Goal: Task Accomplishment & Management: Manage account settings

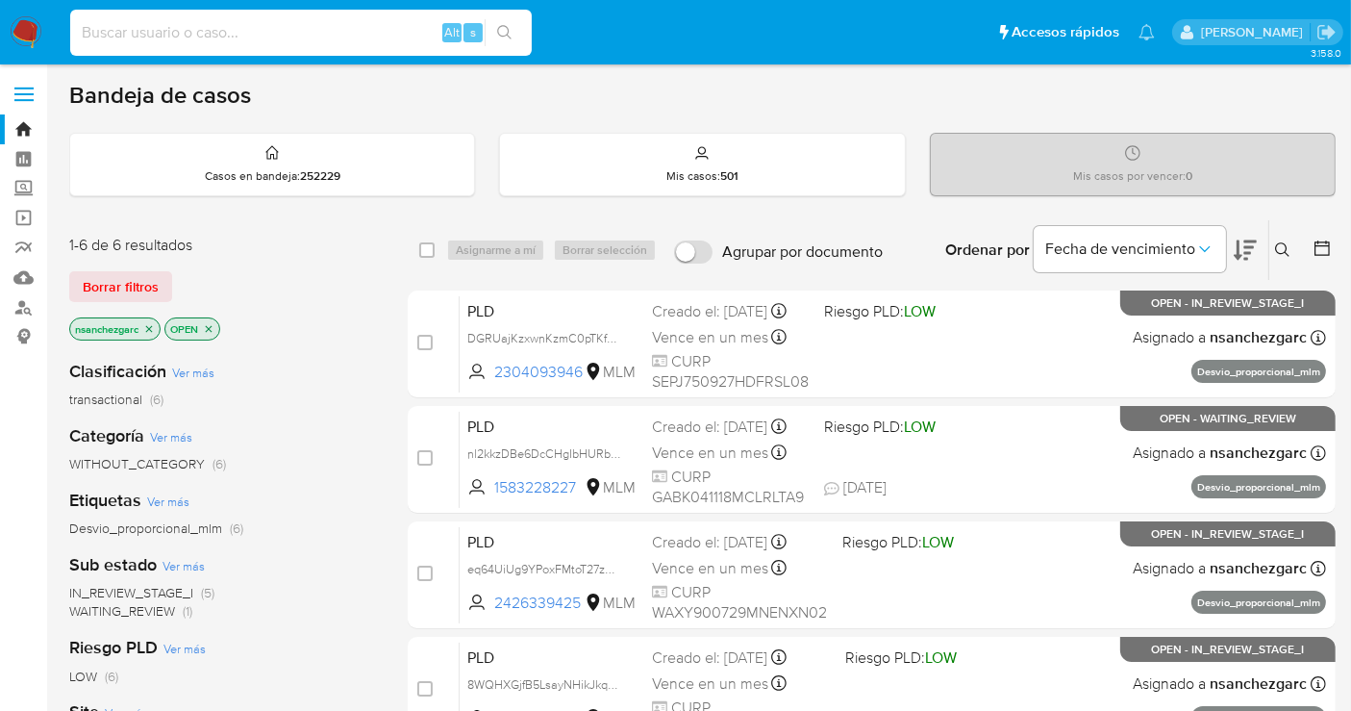
click at [180, 39] on input at bounding box center [301, 32] width 462 height 25
paste input "Juan Pablo Escobar"
type input "Juan Pablo Escobar"
click at [25, 184] on label "Screening" at bounding box center [114, 189] width 229 height 30
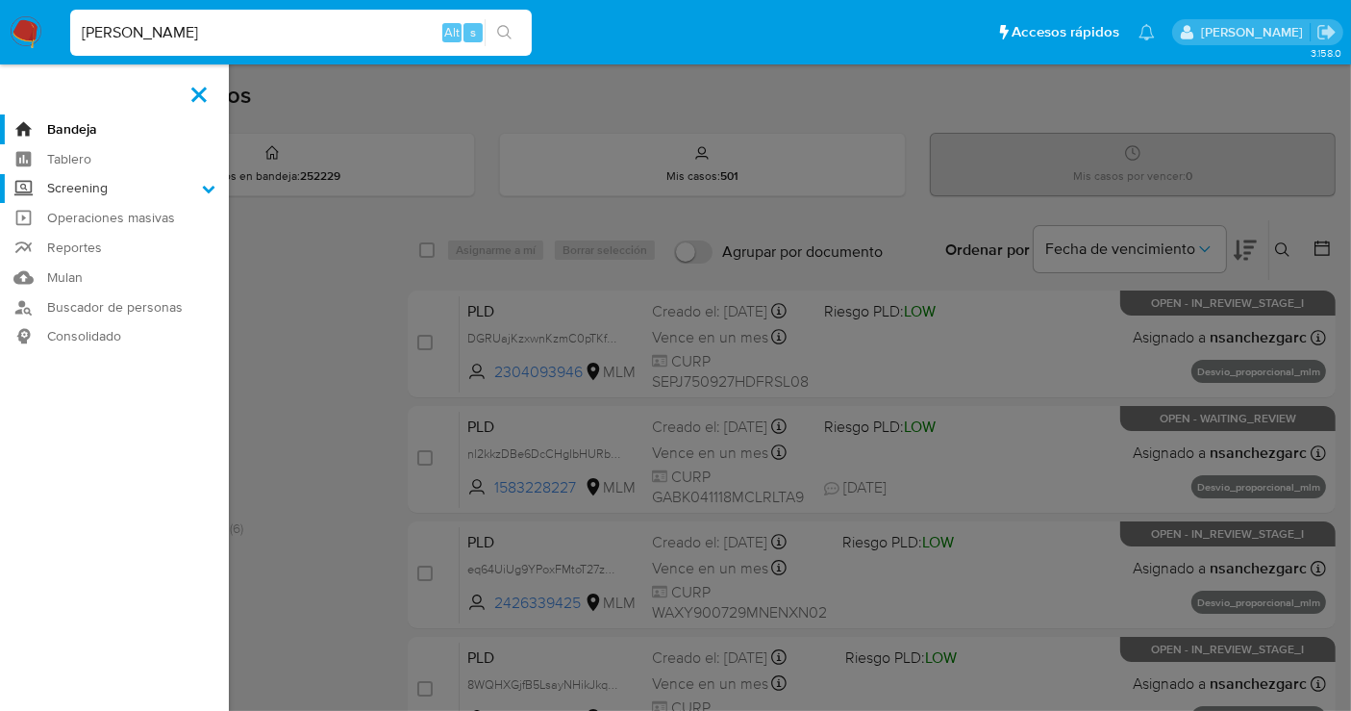
click at [0, 0] on input "Screening" at bounding box center [0, 0] width 0 height 0
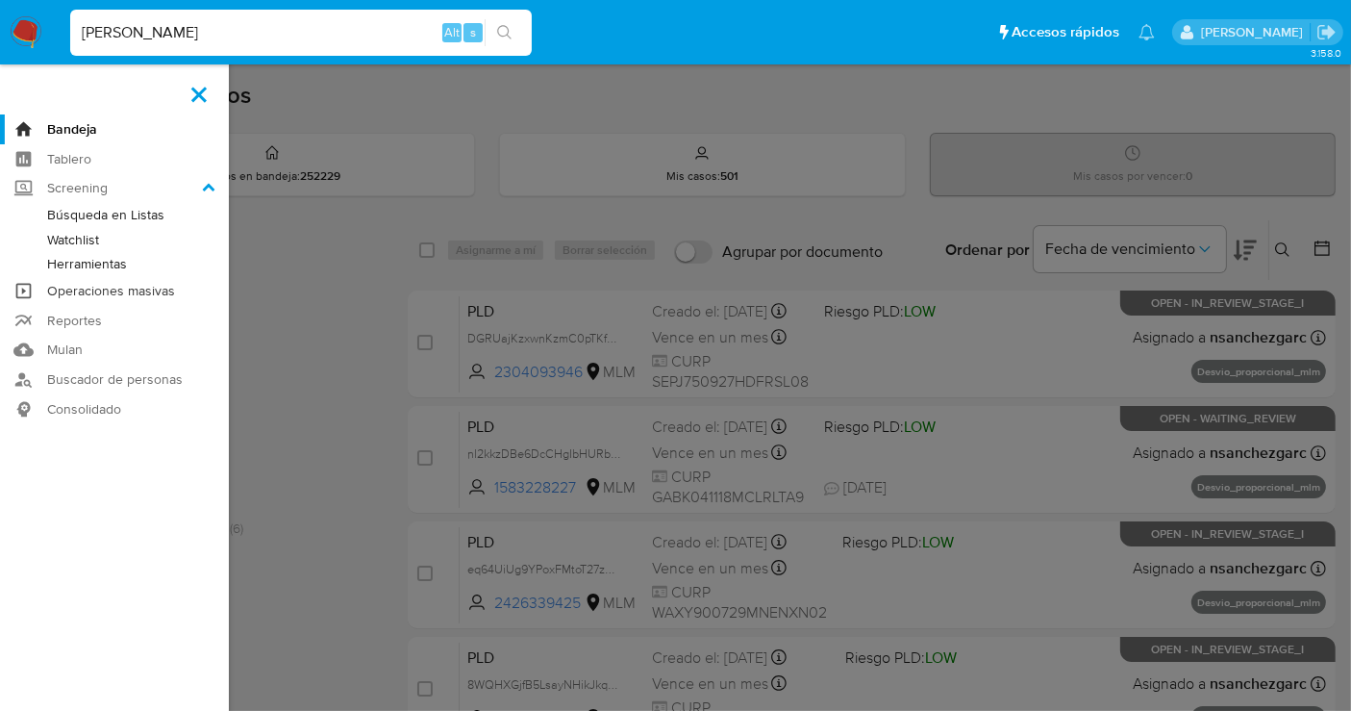
click at [63, 288] on link "Operaciones masivas" at bounding box center [114, 291] width 229 height 30
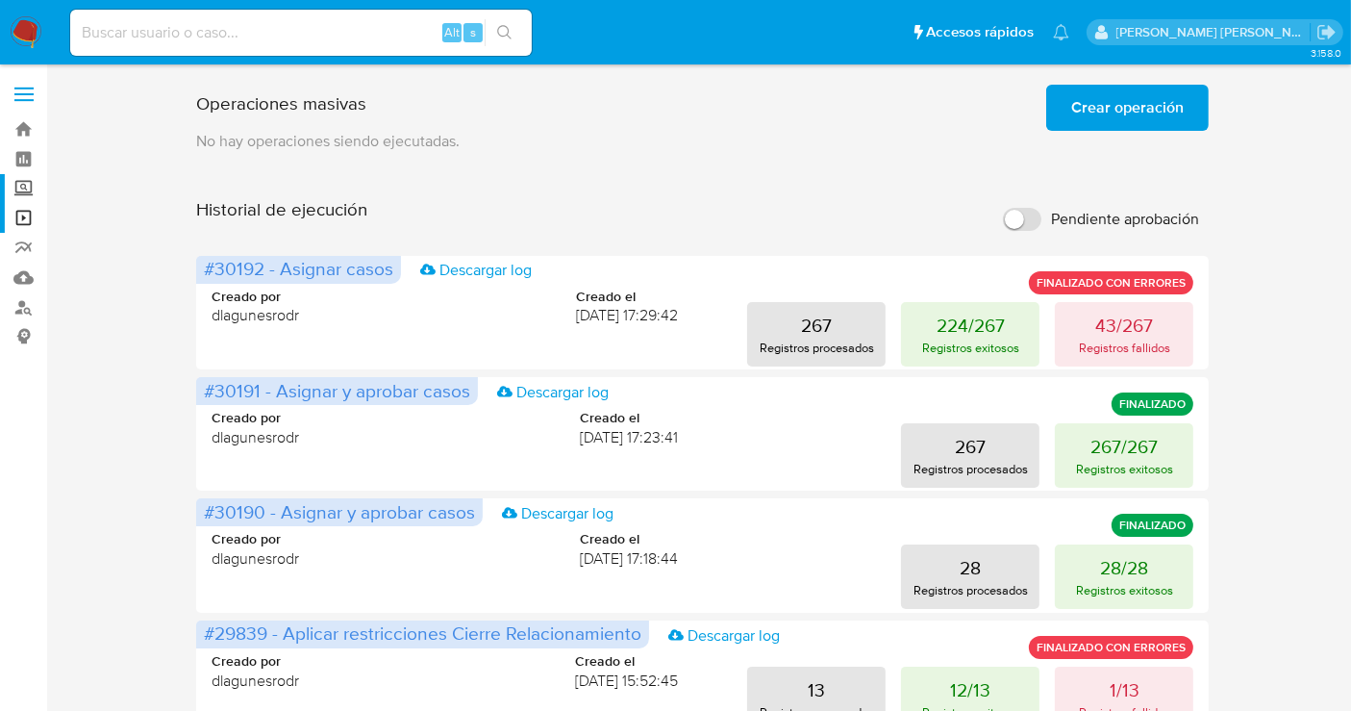
click at [16, 193] on label "Screening" at bounding box center [114, 189] width 229 height 30
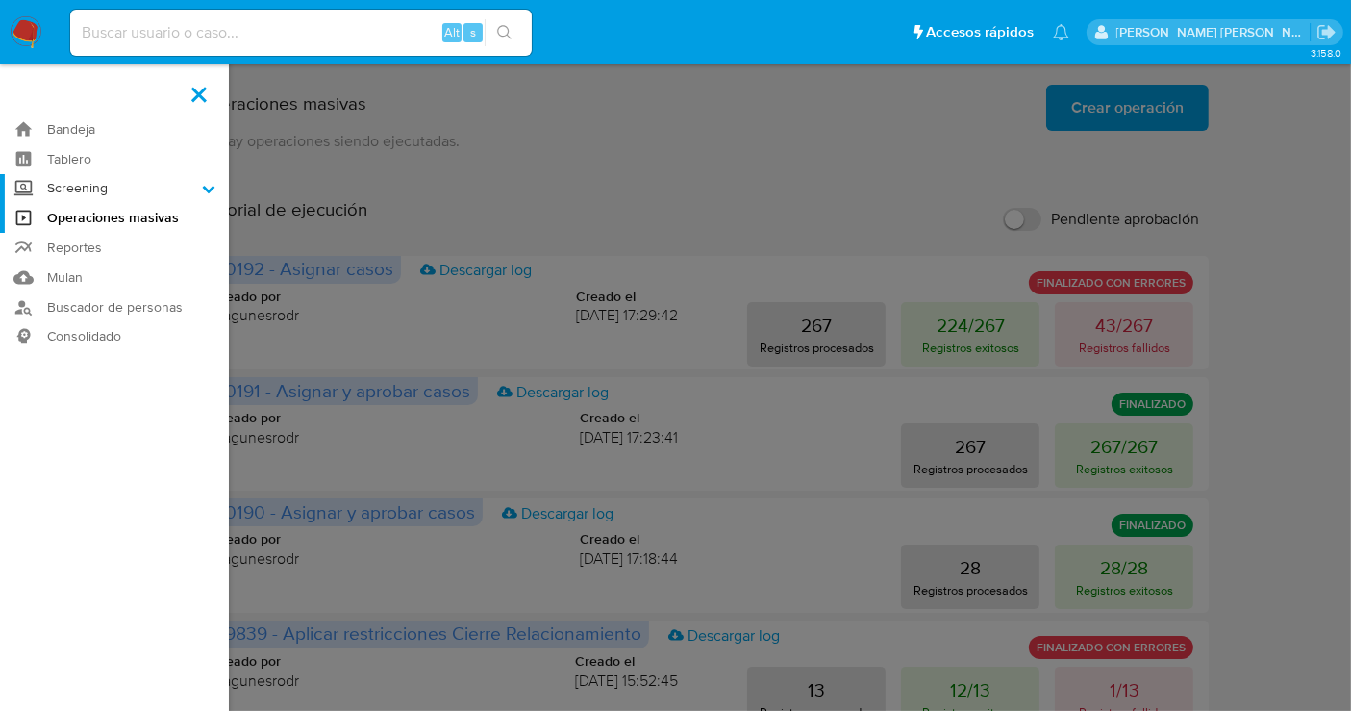
click at [0, 0] on input "Screening" at bounding box center [0, 0] width 0 height 0
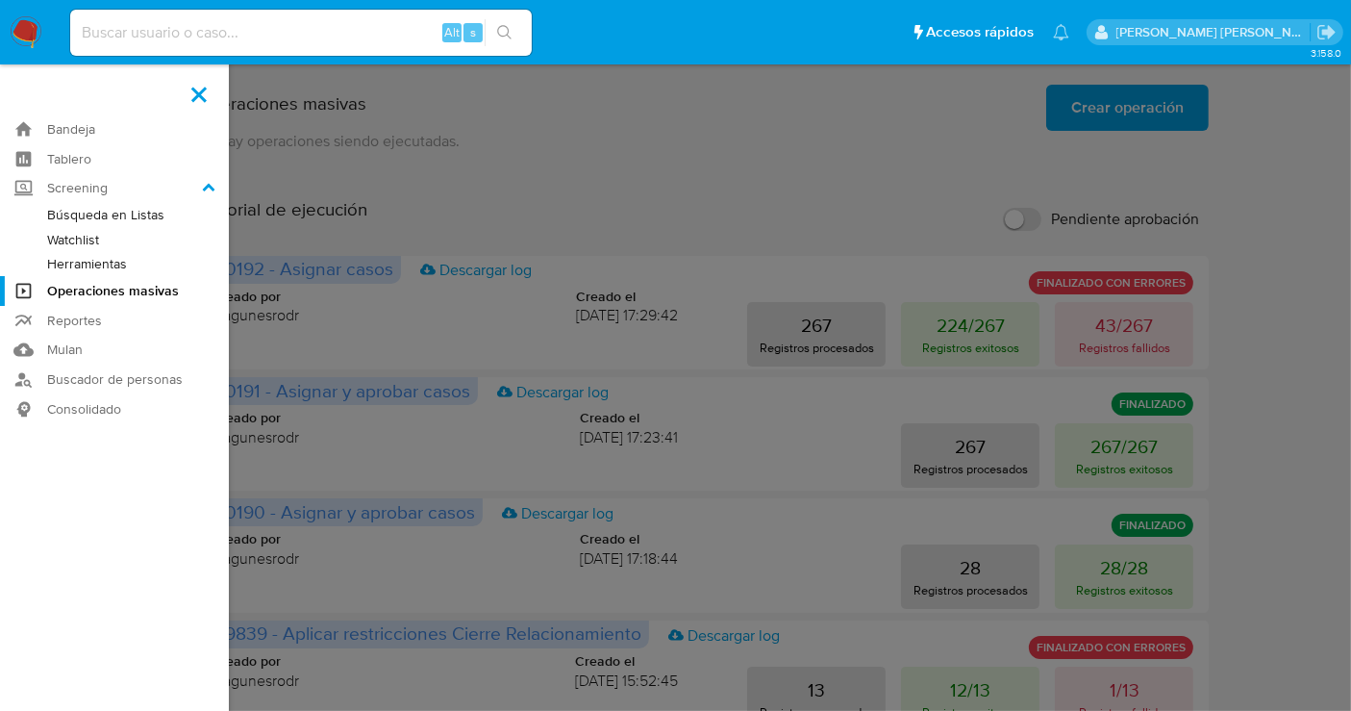
click at [98, 265] on link "Herramientas" at bounding box center [114, 264] width 229 height 24
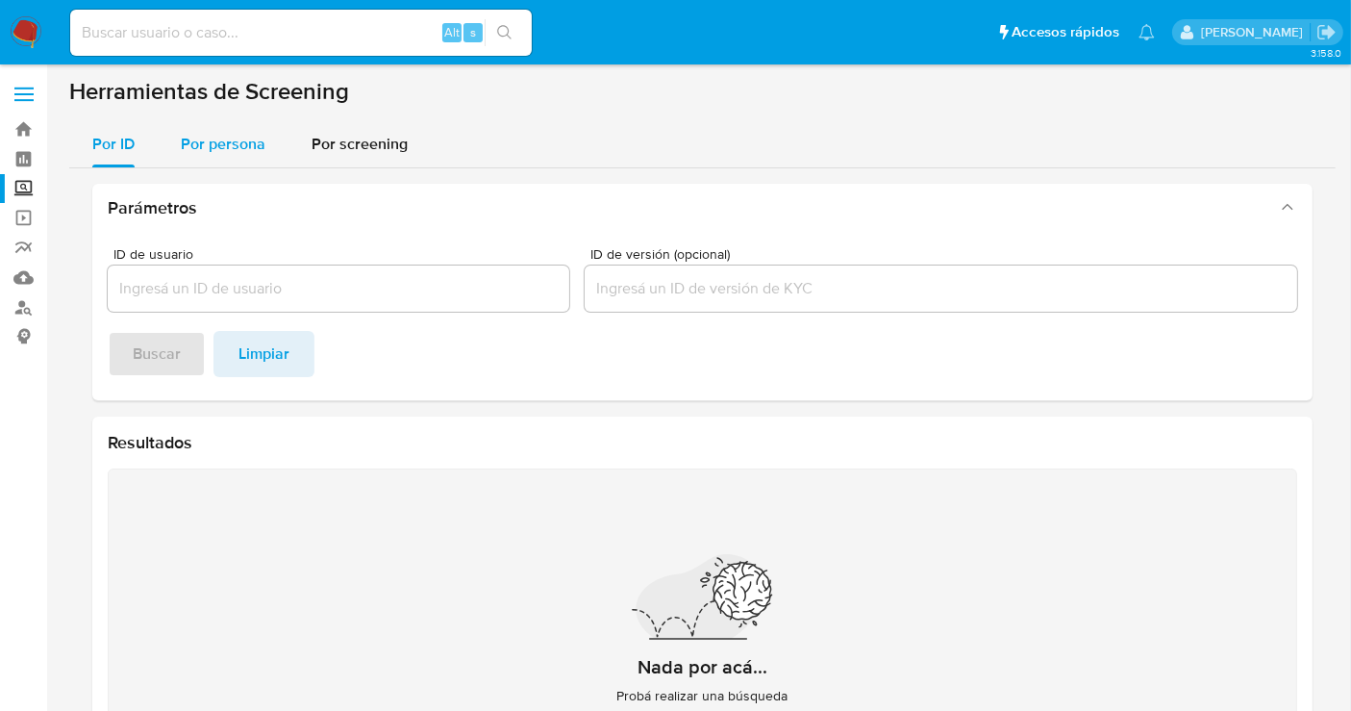
click at [204, 144] on span "Por persona" at bounding box center [223, 144] width 85 height 22
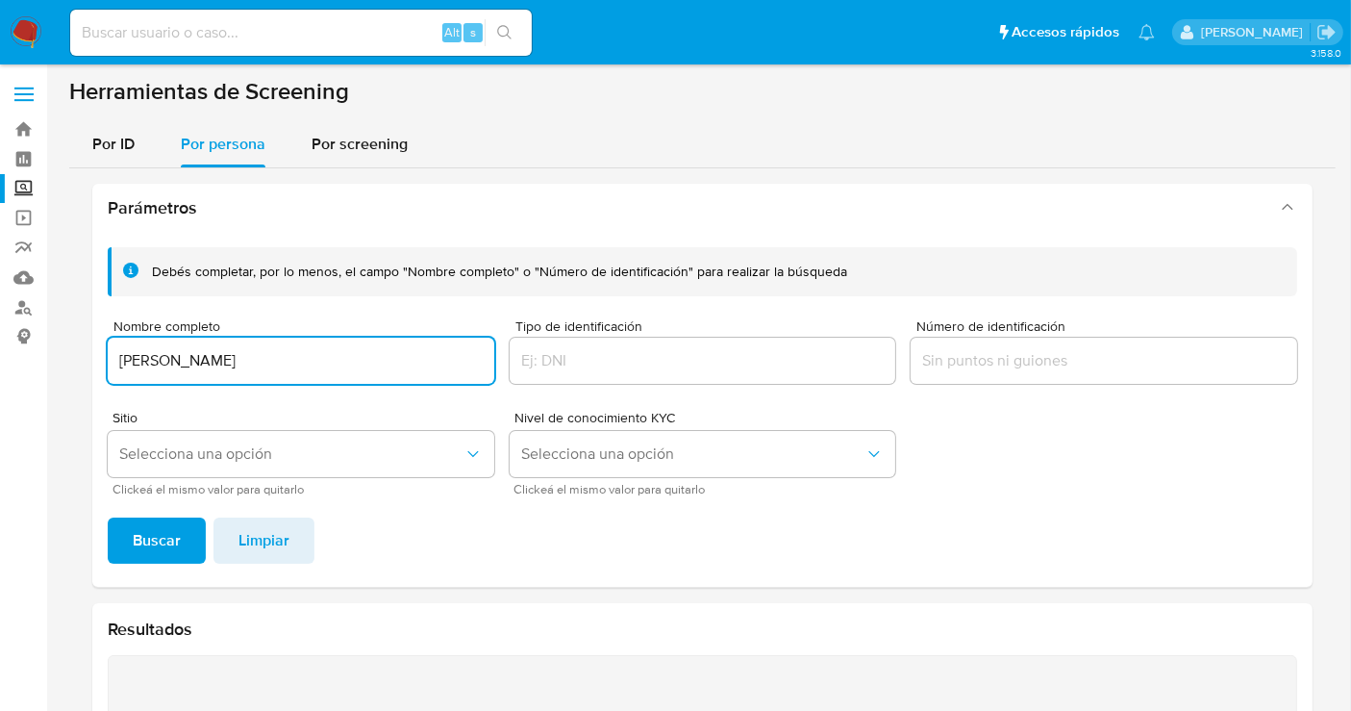
click at [108, 517] on button "Buscar" at bounding box center [157, 540] width 98 height 46
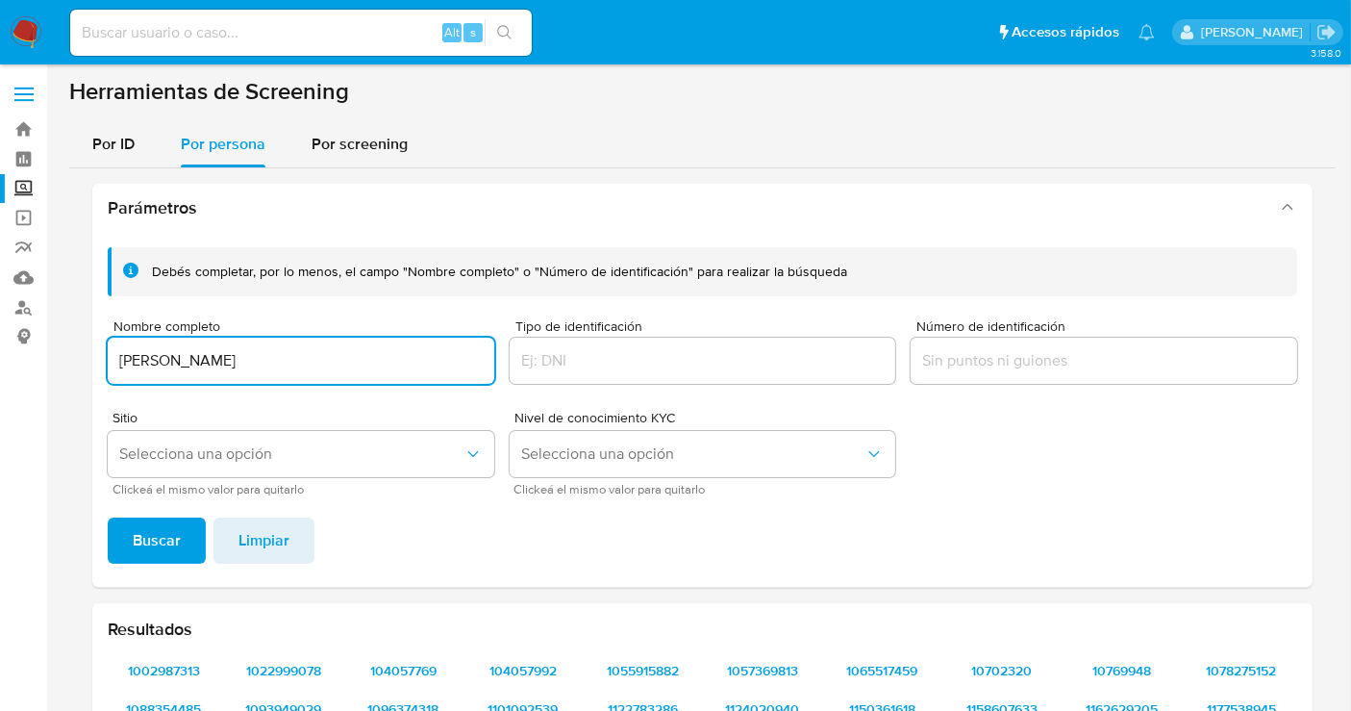
click at [293, 364] on input "Juan Pablo Escobar" at bounding box center [301, 360] width 387 height 25
type input "Juan Pablo Escobar TAPIA"
click at [160, 544] on span "Buscar" at bounding box center [157, 540] width 48 height 42
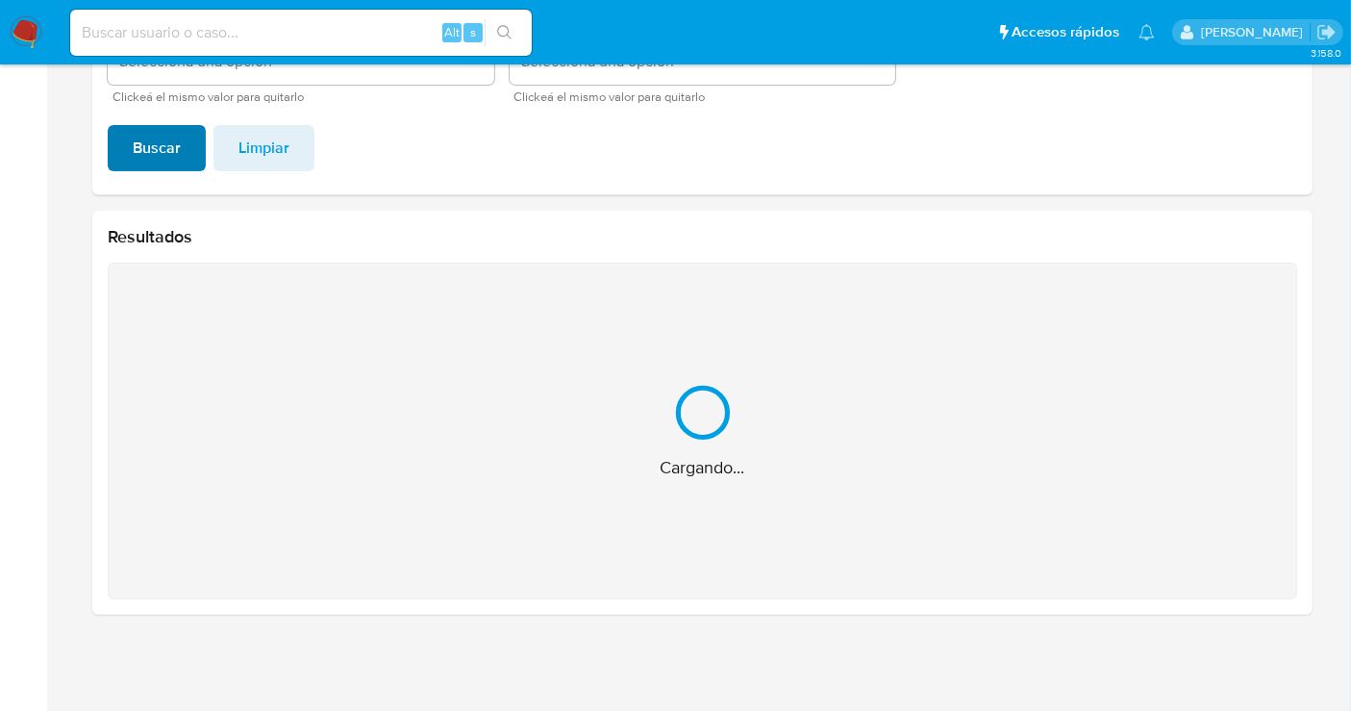
scroll to position [87, 0]
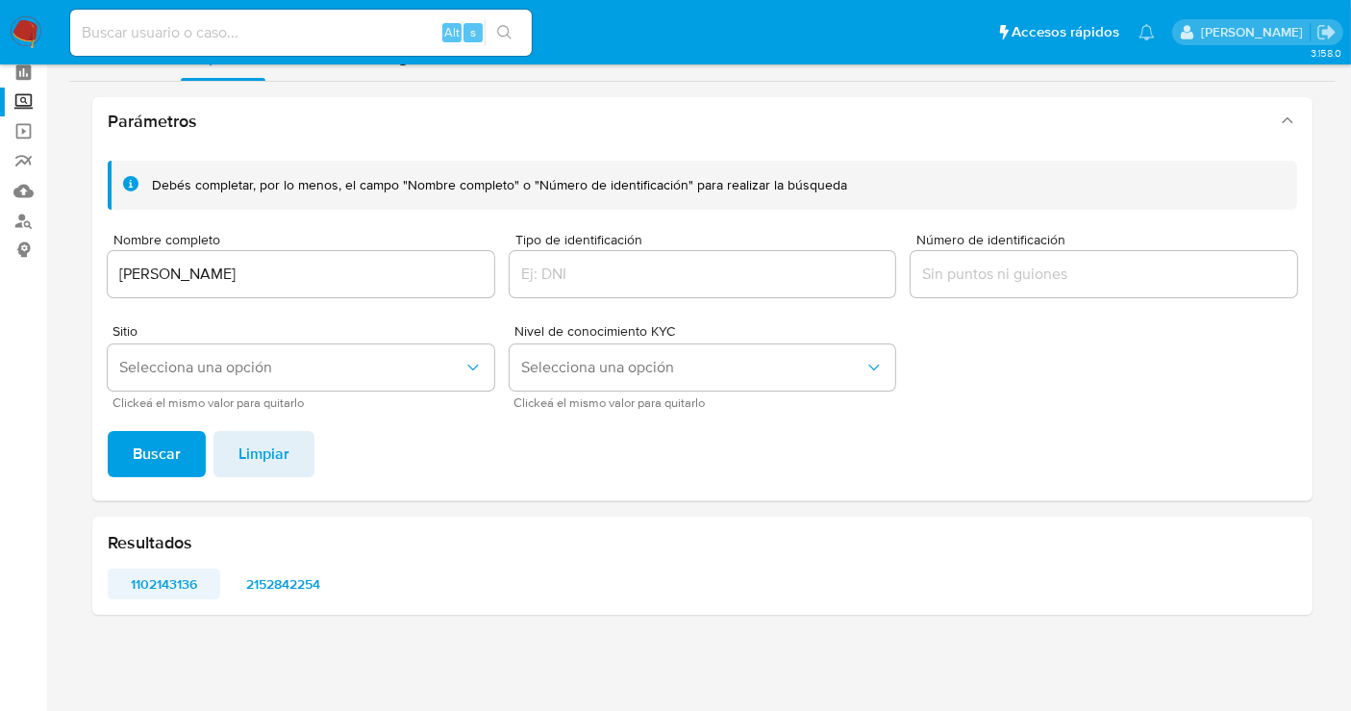
click at [177, 584] on span "1102143136" at bounding box center [164, 583] width 86 height 27
click at [282, 582] on span "2152842254" at bounding box center [284, 583] width 86 height 27
drag, startPoint x: 205, startPoint y: 583, endPoint x: 132, endPoint y: 594, distance: 74.0
click at [132, 594] on span "1102143136" at bounding box center [164, 583] width 86 height 27
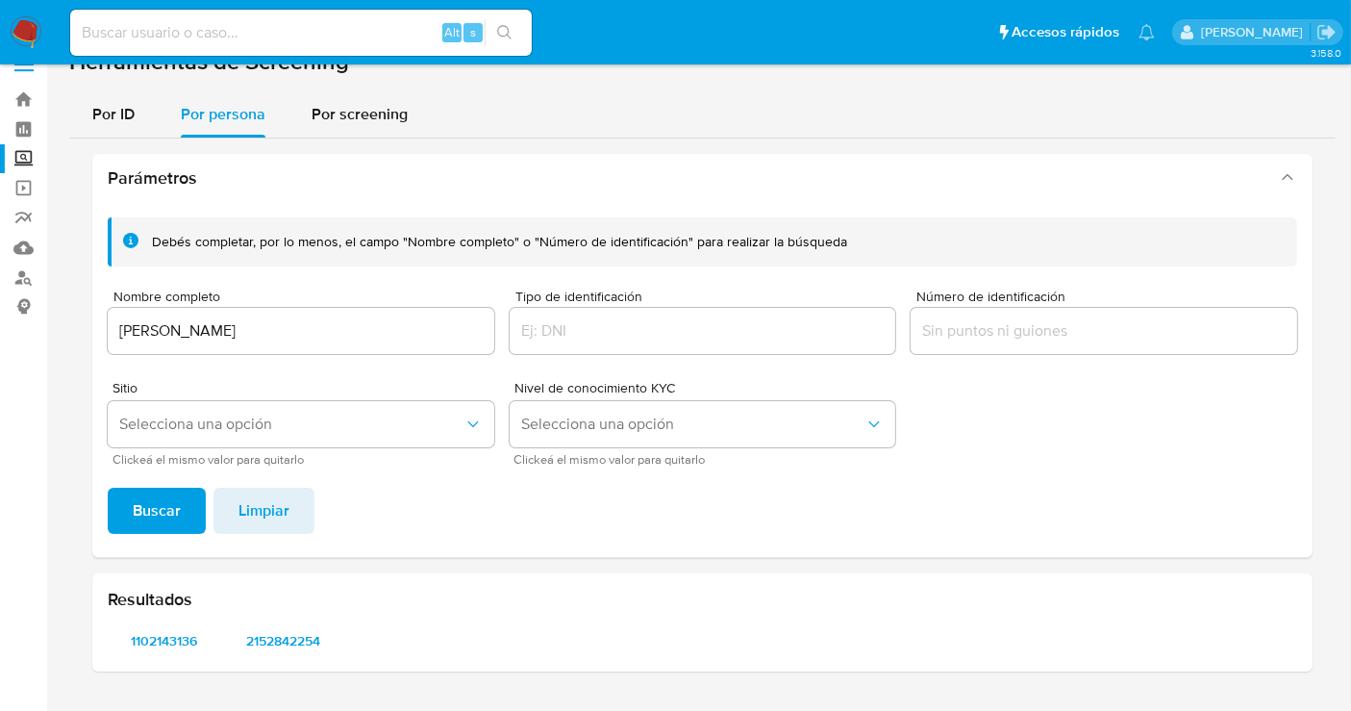
scroll to position [0, 0]
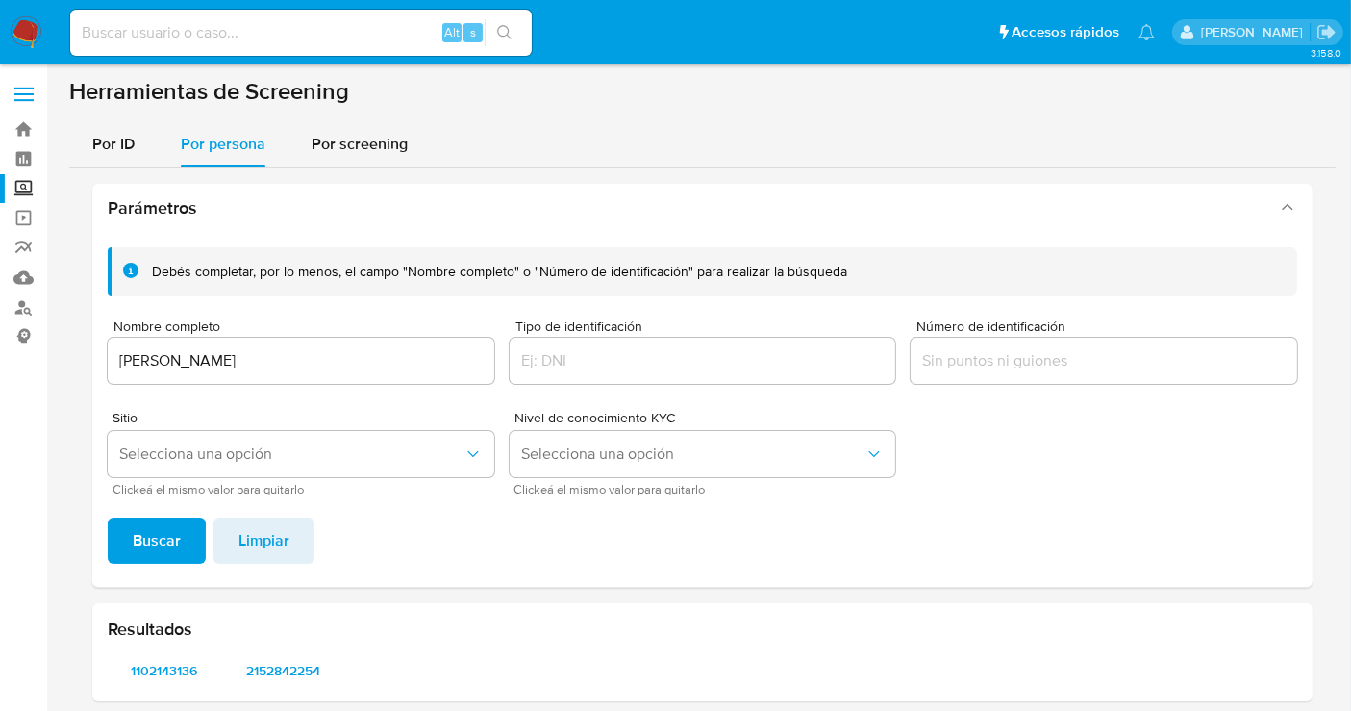
click at [35, 29] on img at bounding box center [26, 32] width 33 height 33
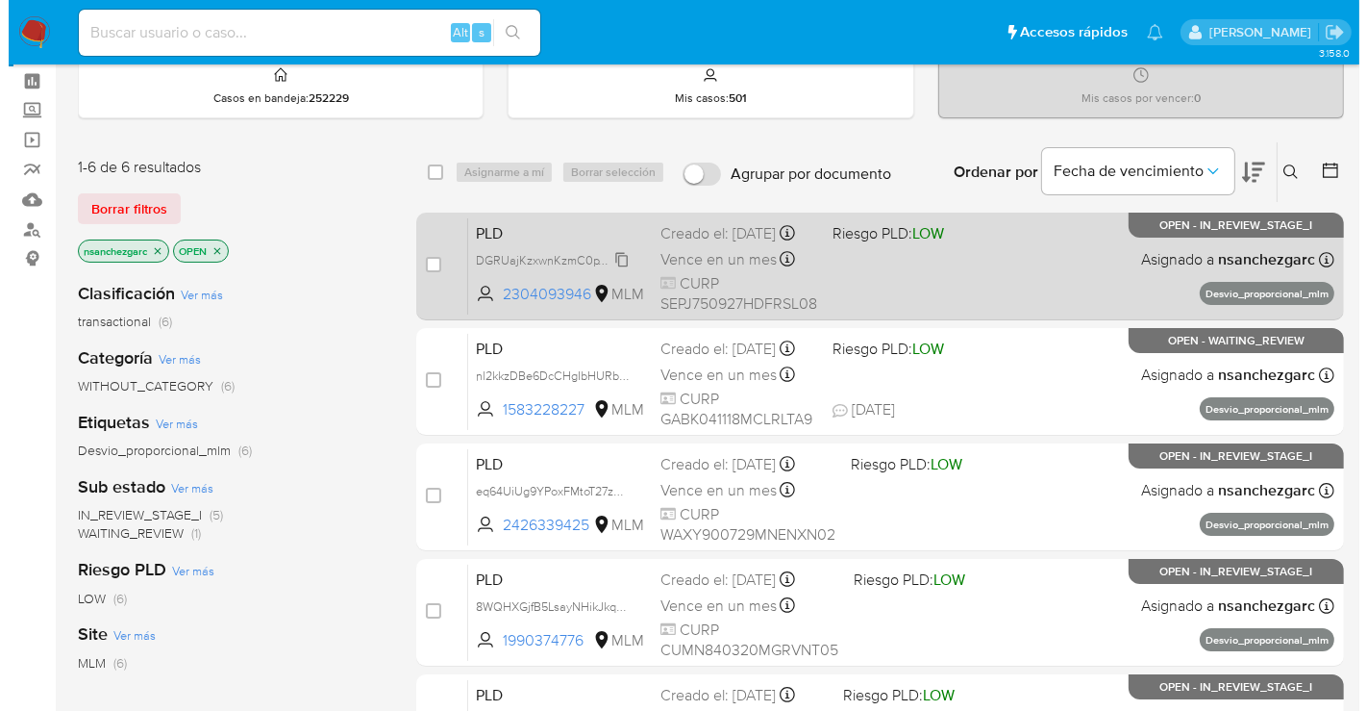
scroll to position [107, 0]
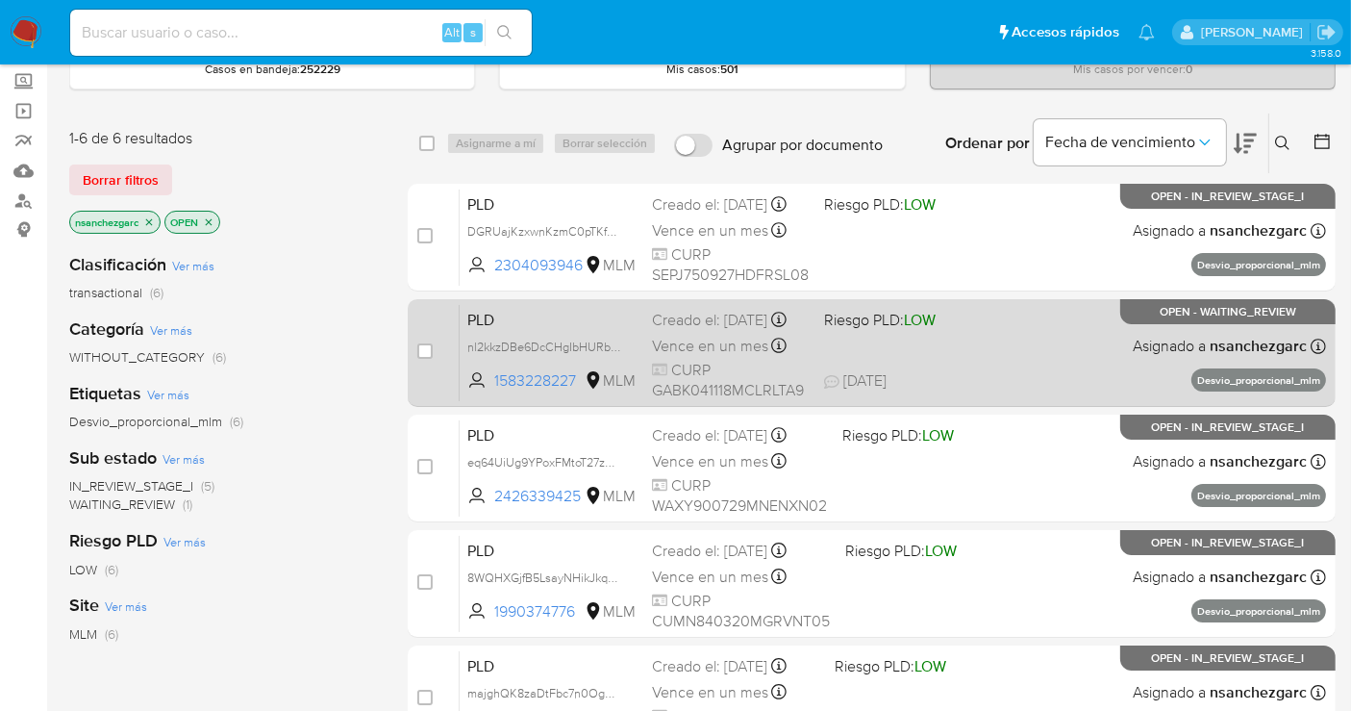
click at [719, 331] on div "Creado el: 12/08/2025 Creado el: 12/08/2025 02:10:55" at bounding box center [730, 320] width 157 height 21
click at [425, 350] on input "checkbox" at bounding box center [424, 350] width 15 height 15
checkbox input "true"
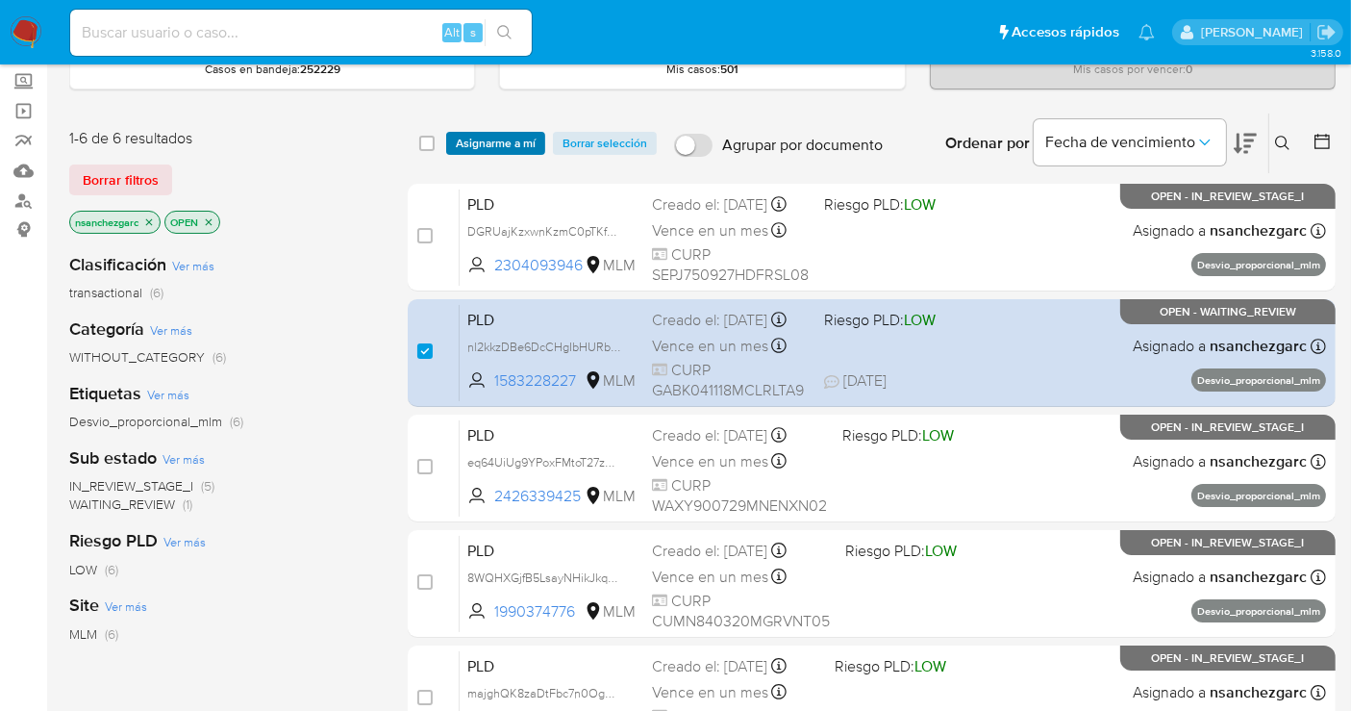
click at [497, 138] on span "Asignarme a mí" at bounding box center [496, 143] width 80 height 19
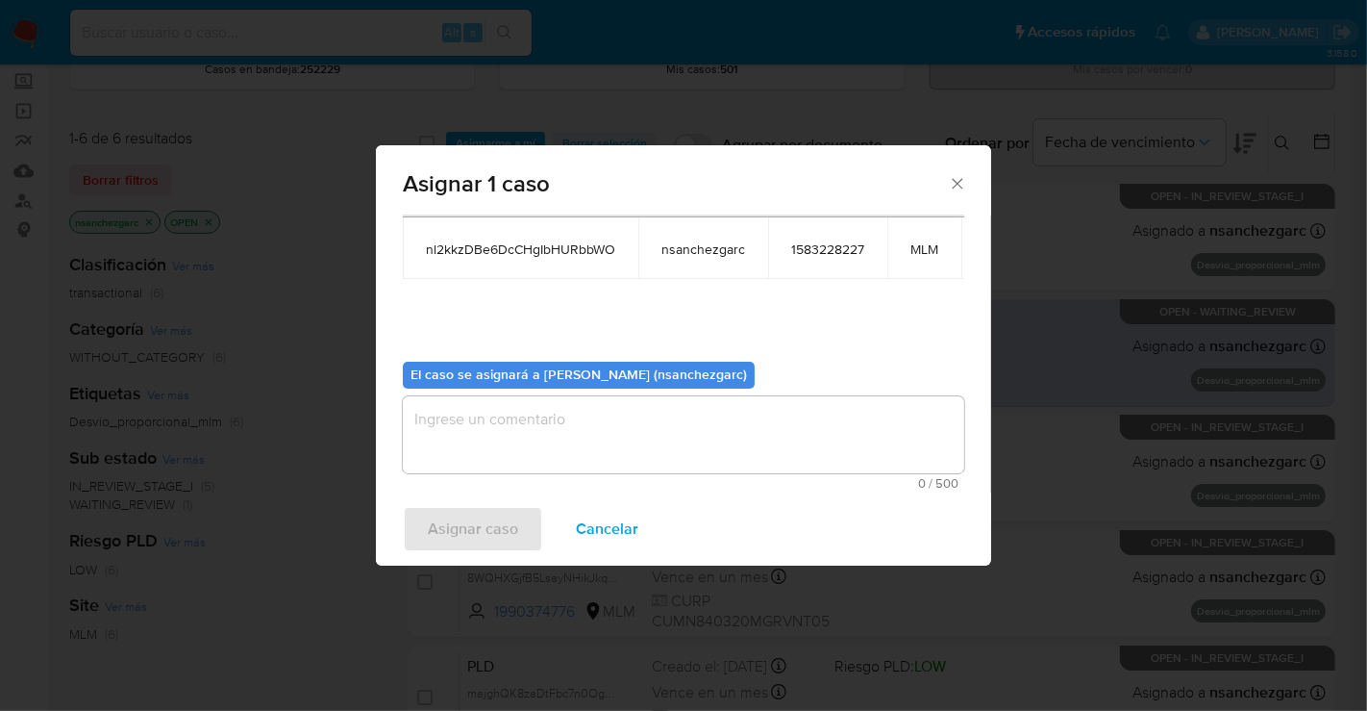
scroll to position [115, 0]
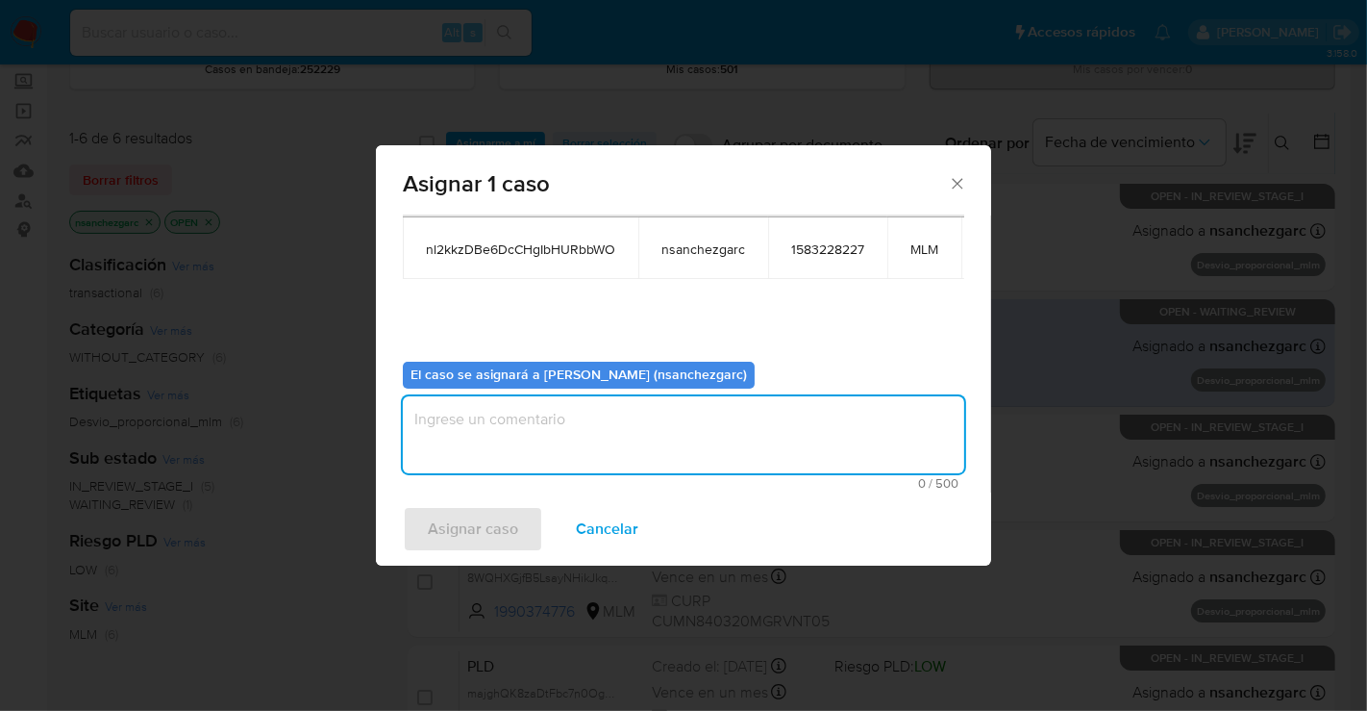
drag, startPoint x: 495, startPoint y: 422, endPoint x: 472, endPoint y: 548, distance: 128.1
click at [481, 537] on div "Asignar 1 caso Casos a asignar: ID Propietario ID de usuario Site nl2kkzDBe6DcC…" at bounding box center [683, 355] width 615 height 420
type textarea "nesg"
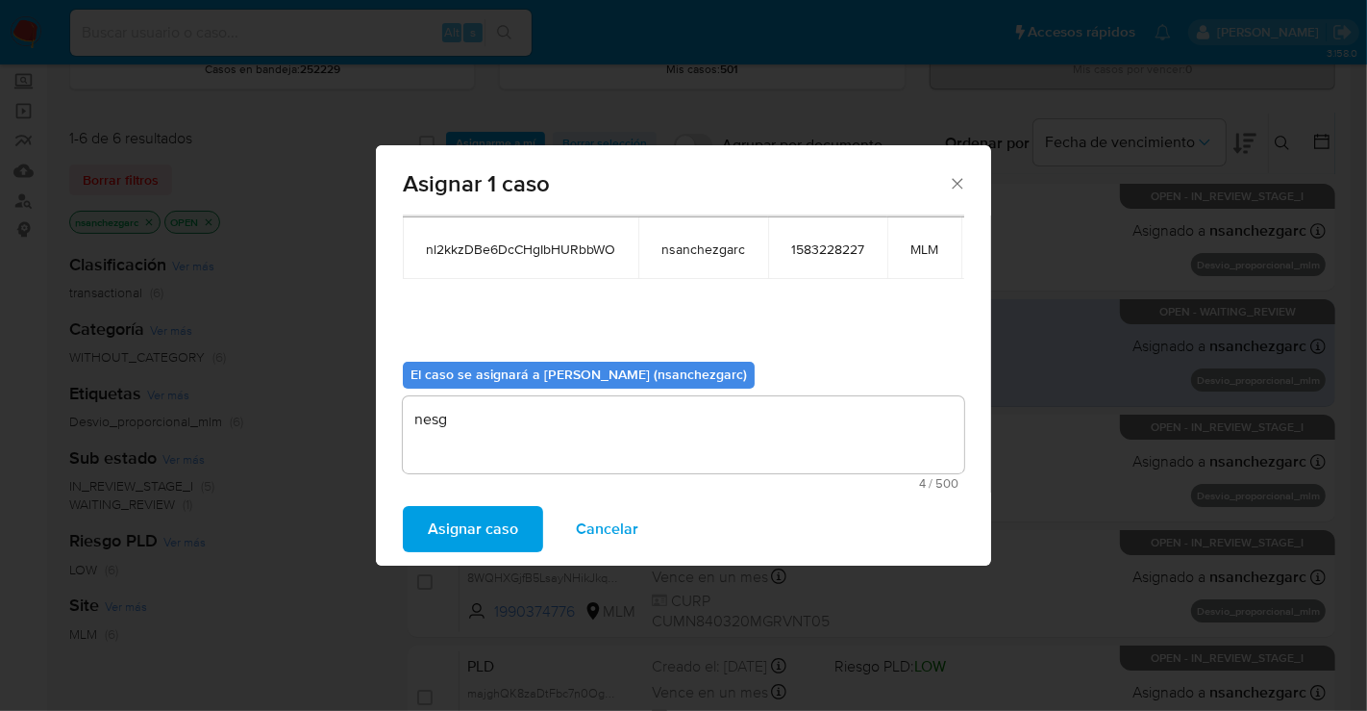
click at [469, 517] on span "Asignar caso" at bounding box center [473, 529] width 90 height 42
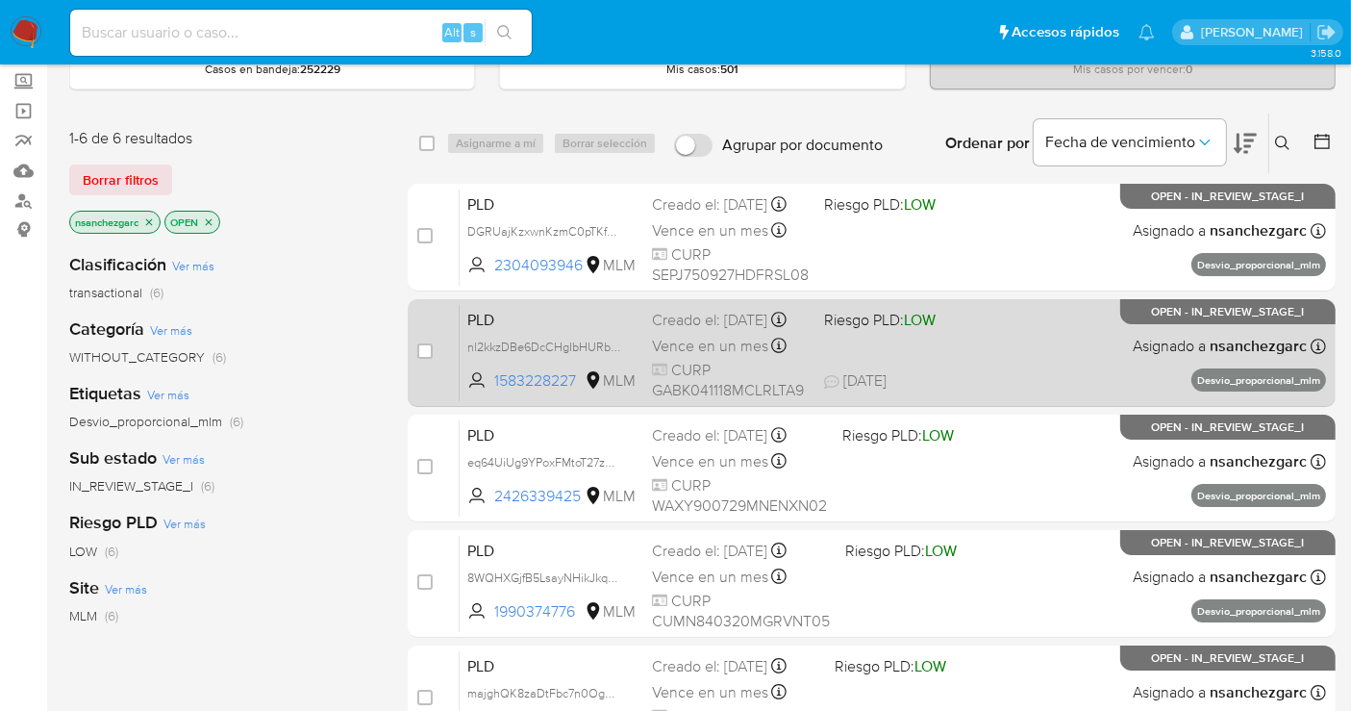
click at [688, 331] on div "Creado el: 12/08/2025 Creado el: 12/08/2025 02:10:55" at bounding box center [730, 320] width 157 height 21
click at [421, 350] on input "checkbox" at bounding box center [424, 350] width 15 height 15
checkbox input "true"
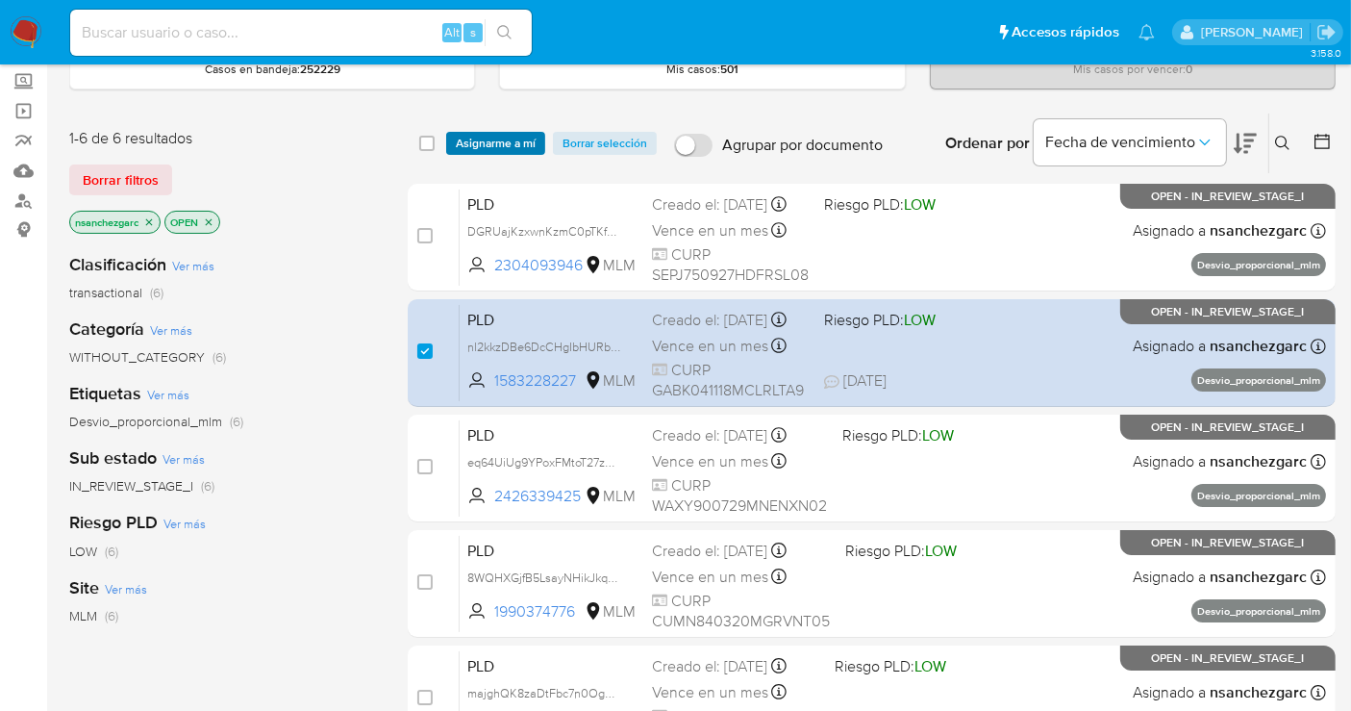
click at [486, 138] on span "Asignarme a mí" at bounding box center [496, 143] width 80 height 19
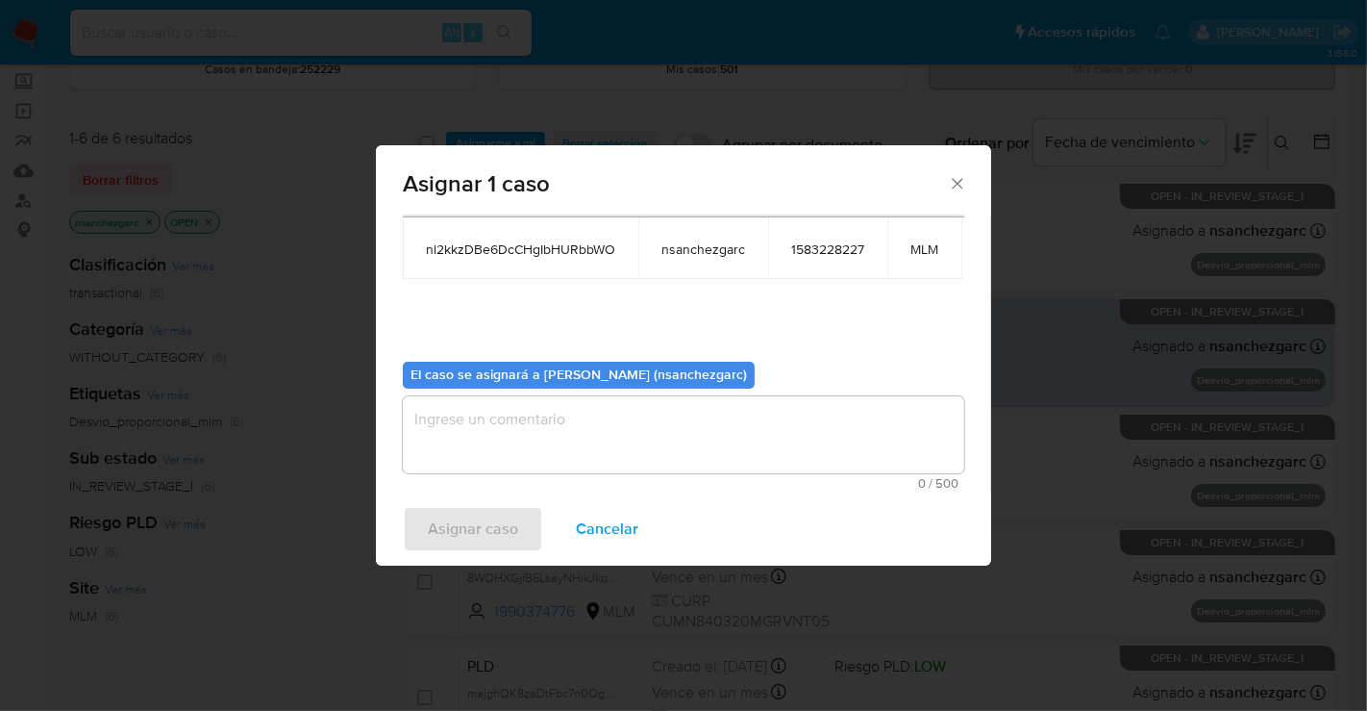
click at [451, 421] on textarea "assign-modal" at bounding box center [684, 434] width 562 height 77
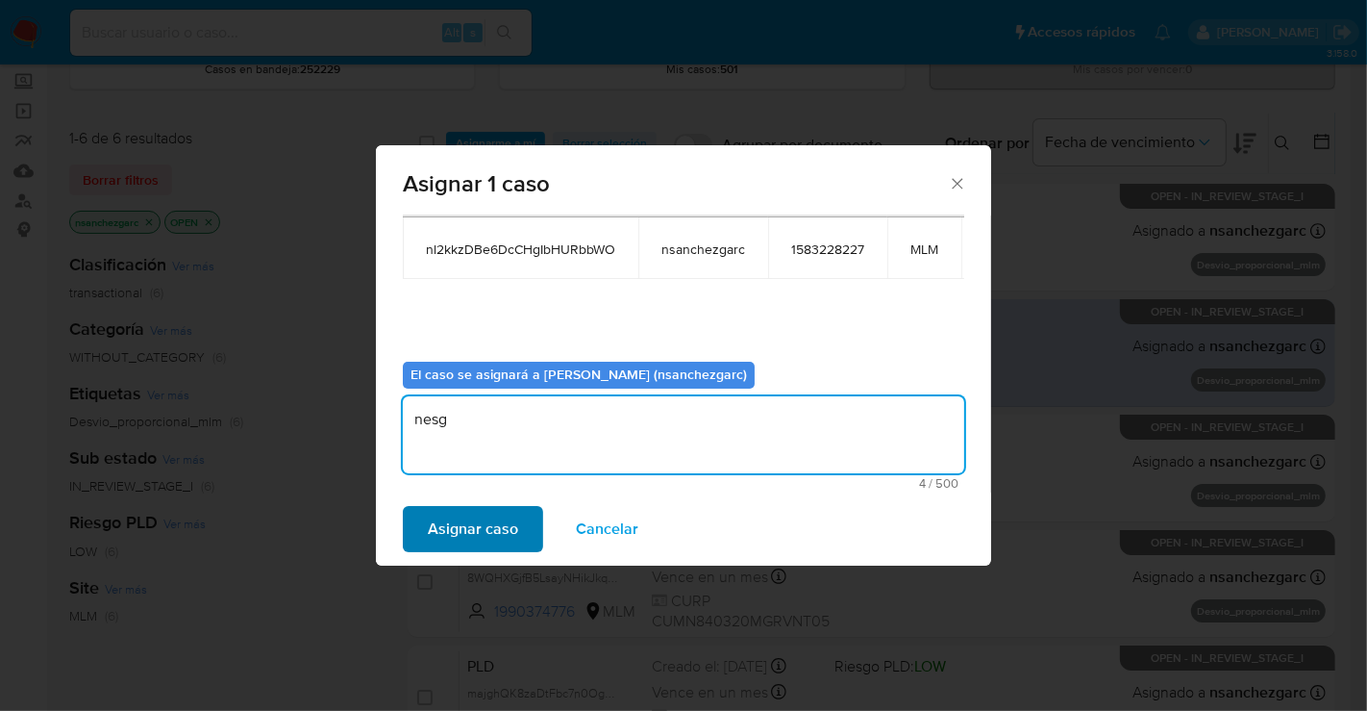
type textarea "nesg"
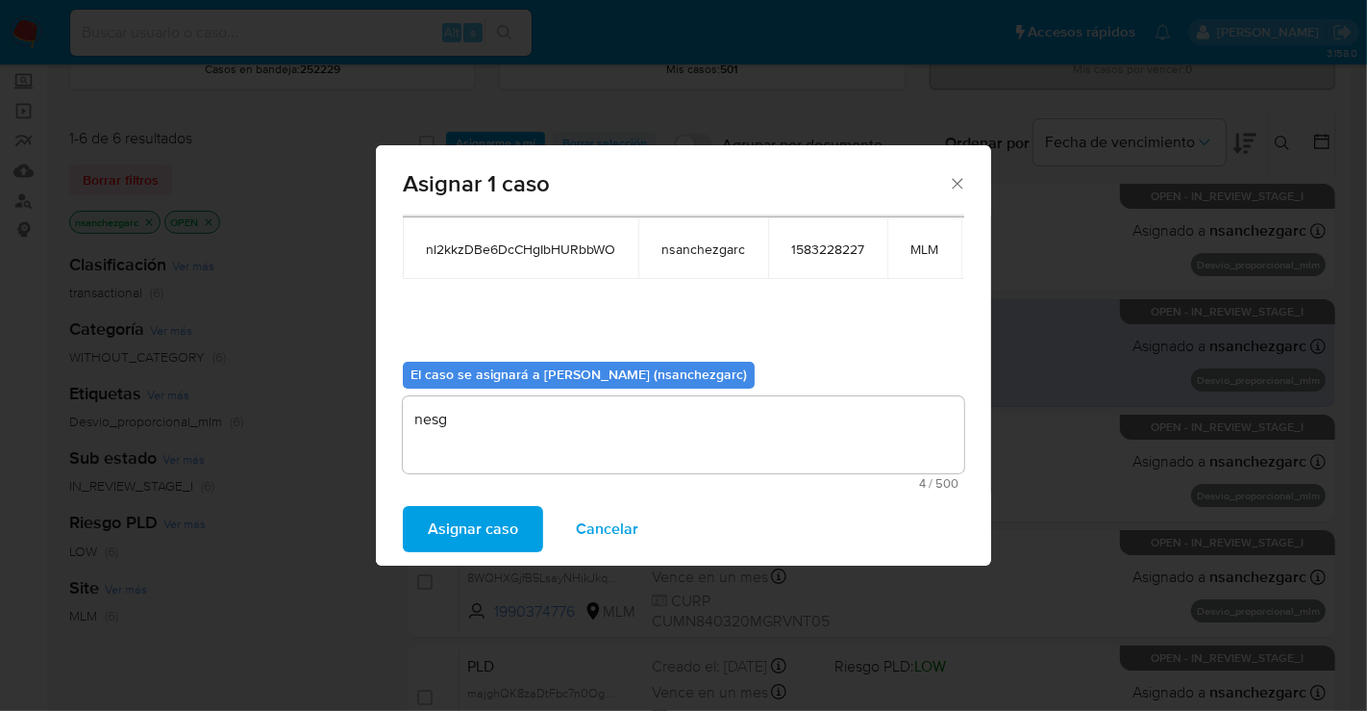
click at [471, 523] on span "Asignar caso" at bounding box center [473, 529] width 90 height 42
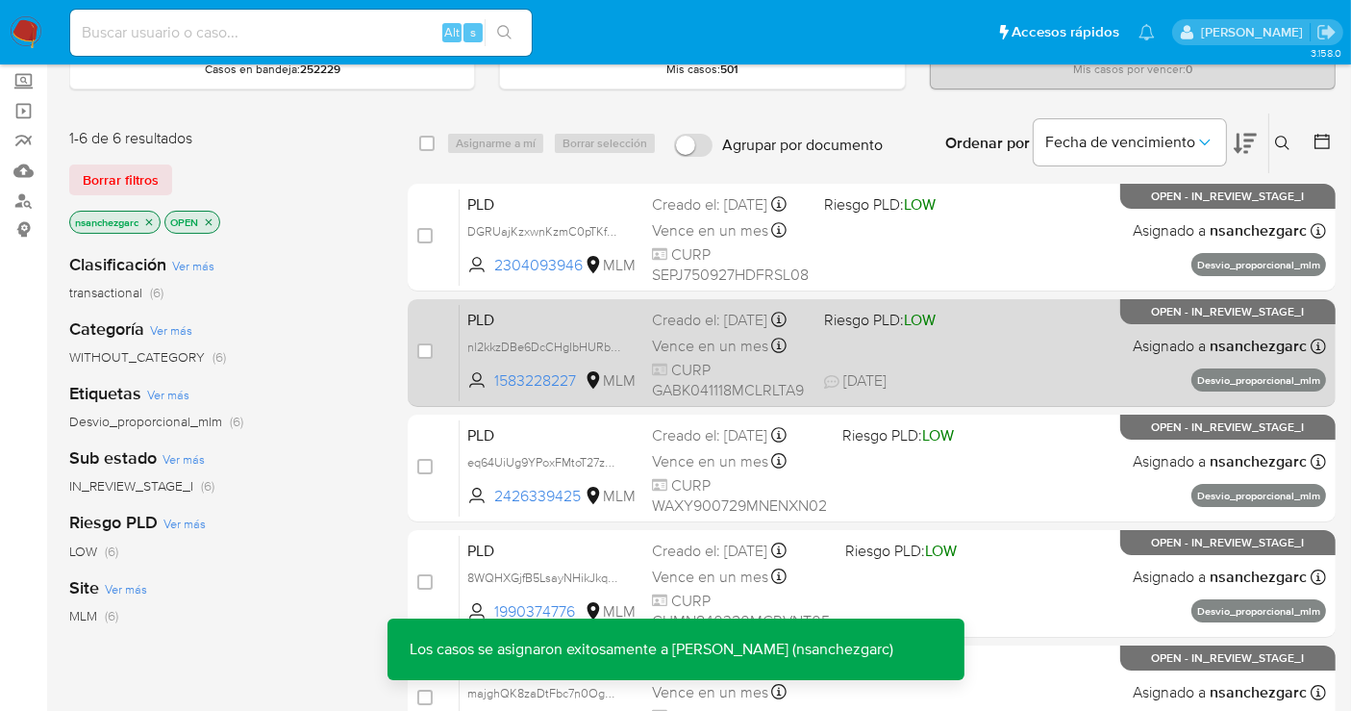
click at [691, 325] on div "Creado el: 12/08/2025 Creado el: 12/08/2025 02:10:55" at bounding box center [730, 320] width 157 height 21
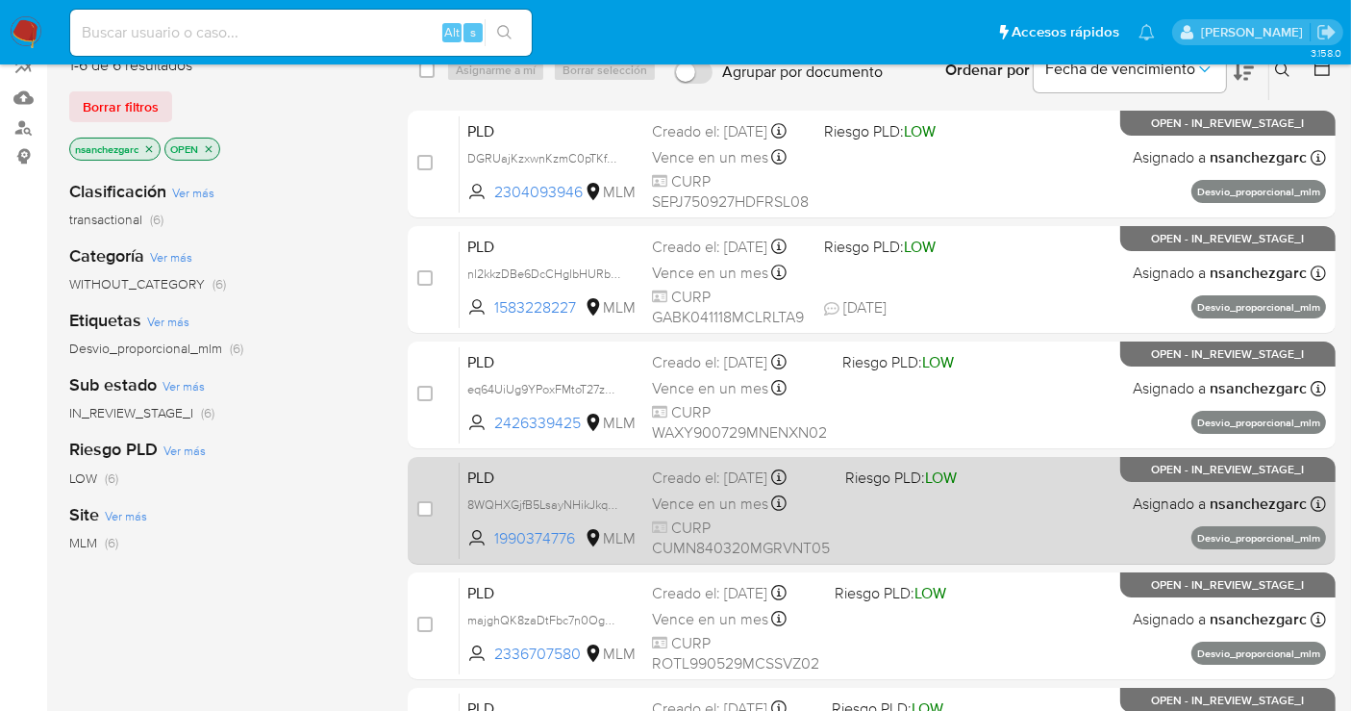
scroll to position [213, 0]
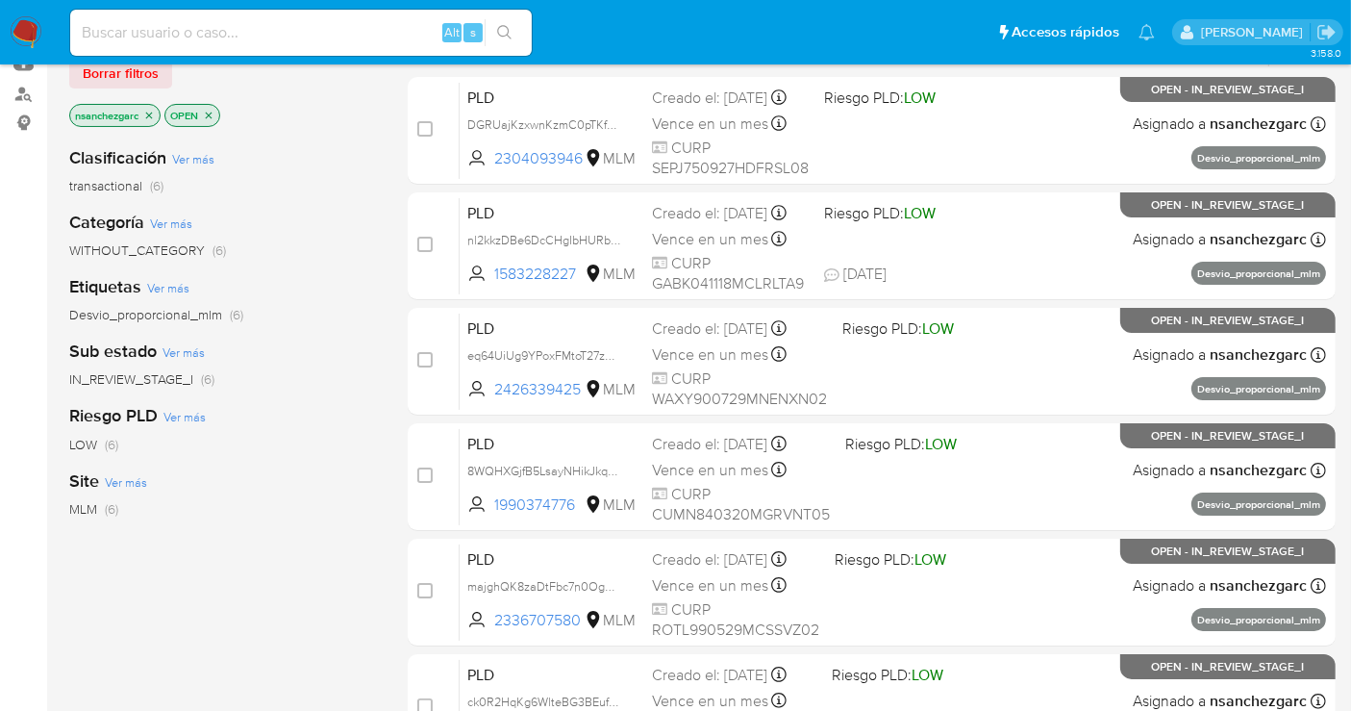
click at [21, 17] on img at bounding box center [26, 32] width 33 height 33
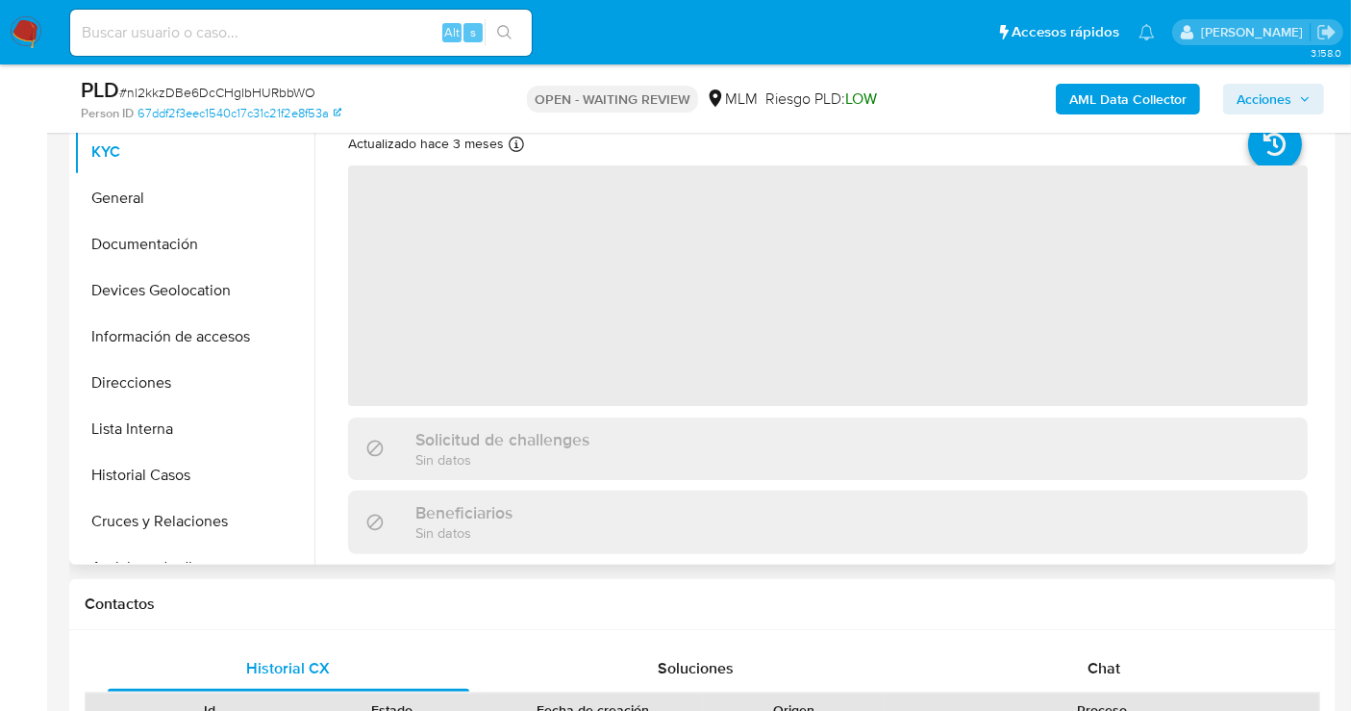
scroll to position [213, 0]
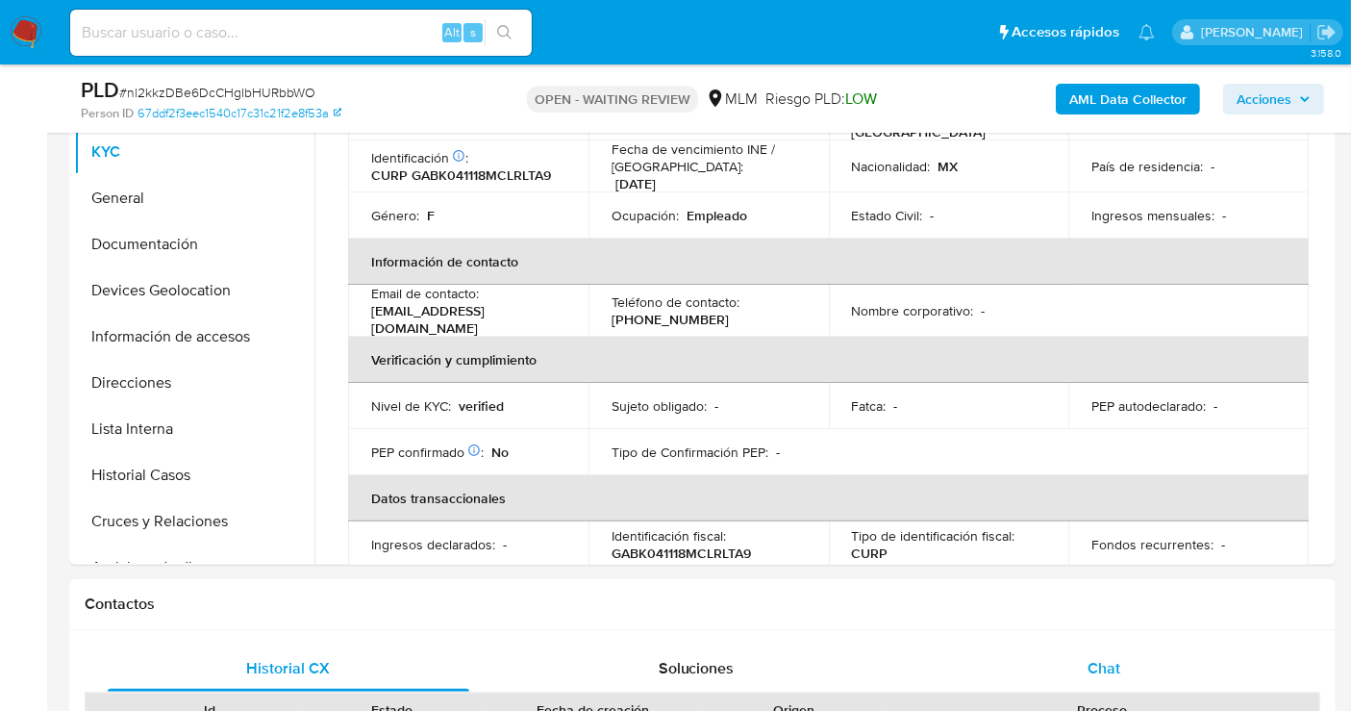
click at [1101, 670] on span "Chat" at bounding box center [1104, 668] width 33 height 22
select select "10"
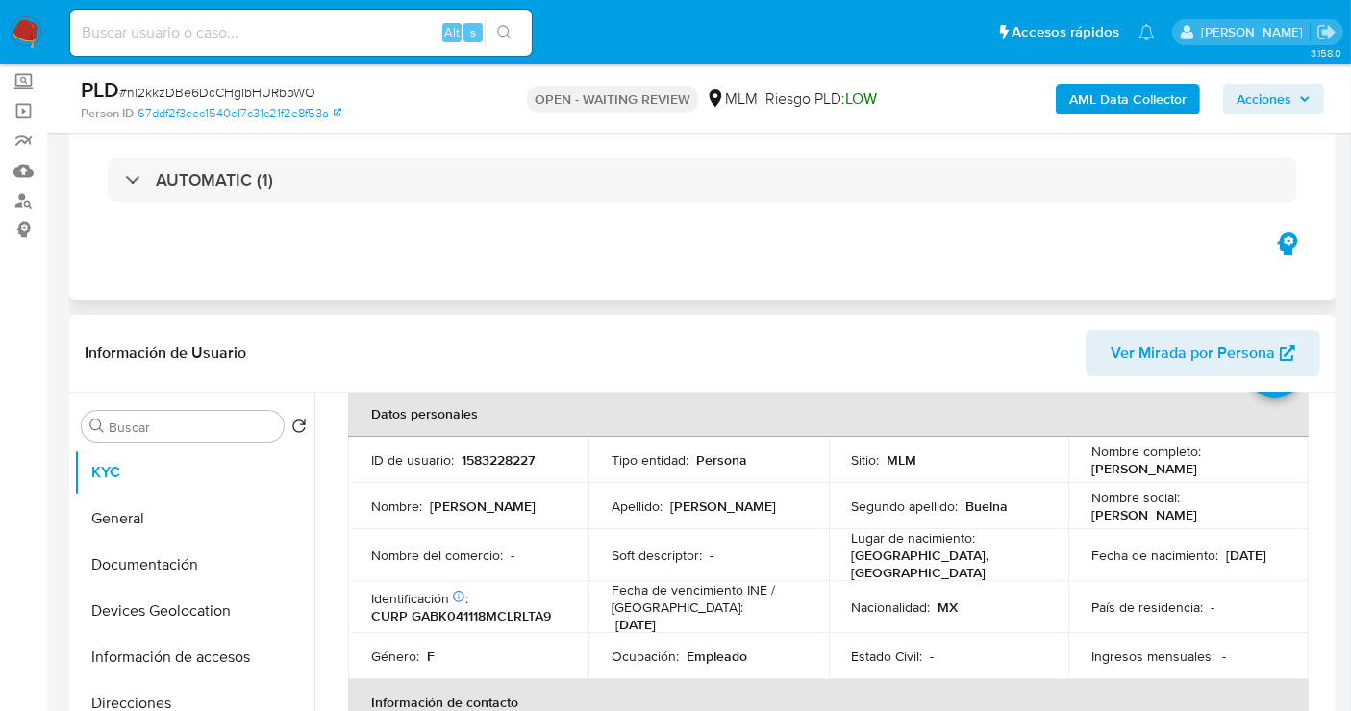
scroll to position [0, 0]
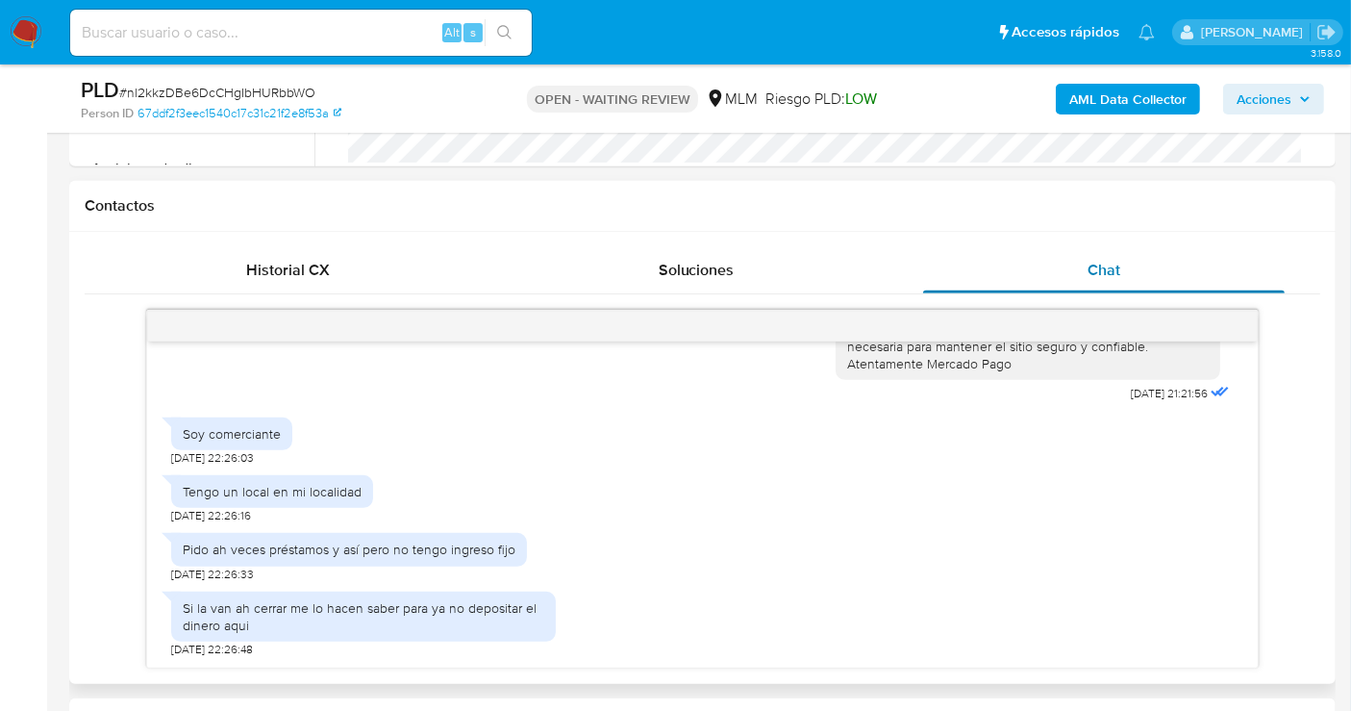
scroll to position [747, 0]
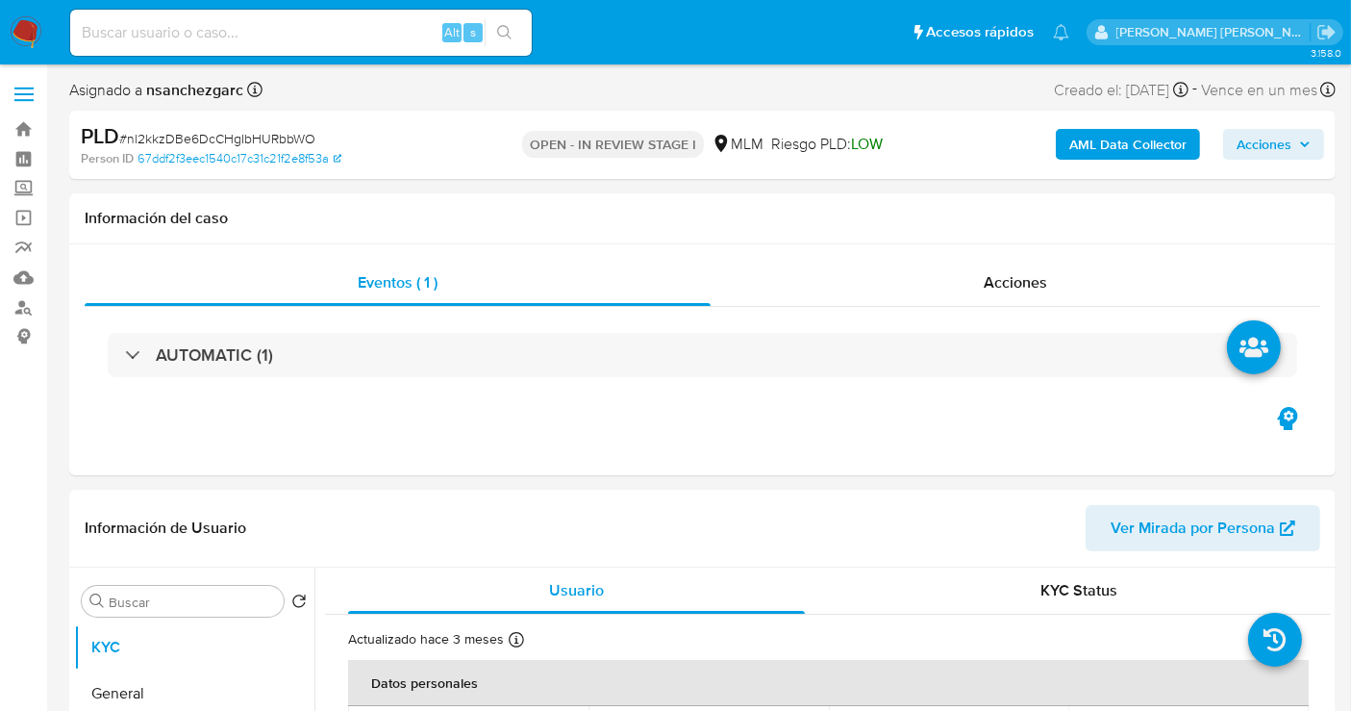
select select "10"
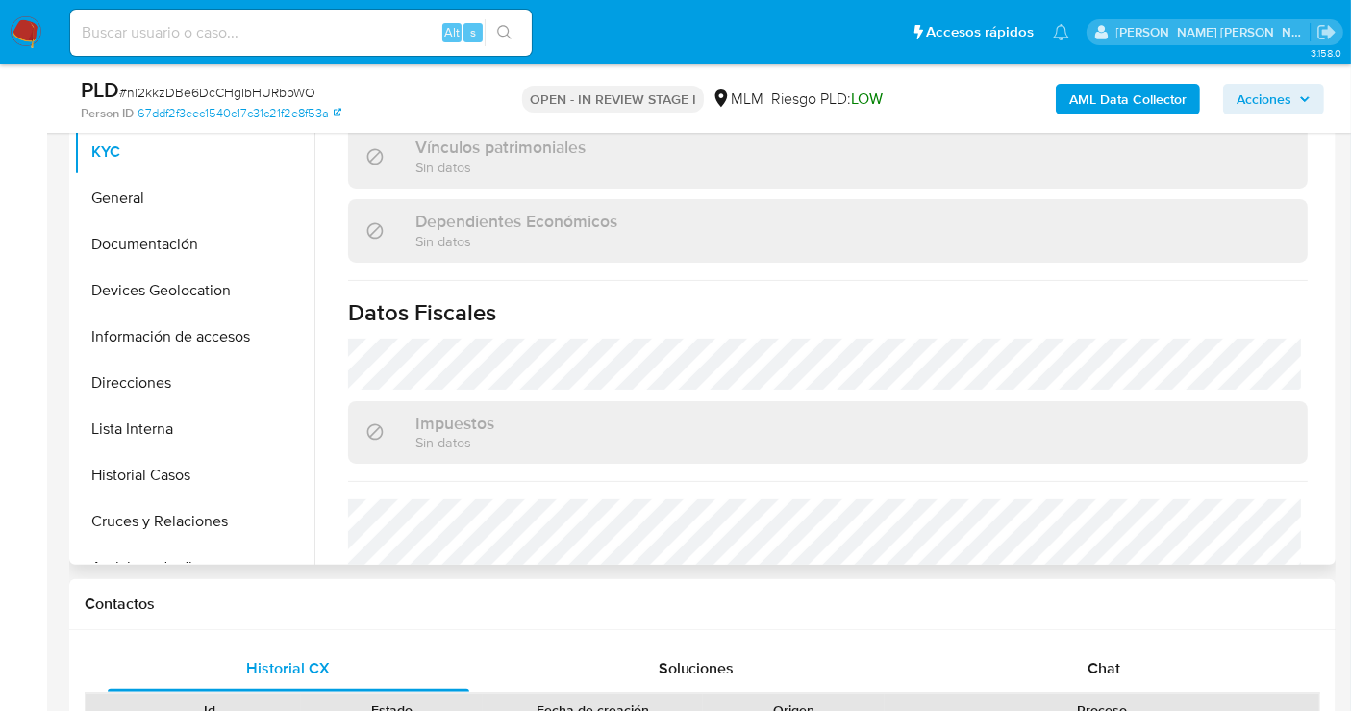
scroll to position [1214, 0]
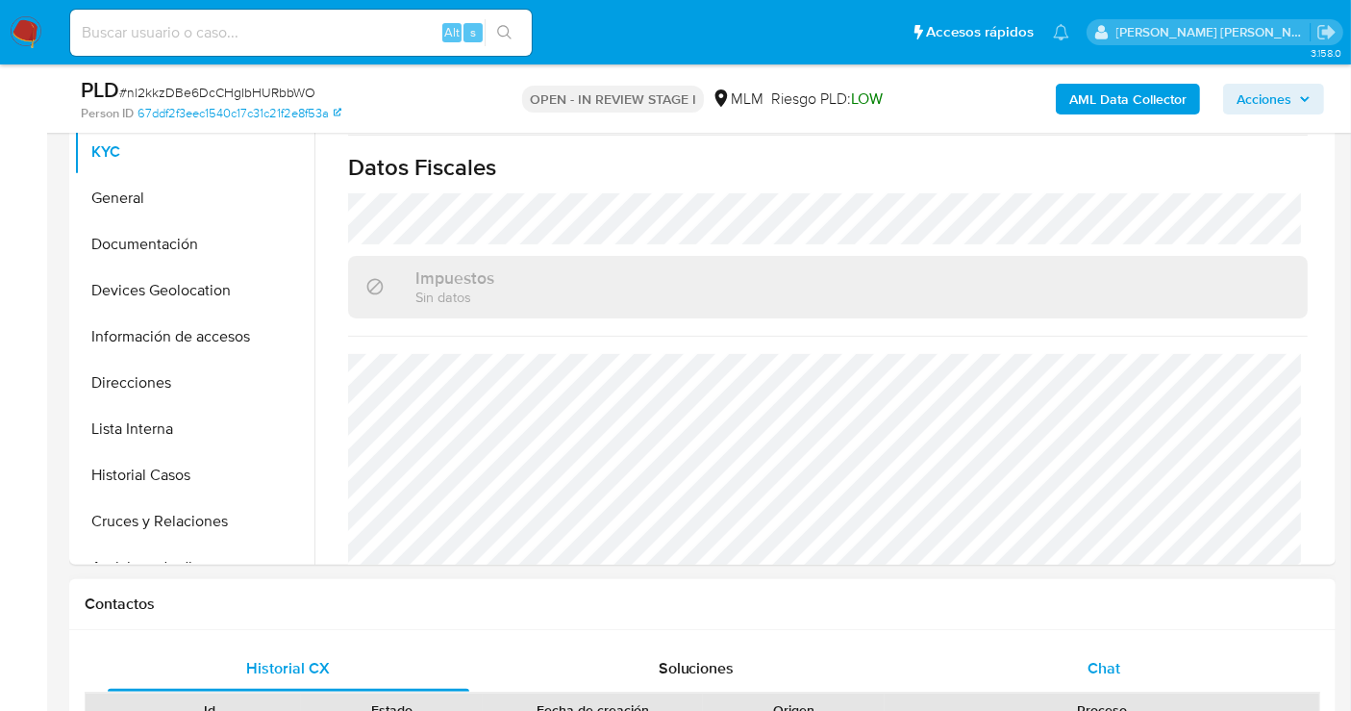
click at [1089, 658] on span "Chat" at bounding box center [1104, 668] width 33 height 22
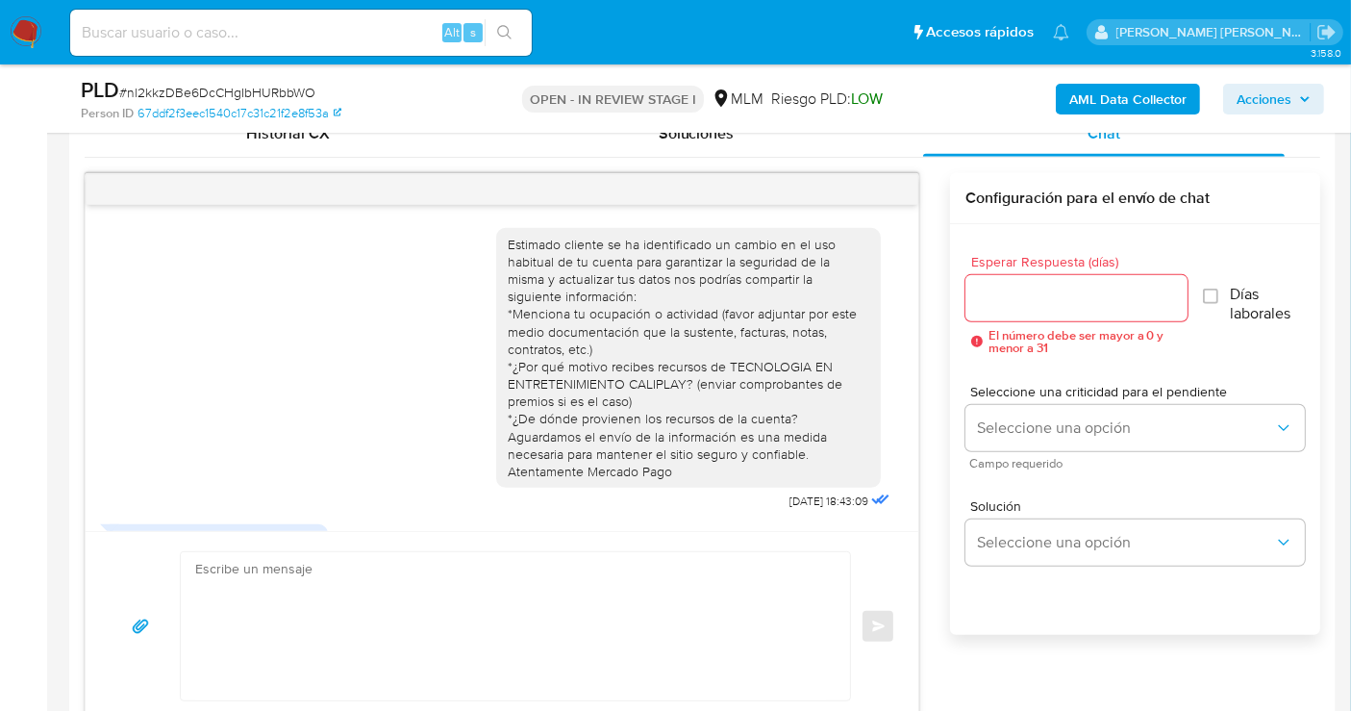
scroll to position [738, 0]
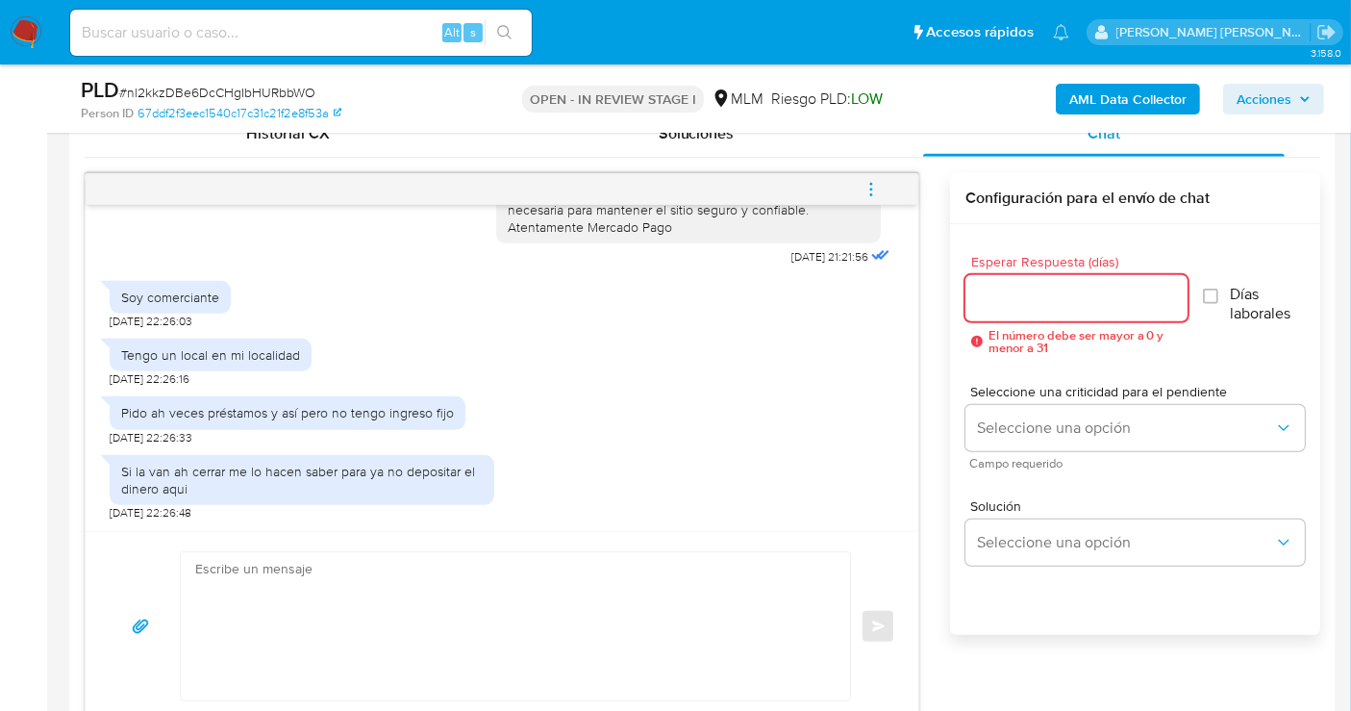
click at [1058, 305] on input "Esperar Respuesta (días)" at bounding box center [1076, 298] width 222 height 25
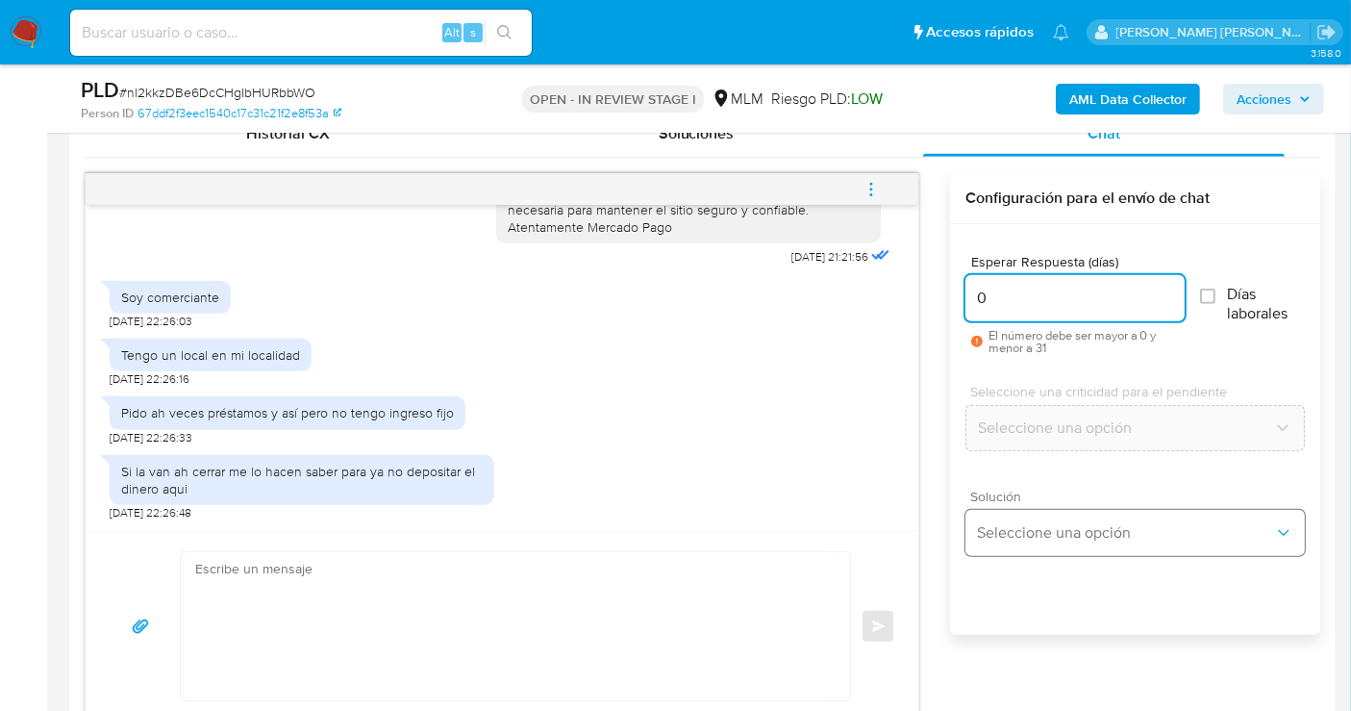
type input "0"
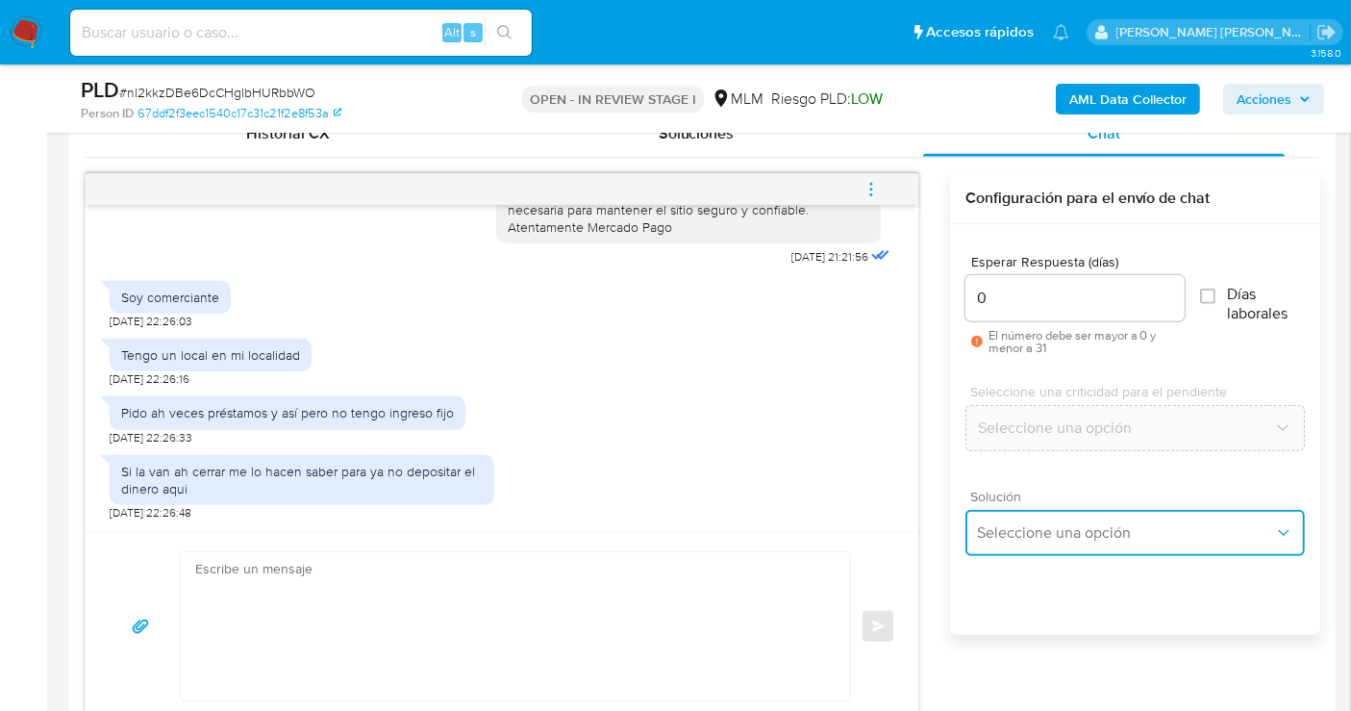
click at [1016, 543] on button "Seleccione una opción" at bounding box center [1134, 533] width 339 height 46
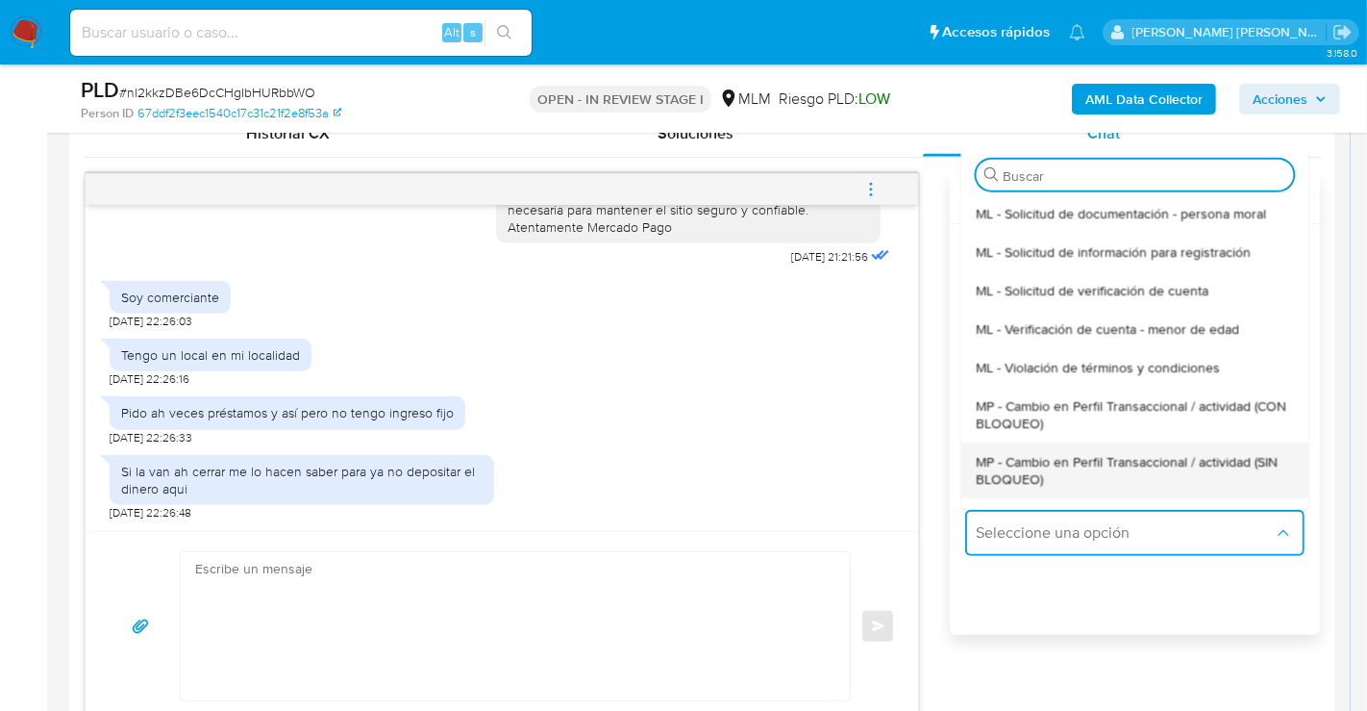
click at [1040, 475] on span "MP - Cambio en Perfil Transaccional / actividad (SIN BLOQUEO)" at bounding box center [1134, 469] width 317 height 35
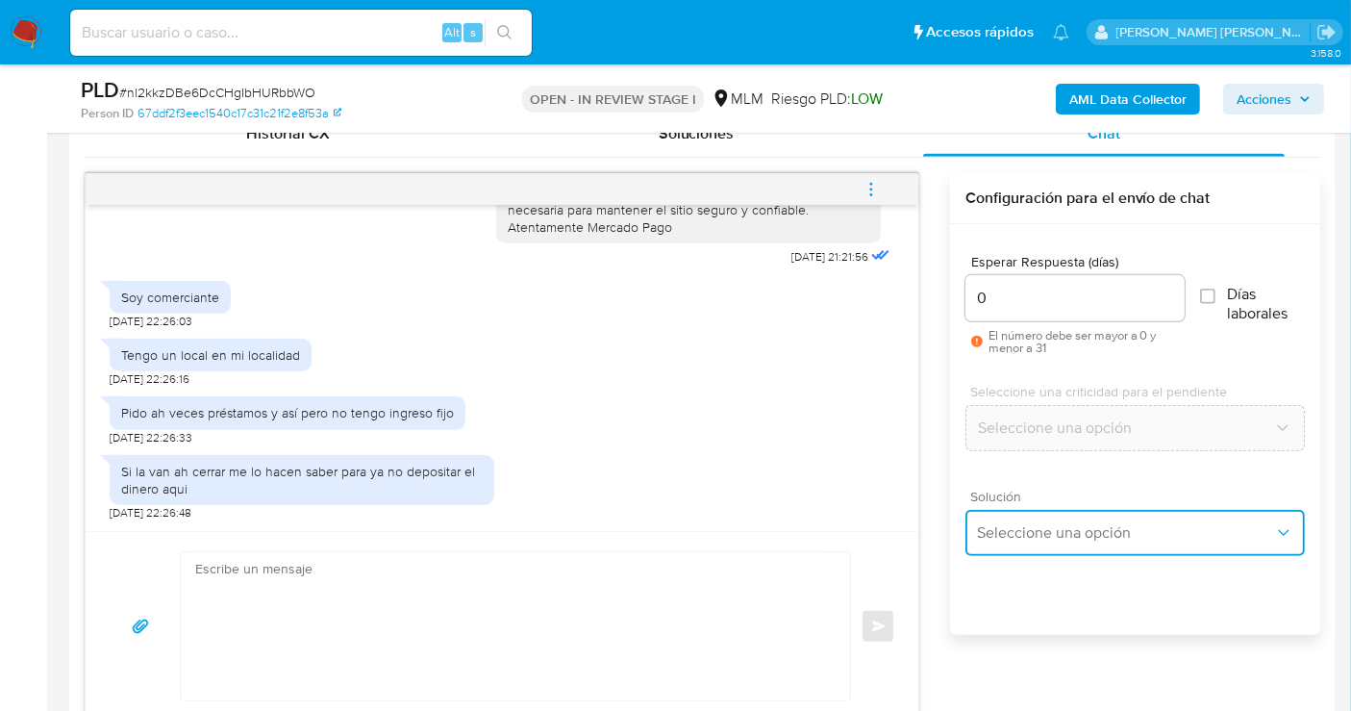
type textarea "Estimado ,Te comunicamos que se ha identificado un cambio en el uso habitual de…"
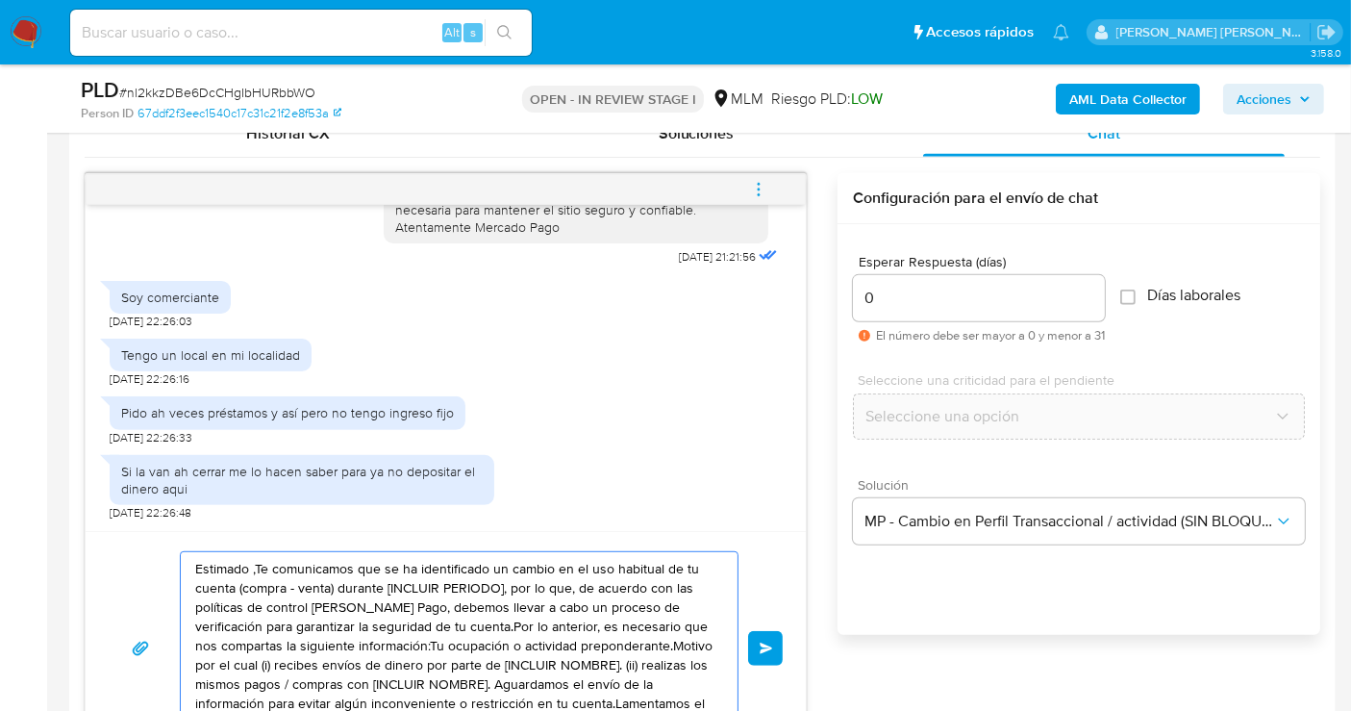
click at [634, 618] on textarea "Estimado ,Te comunicamos que se ha identificado un cambio en el uso habitual de…" at bounding box center [454, 648] width 518 height 192
paste textarea "Cliente, agradecemos tu pronta respuesta. Lamentamos cualquier malestar ocasion…"
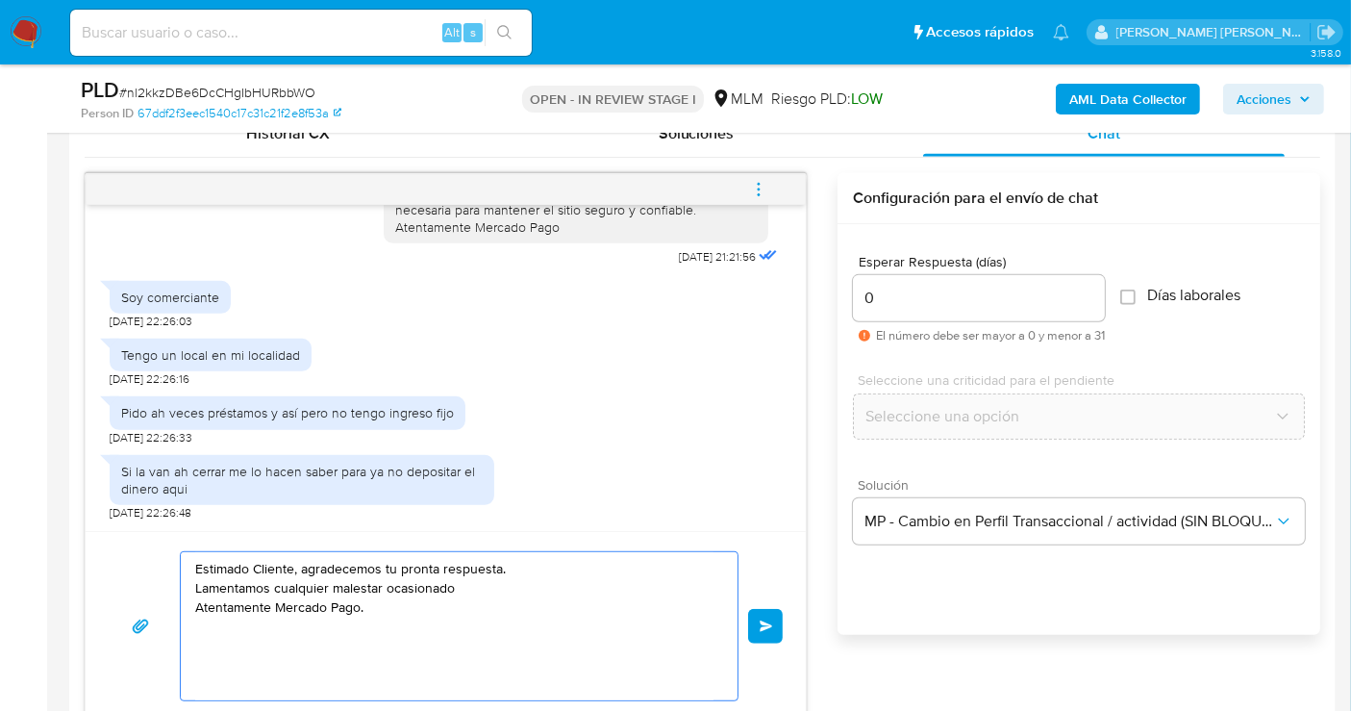
drag, startPoint x: 477, startPoint y: 584, endPoint x: 157, endPoint y: 583, distance: 320.2
click at [157, 583] on div "Estimado Cliente, agradecemos tu pronta respuesta. Lamentamos cualquier malesta…" at bounding box center [446, 626] width 674 height 150
type textarea "Estimado Cliente, agradecemos tu pronta respuesta. Atentamente Mercado Pago."
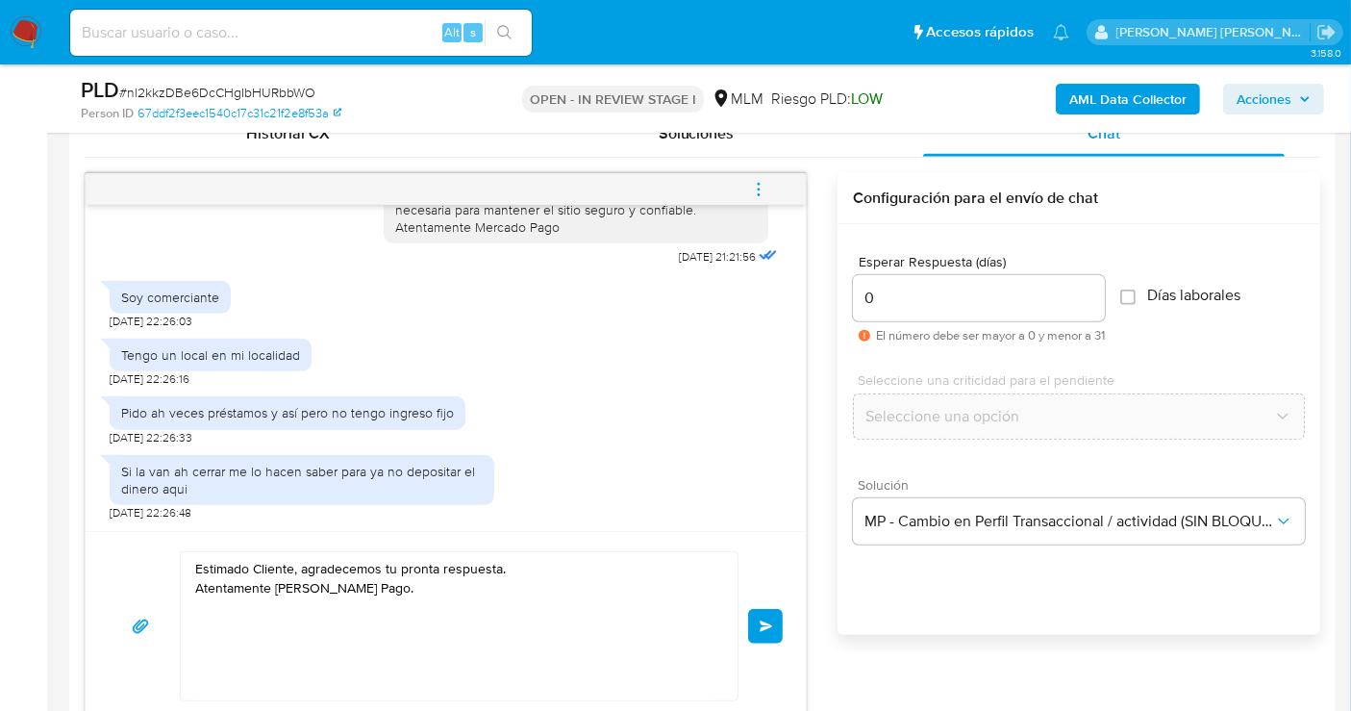
click at [767, 628] on span "Enviar" at bounding box center [766, 626] width 13 height 12
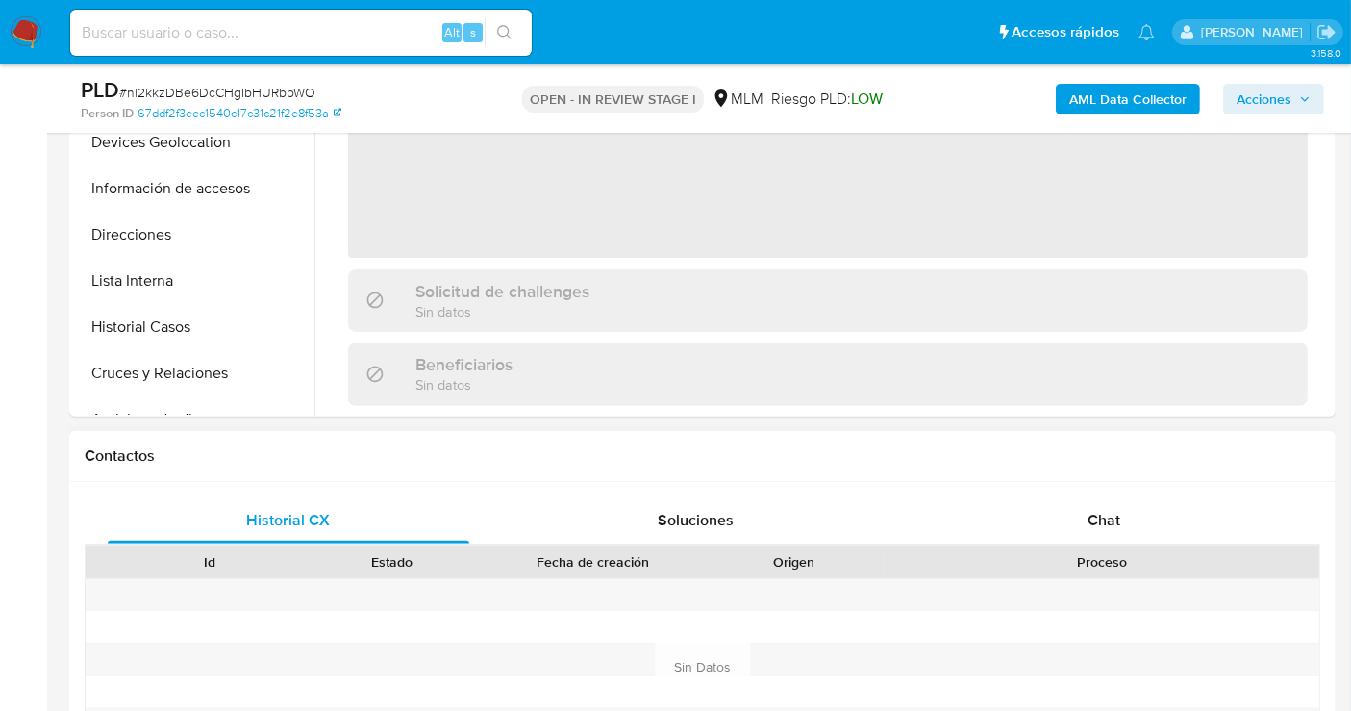
scroll to position [747, 0]
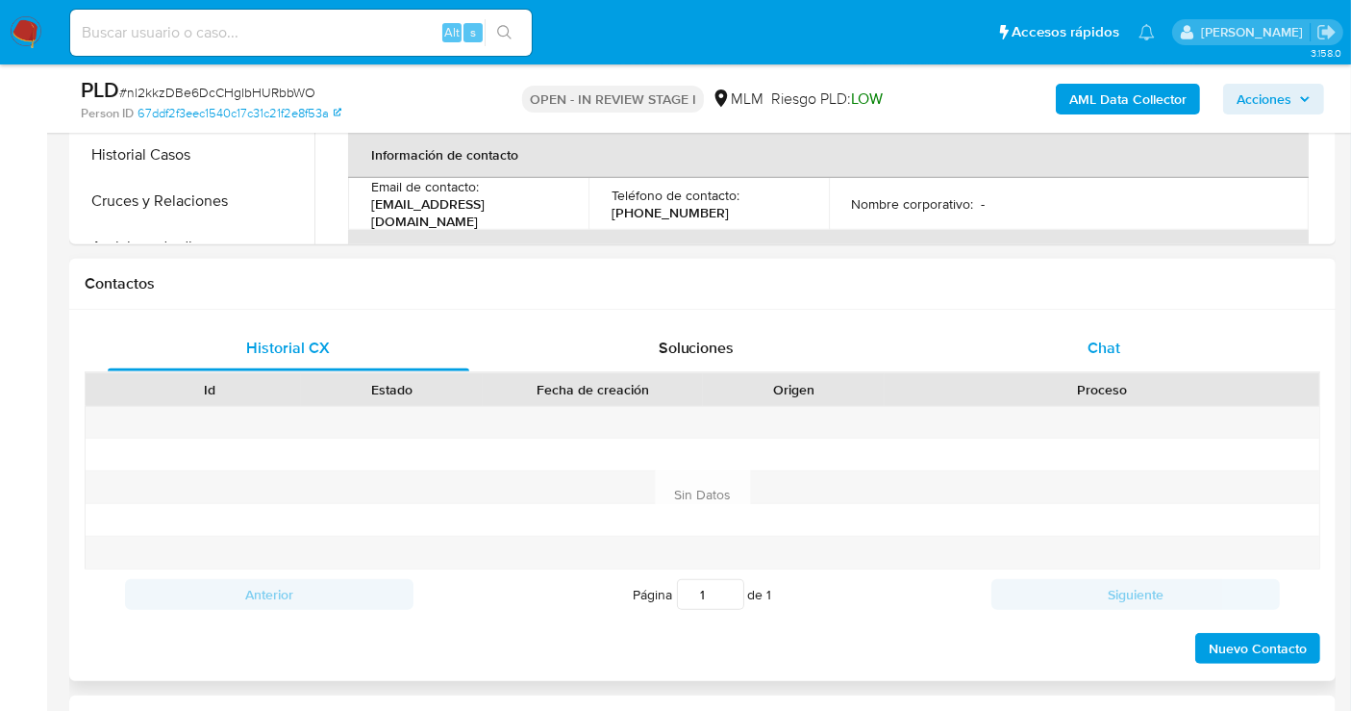
click at [1100, 347] on span "Chat" at bounding box center [1104, 348] width 33 height 22
select select "10"
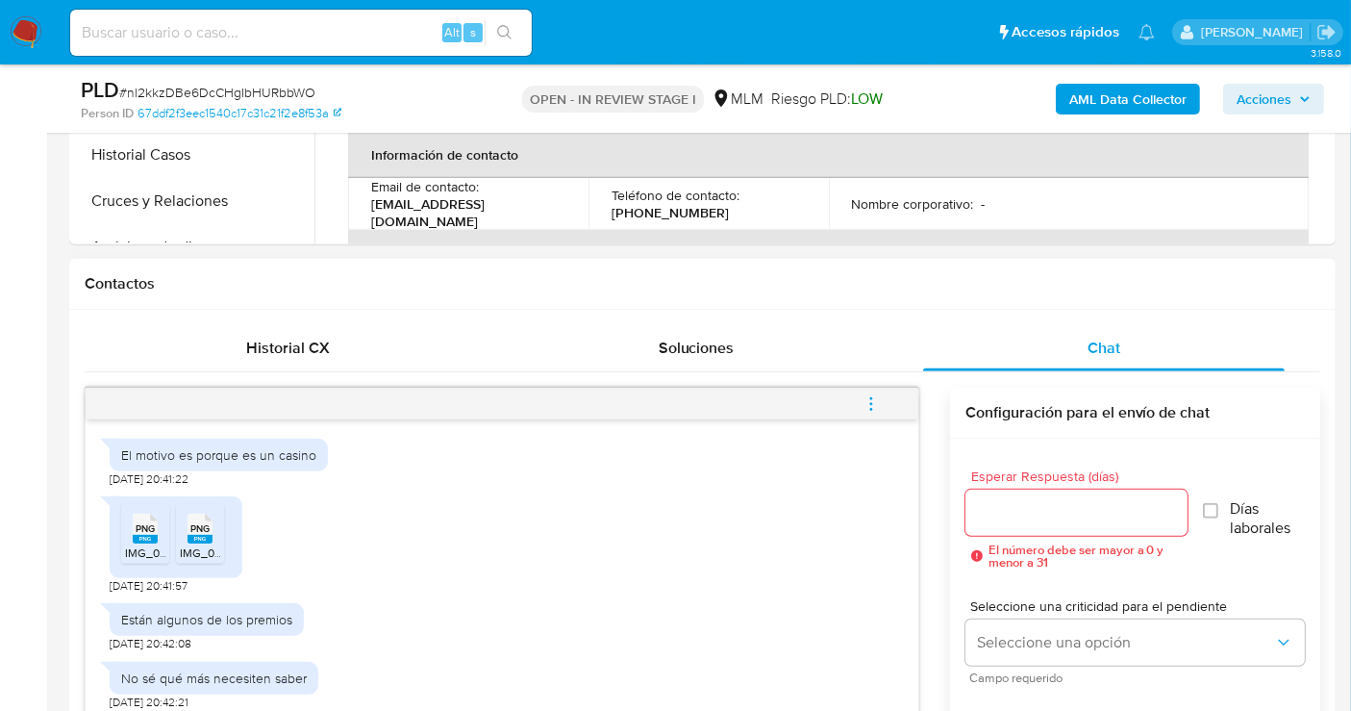
scroll to position [528, 0]
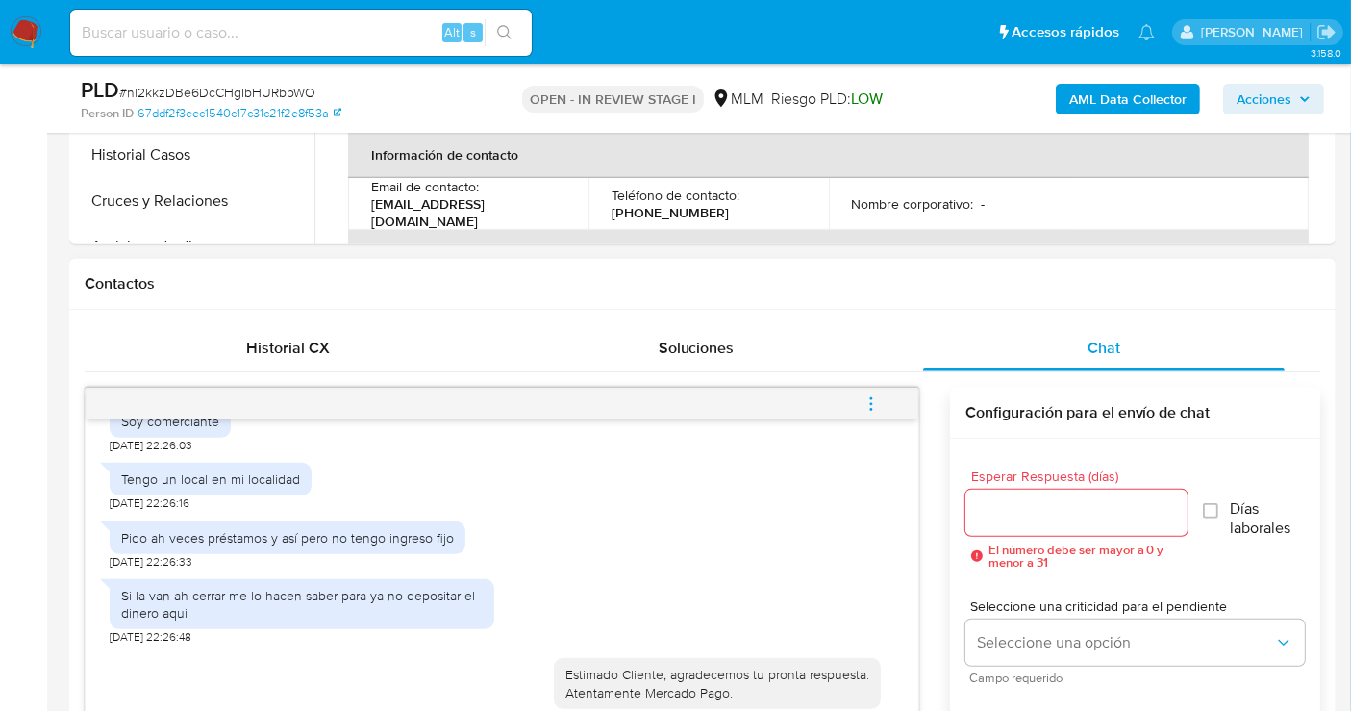
click at [869, 399] on icon "menu-action" at bounding box center [871, 403] width 17 height 17
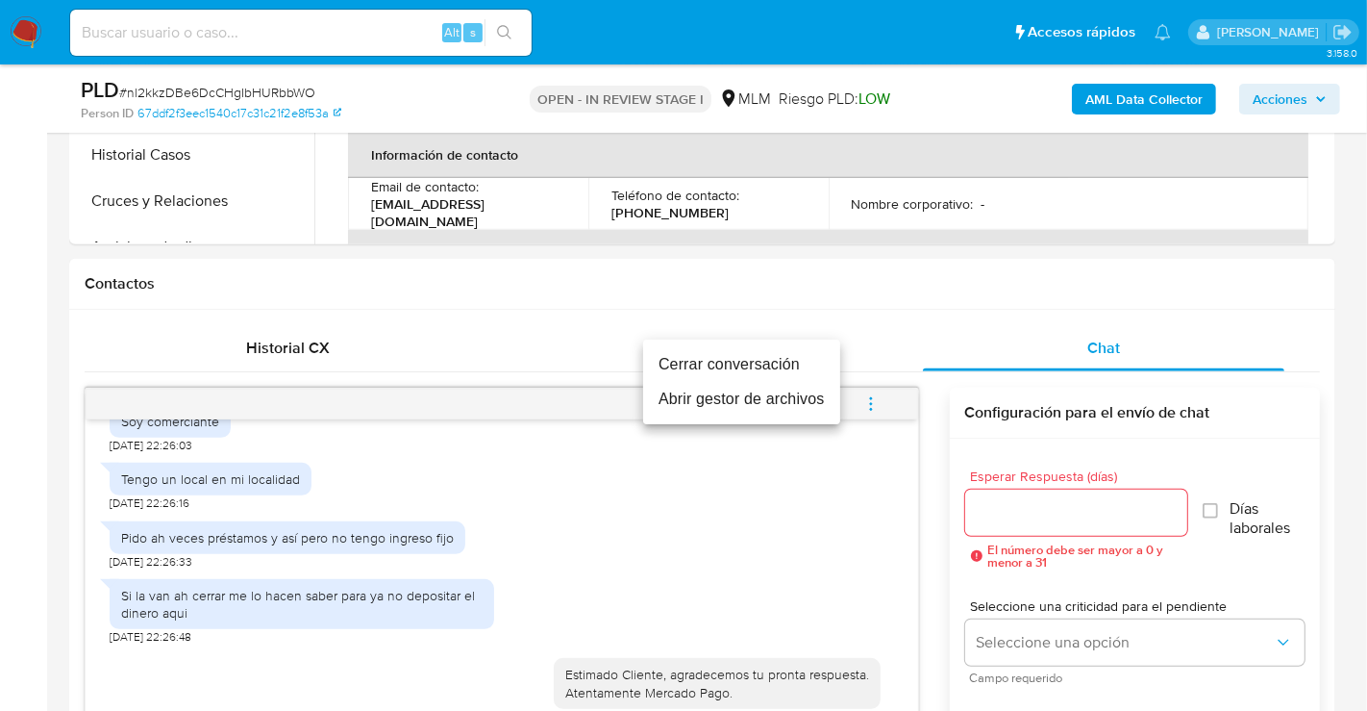
click at [736, 363] on li "Cerrar conversación" at bounding box center [741, 364] width 197 height 35
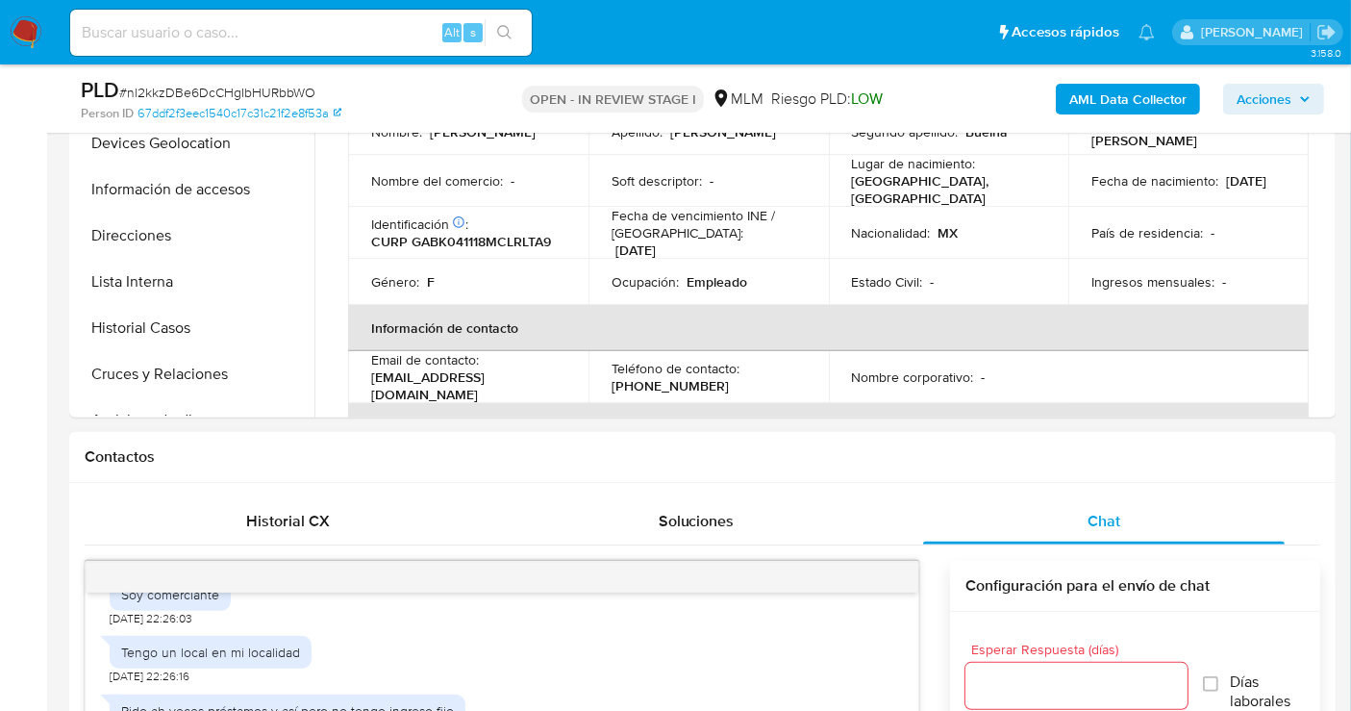
scroll to position [534, 0]
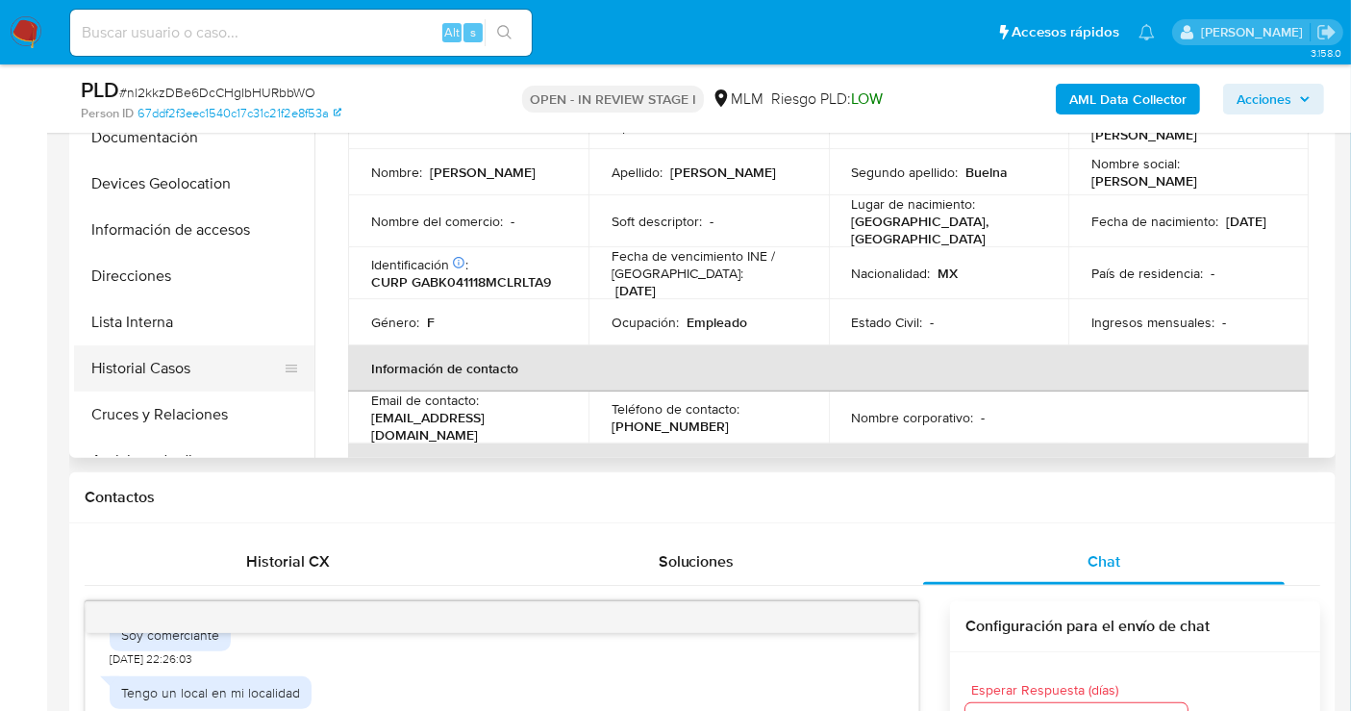
click at [126, 375] on button "Historial Casos" at bounding box center [186, 368] width 225 height 46
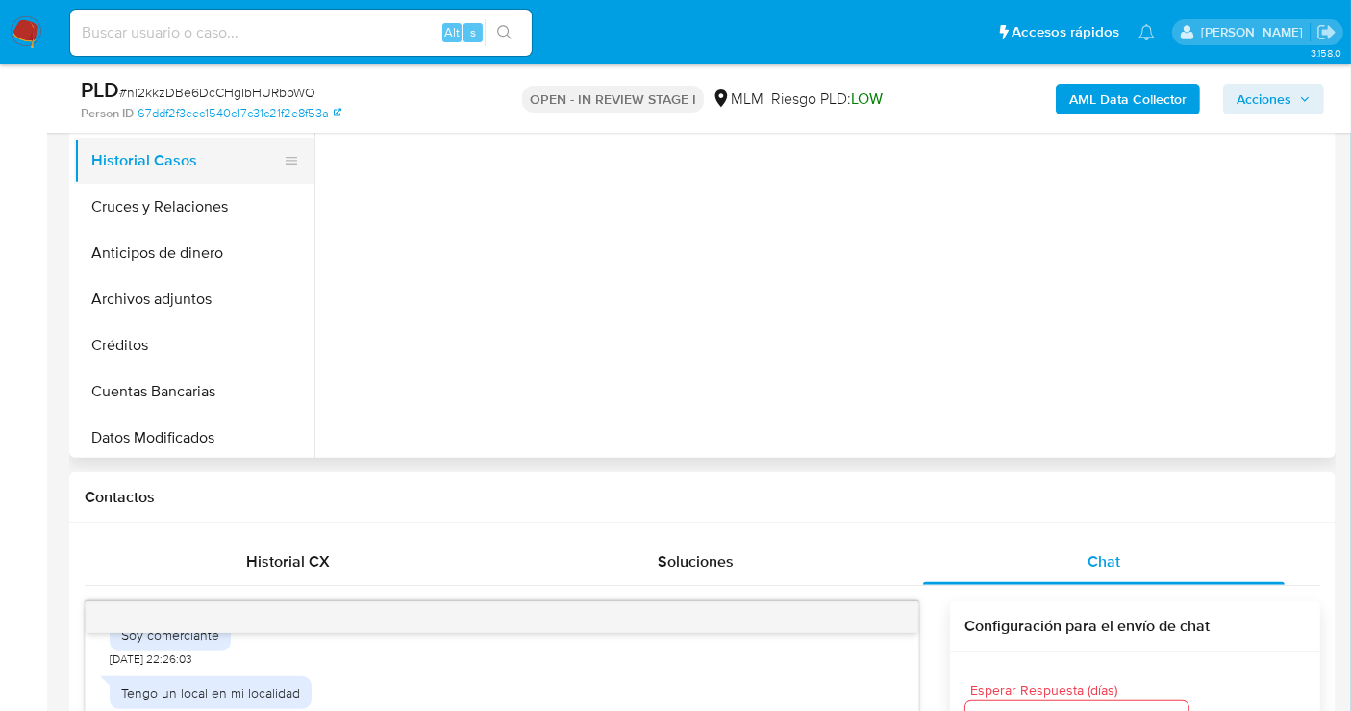
scroll to position [213, 0]
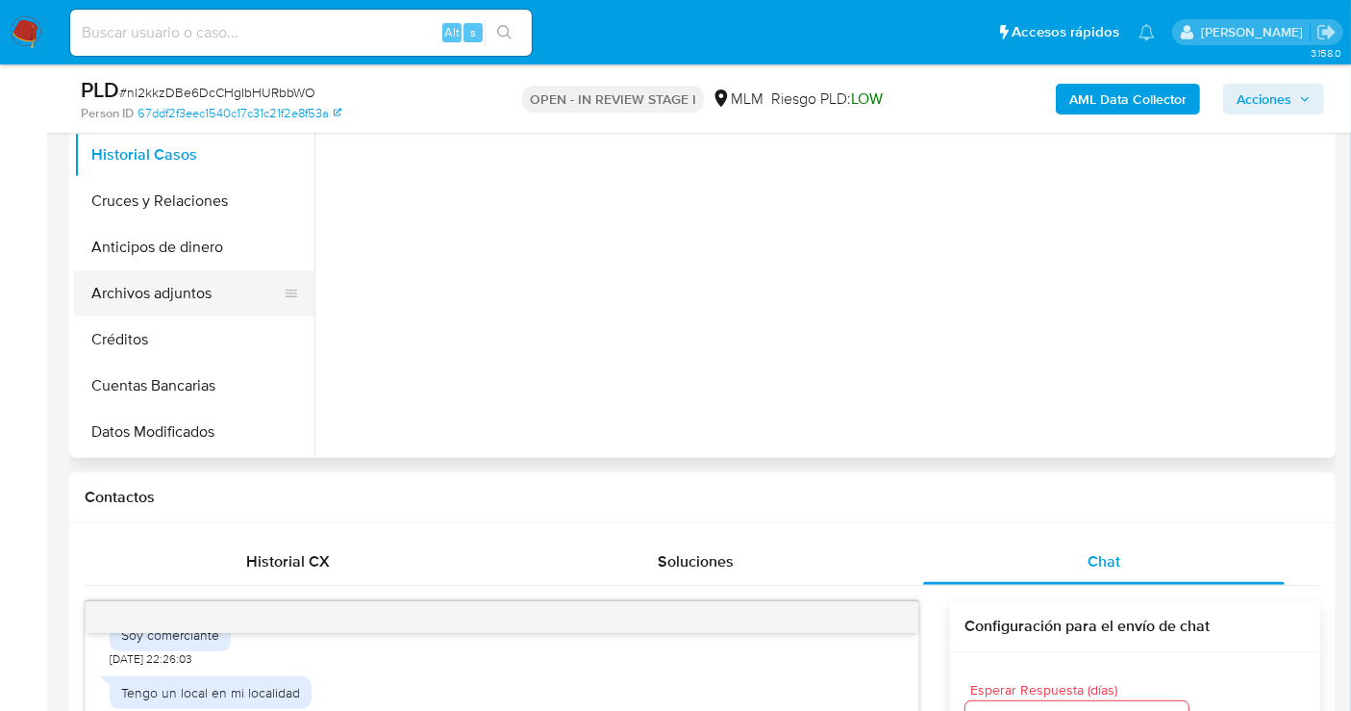
click at [151, 303] on button "Archivos adjuntos" at bounding box center [186, 293] width 225 height 46
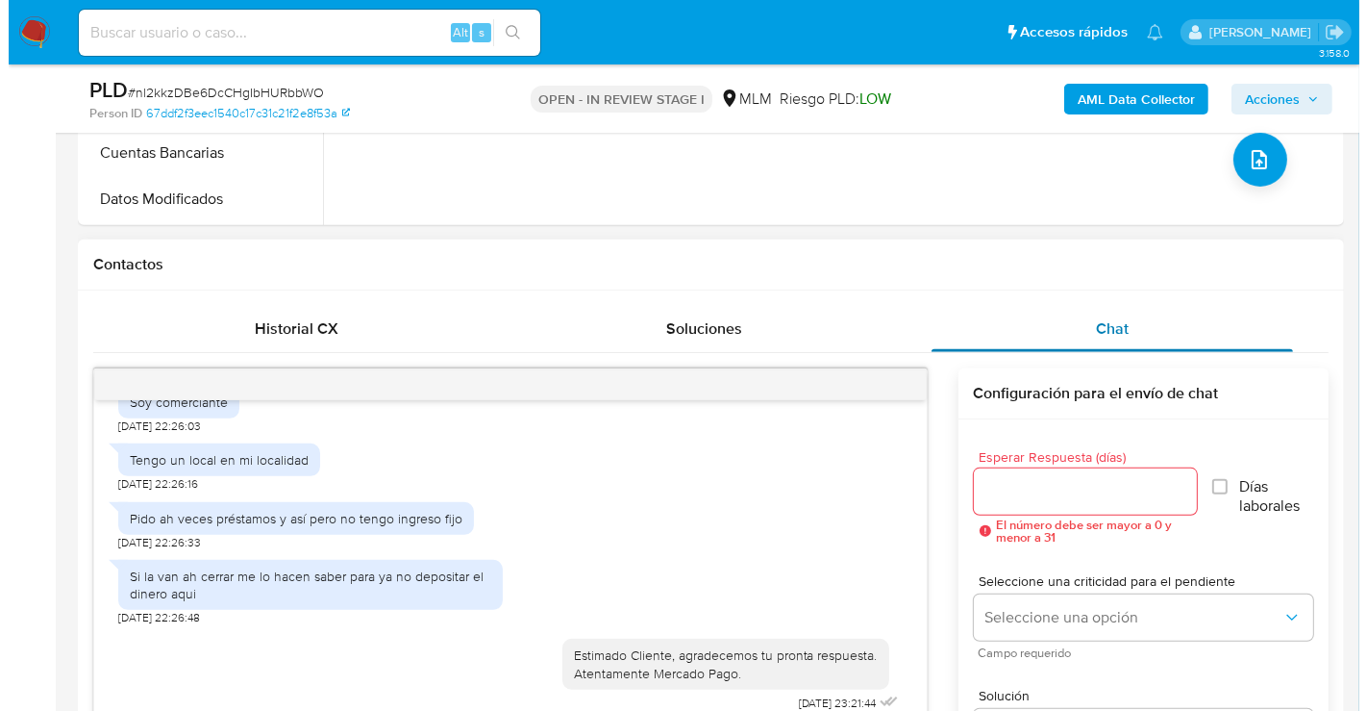
scroll to position [640, 0]
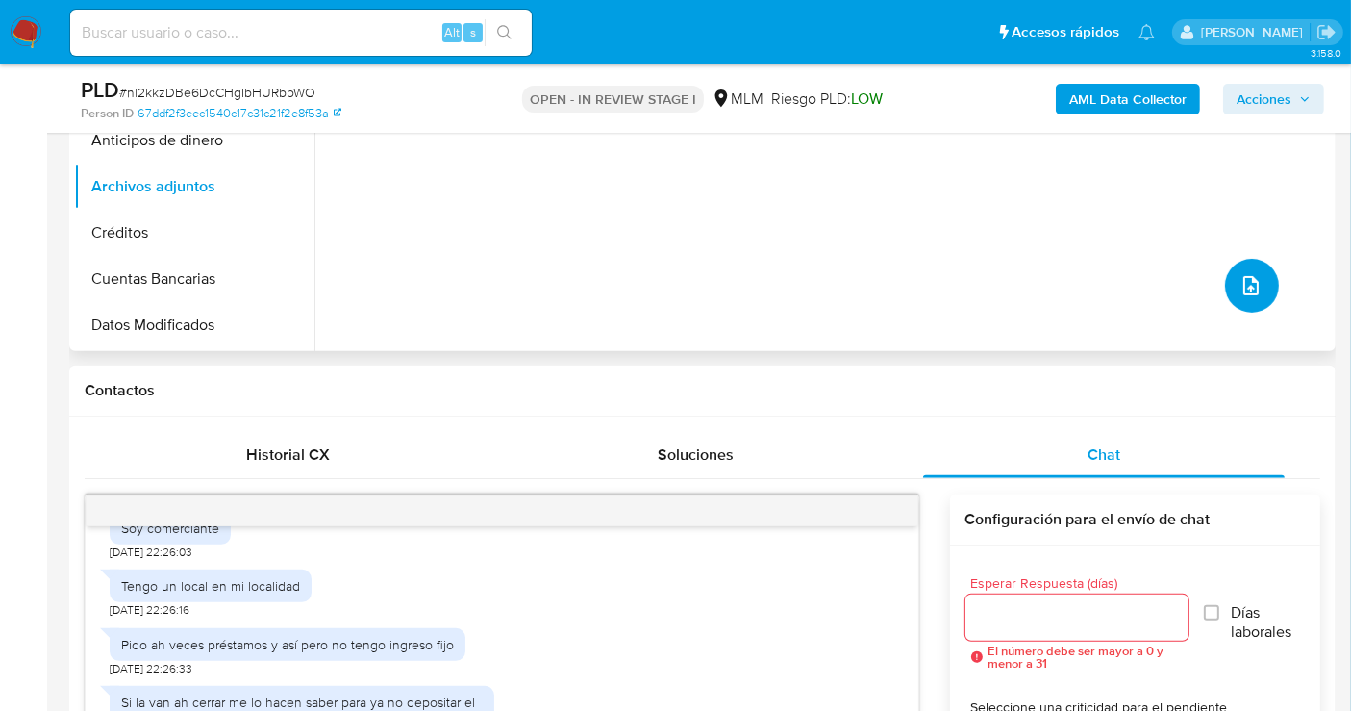
click at [1257, 276] on button "upload-file" at bounding box center [1252, 286] width 54 height 54
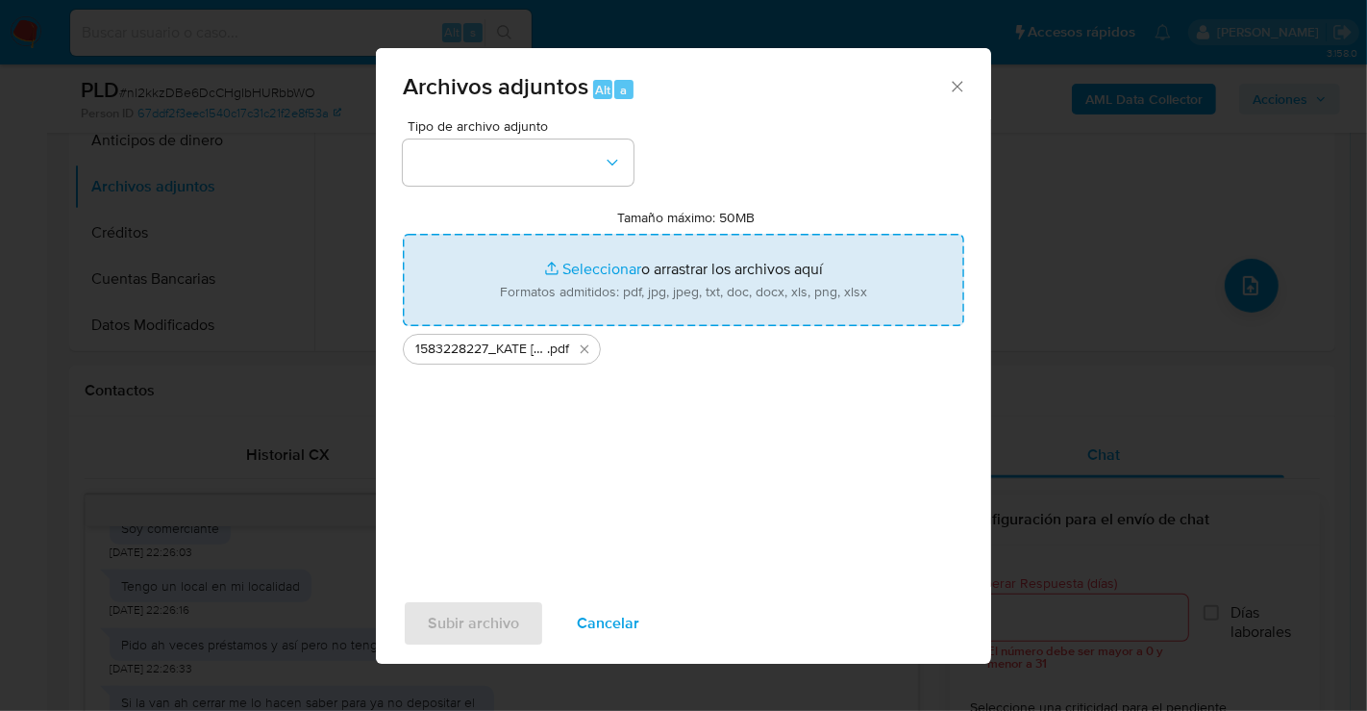
type input "C:\fakepath\1583228227_KATE [PERSON_NAME] BUELNA_AGO25.xlsx"
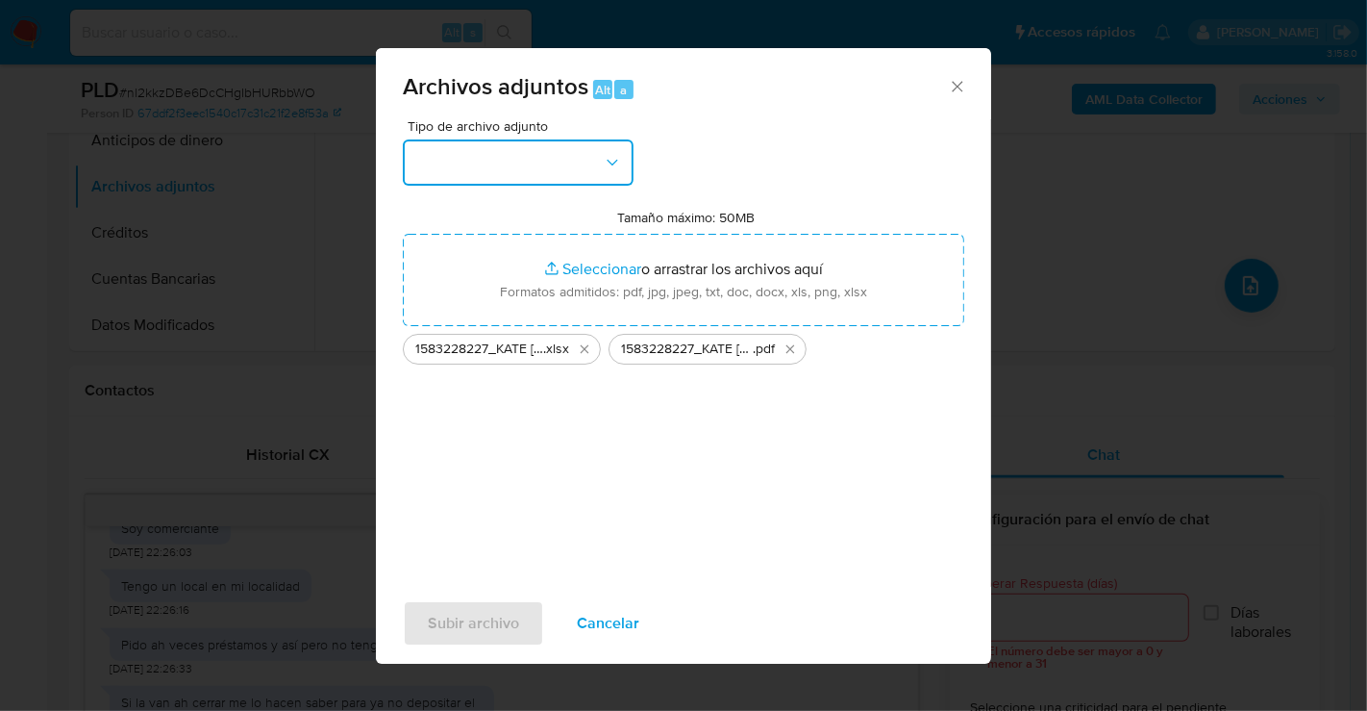
click at [504, 175] on button "button" at bounding box center [518, 162] width 231 height 46
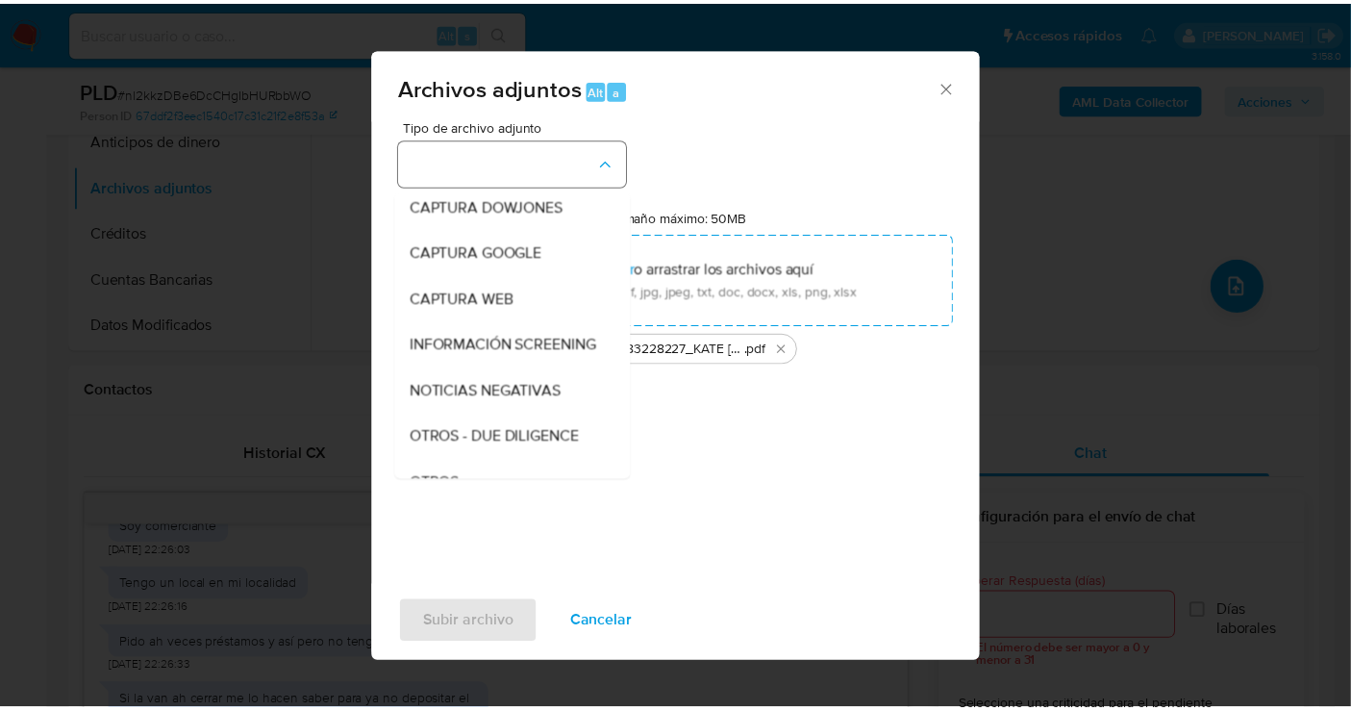
scroll to position [99, 0]
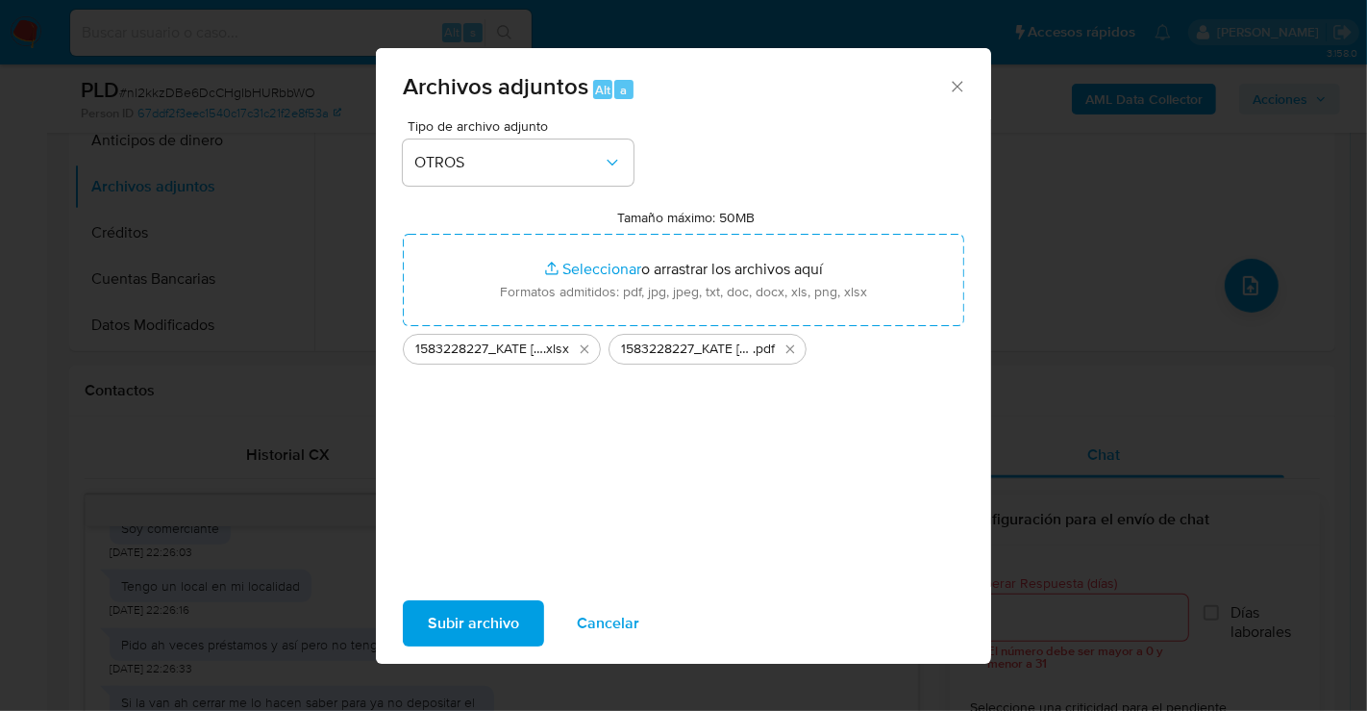
click at [469, 608] on span "Subir archivo" at bounding box center [473, 623] width 91 height 42
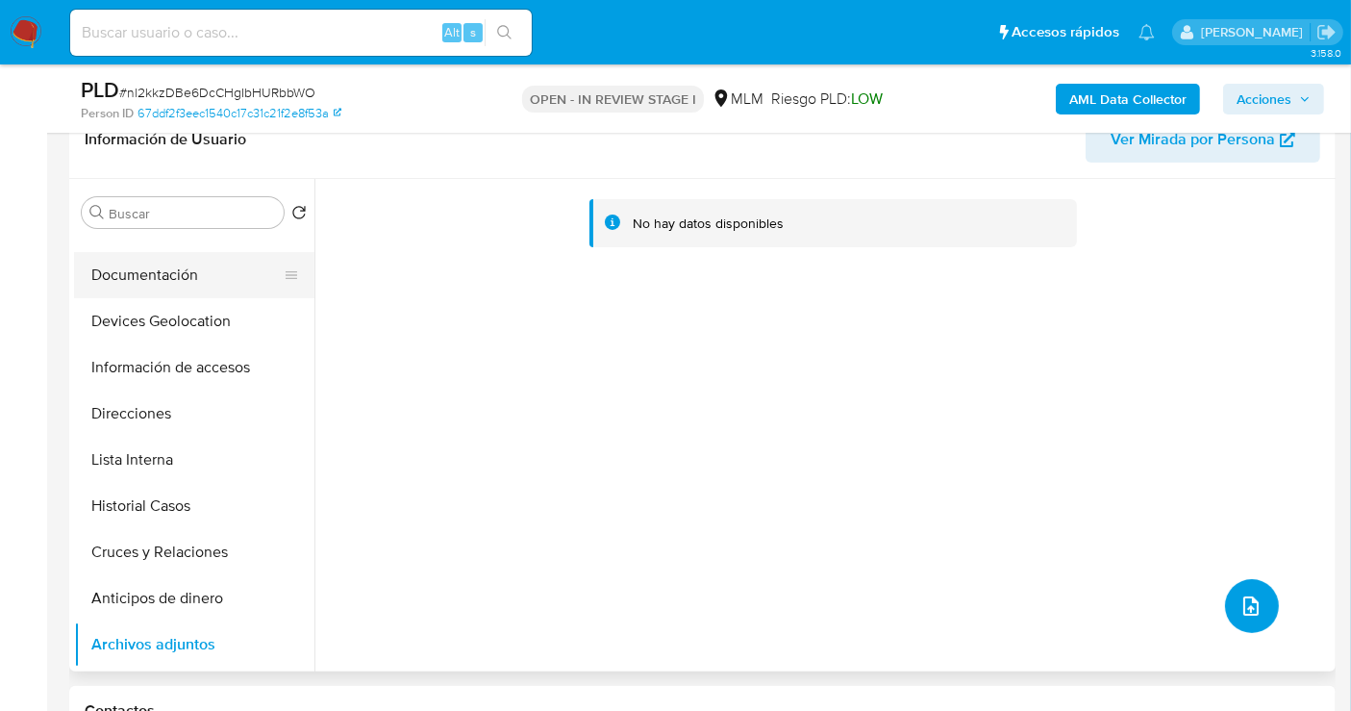
scroll to position [0, 0]
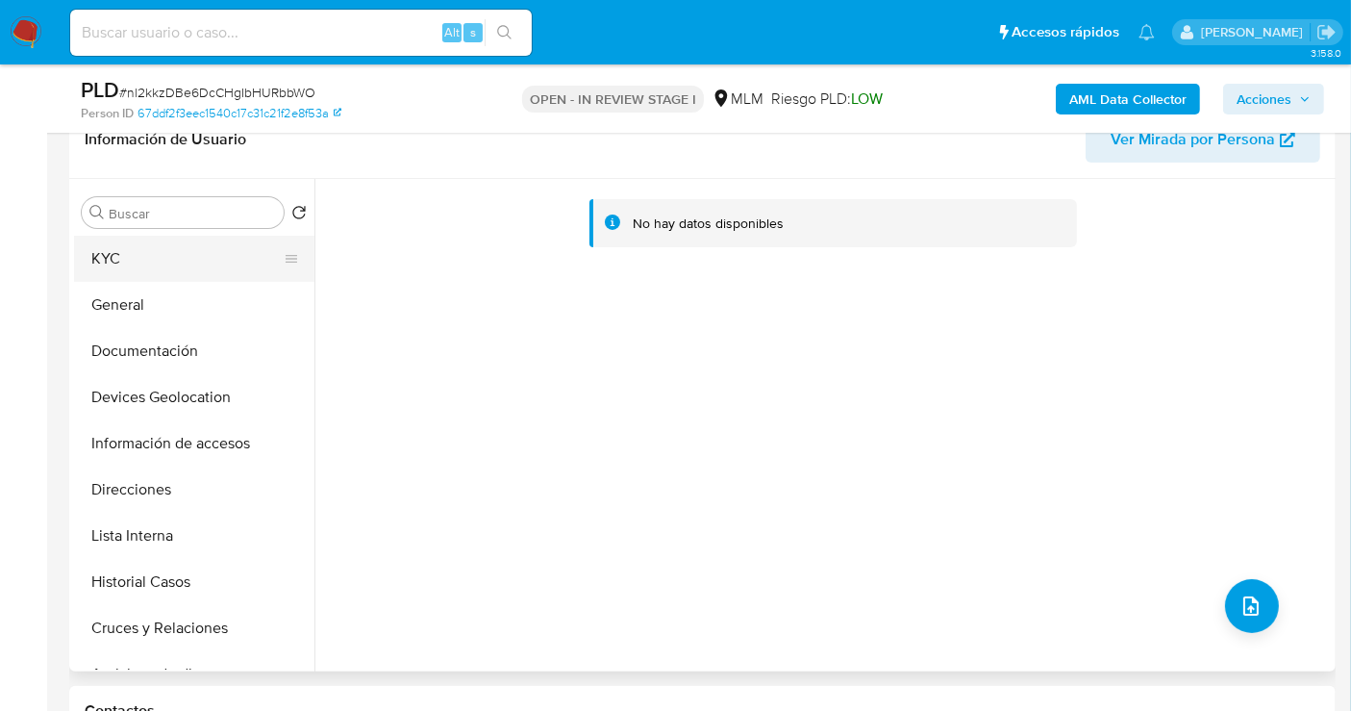
click at [162, 262] on button "KYC" at bounding box center [186, 259] width 225 height 46
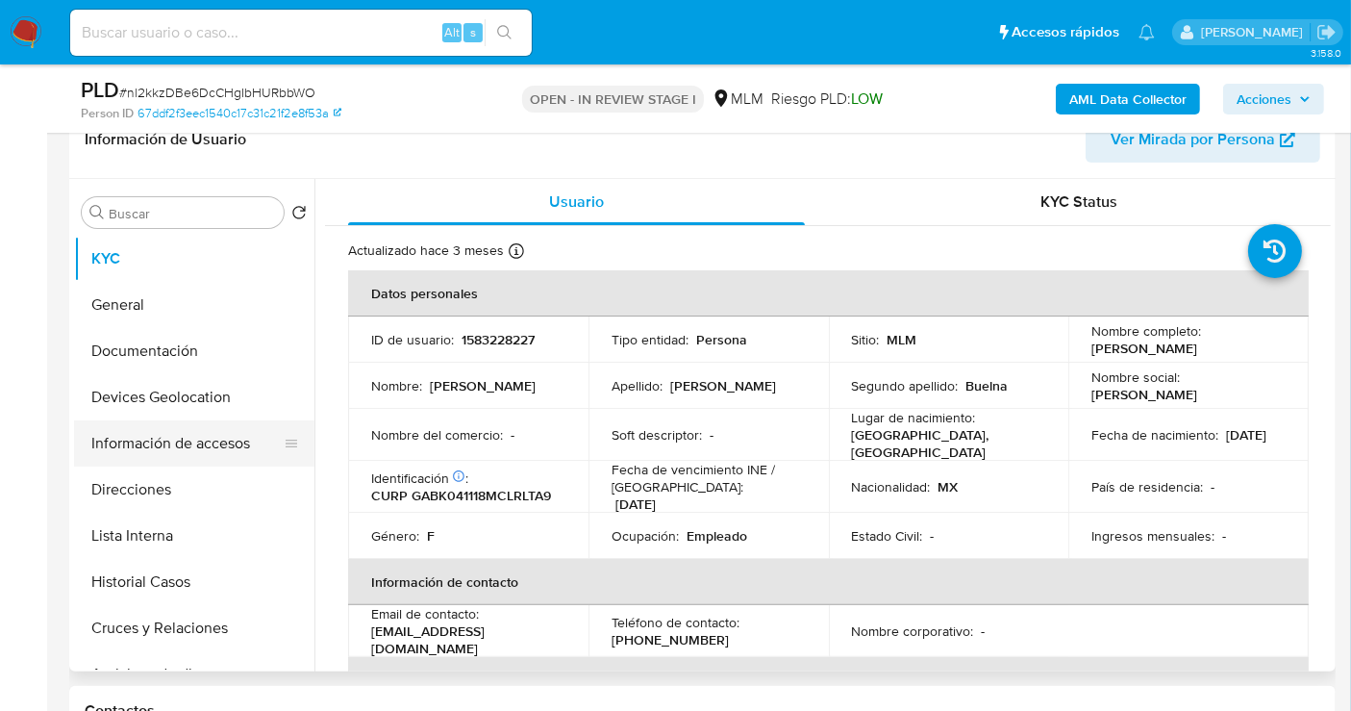
scroll to position [107, 0]
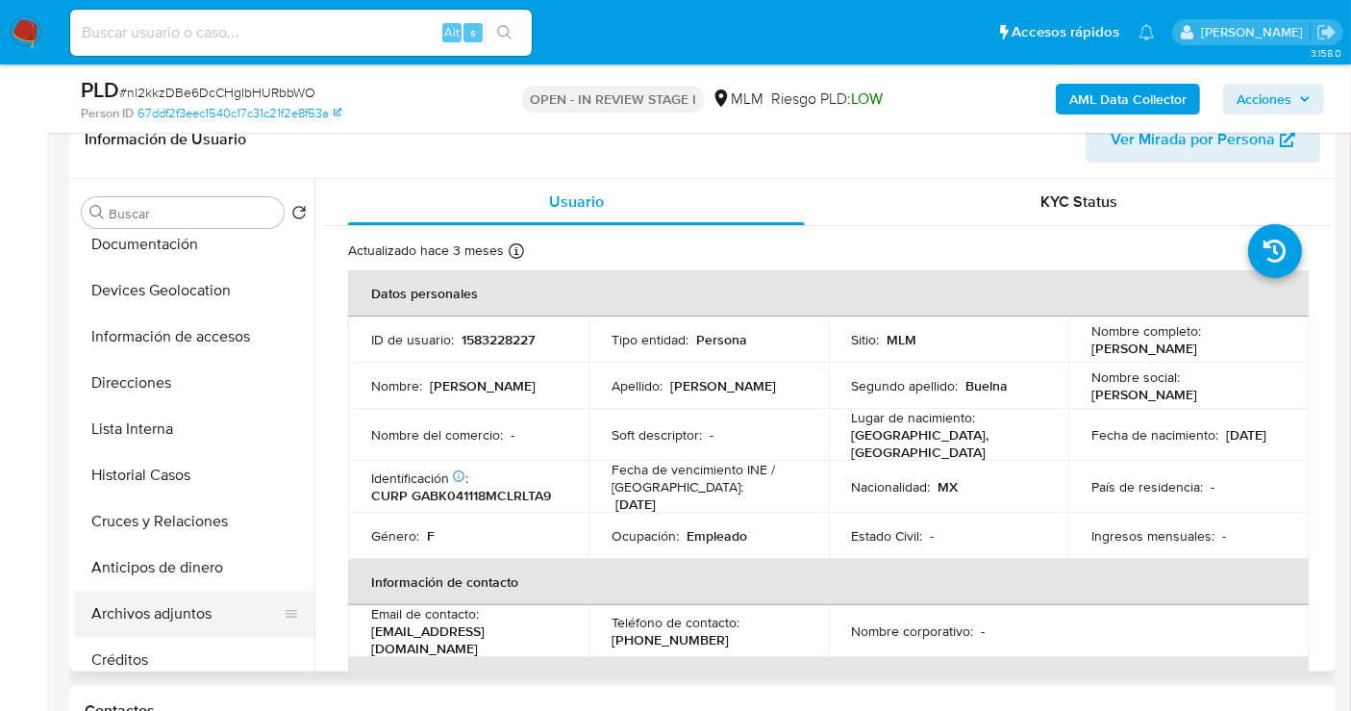
click at [176, 616] on button "Archivos adjuntos" at bounding box center [186, 613] width 225 height 46
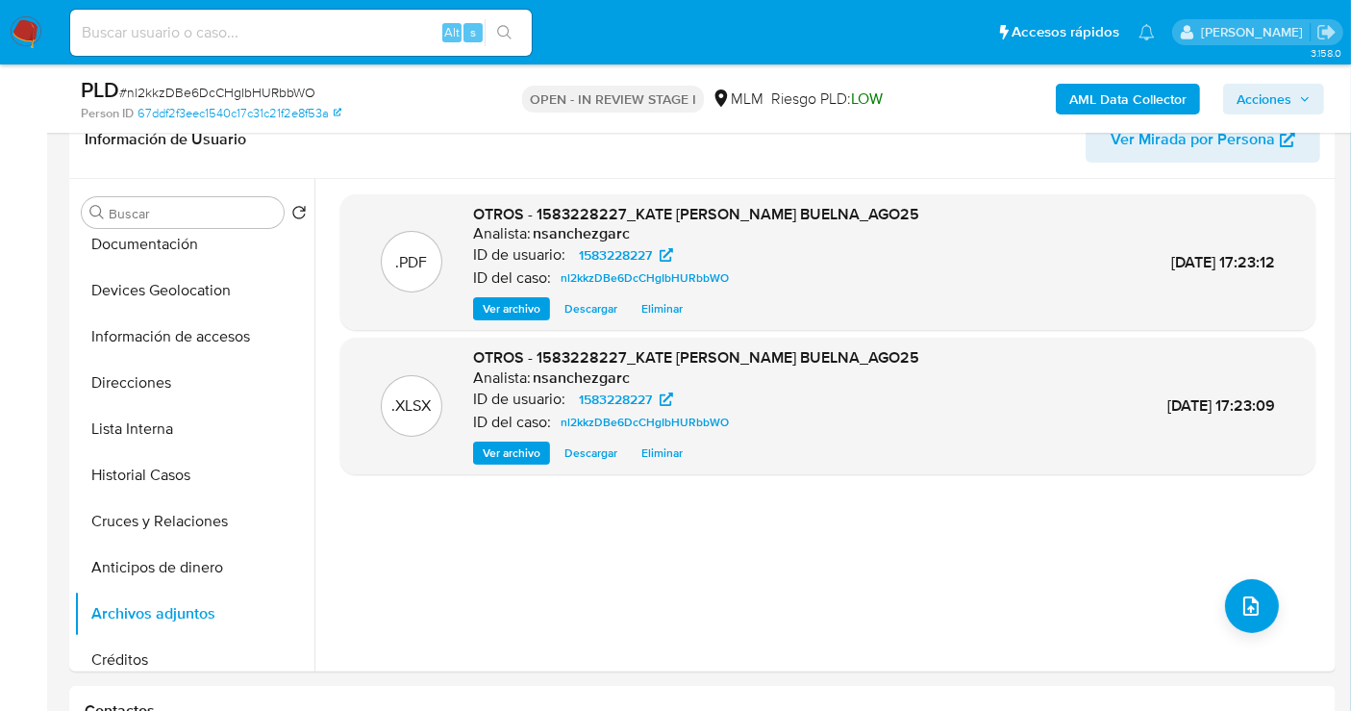
click at [1277, 104] on span "Acciones" at bounding box center [1264, 99] width 55 height 31
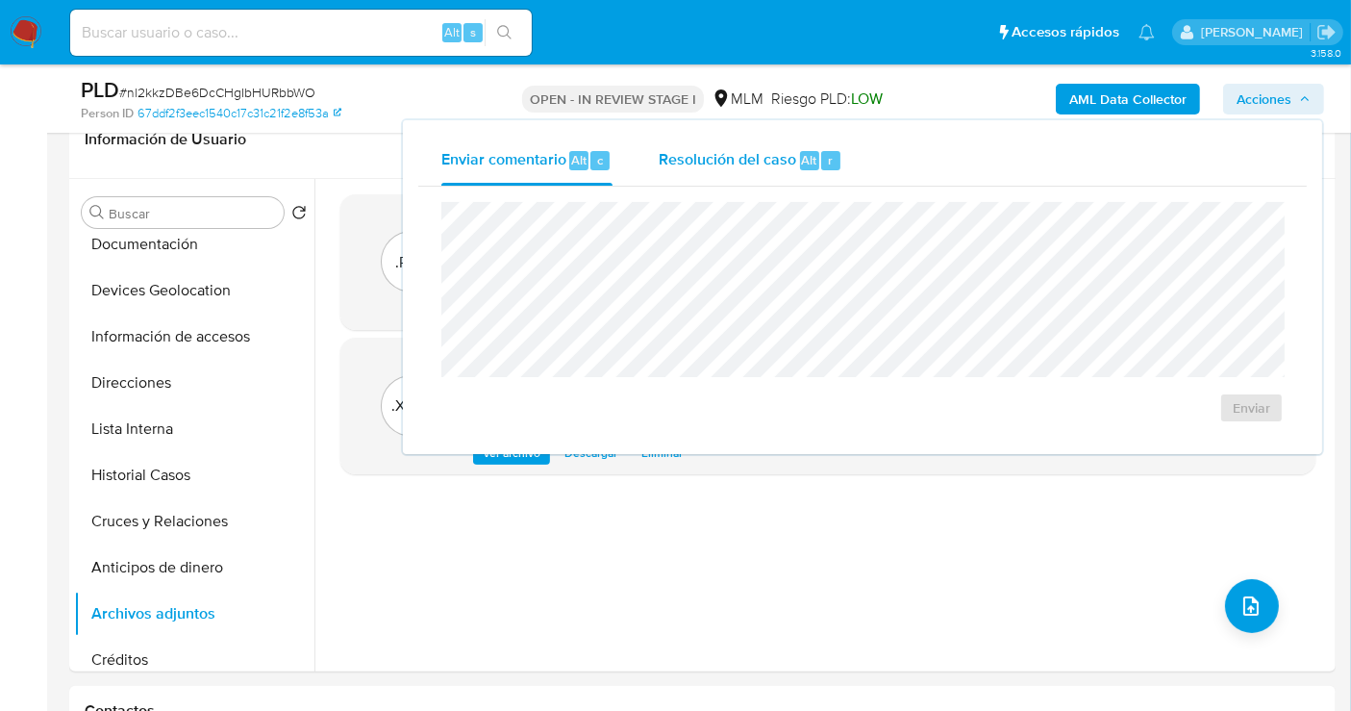
click at [692, 163] on span "Resolución del caso" at bounding box center [728, 159] width 138 height 22
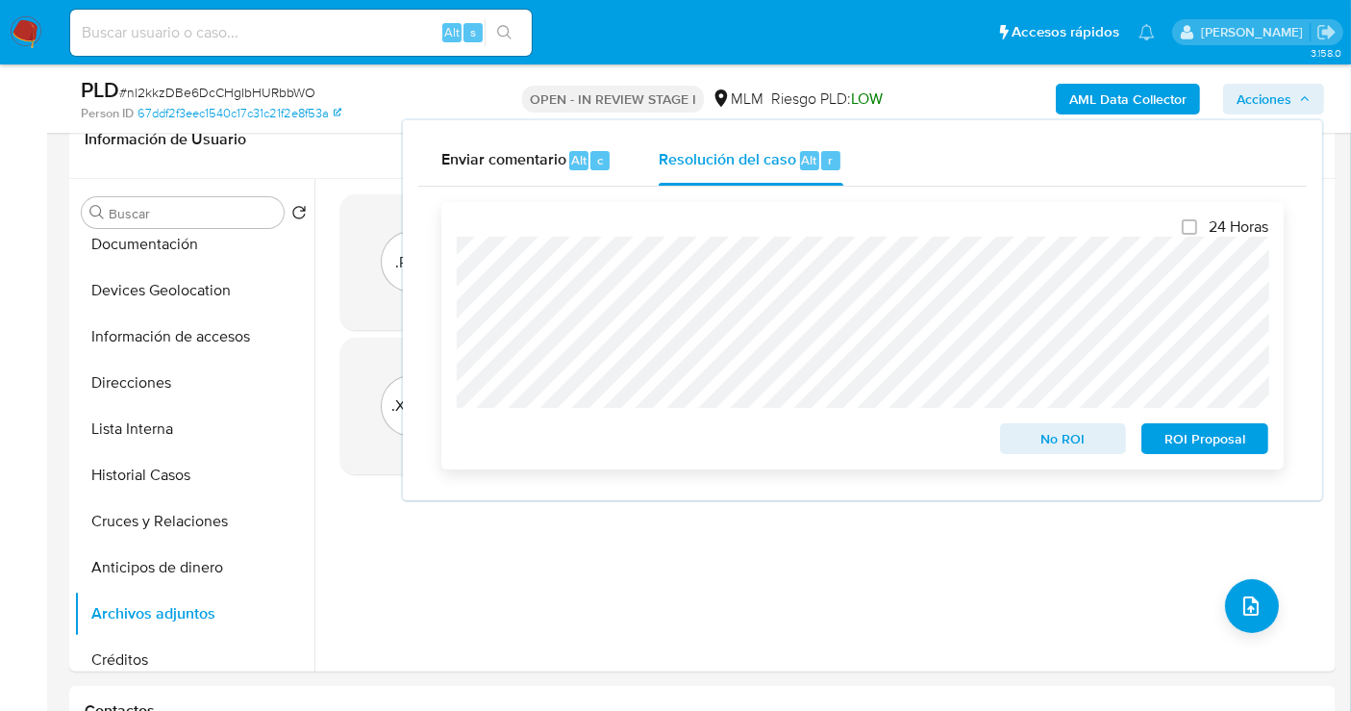
click at [1203, 438] on span "ROI Proposal" at bounding box center [1205, 438] width 100 height 27
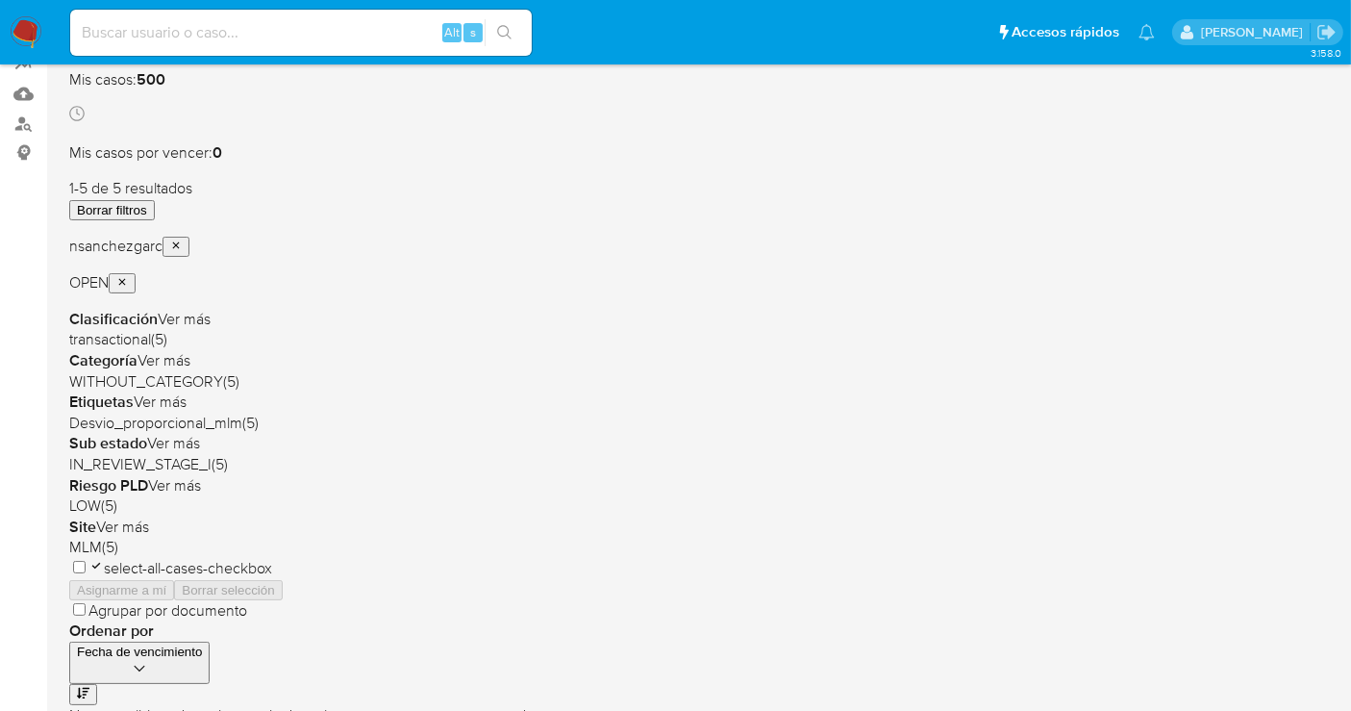
scroll to position [213, 0]
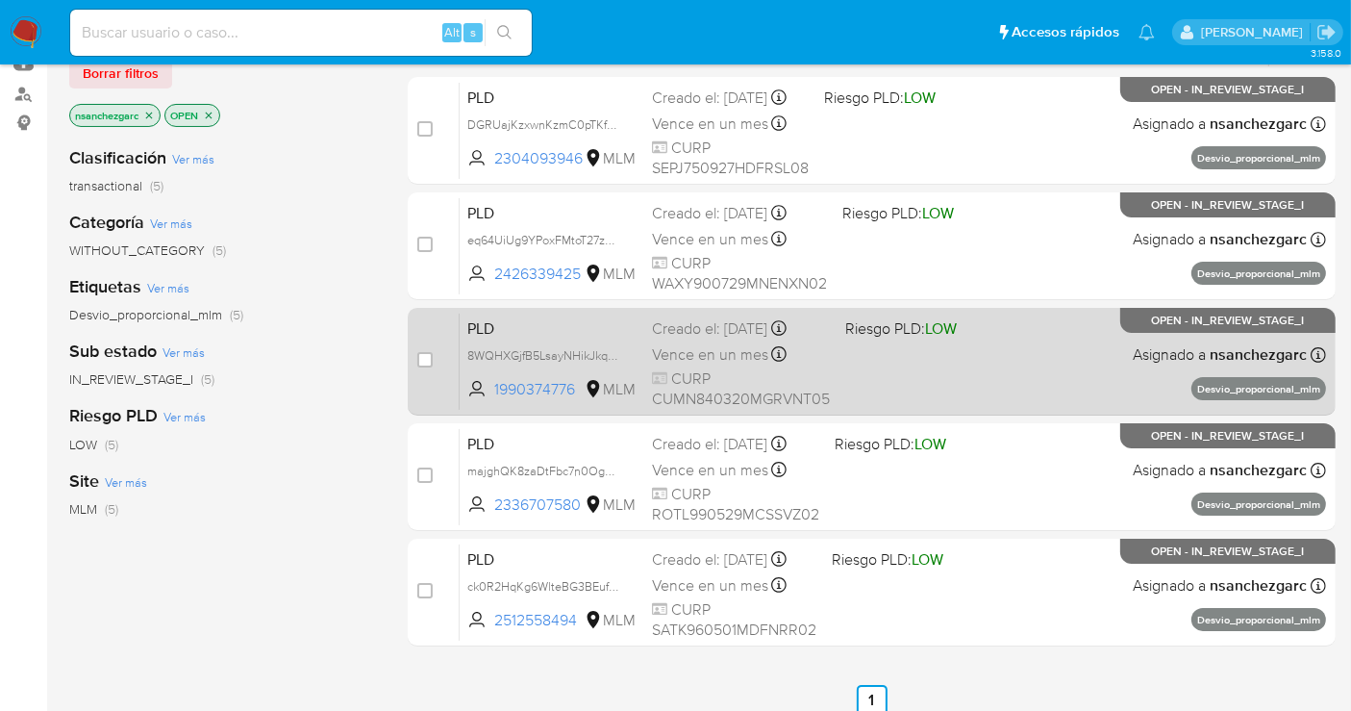
click at [712, 354] on span "Vence en un mes" at bounding box center [710, 354] width 116 height 21
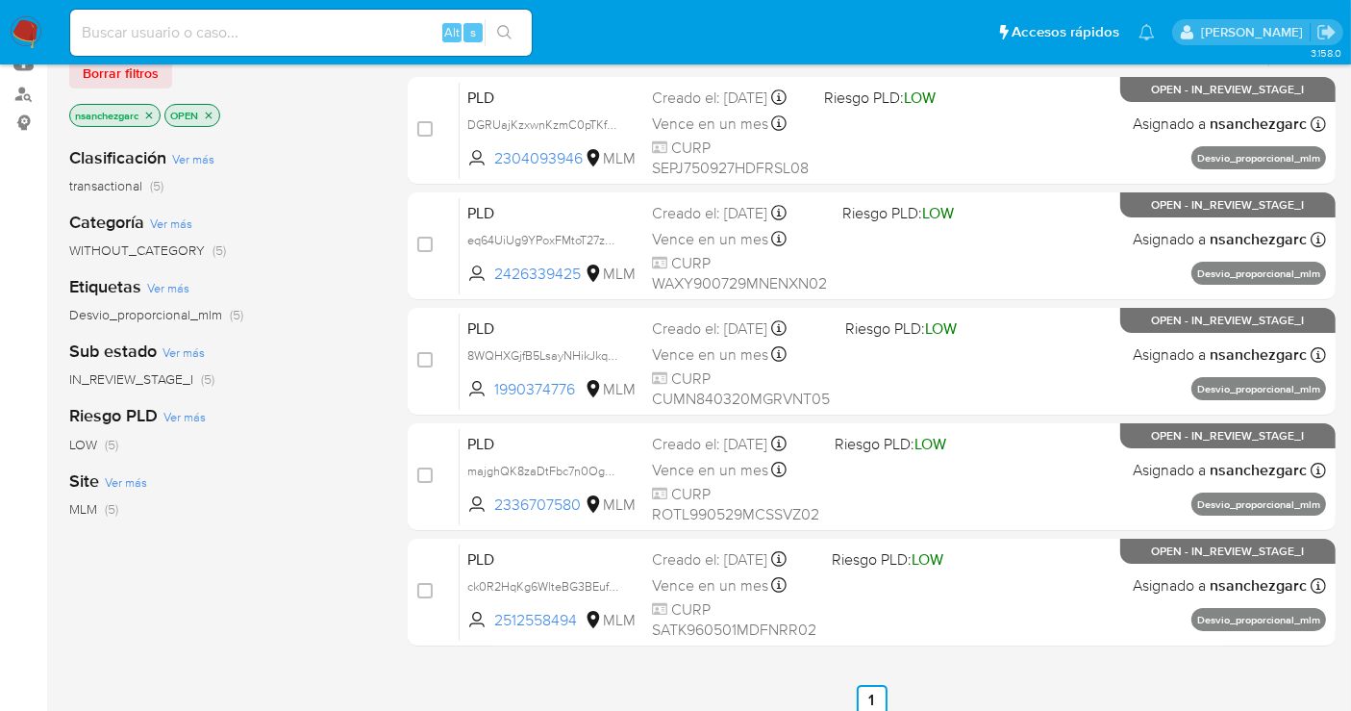
click at [30, 27] on img at bounding box center [26, 32] width 33 height 33
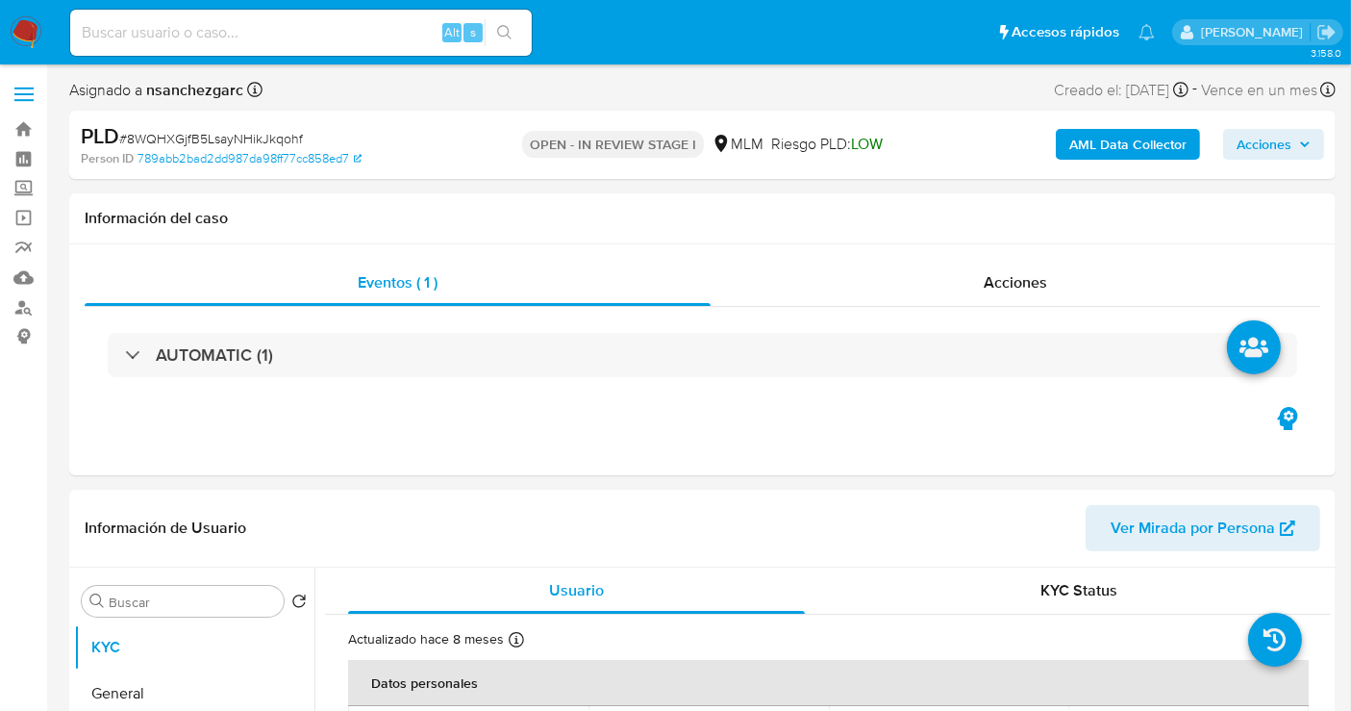
select select "10"
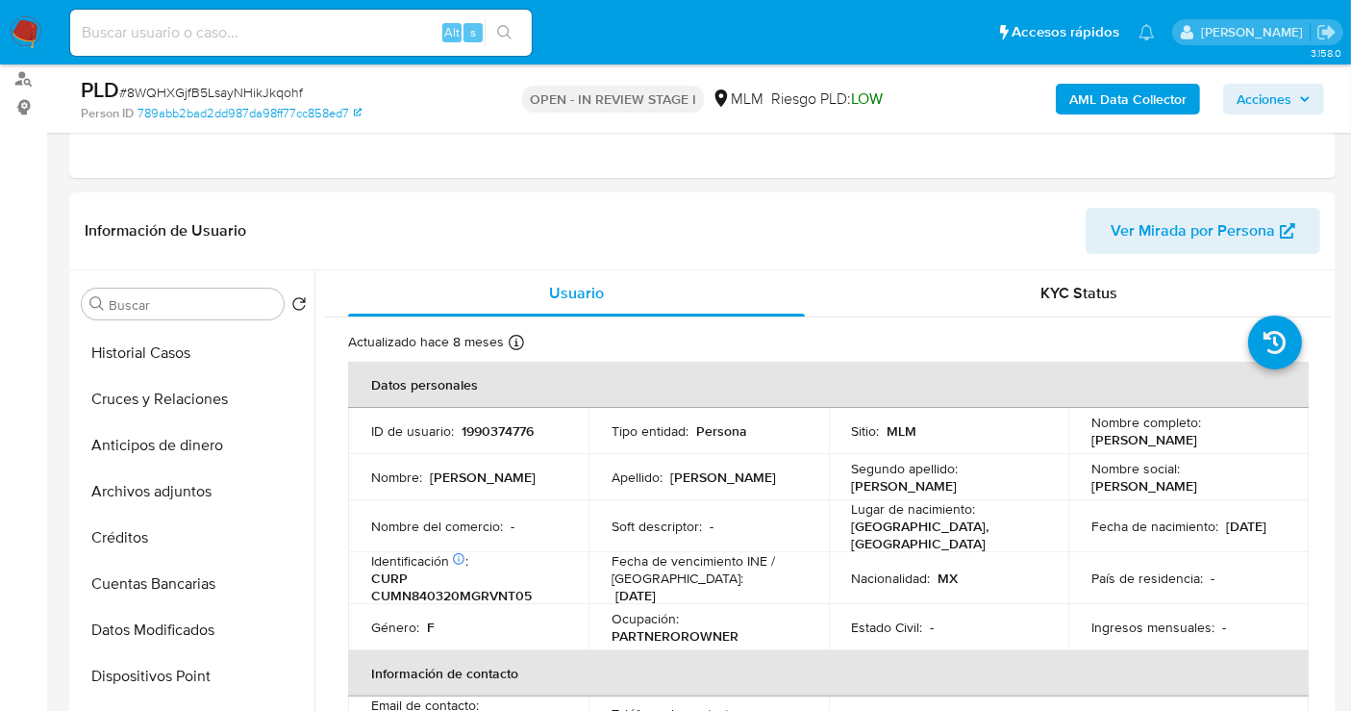
scroll to position [640, 0]
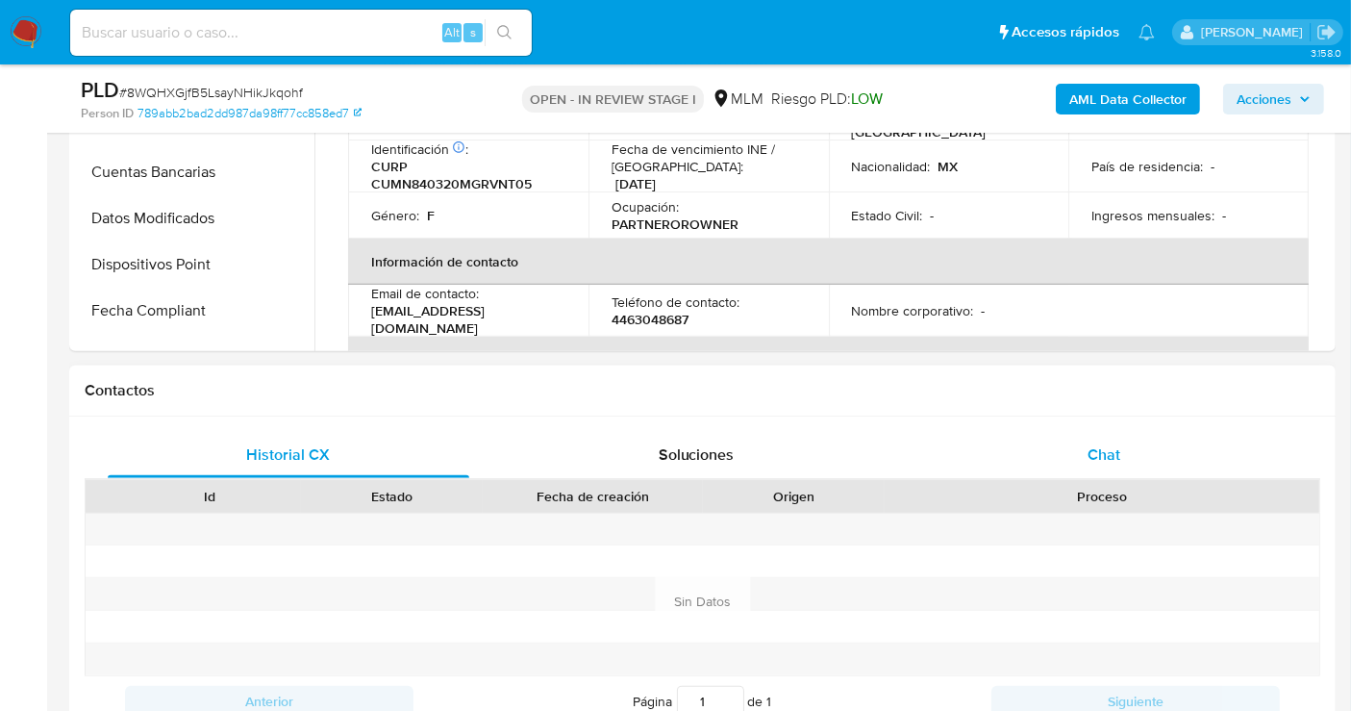
click at [1123, 451] on div "Chat" at bounding box center [1104, 455] width 362 height 46
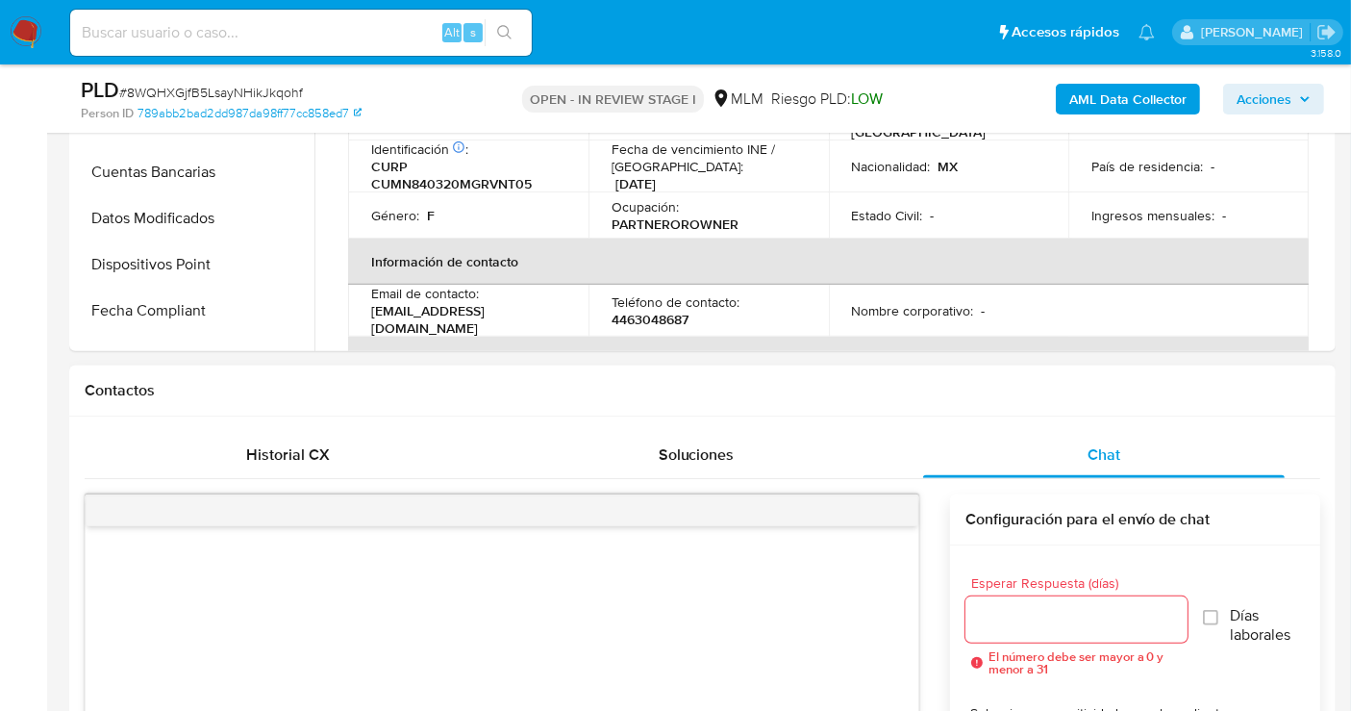
click at [1011, 609] on input "Esperar Respuesta (días)" at bounding box center [1076, 619] width 222 height 25
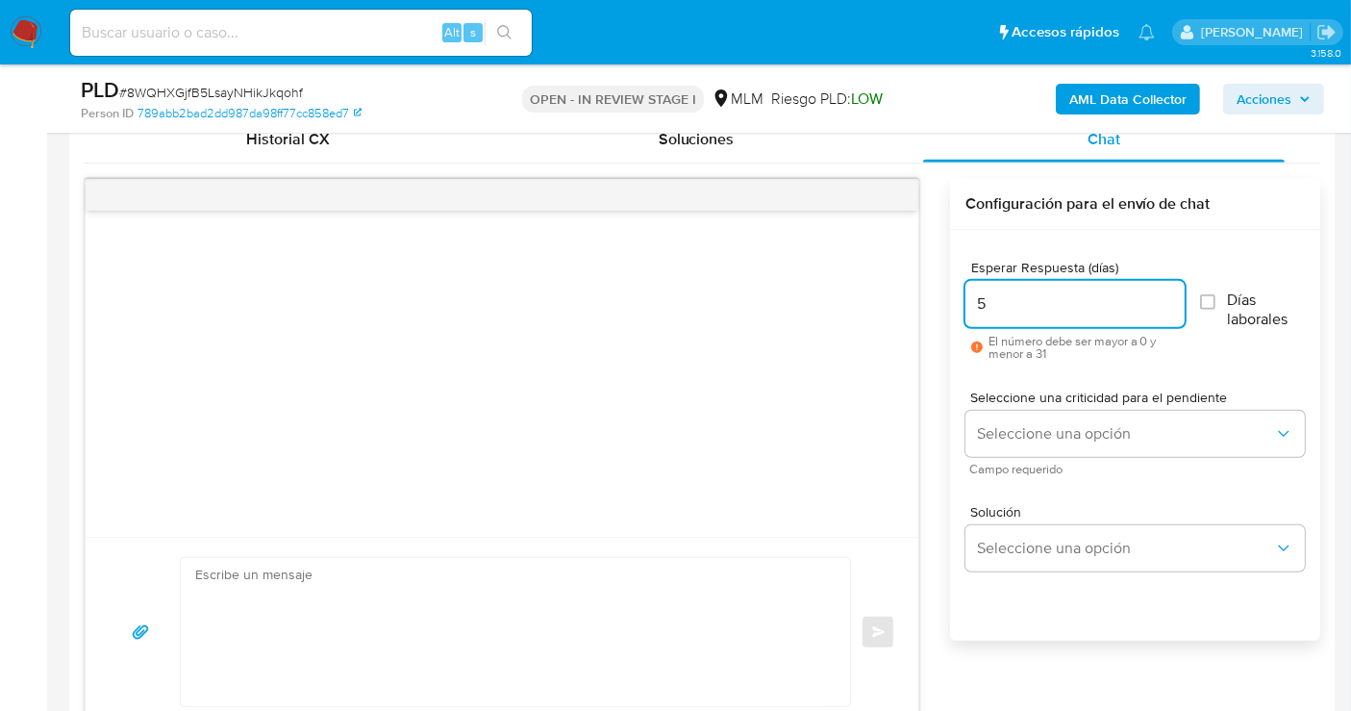
scroll to position [962, 0]
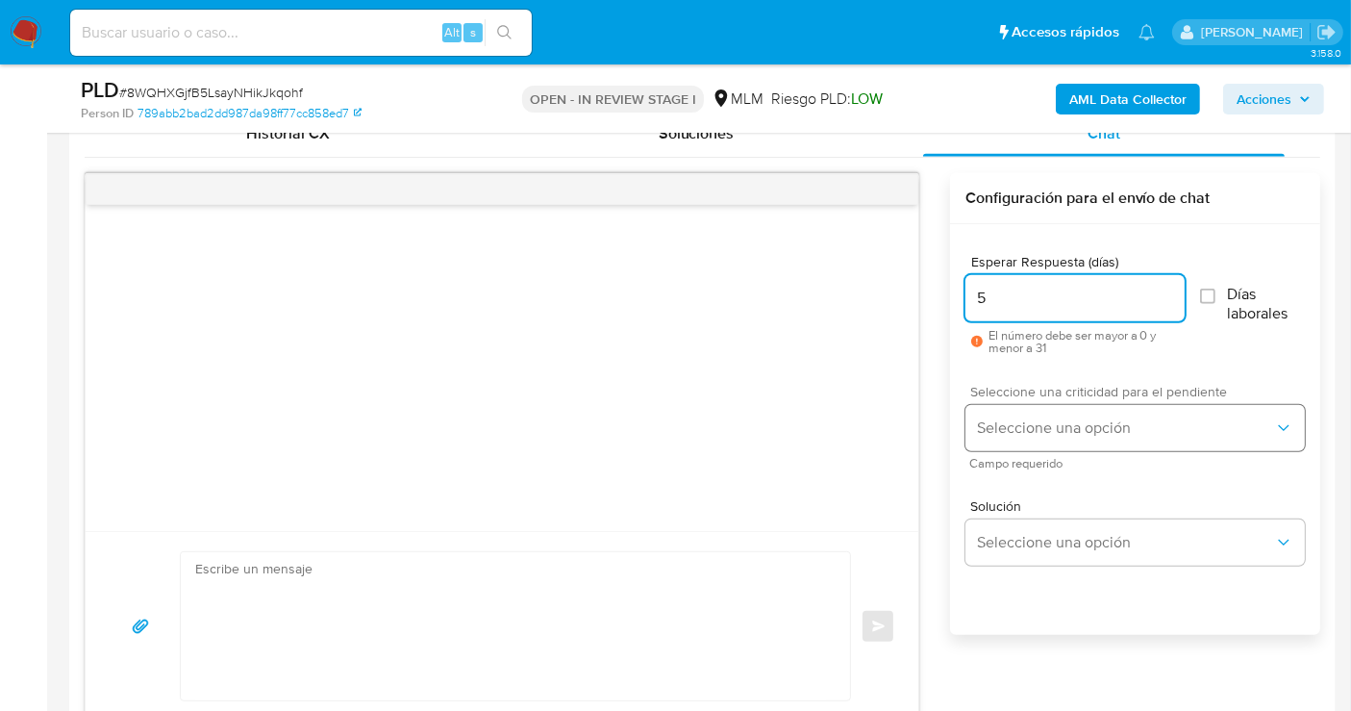
type input "5"
click at [1003, 438] on button "Seleccione una opción" at bounding box center [1134, 428] width 339 height 46
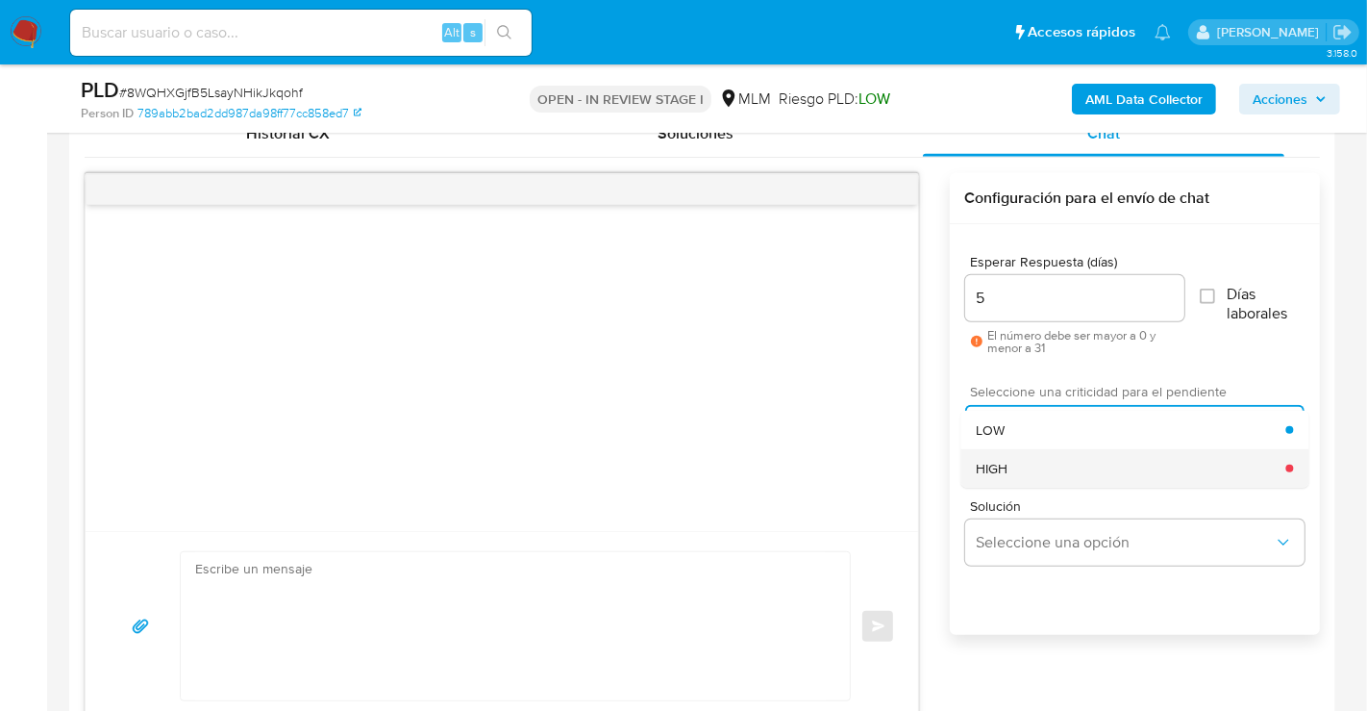
click at [1011, 462] on div "HIGH" at bounding box center [1131, 468] width 310 height 38
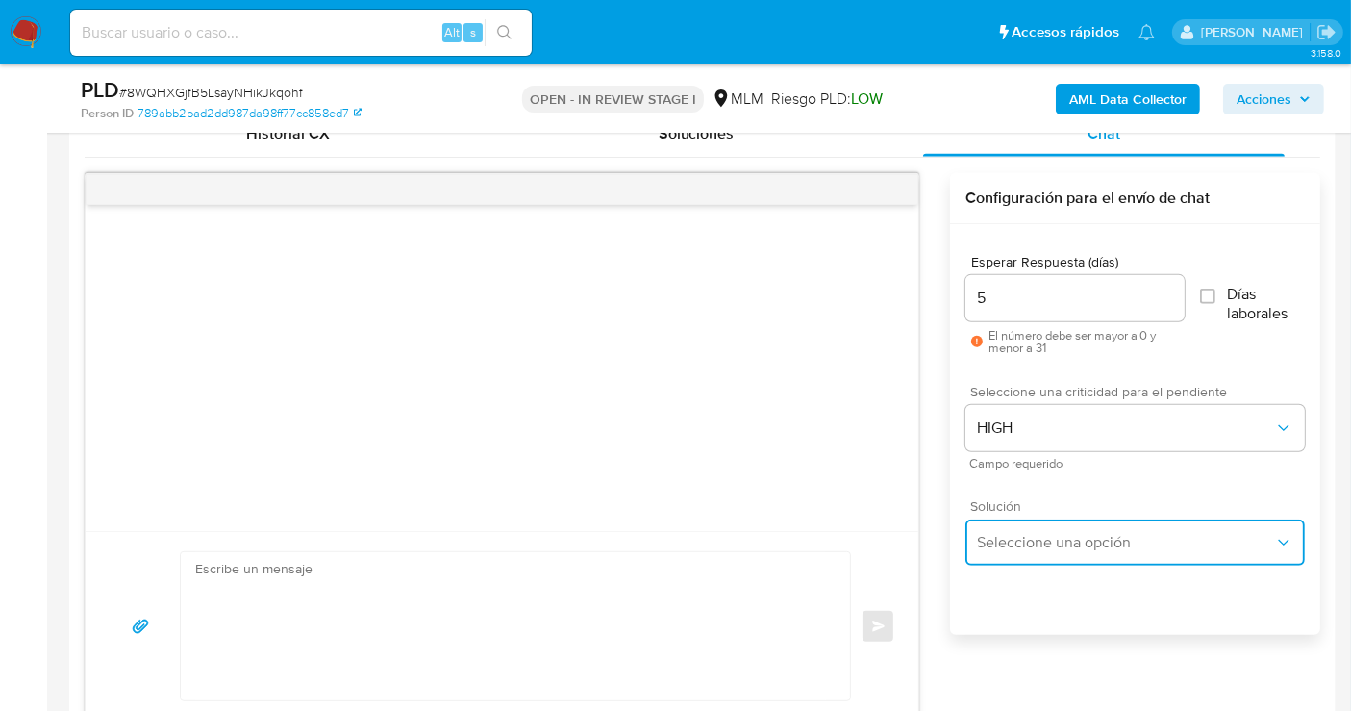
click at [1033, 547] on span "Seleccione una opción" at bounding box center [1125, 542] width 297 height 19
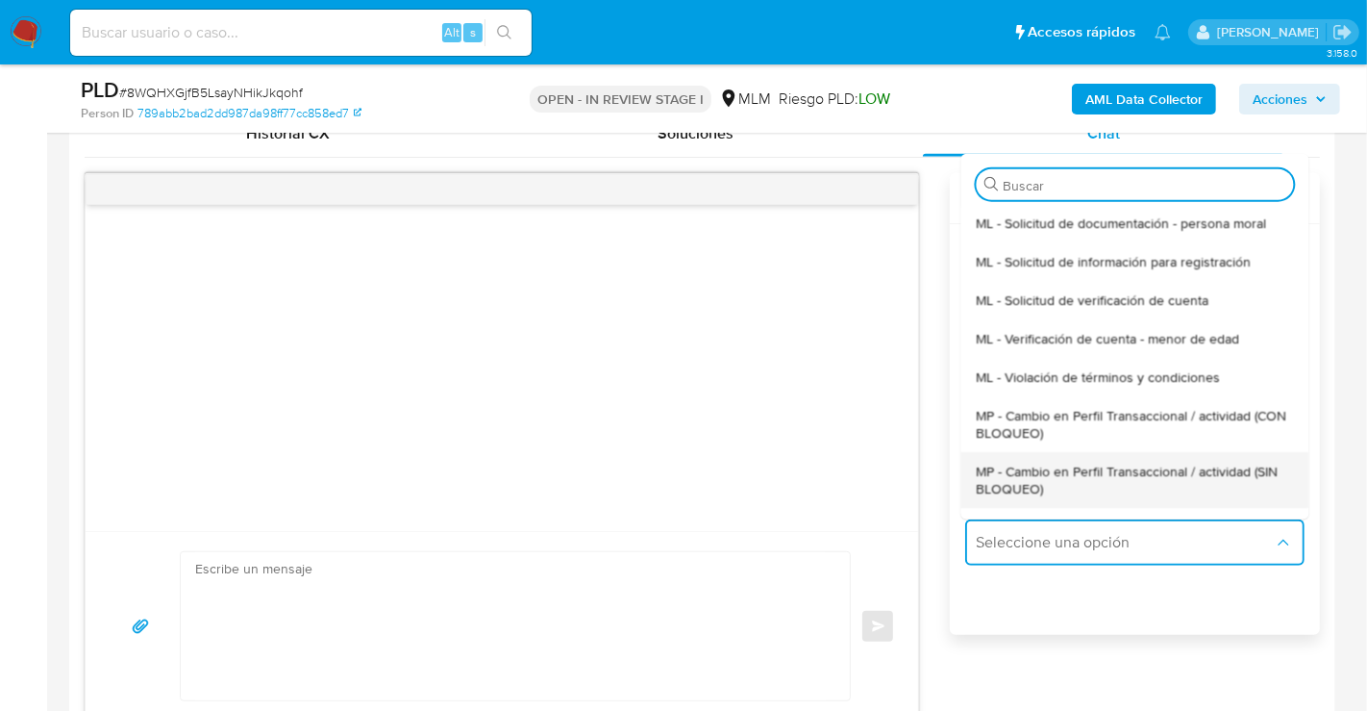
click at [1021, 479] on span "MP - Cambio en Perfil Transaccional / actividad (SIN BLOQUEO)" at bounding box center [1134, 479] width 317 height 35
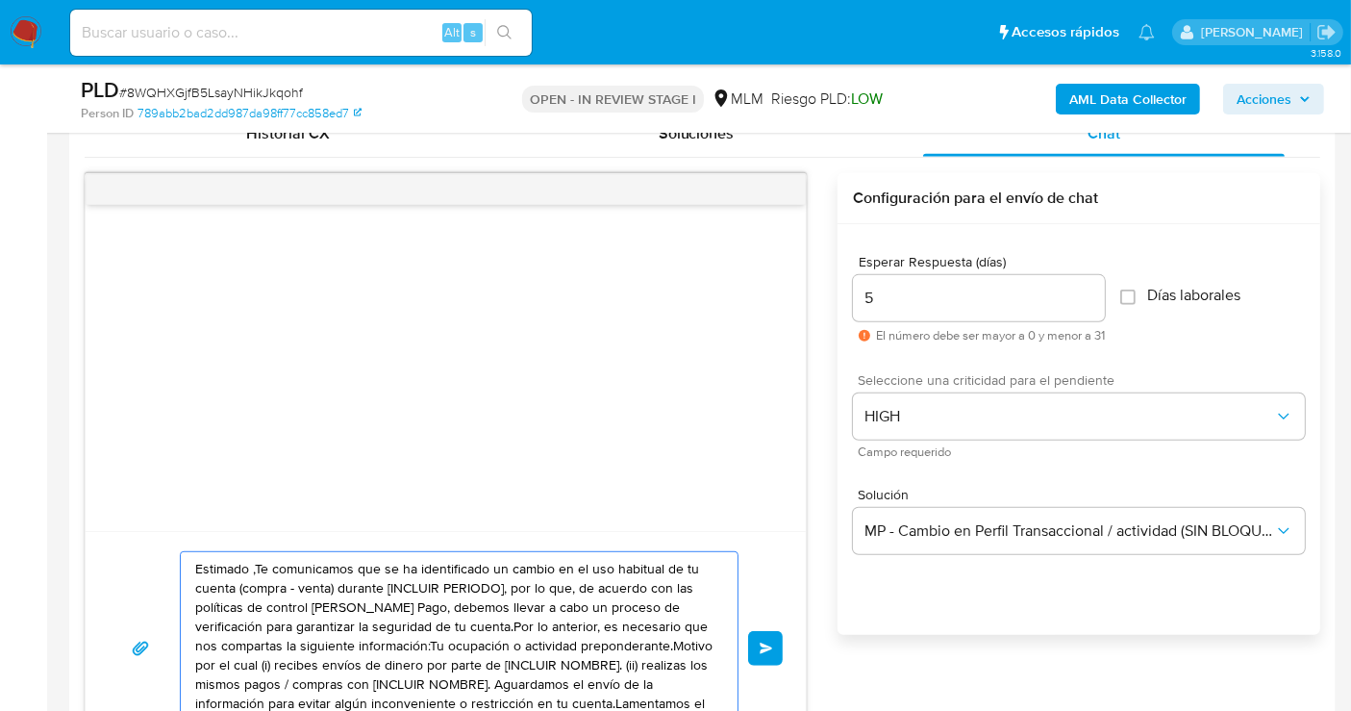
click at [428, 581] on textarea "Estimado ,Te comunicamos que se ha identificado un cambio en el uso habitual de…" at bounding box center [454, 648] width 518 height 192
paste textarea "cliente se ha identificado un cambio en el uso habitual de tu cuenta para garan…"
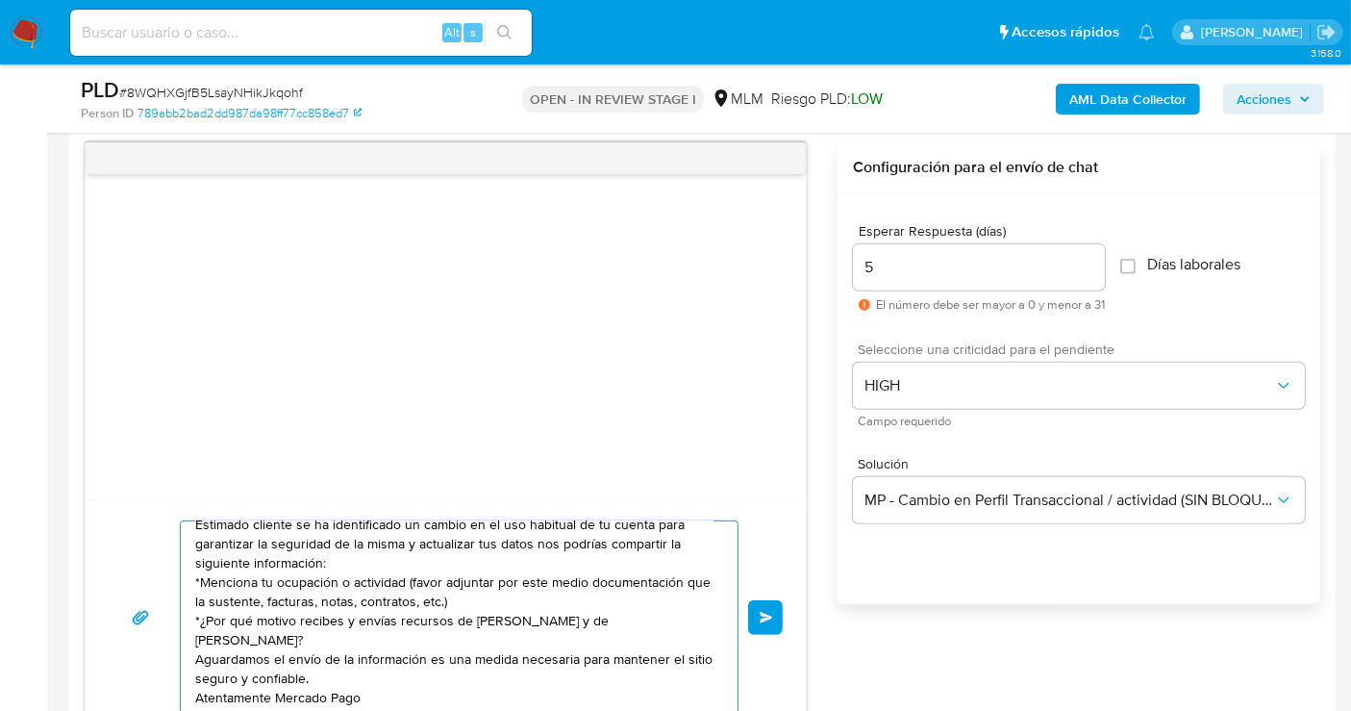
scroll to position [13, 0]
type textarea "Estimado cliente se ha identificado un cambio en el uso habitual de tu cuenta p…"
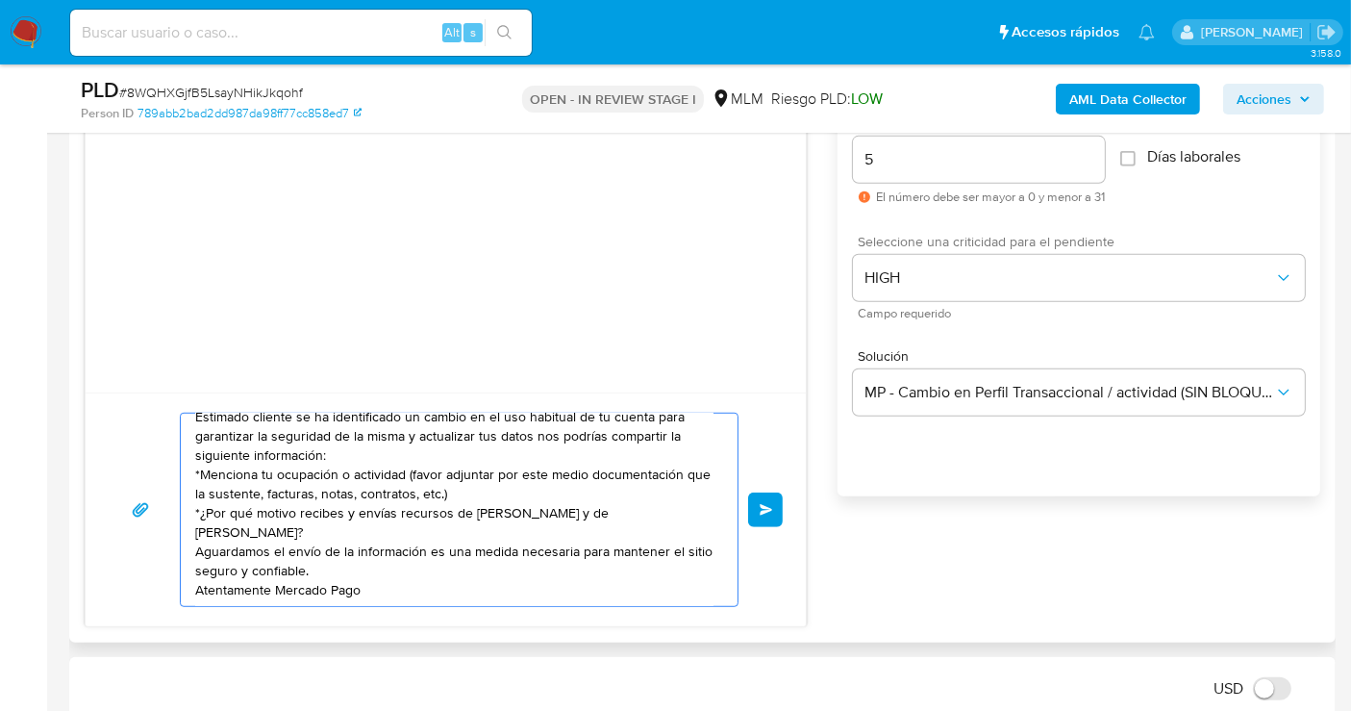
scroll to position [1099, 0]
click at [760, 505] on span "Enviar" at bounding box center [766, 511] width 13 height 12
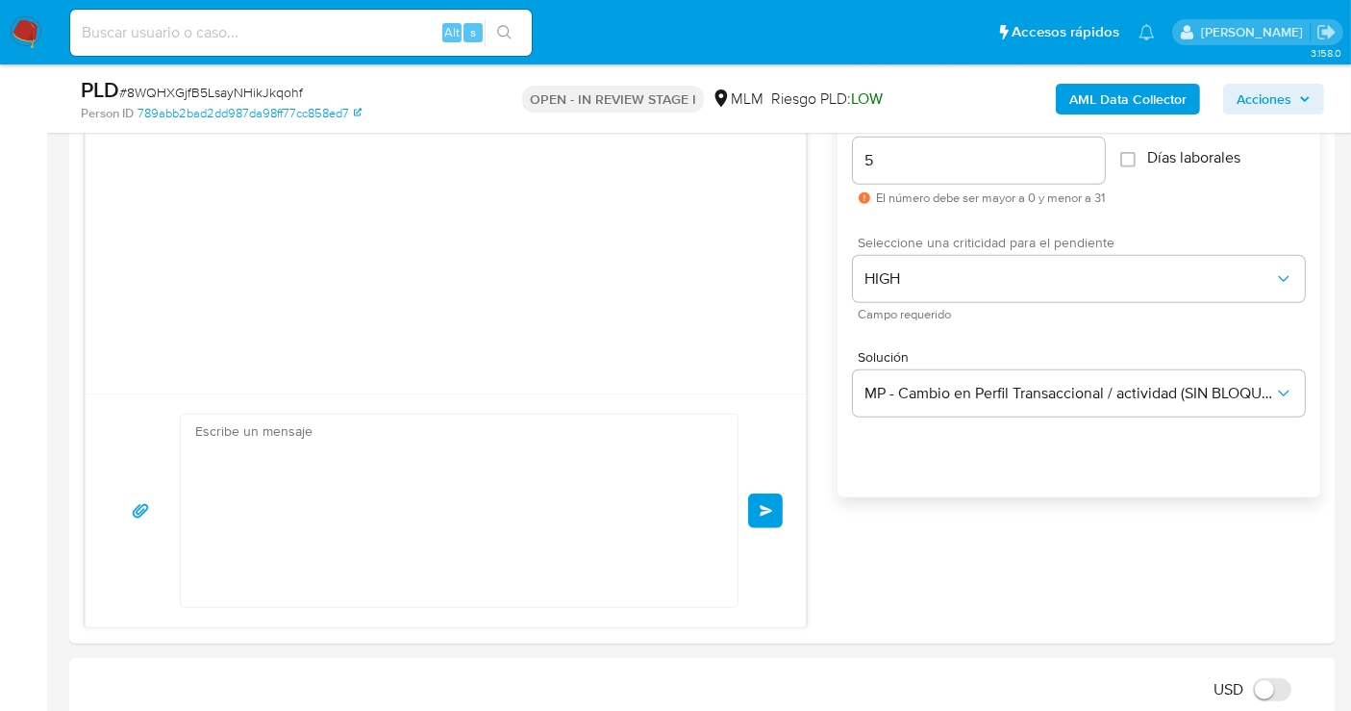
scroll to position [0, 0]
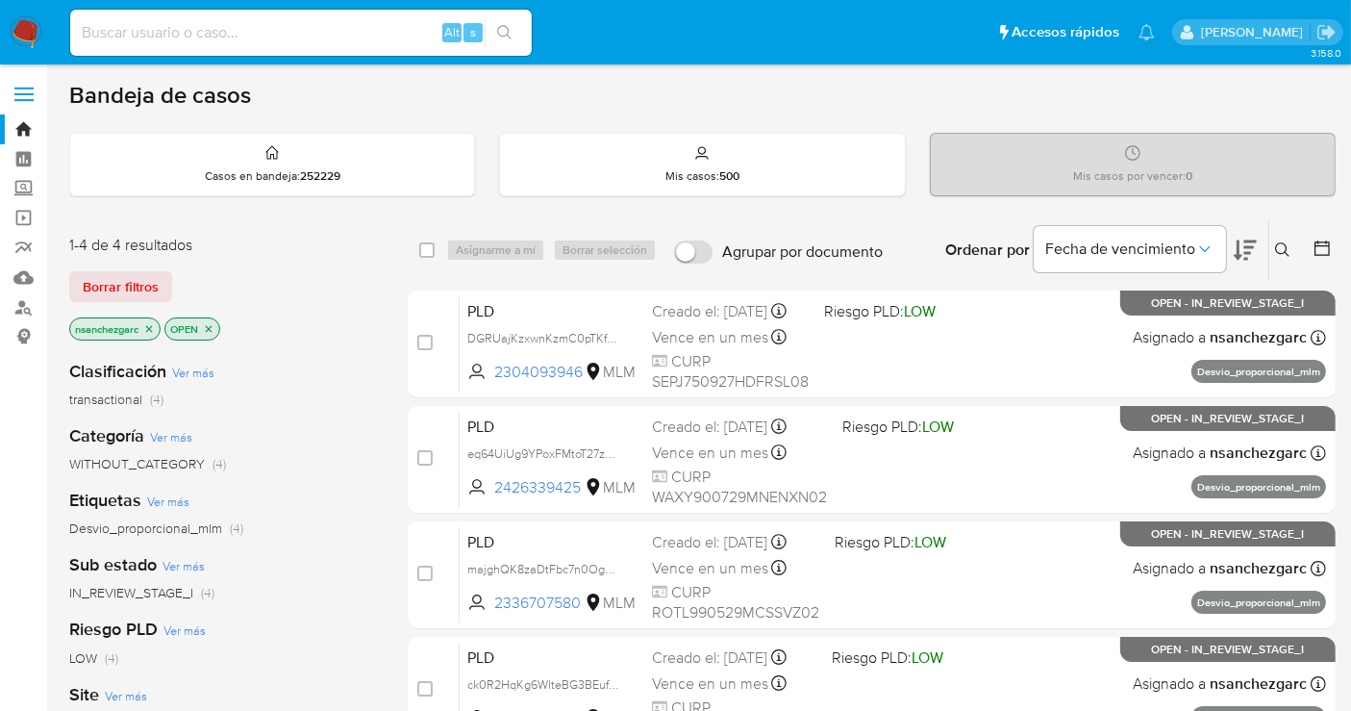
click at [150, 324] on icon "close-filter" at bounding box center [149, 329] width 12 height 12
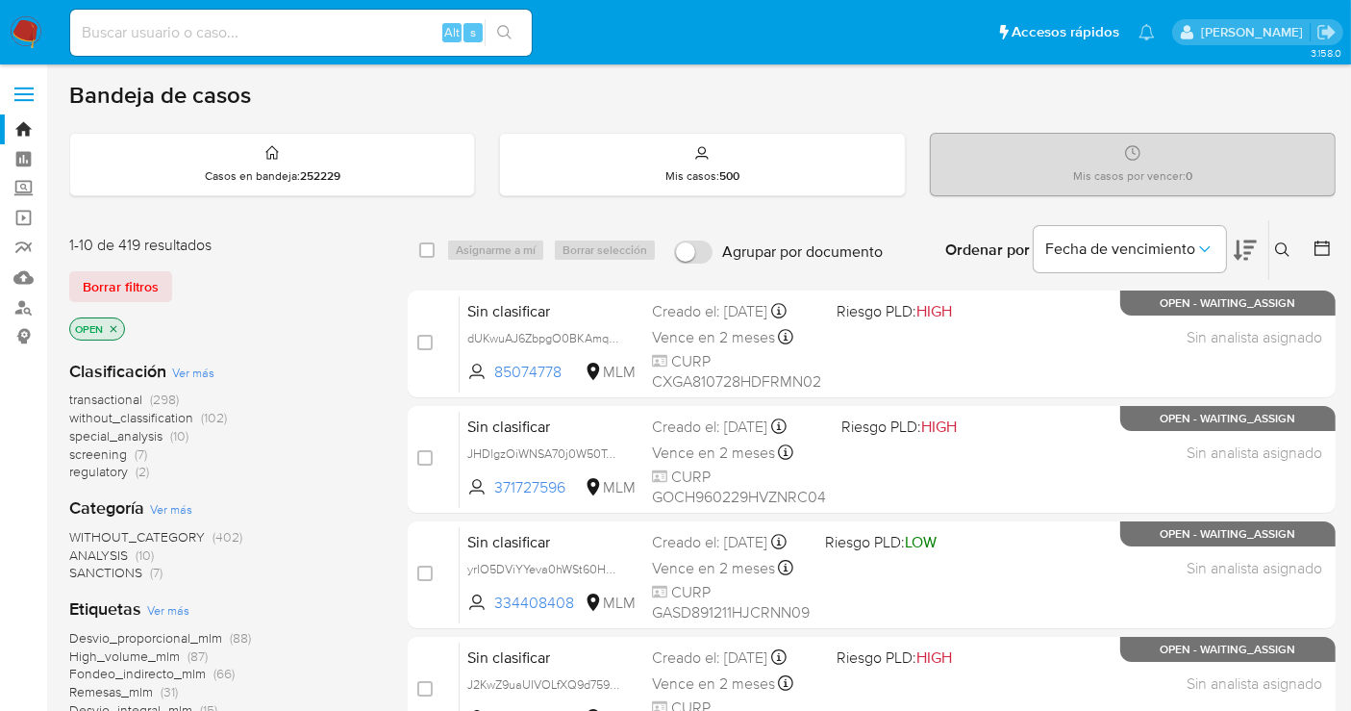
click at [155, 540] on span "WITHOUT_CATEGORY" at bounding box center [137, 536] width 136 height 19
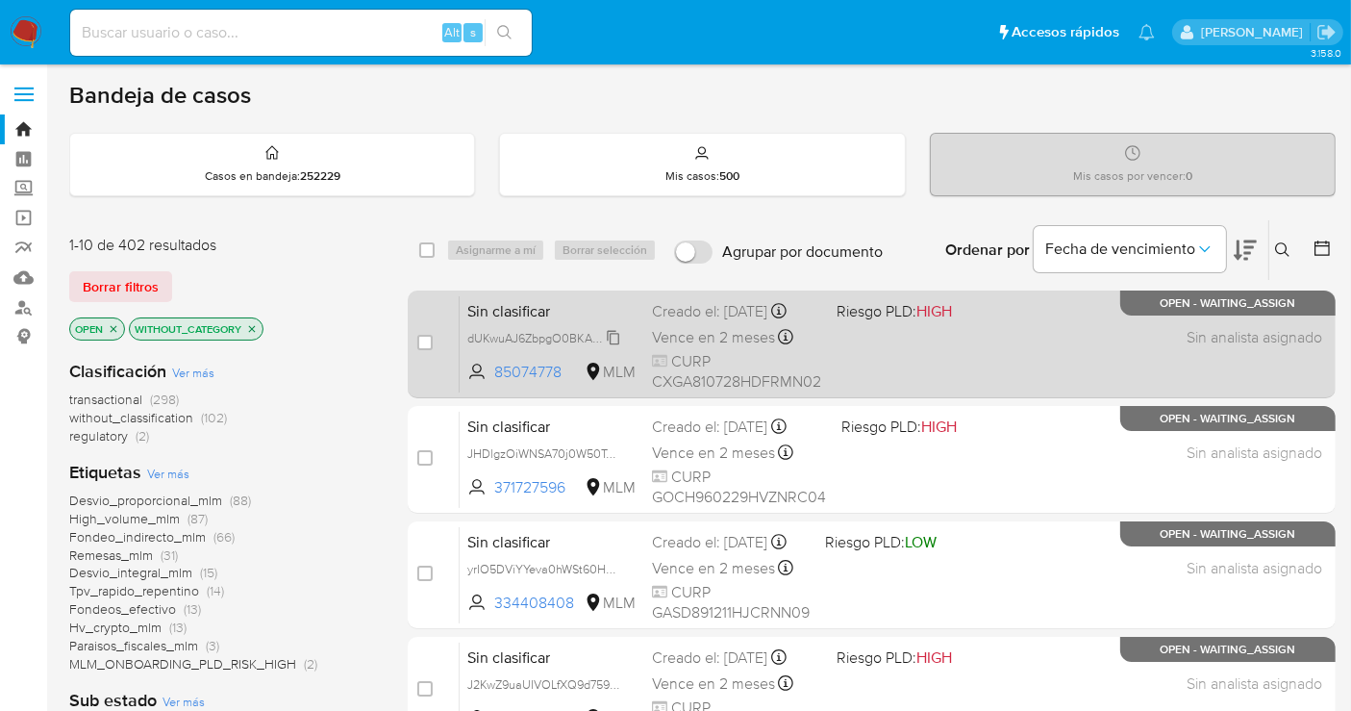
click at [613, 347] on span "dUKwuAJ6ZbpgO0BKAmqRu0Ob" at bounding box center [557, 336] width 180 height 21
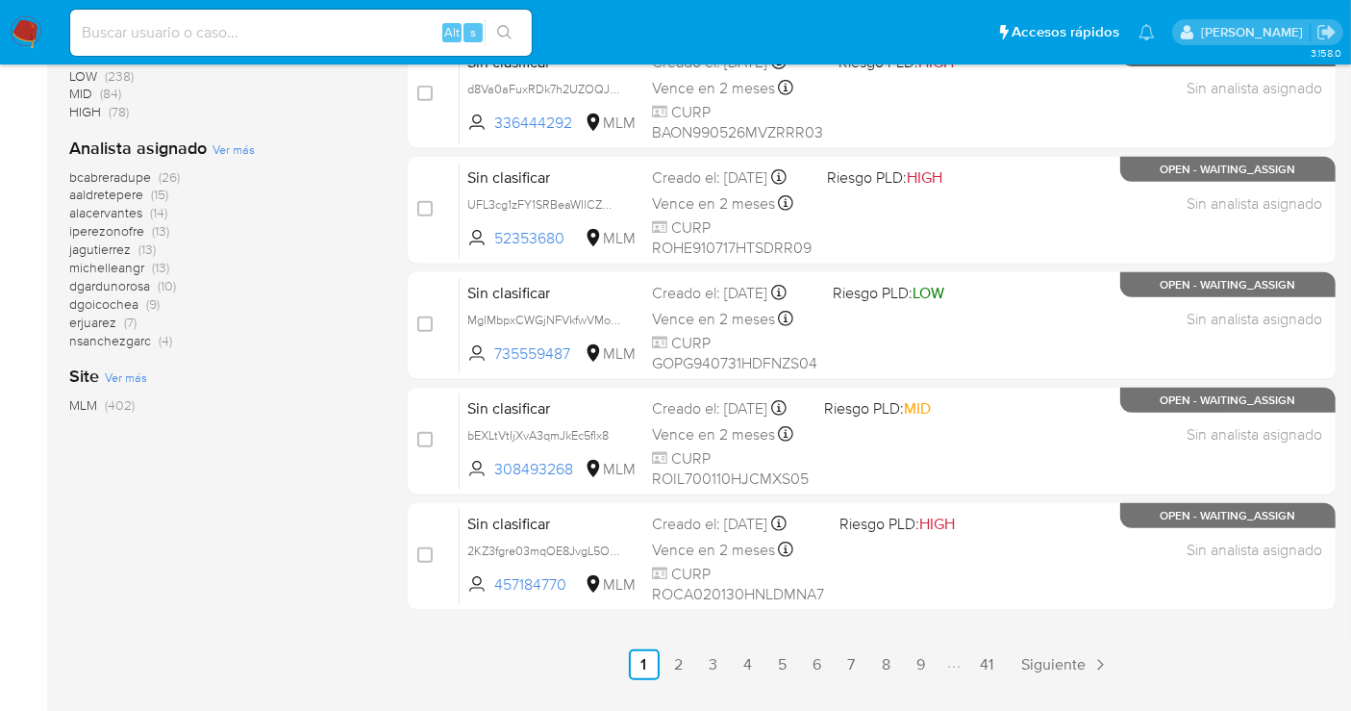
scroll to position [874, 0]
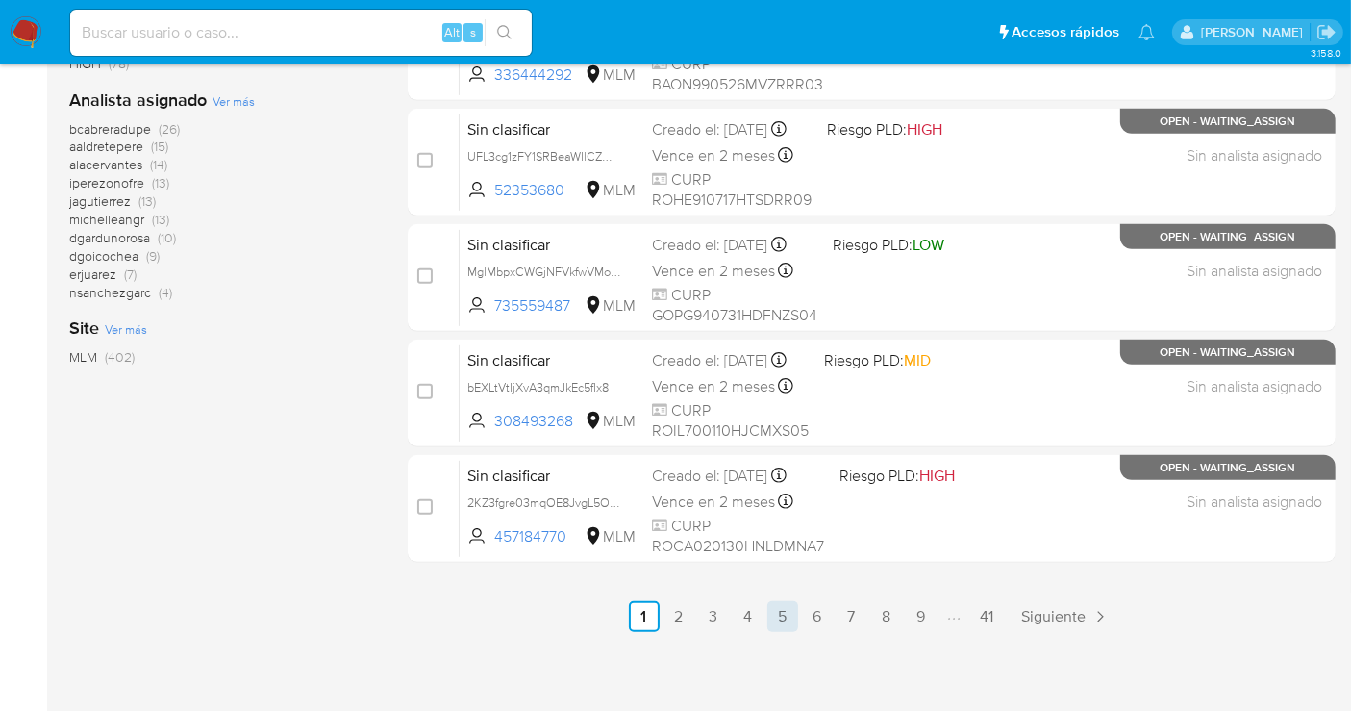
click at [780, 613] on link "5" at bounding box center [782, 616] width 31 height 31
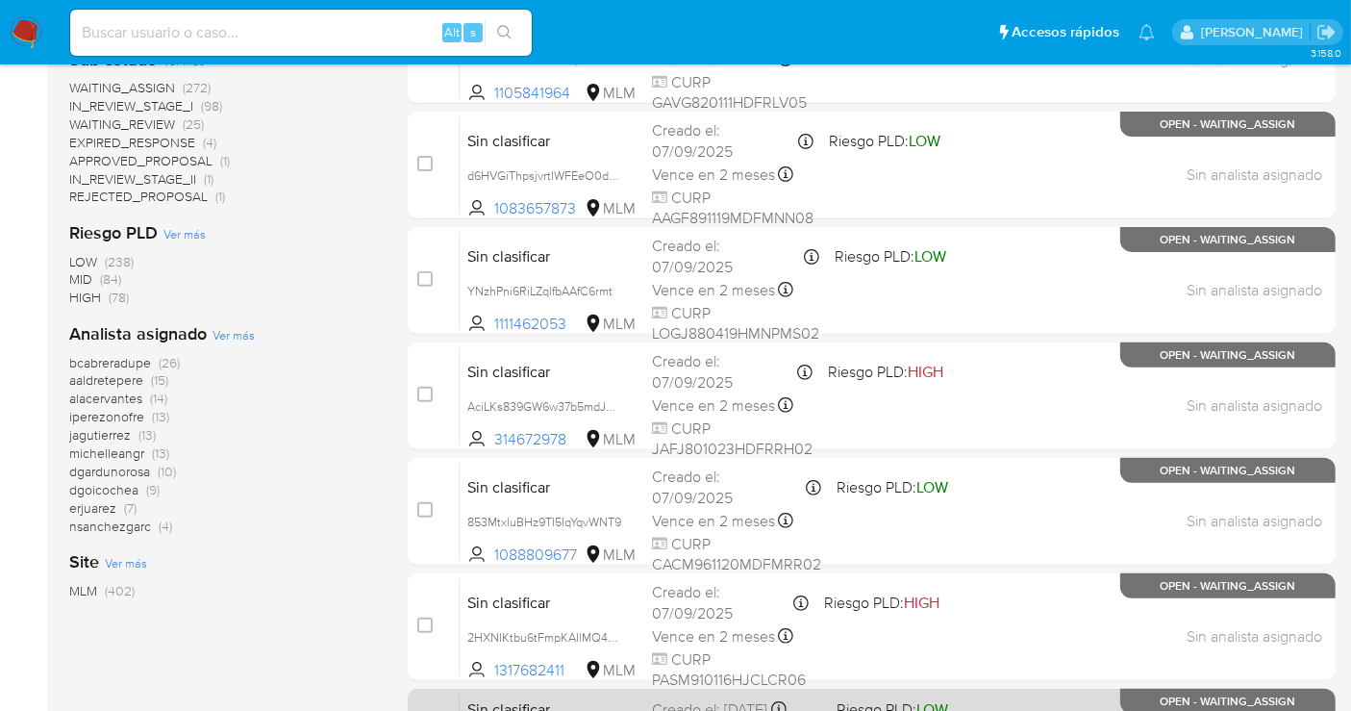
scroll to position [874, 0]
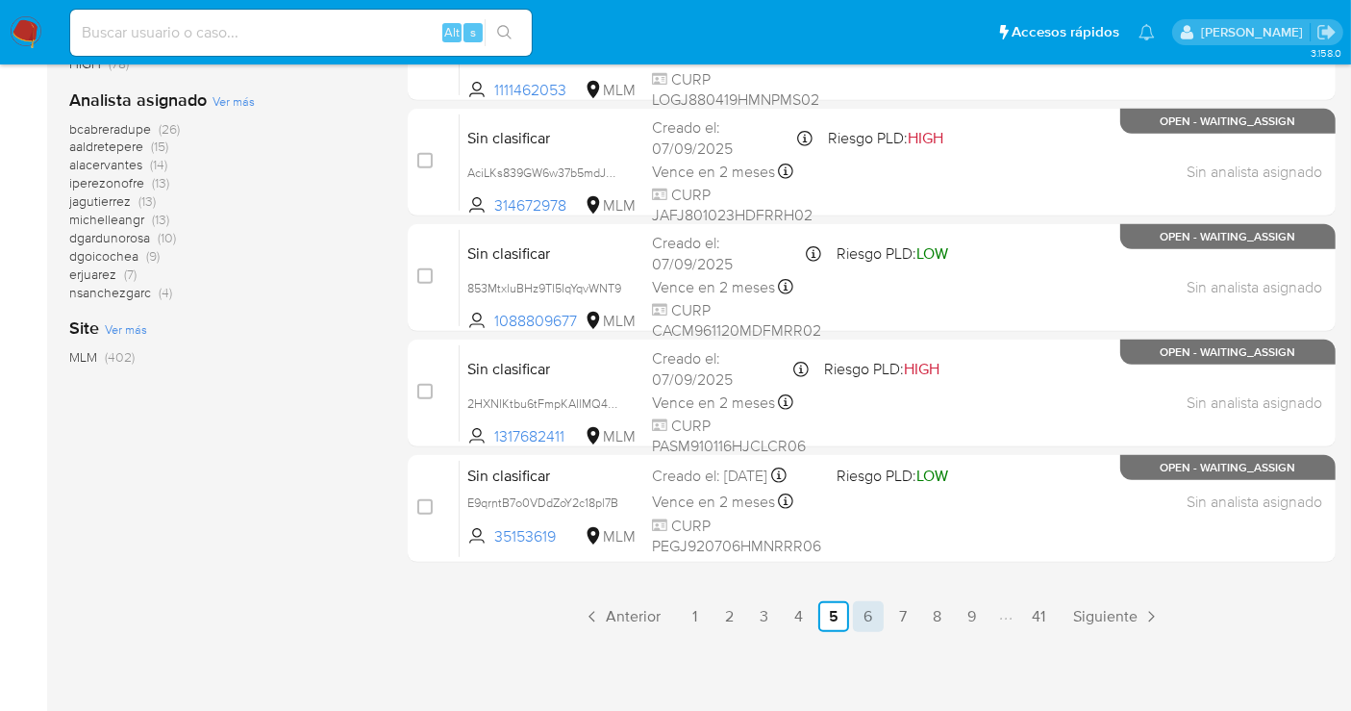
click at [867, 616] on link "6" at bounding box center [868, 616] width 31 height 31
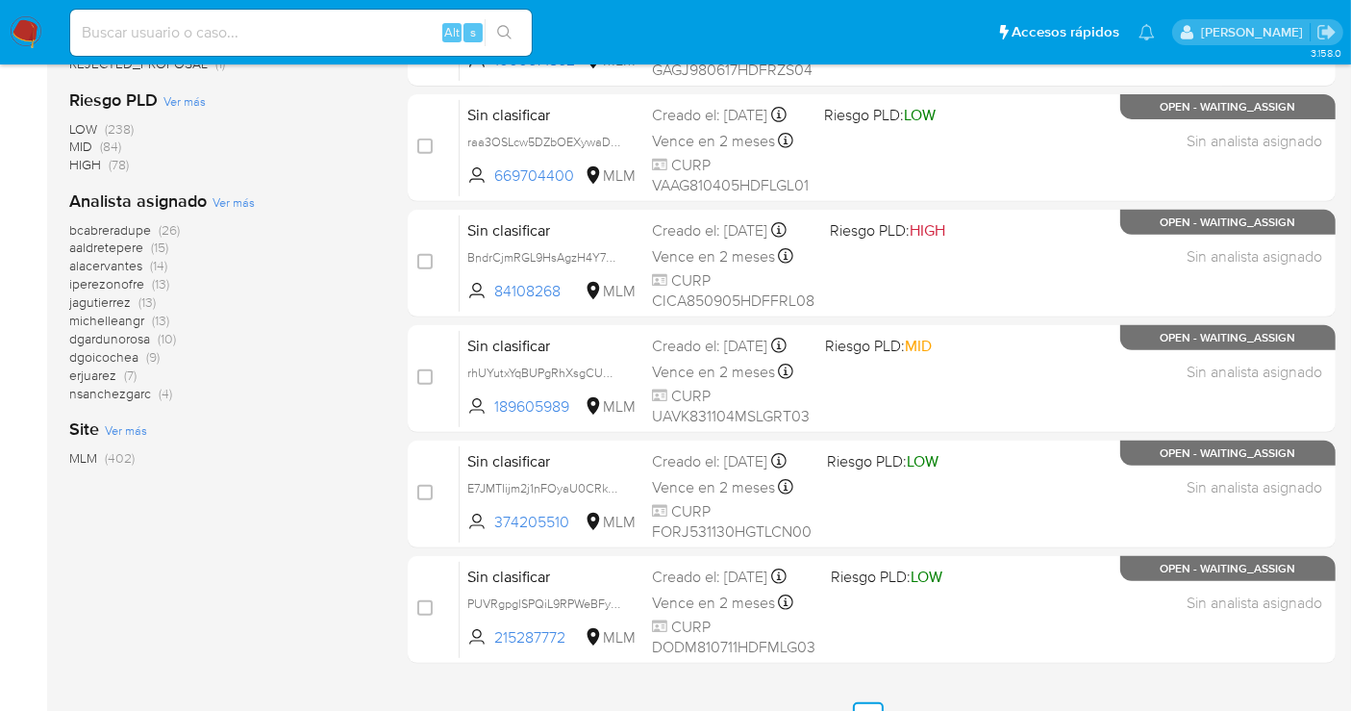
scroll to position [874, 0]
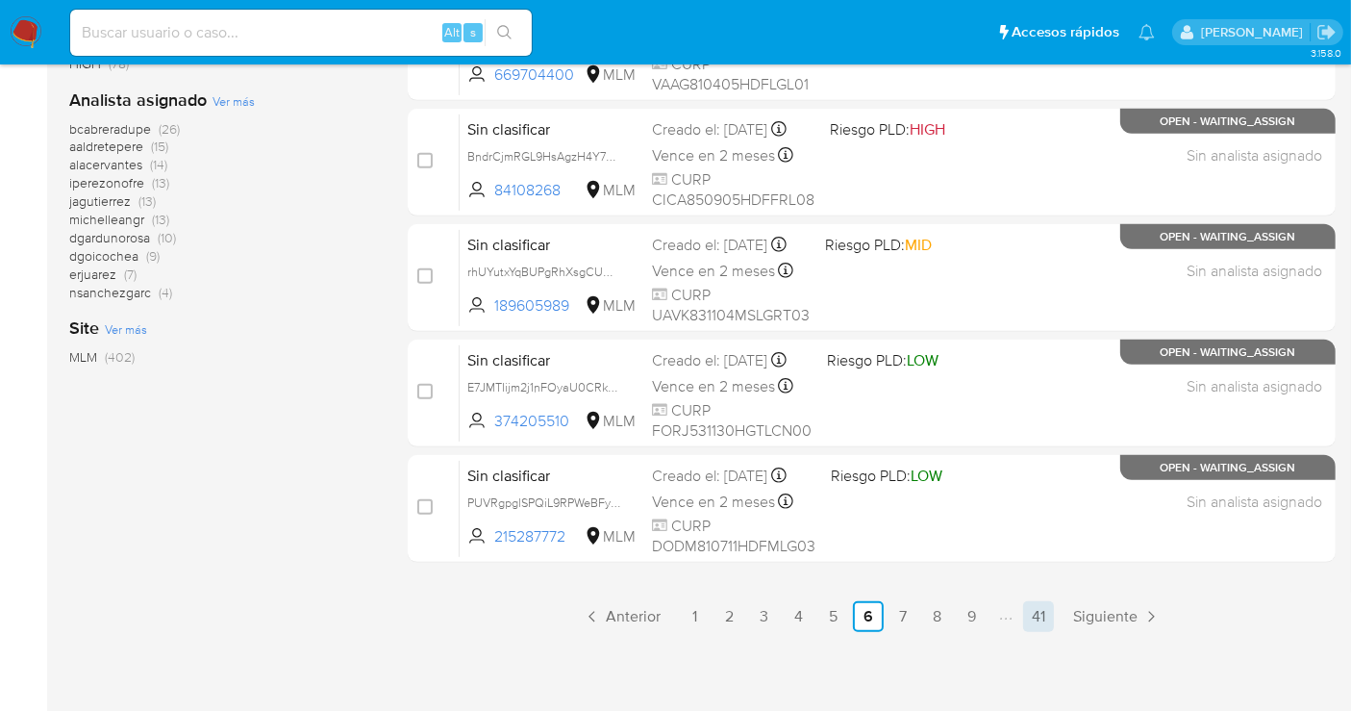
click at [1042, 609] on link "41" at bounding box center [1038, 616] width 31 height 31
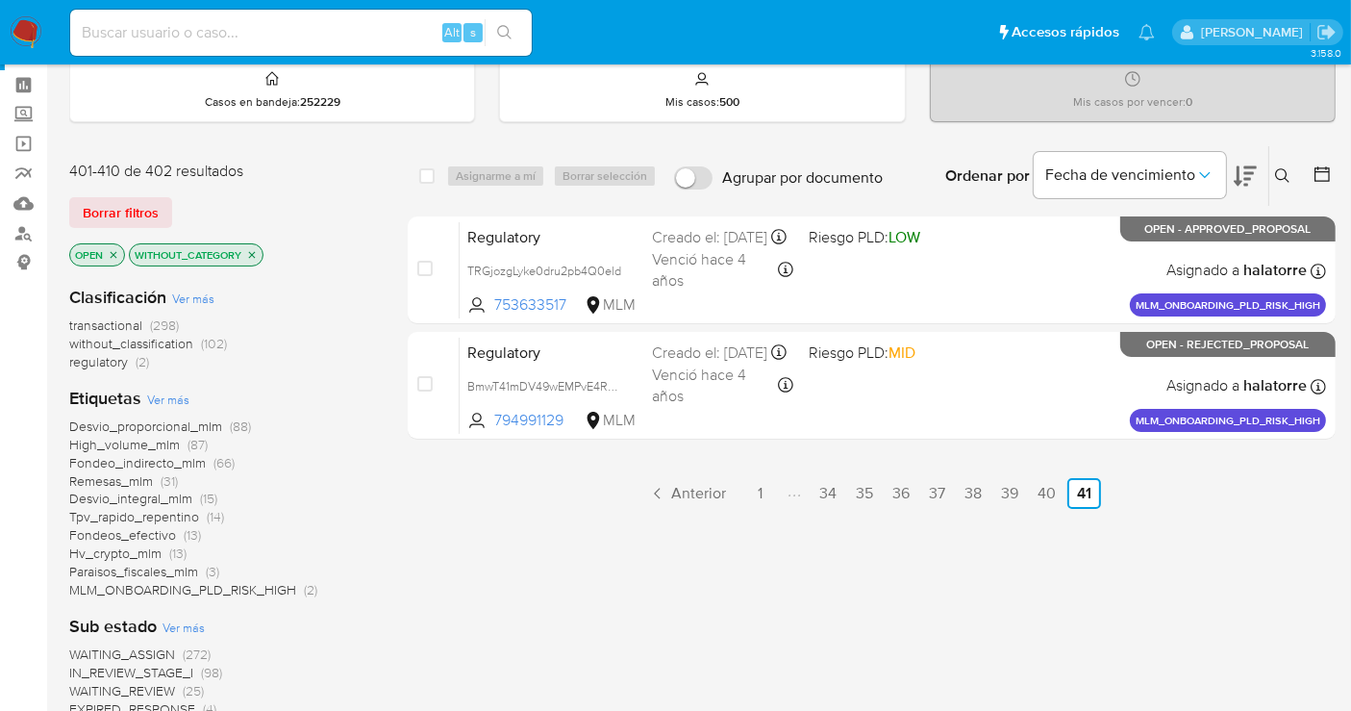
scroll to position [107, 0]
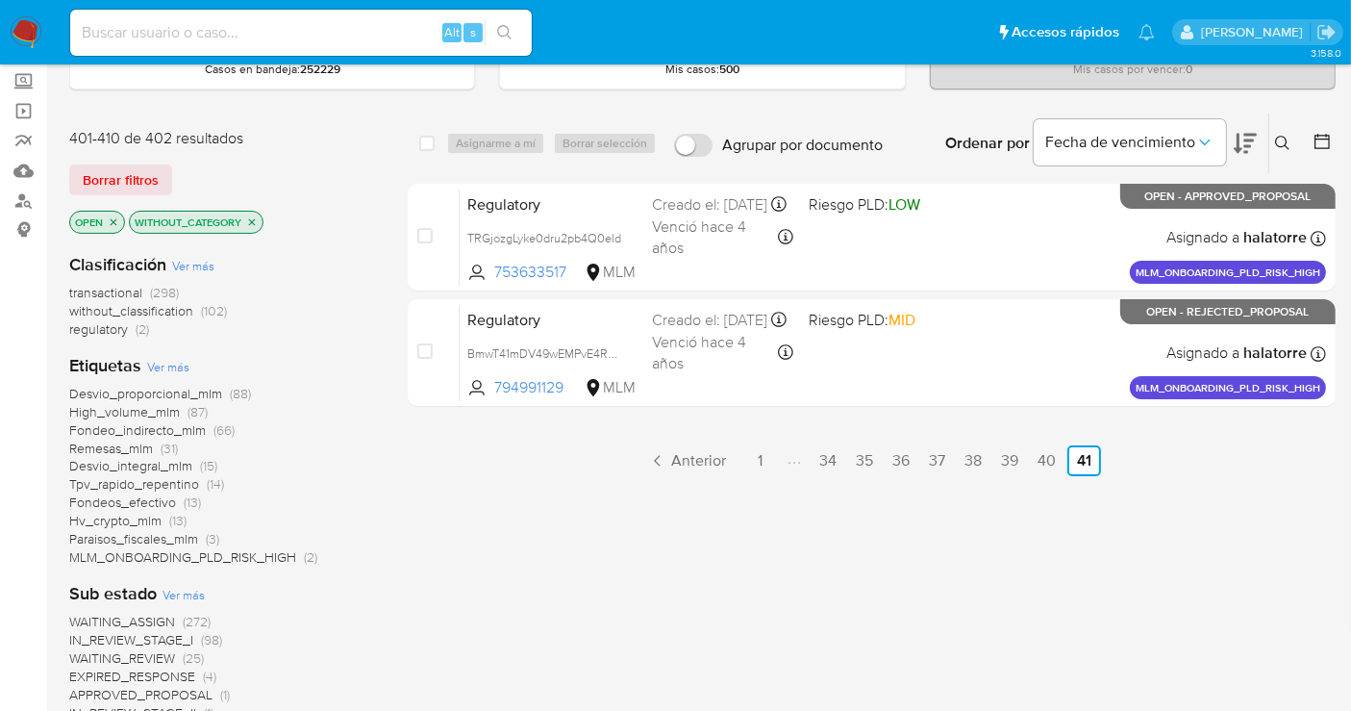
click at [21, 32] on img at bounding box center [26, 32] width 33 height 33
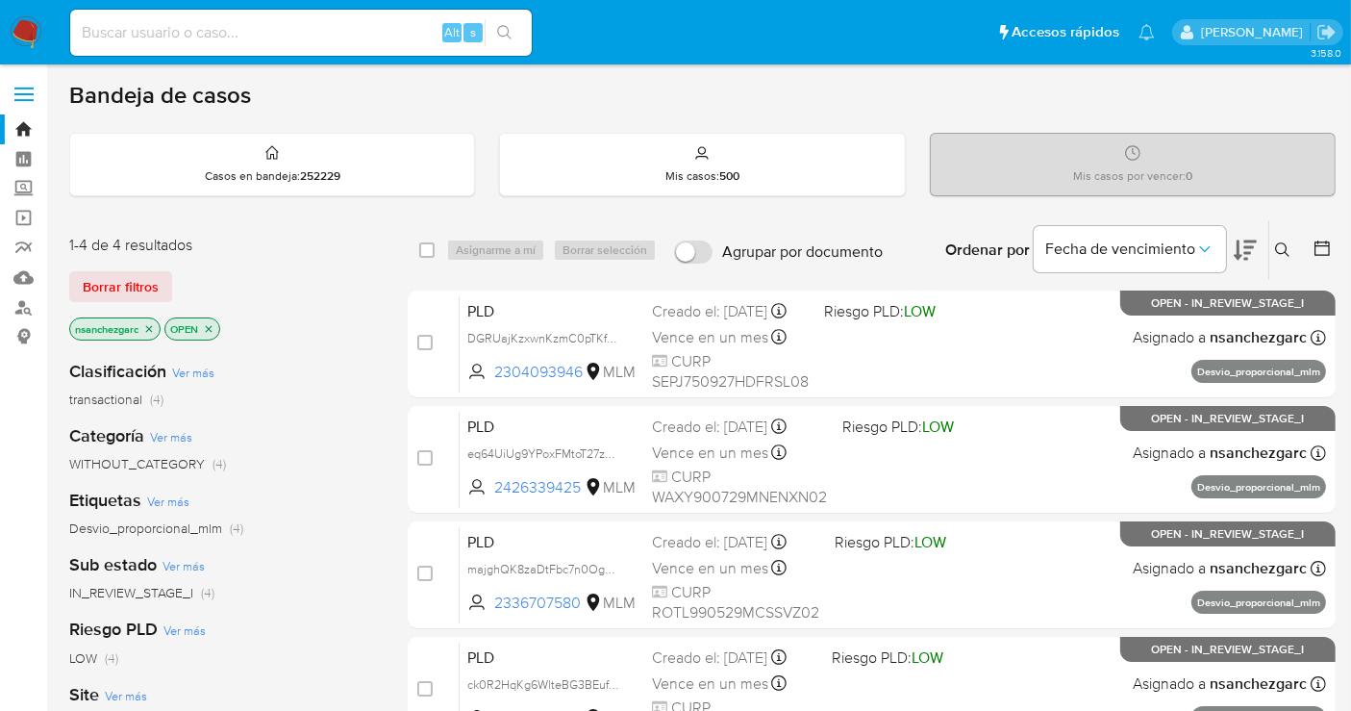
click at [152, 328] on icon "close-filter" at bounding box center [149, 328] width 7 height 7
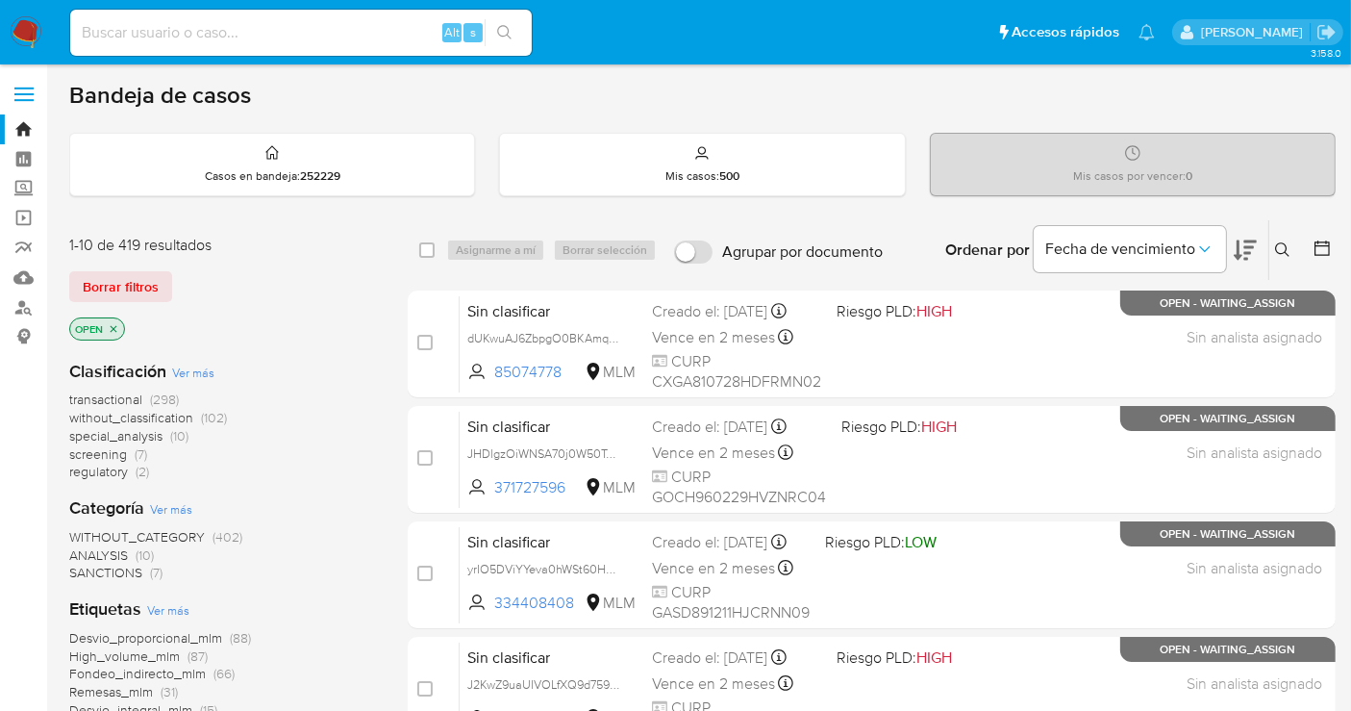
click at [106, 413] on span "without_classification" at bounding box center [131, 417] width 124 height 19
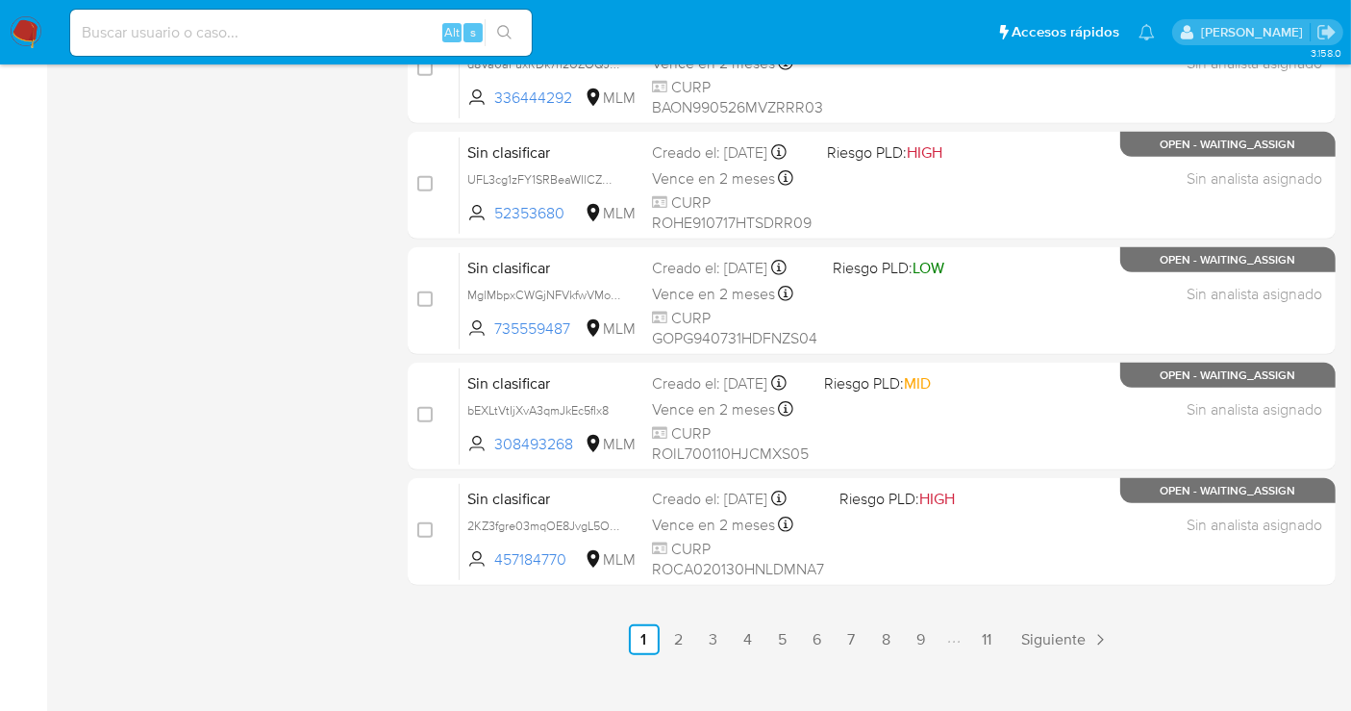
scroll to position [854, 0]
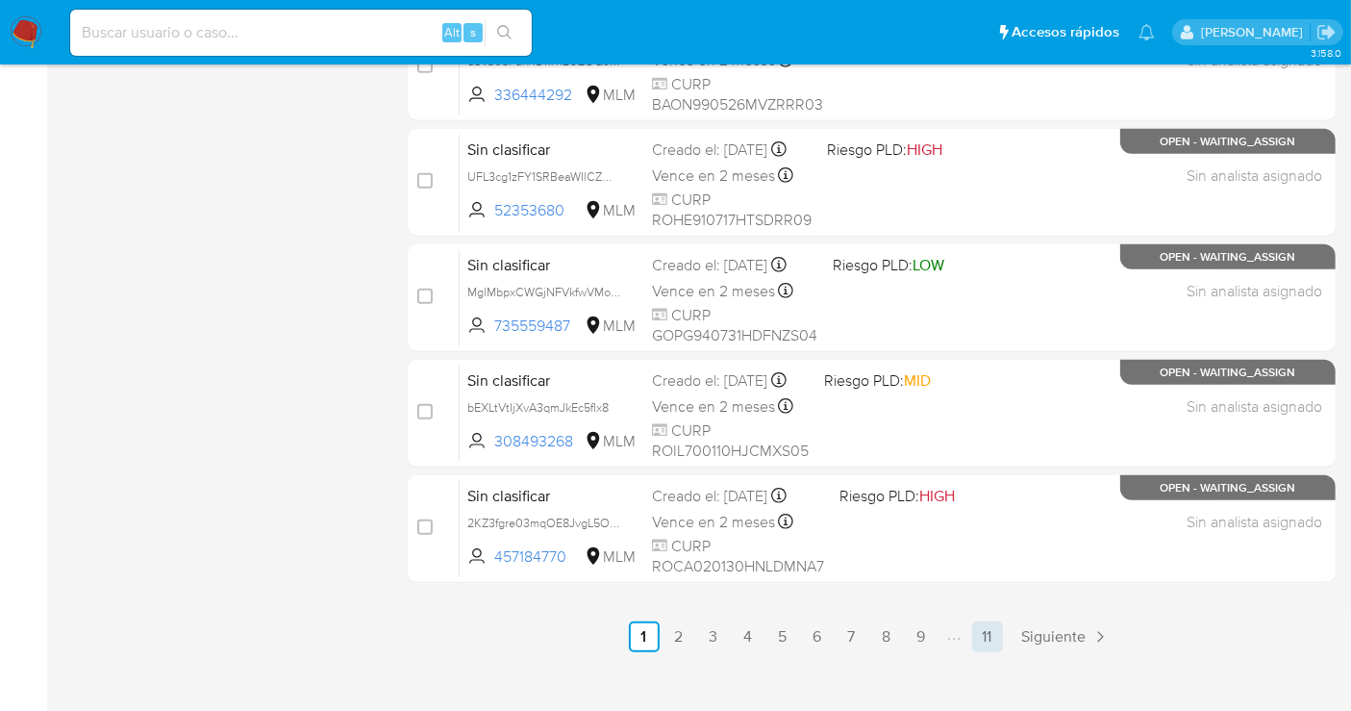
click at [996, 640] on link "11" at bounding box center [987, 636] width 31 height 31
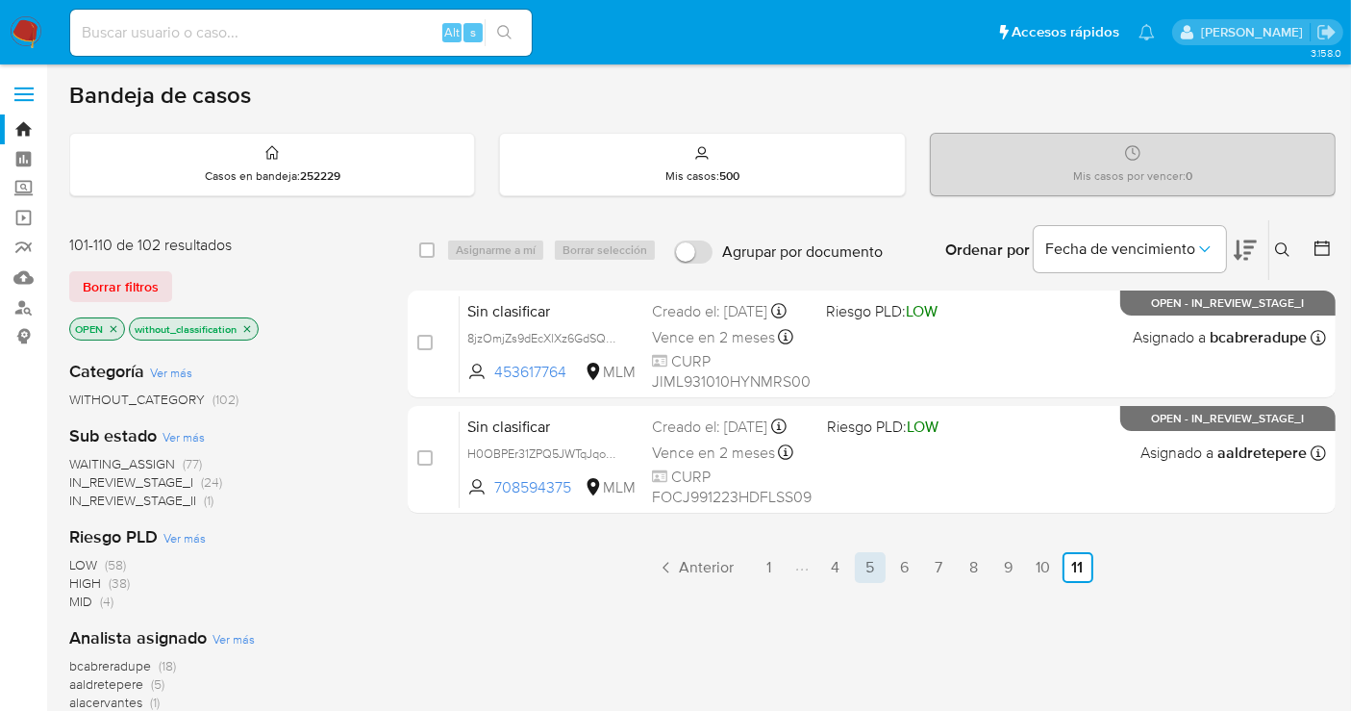
click at [873, 563] on link "5" at bounding box center [870, 567] width 31 height 31
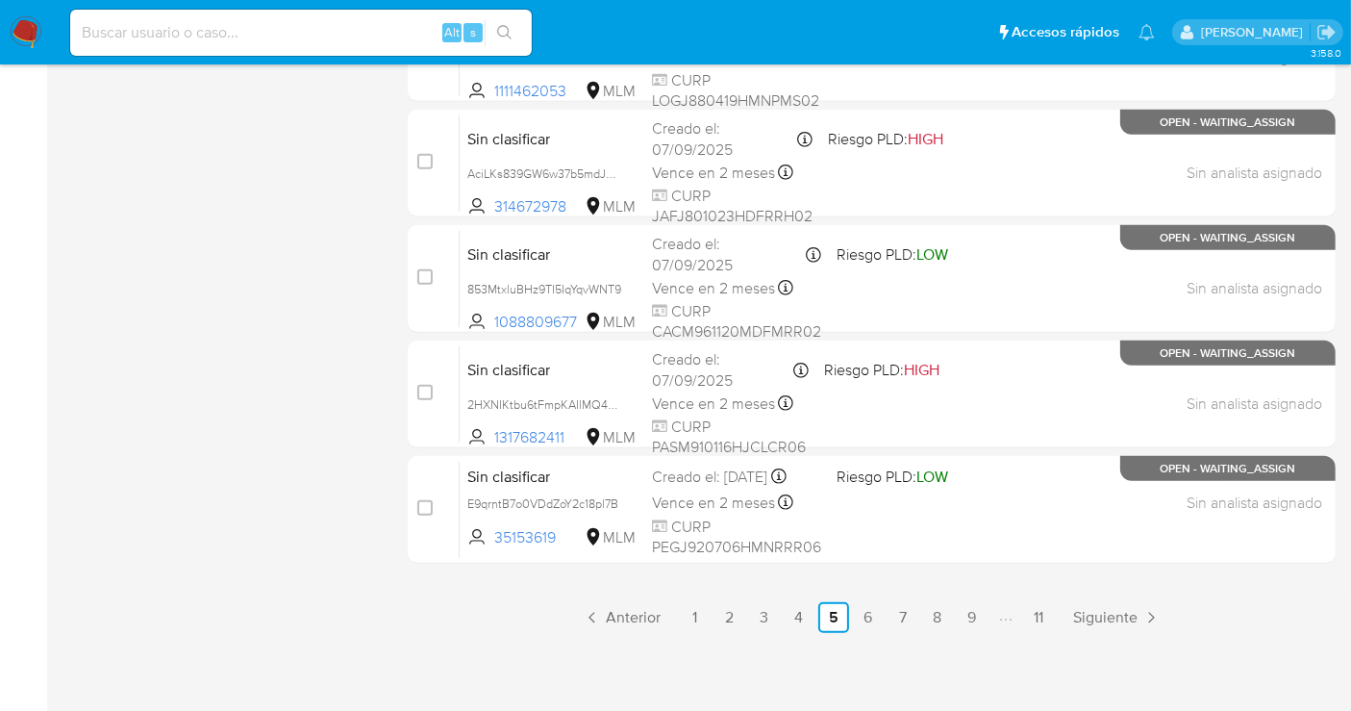
scroll to position [874, 0]
click at [876, 613] on link "6" at bounding box center [868, 616] width 31 height 31
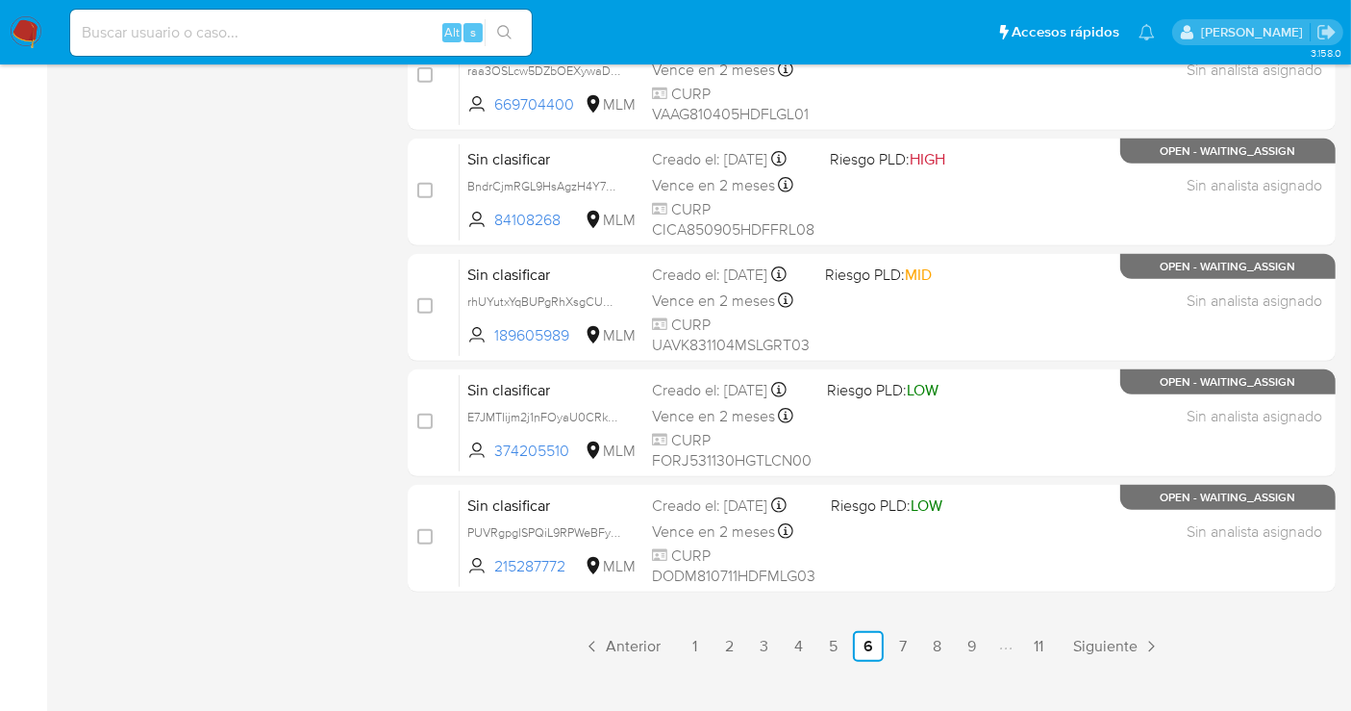
scroll to position [854, 0]
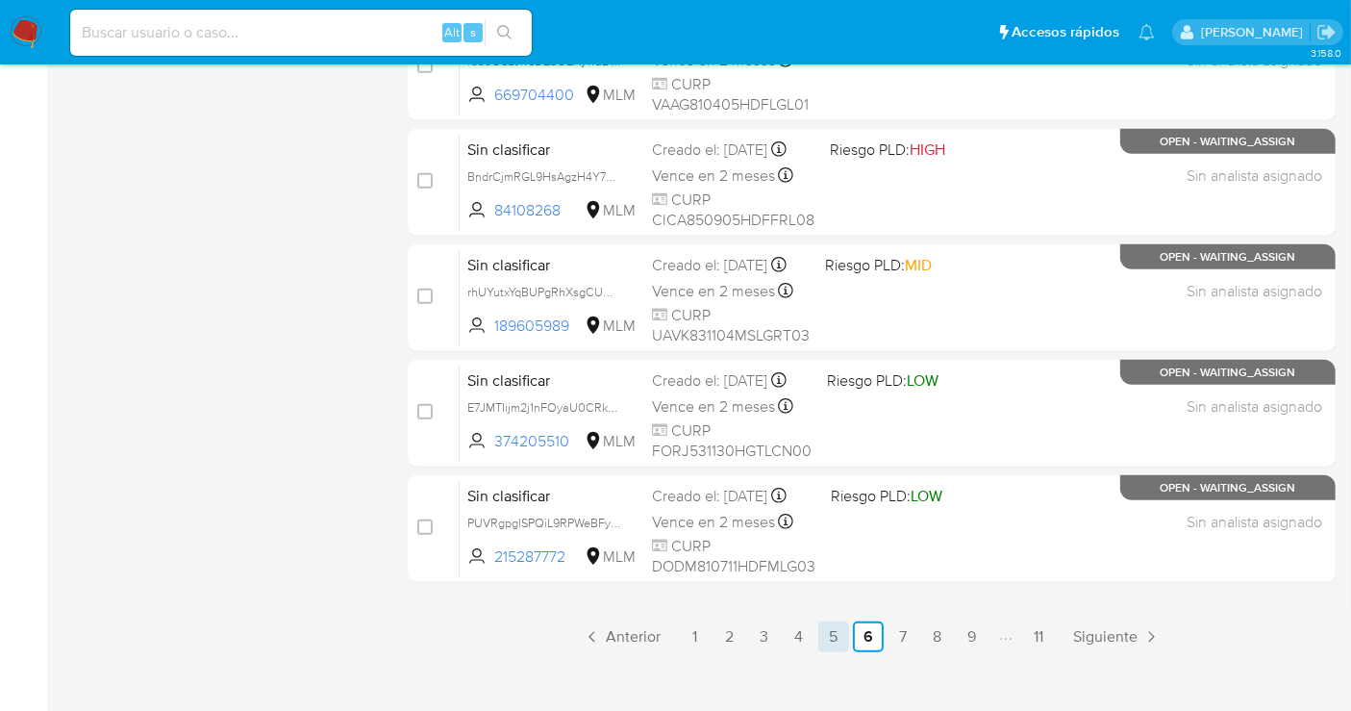
click at [830, 636] on link "5" at bounding box center [833, 636] width 31 height 31
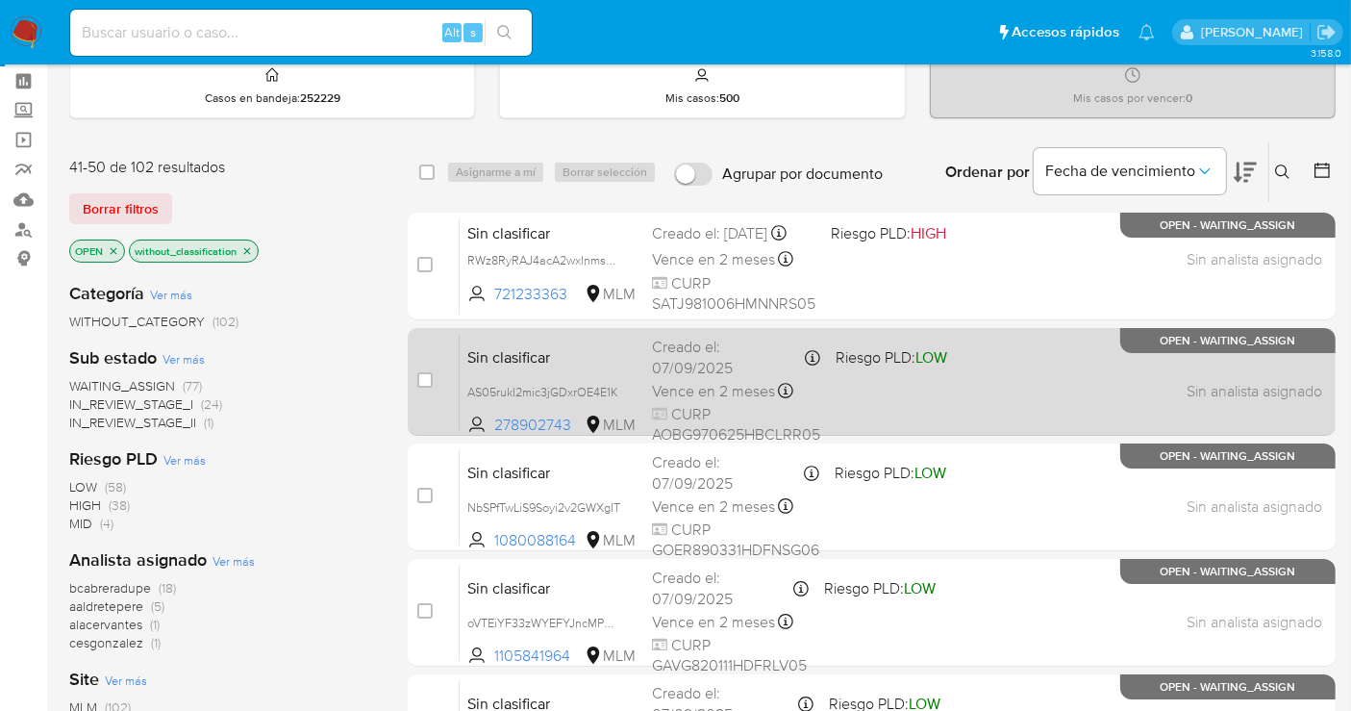
scroll to position [107, 0]
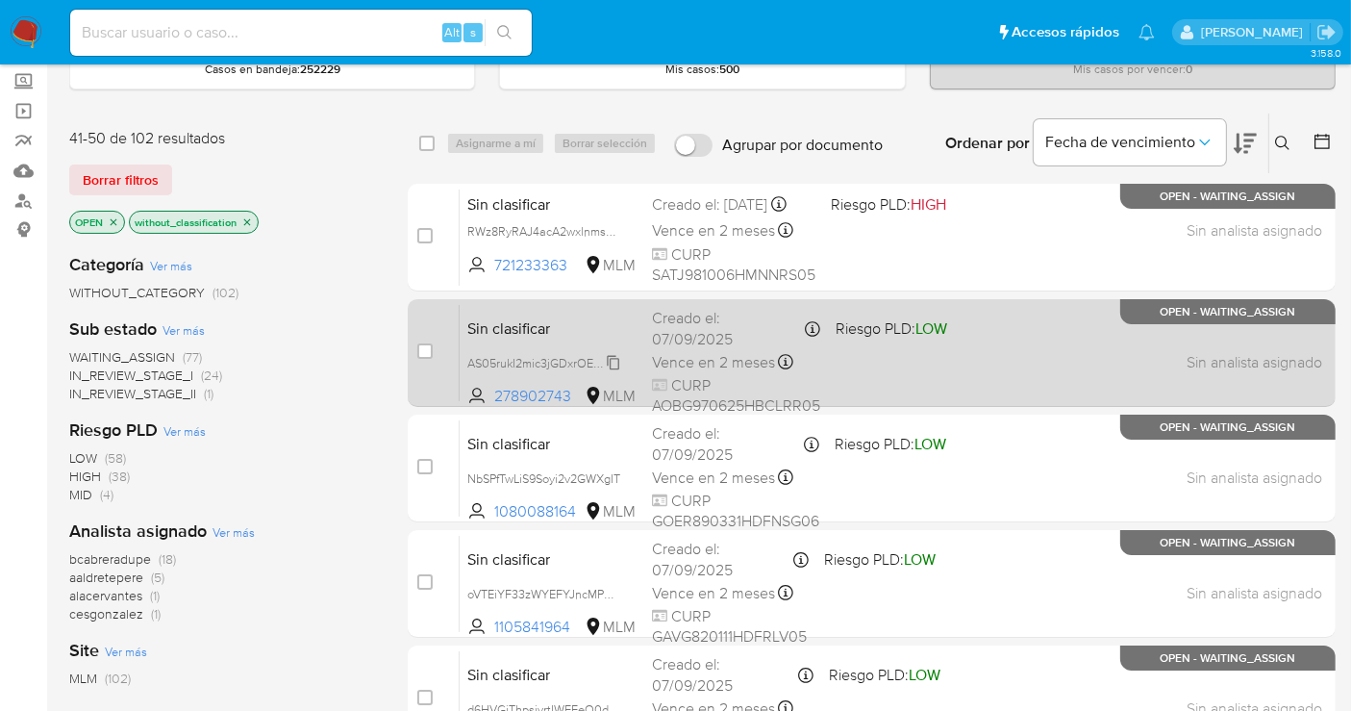
click at [614, 362] on span "AS05rukI2mic3jGDxrOE4E1K" at bounding box center [542, 361] width 151 height 21
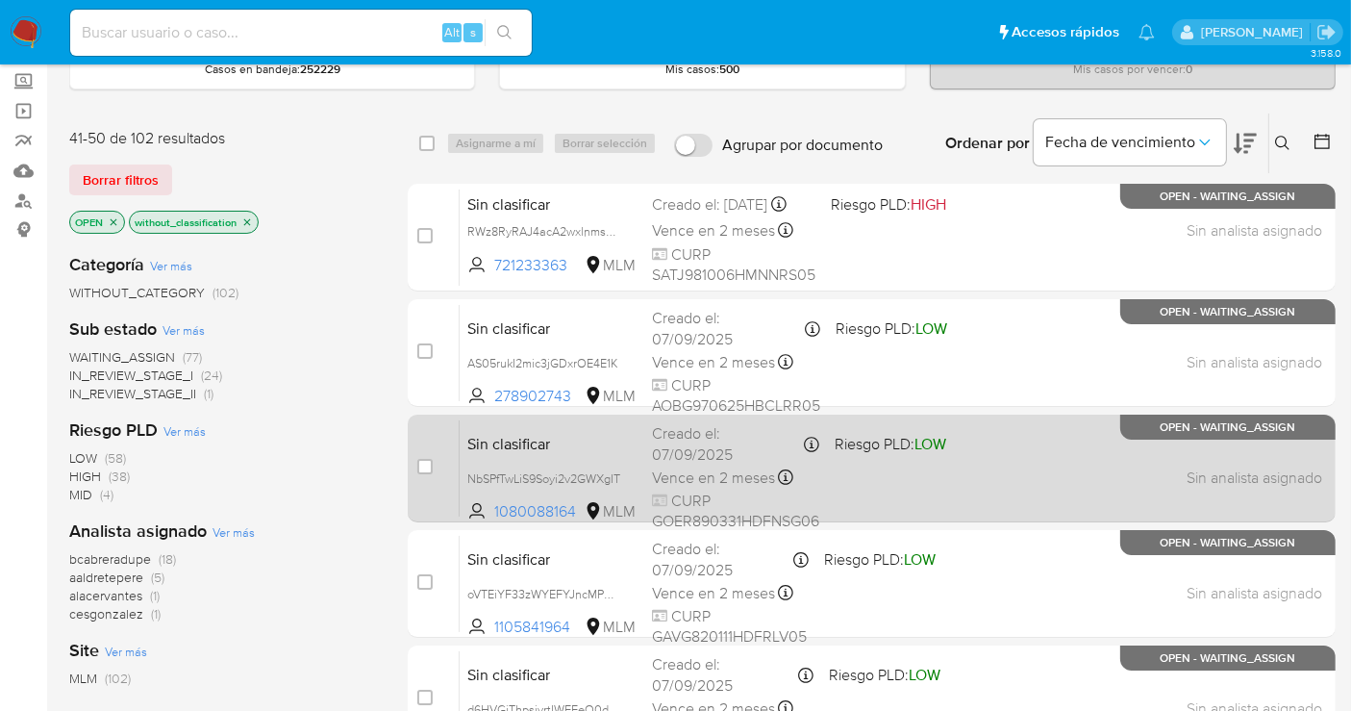
click at [621, 475] on span "NbSPfTwLiS9Soyi2v2GWXgIT" at bounding box center [551, 477] width 169 height 21
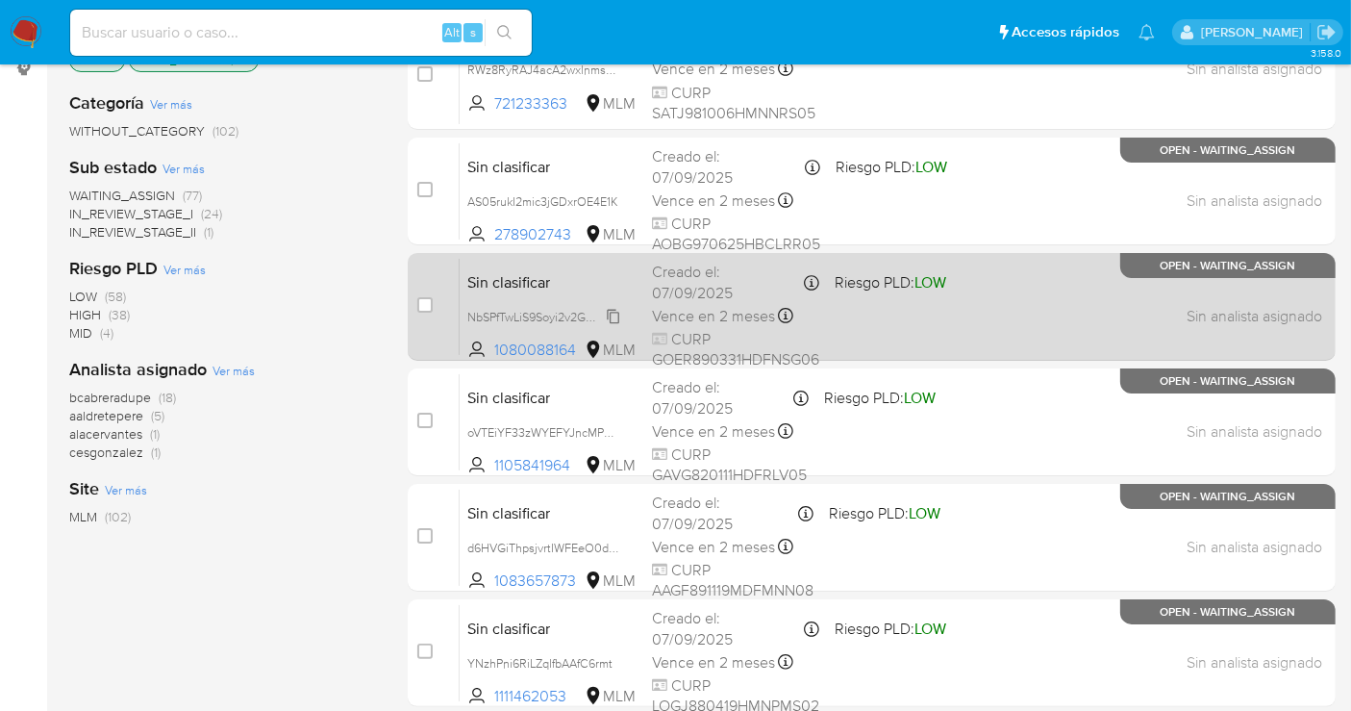
scroll to position [320, 0]
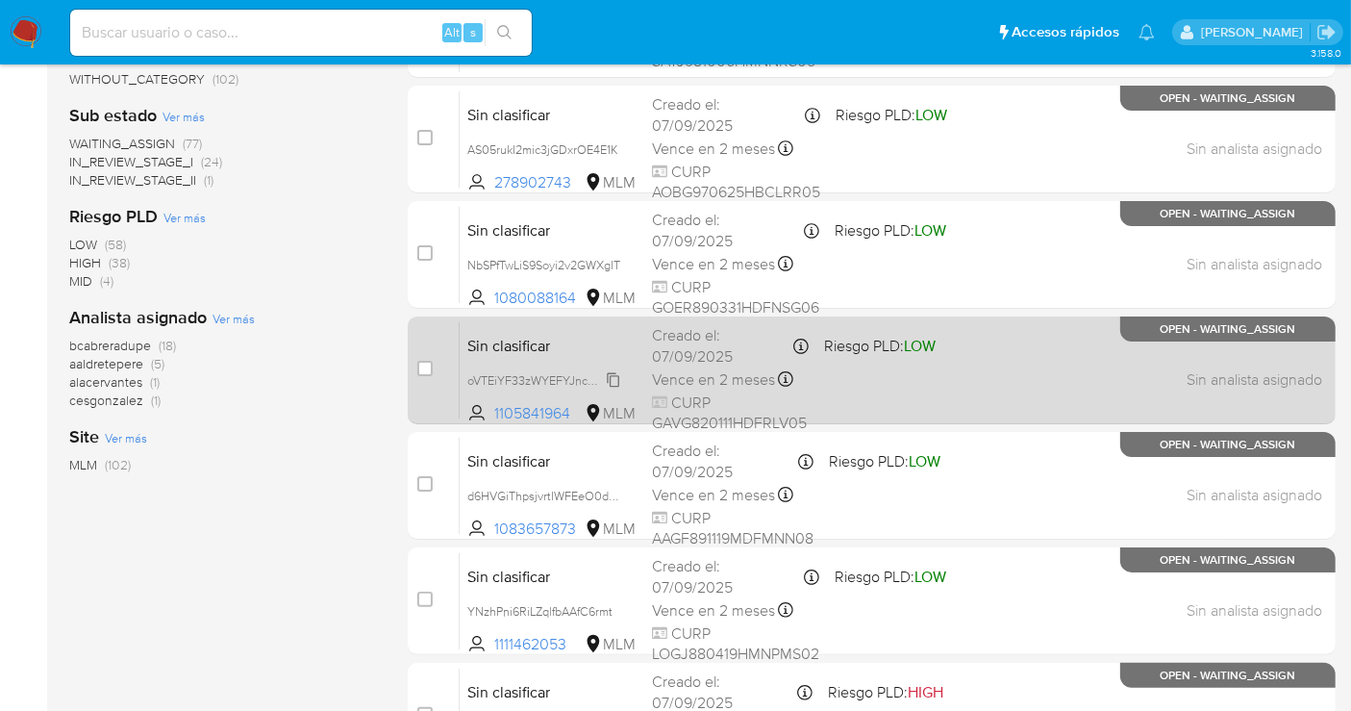
click at [613, 372] on span "oVTEiYF33zWYEFYJncMP0iGN" at bounding box center [549, 378] width 164 height 21
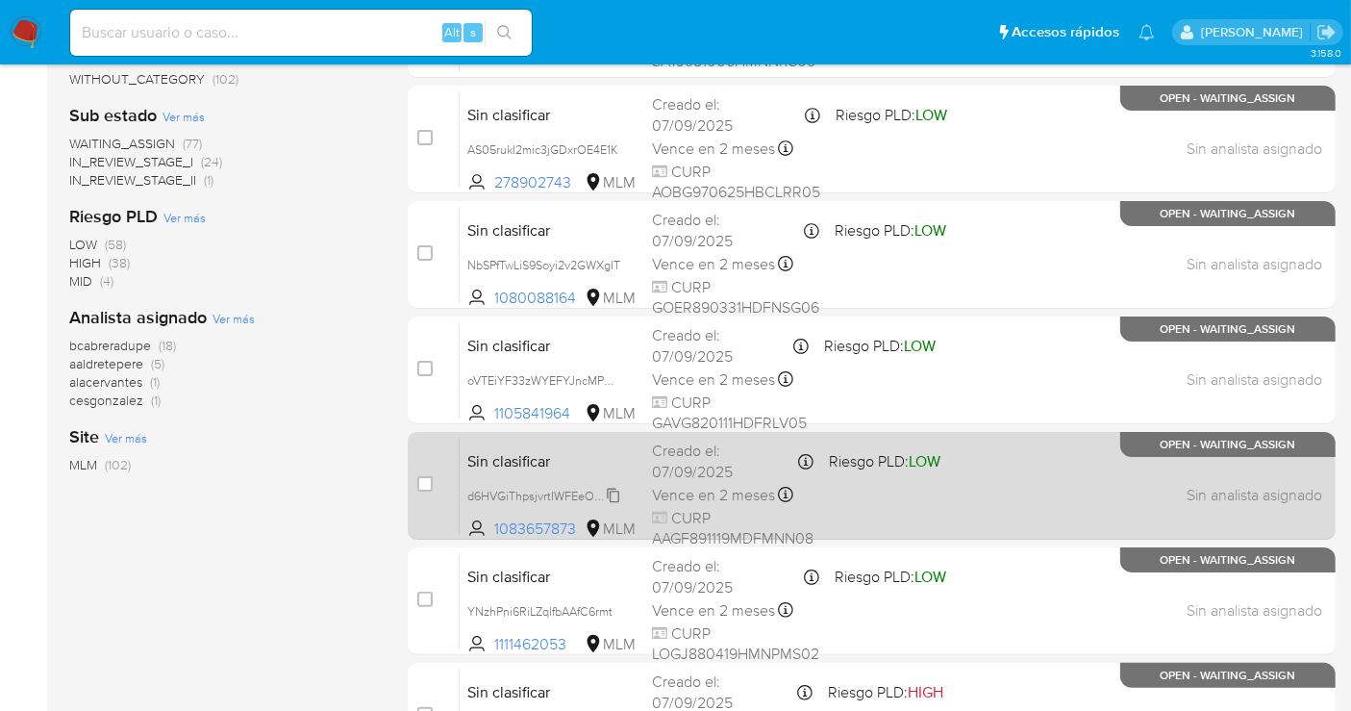
click at [609, 488] on span "d6HVGiThpsjvrtIWFEeO0dZQ" at bounding box center [546, 494] width 158 height 21
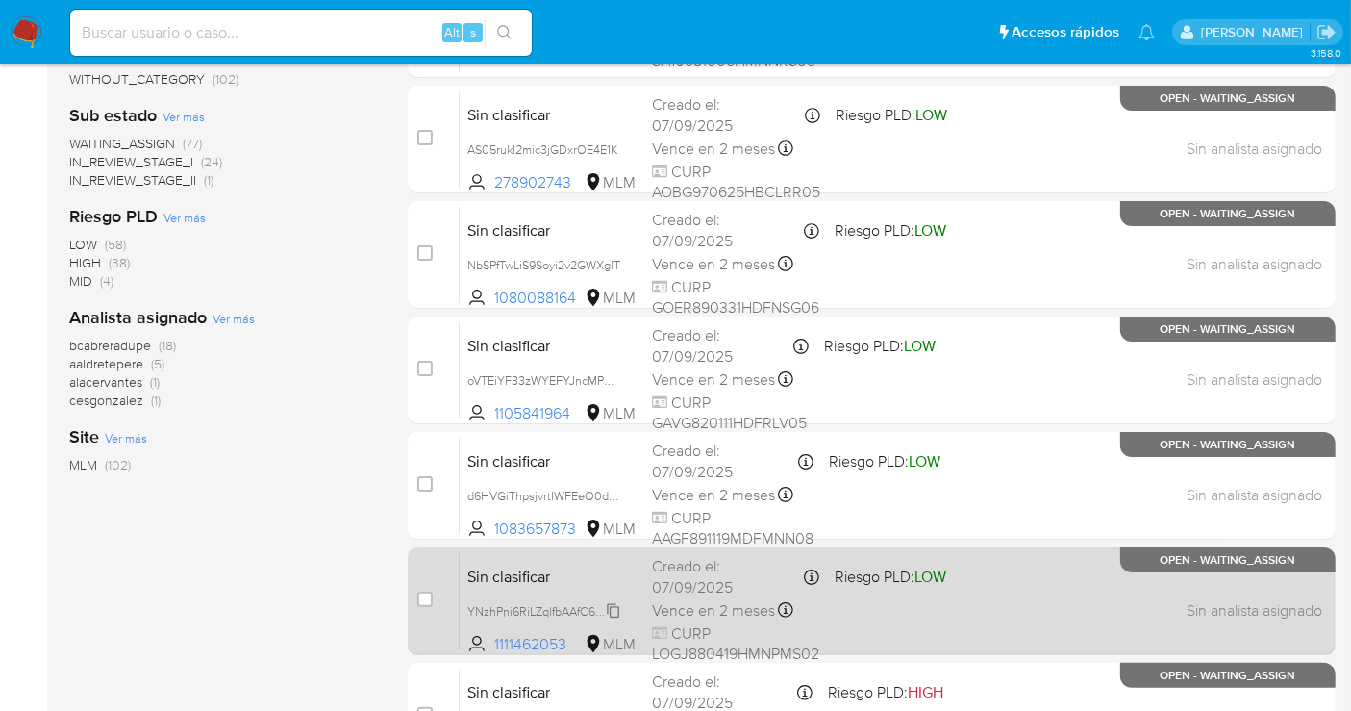
click at [620, 604] on icon at bounding box center [613, 610] width 15 height 15
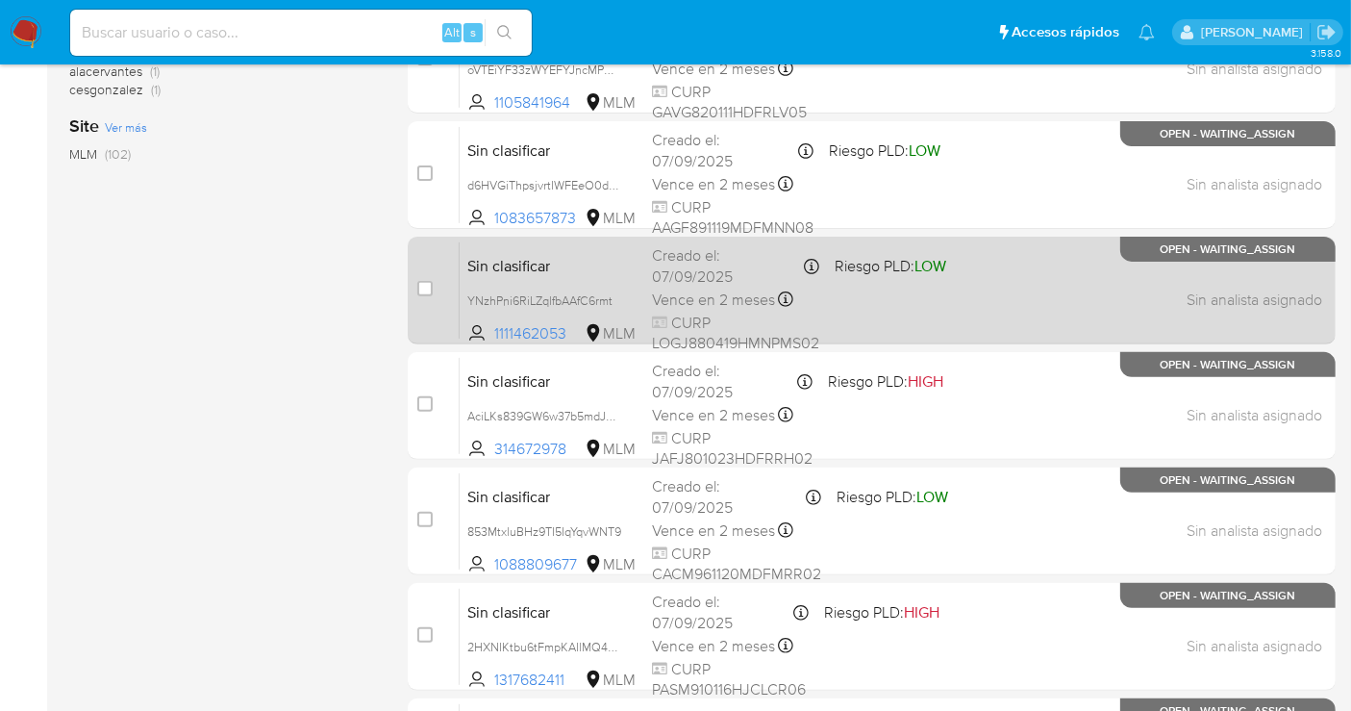
scroll to position [640, 0]
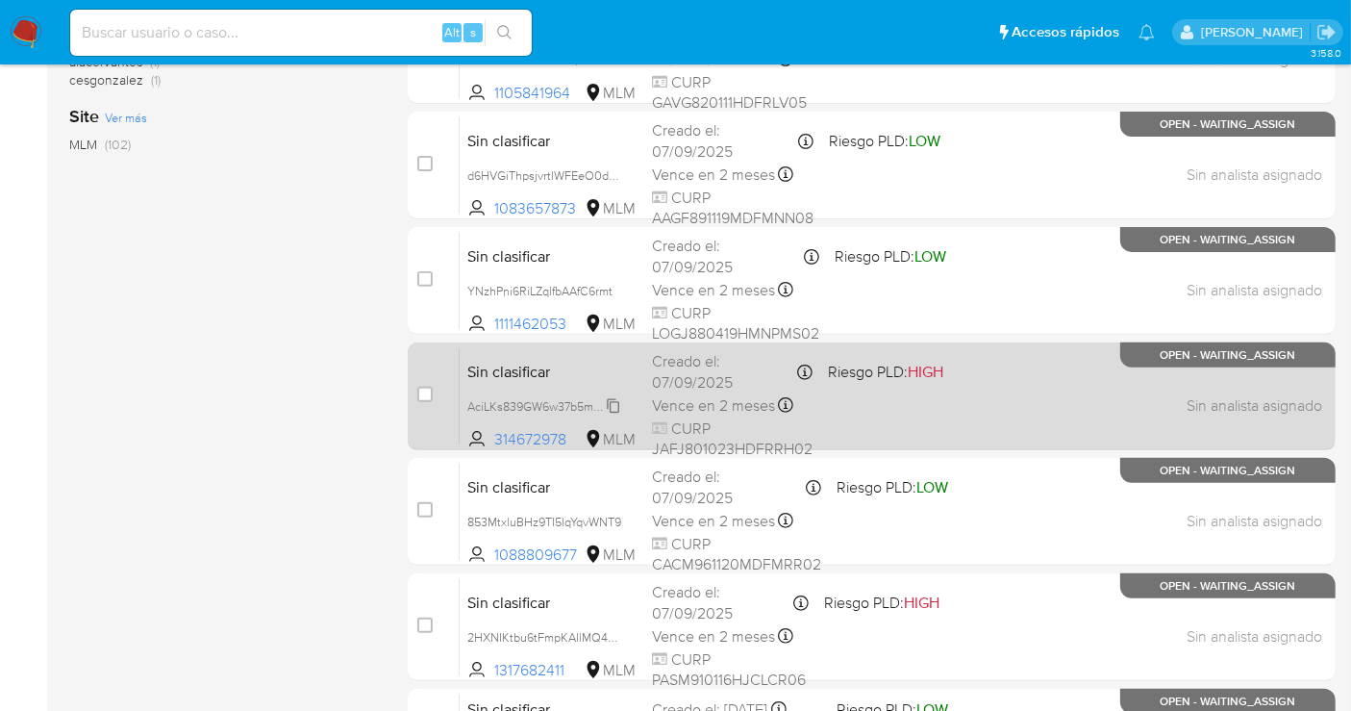
click at [616, 405] on span "AciLKs839GW6w37b5mdJXKHV" at bounding box center [552, 404] width 170 height 21
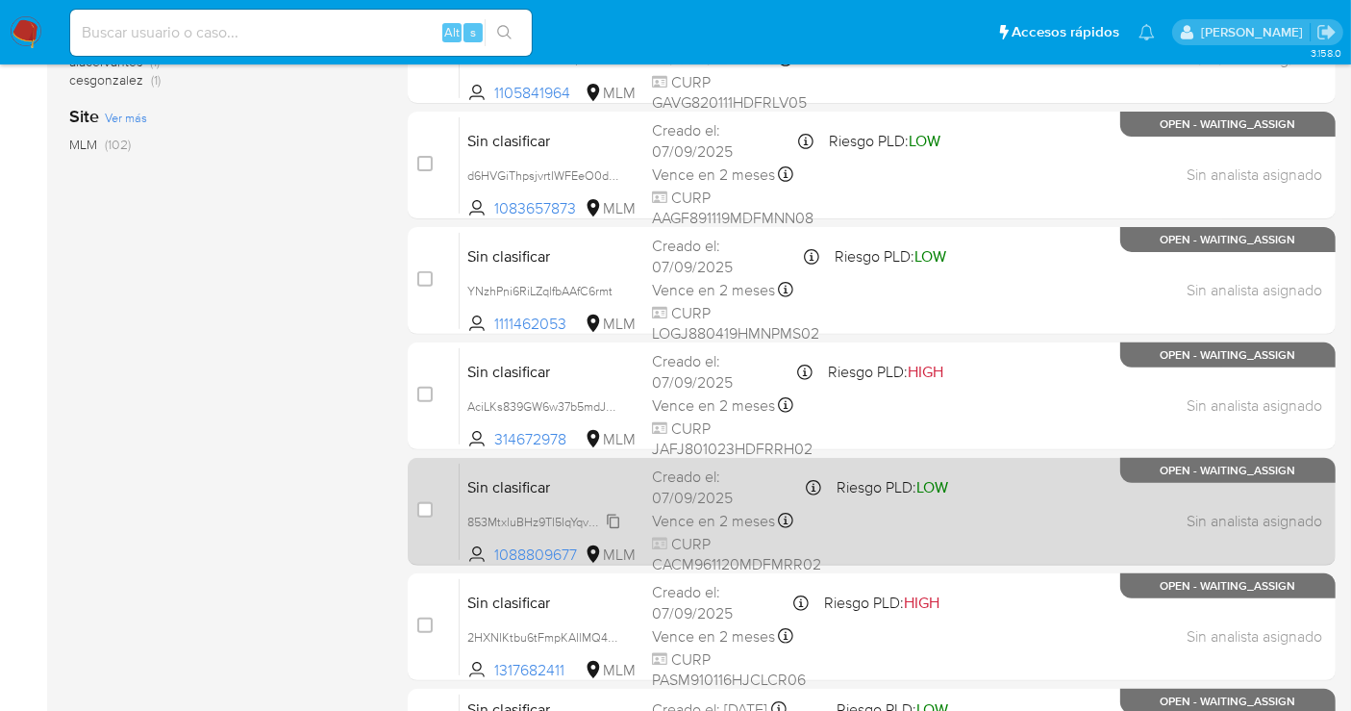
click at [615, 513] on span "853MtxluBHz9TI5IqYqvWNT9" at bounding box center [544, 520] width 154 height 21
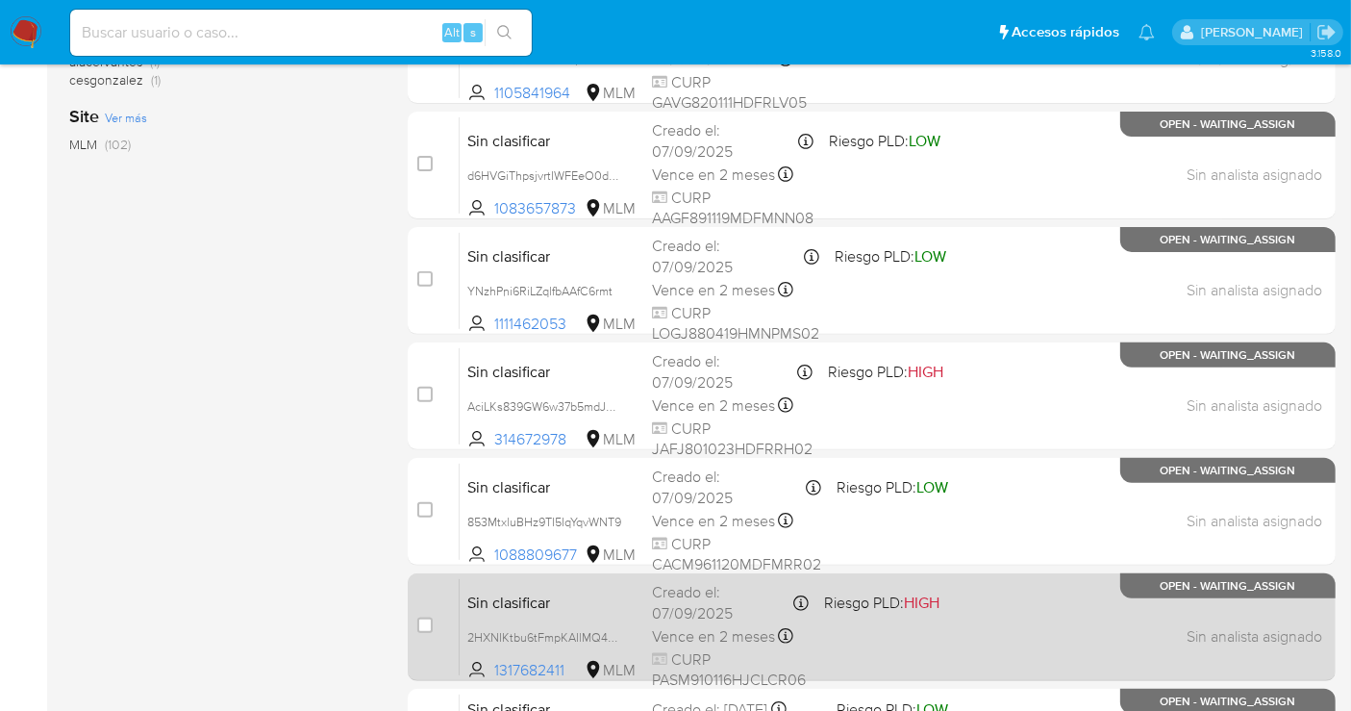
scroll to position [854, 0]
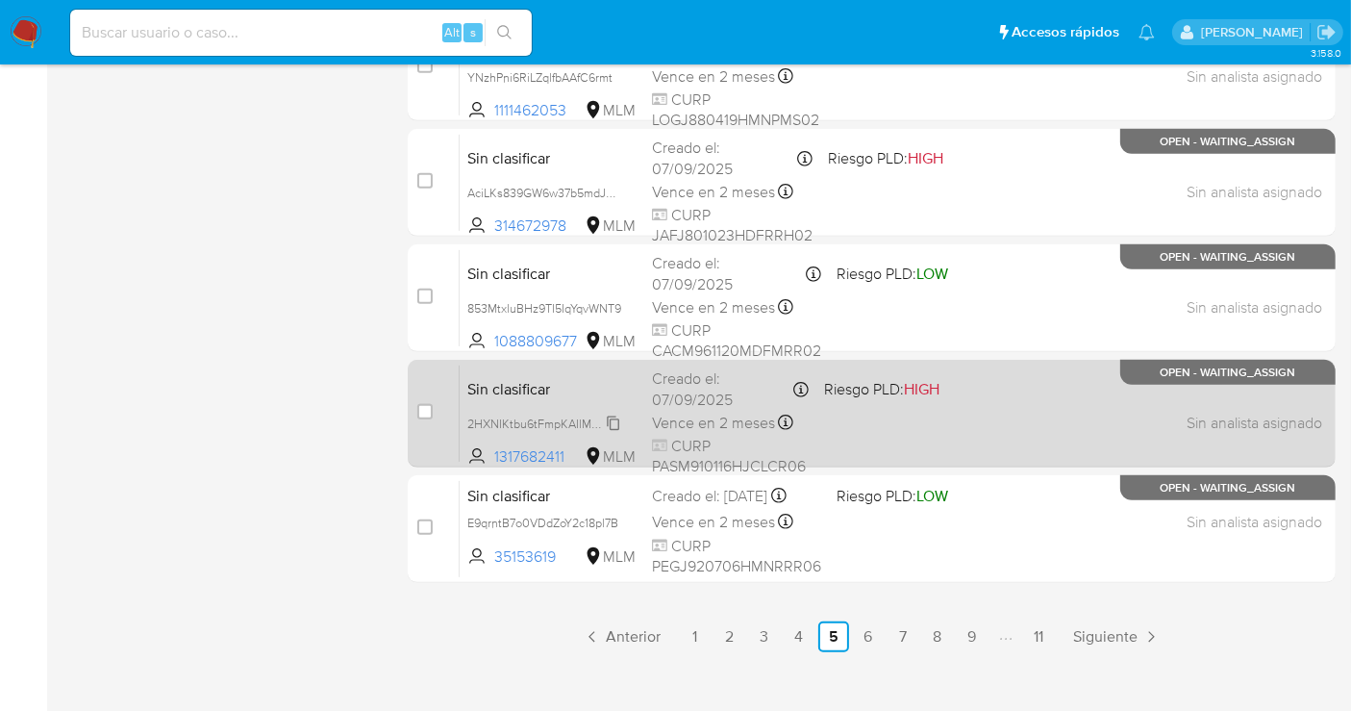
click at [613, 412] on span "2HXNIKtbu6tFmpKAIlMQ4uM1" at bounding box center [547, 422] width 161 height 21
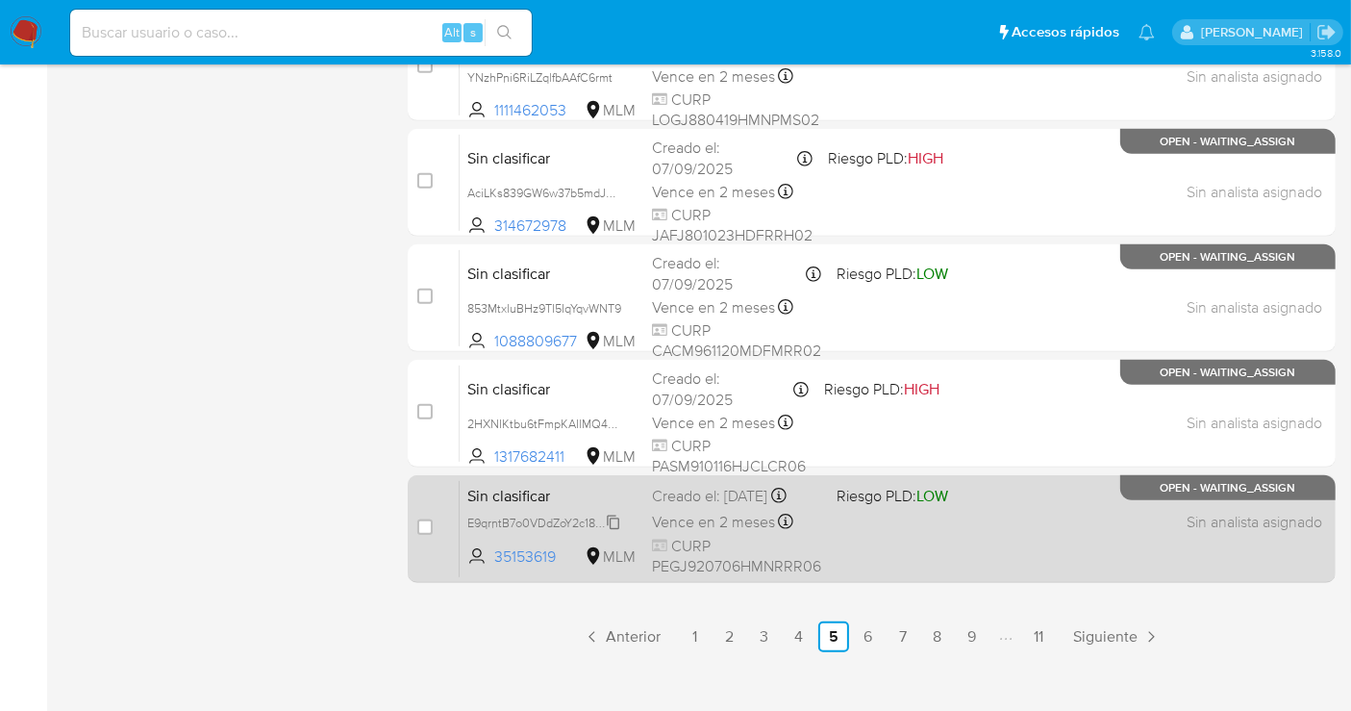
click at [615, 532] on span "E9qrntB7o0VDdZoY2c18pl7B" at bounding box center [542, 521] width 151 height 21
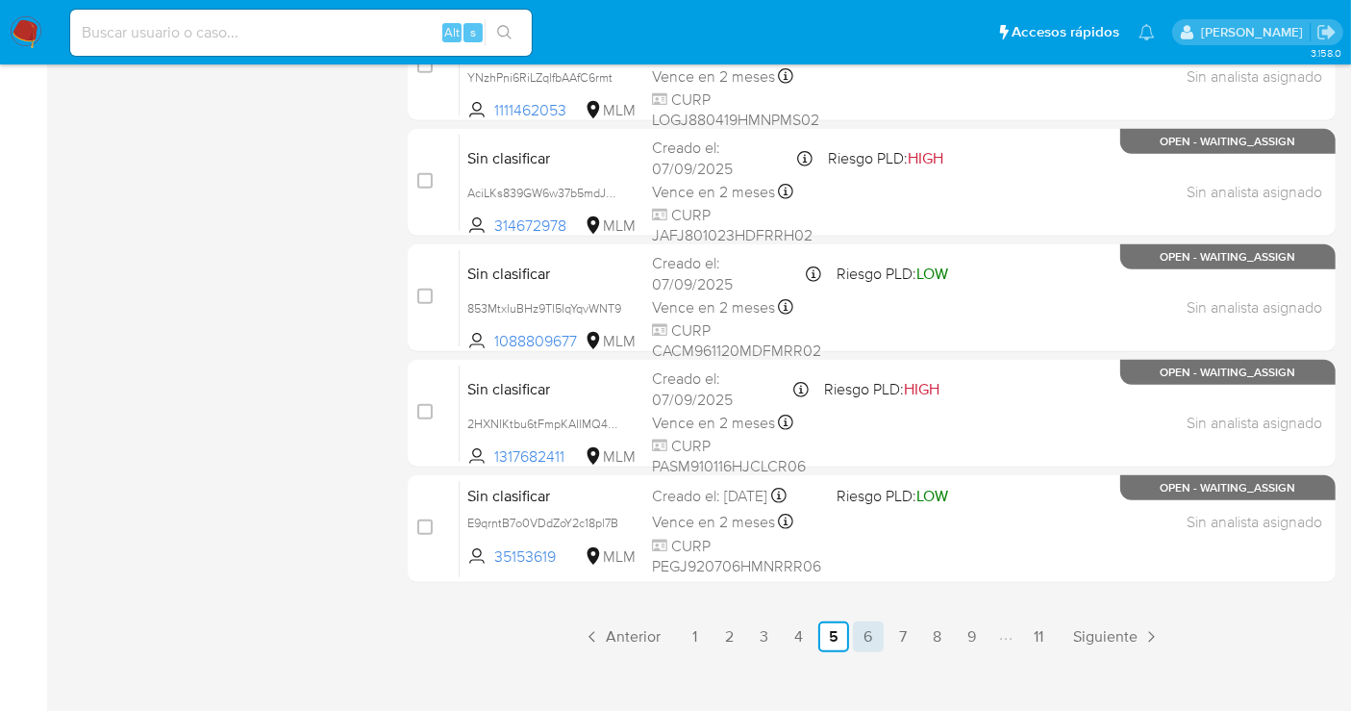
click at [862, 638] on link "6" at bounding box center [868, 636] width 31 height 31
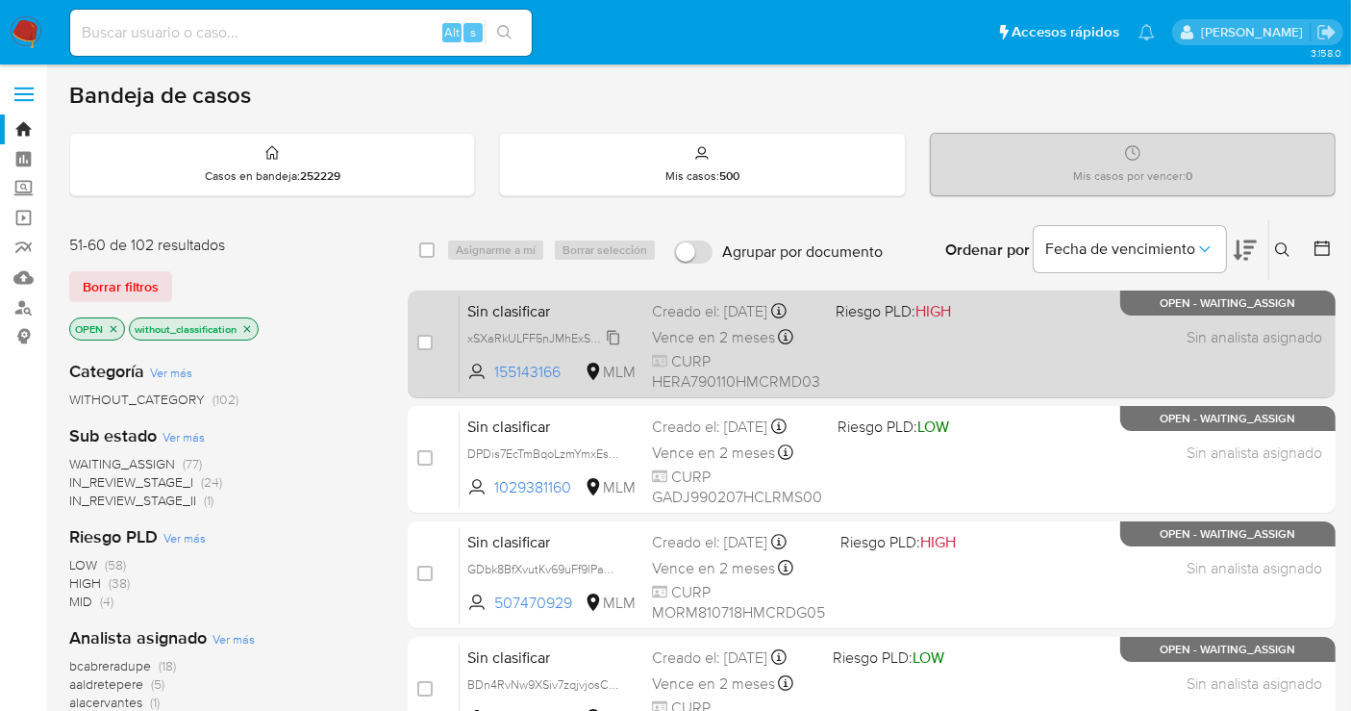
click at [614, 347] on span "xSXaRkULFF5nJMhExShrBP16" at bounding box center [546, 336] width 159 height 21
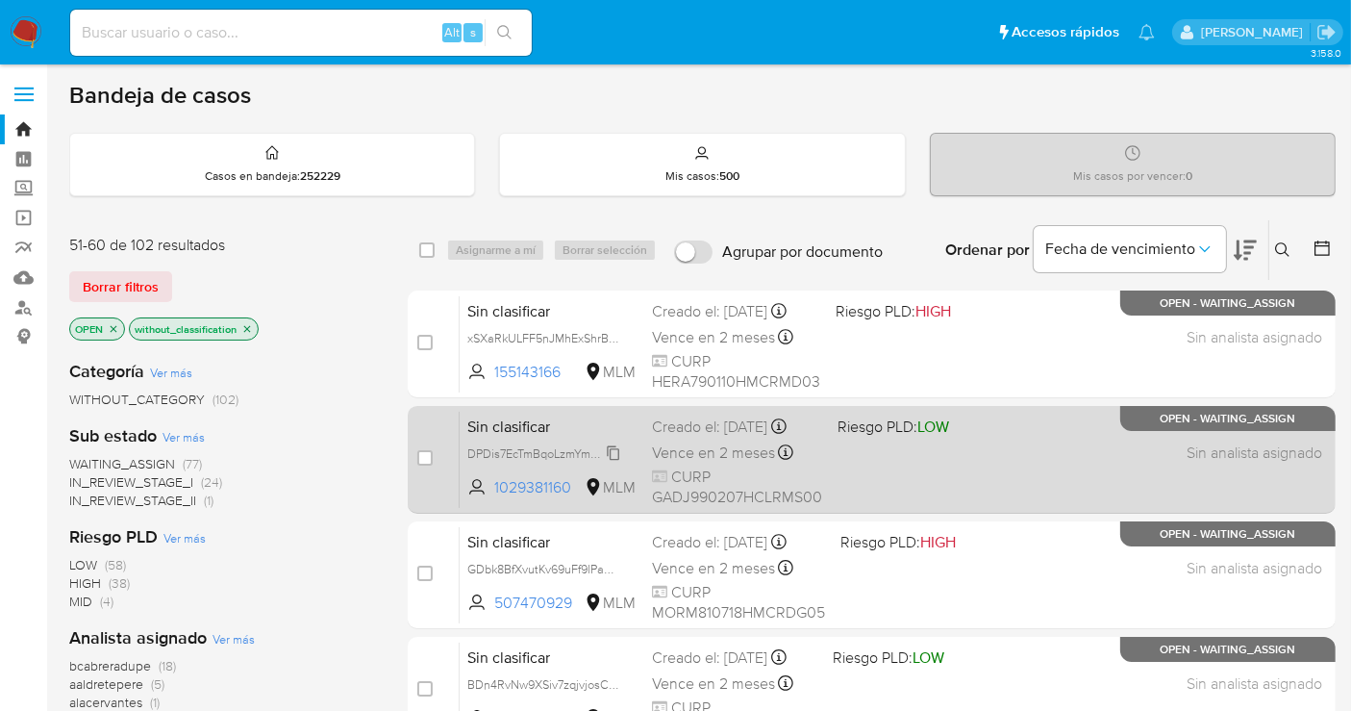
click at [609, 460] on span "DPDis7EcTmBqoLzmYmxEsmch" at bounding box center [548, 451] width 163 height 21
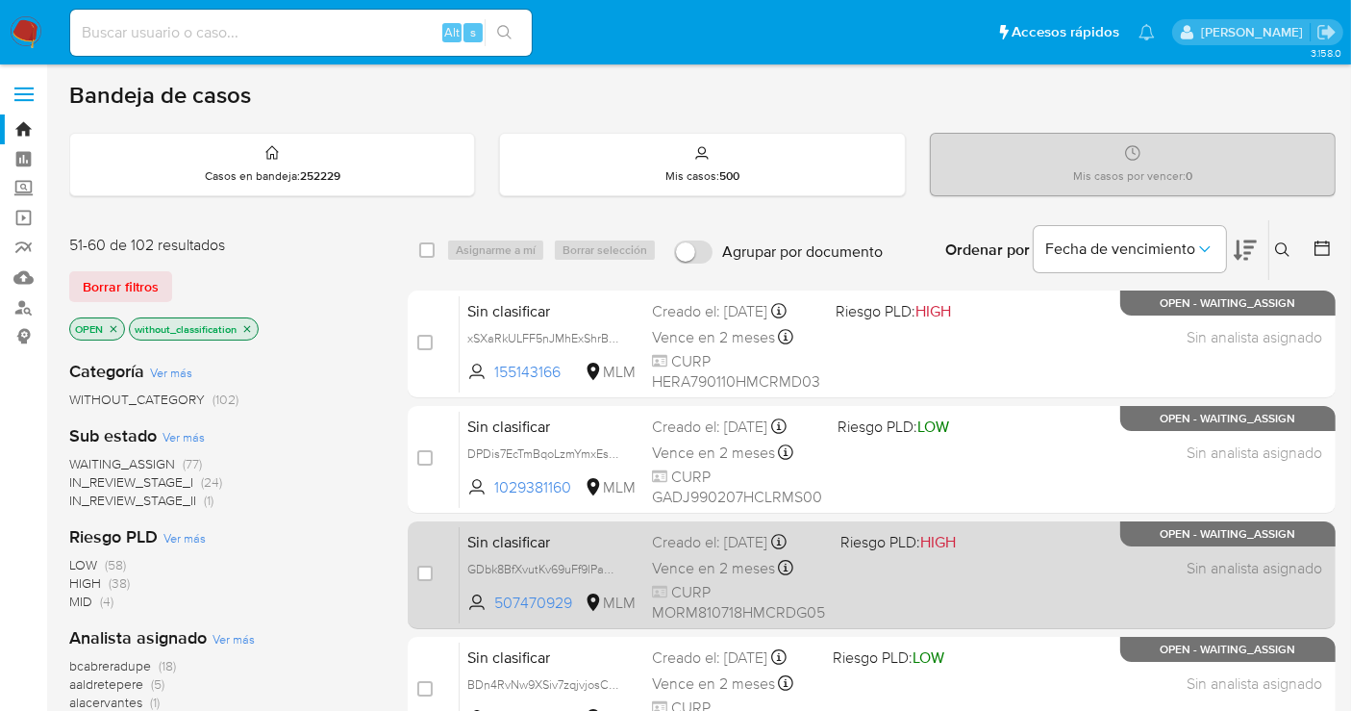
scroll to position [213, 0]
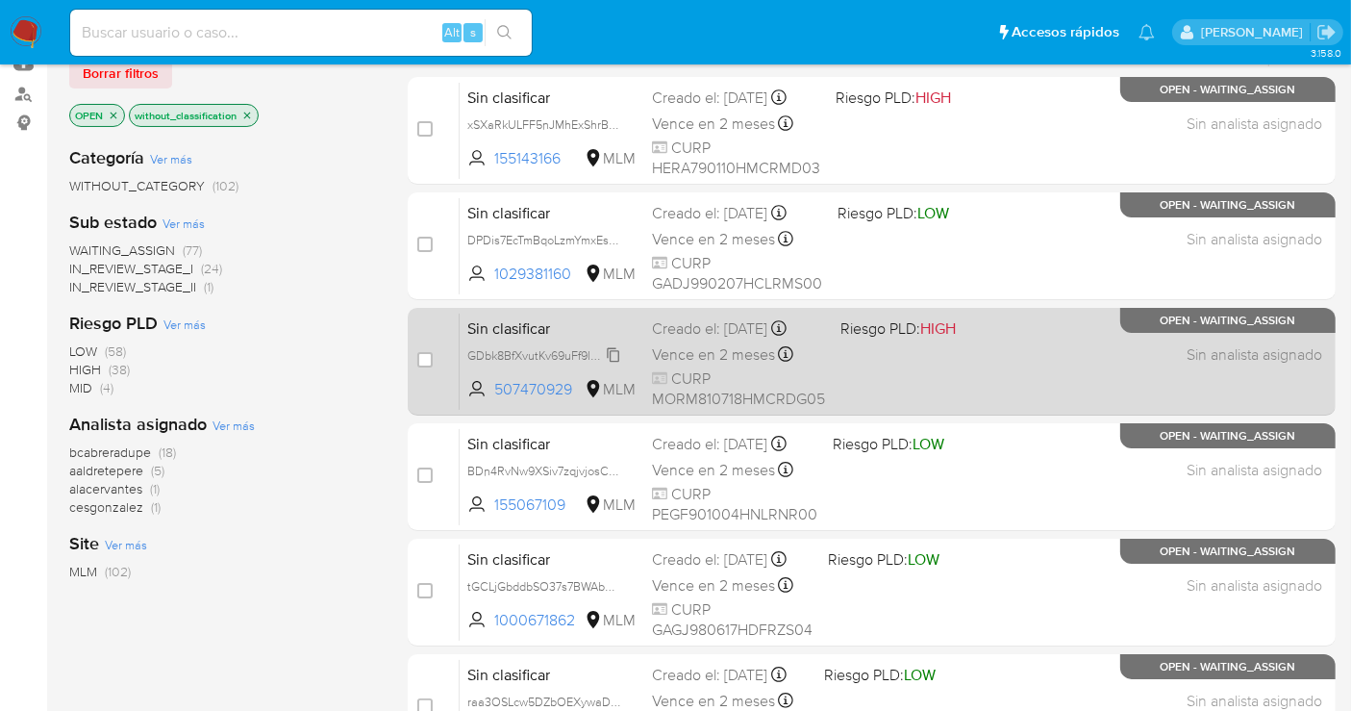
click at [613, 361] on span "GDbk8BfXvutKv69uFf9lPaHm" at bounding box center [544, 353] width 155 height 21
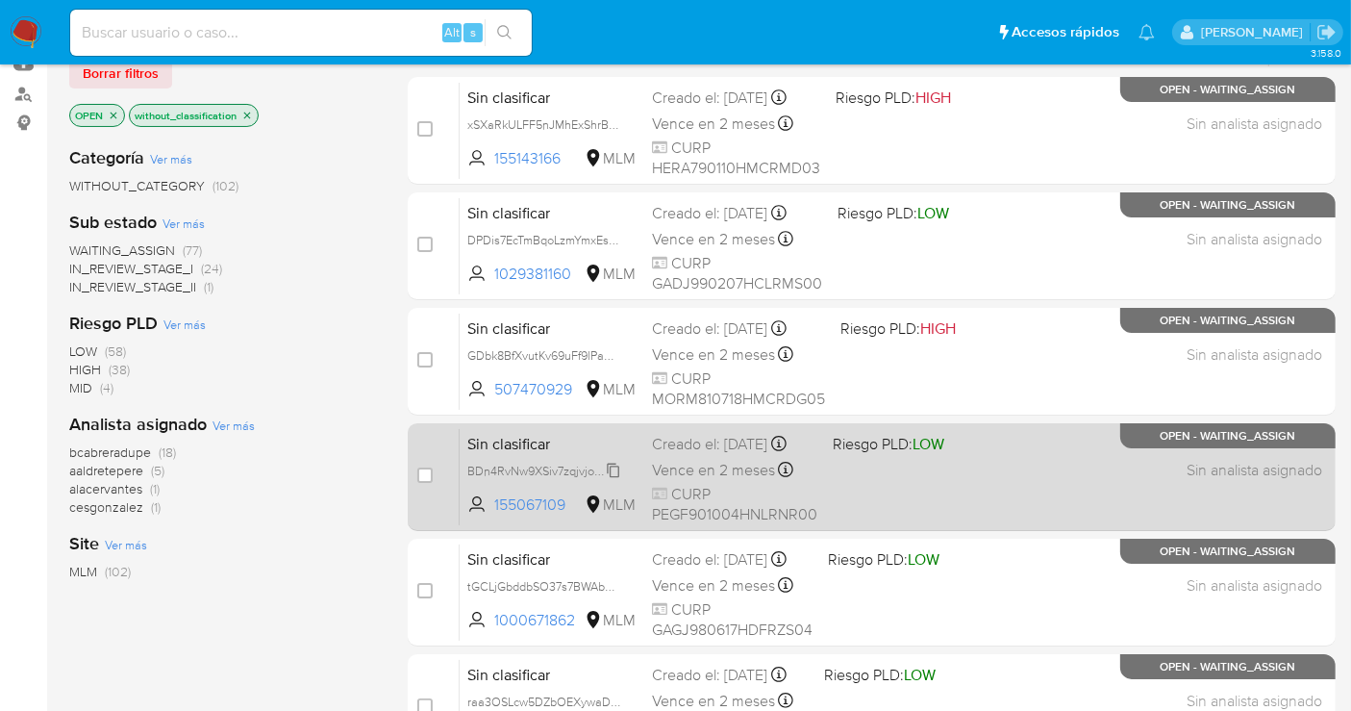
click at [613, 480] on span "BDn4RvNw9XSiv7zqjvjosCqw" at bounding box center [545, 469] width 157 height 21
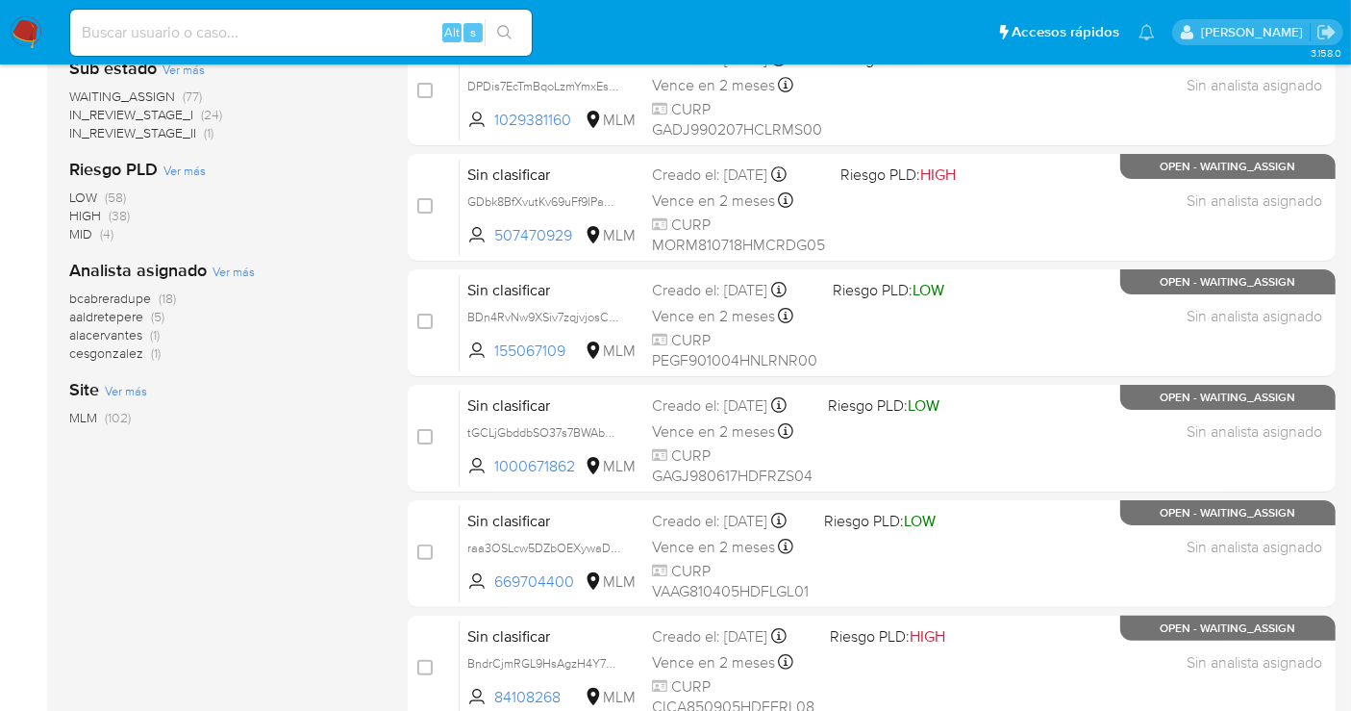
scroll to position [427, 0]
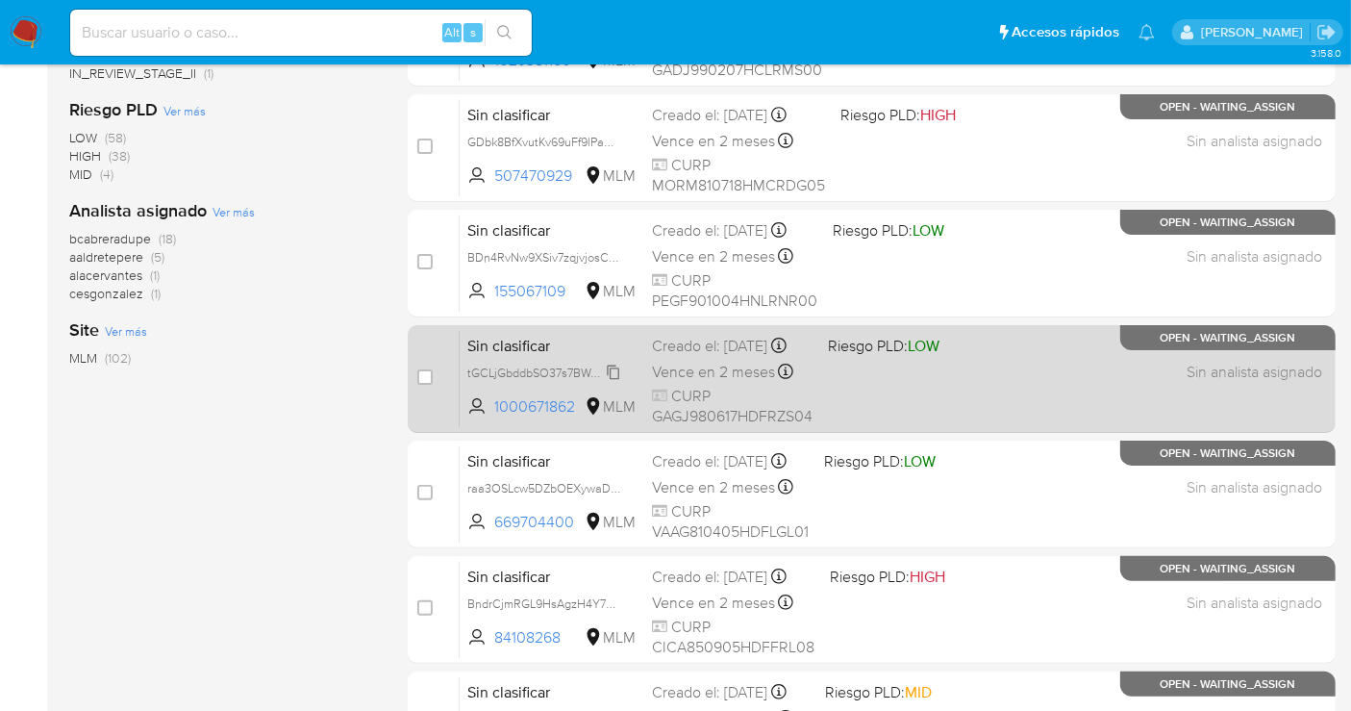
click at [615, 382] on span "tGCLjGbddbSO37s7BWAbFv54" at bounding box center [548, 371] width 163 height 21
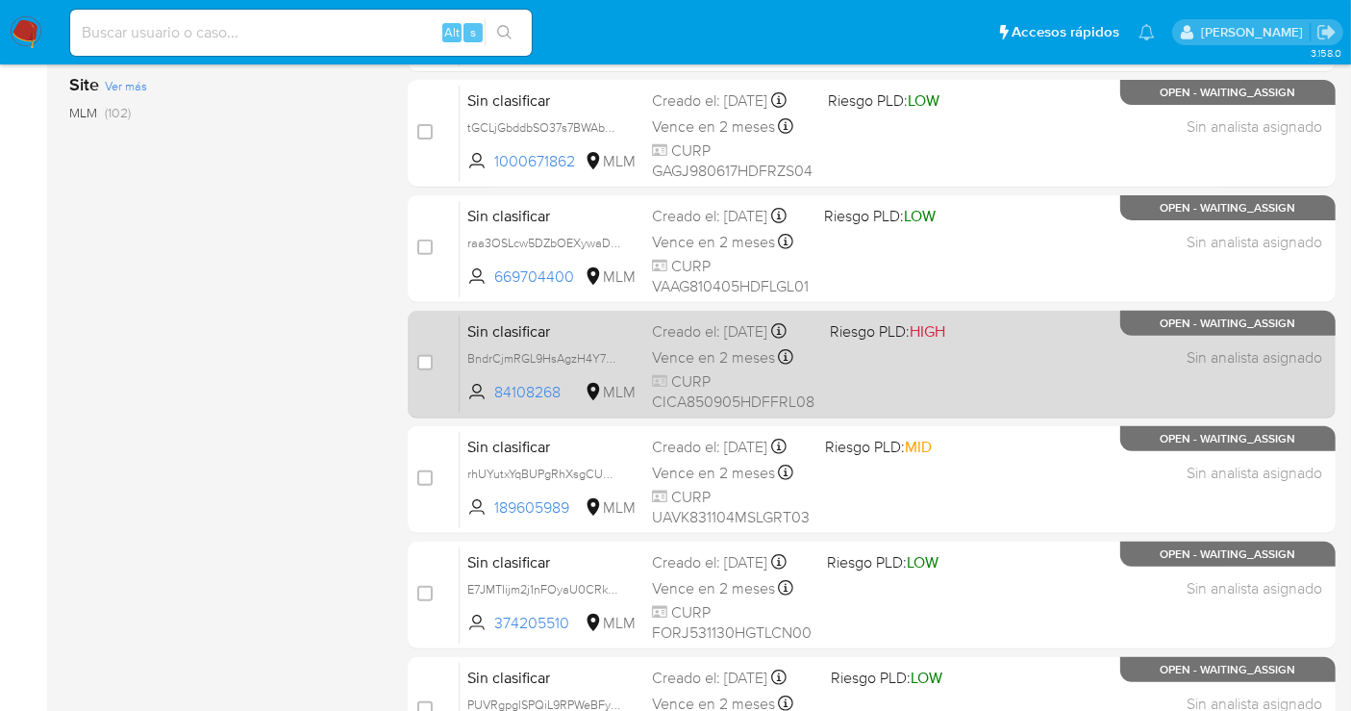
scroll to position [640, 0]
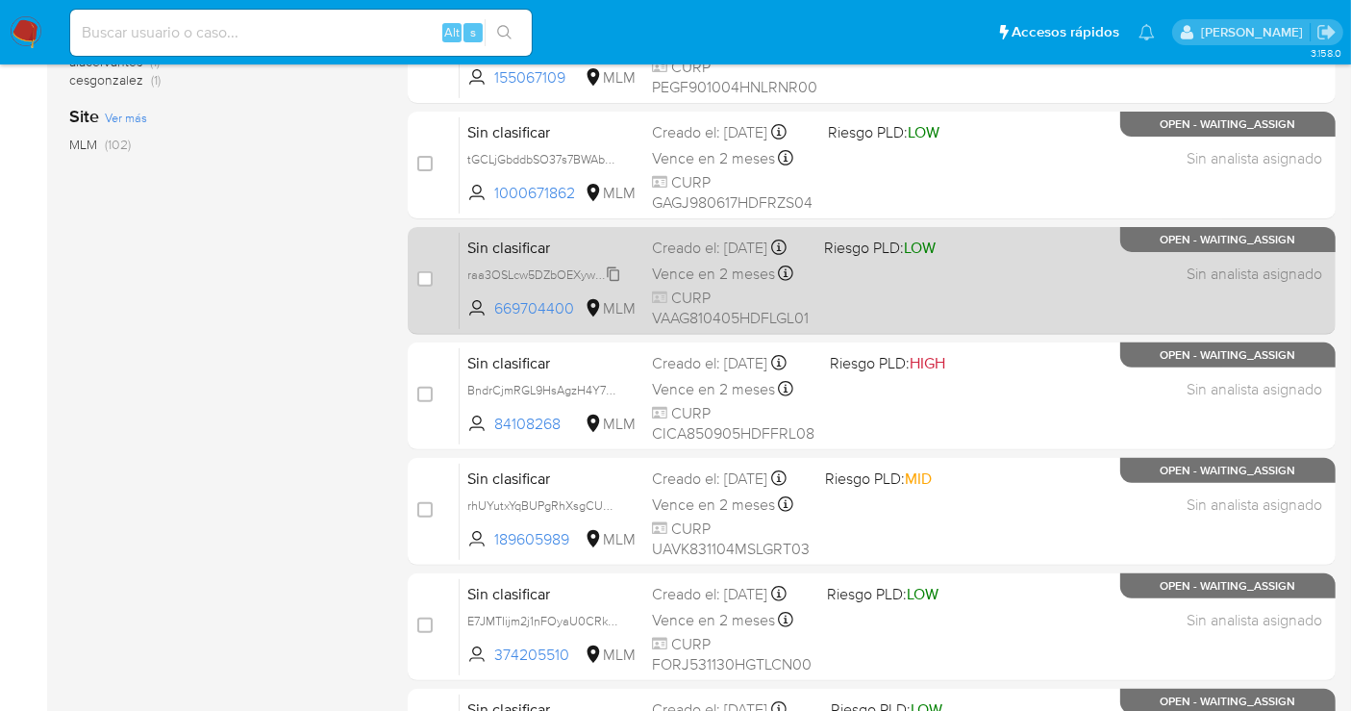
click at [611, 284] on span "raa3OSLcw5DZbOEXywaDZEy1" at bounding box center [550, 273] width 166 height 21
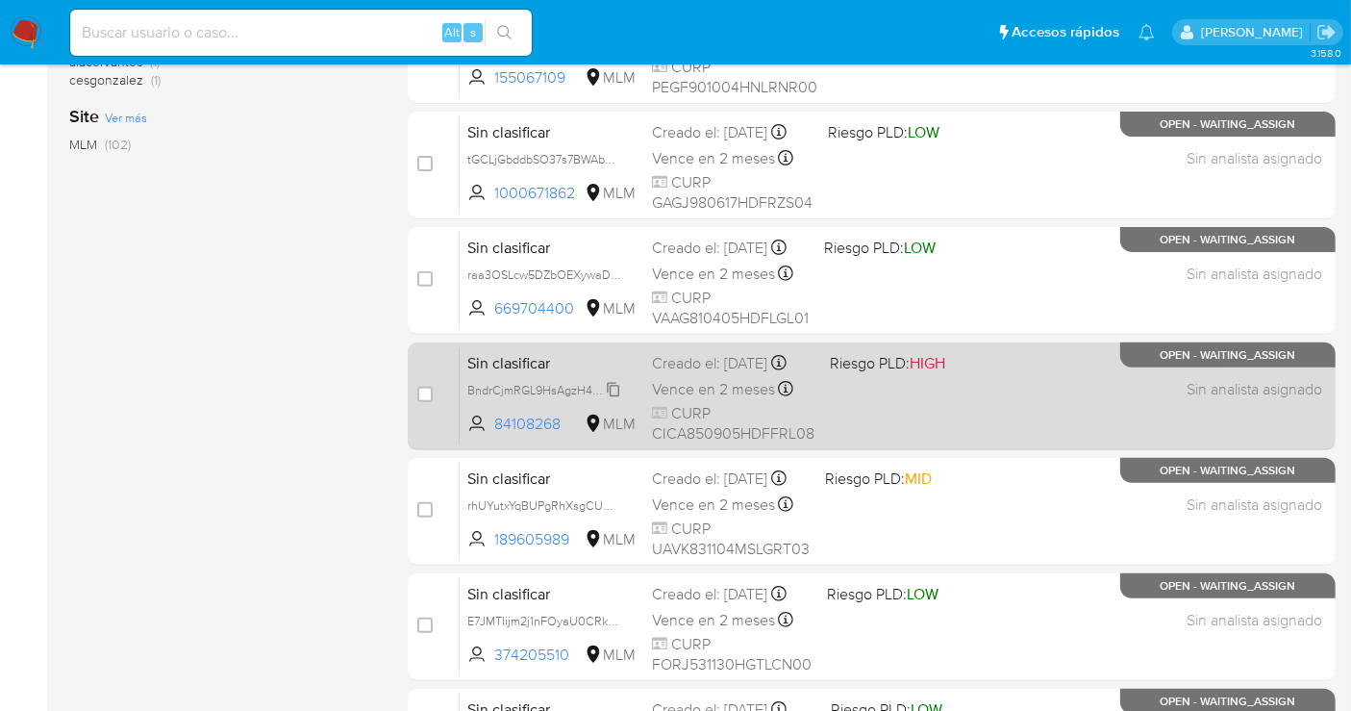
click at [617, 399] on span "BndrCjmRGL9HsAgzH4Y7Khcf" at bounding box center [548, 388] width 162 height 21
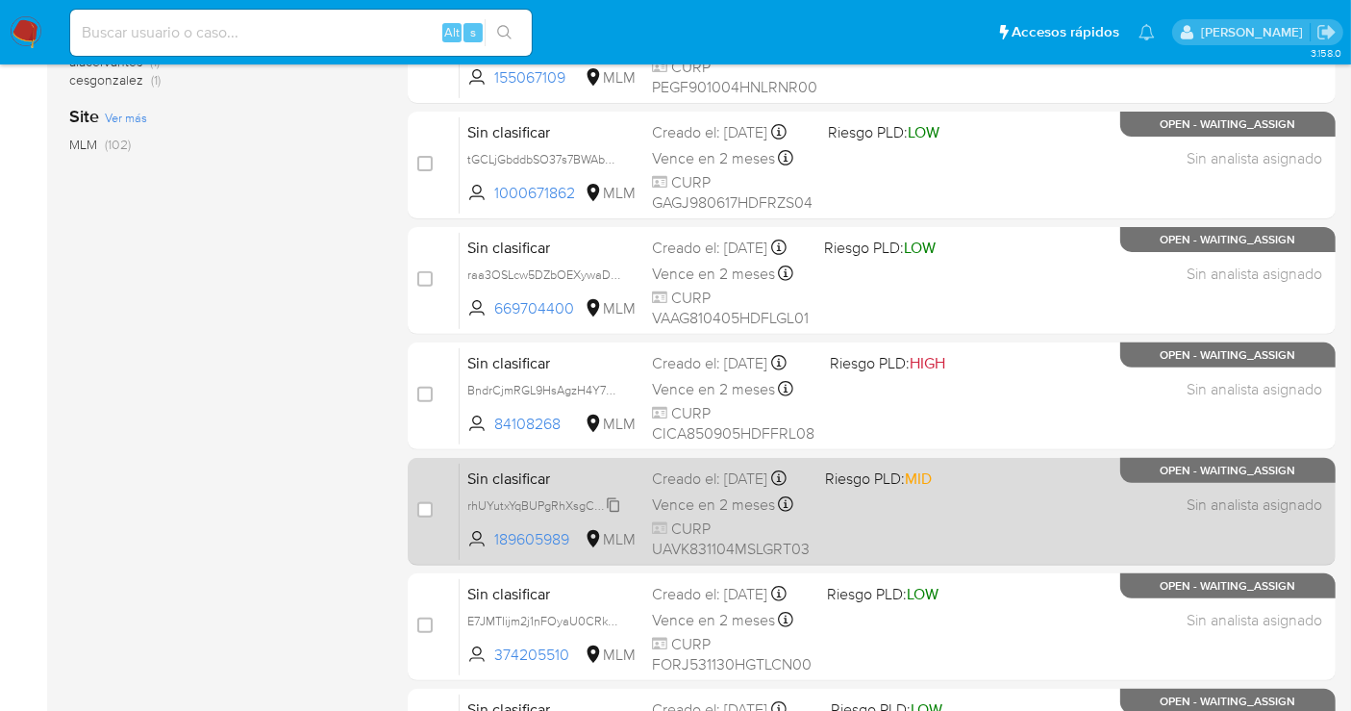
click at [607, 514] on span "rhUYutxYqBUPgRhXsgCUmIgY" at bounding box center [548, 503] width 162 height 21
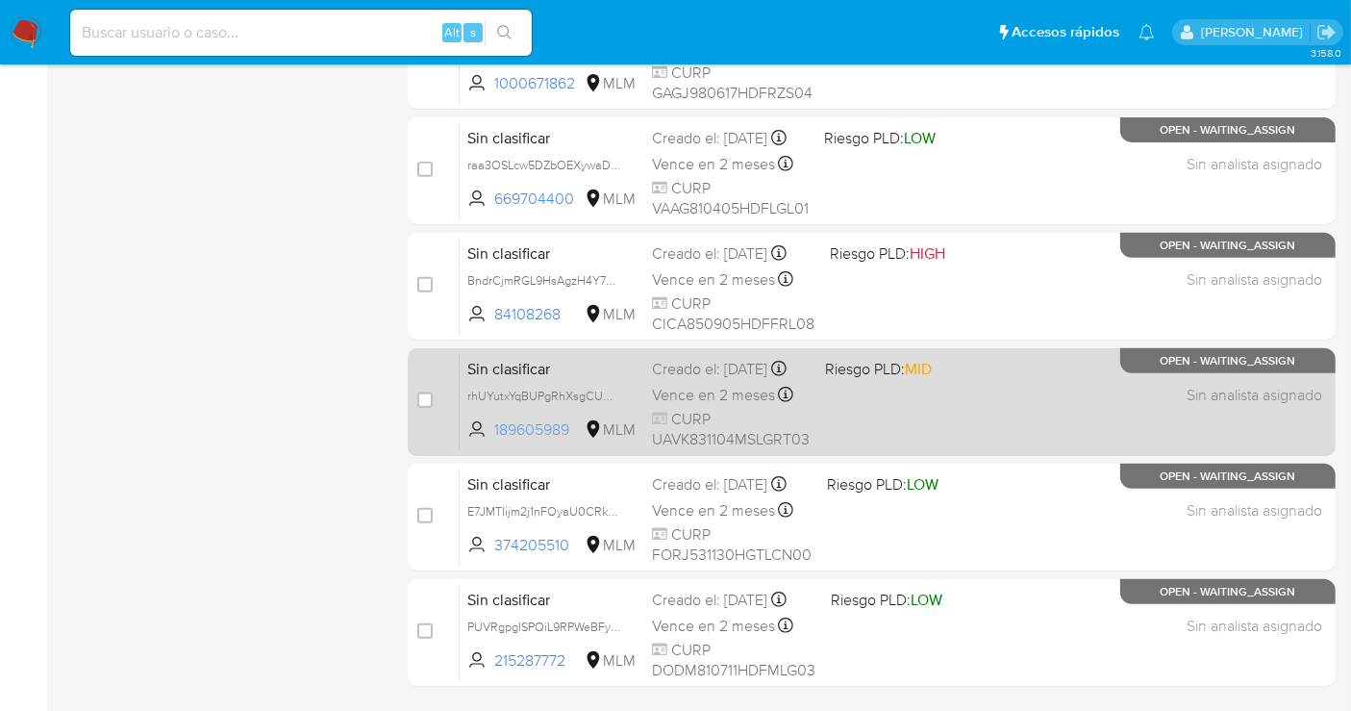
scroll to position [854, 0]
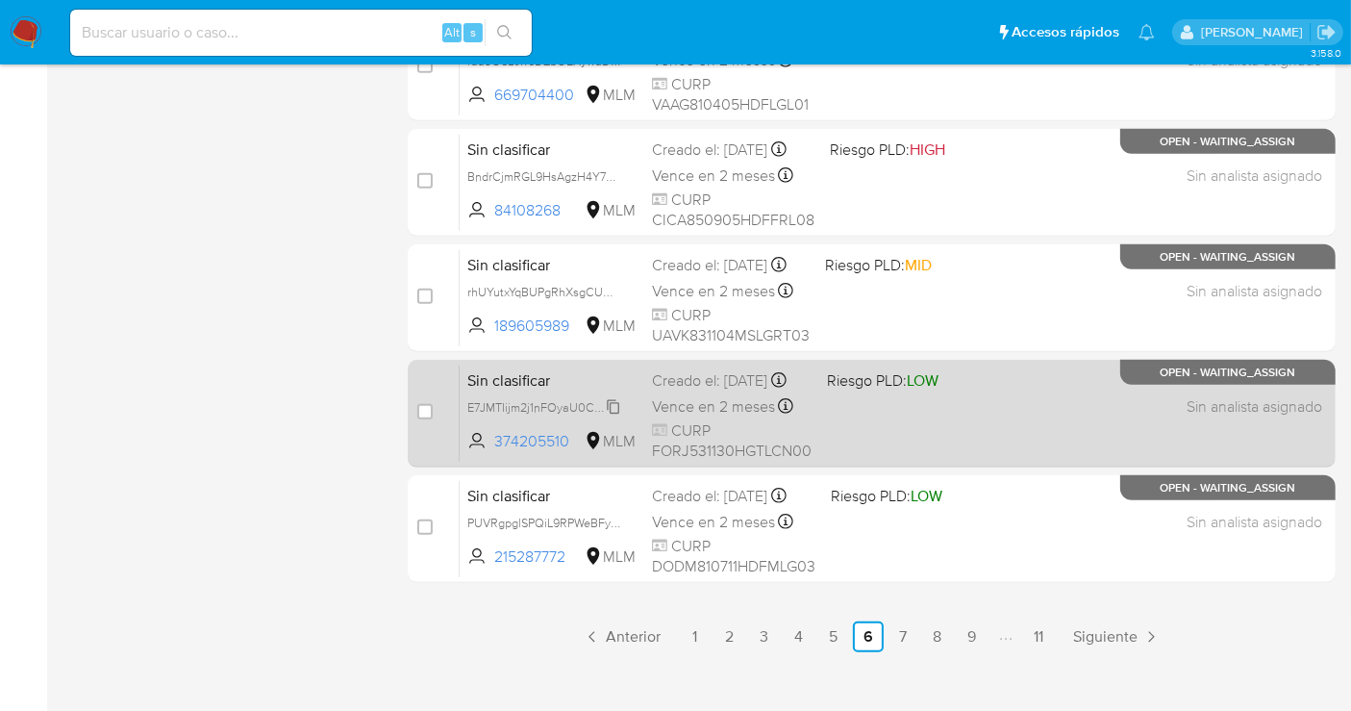
click at [614, 415] on span "E7JMTIijm2j1nFOyaU0CRkSQ" at bounding box center [545, 405] width 157 height 21
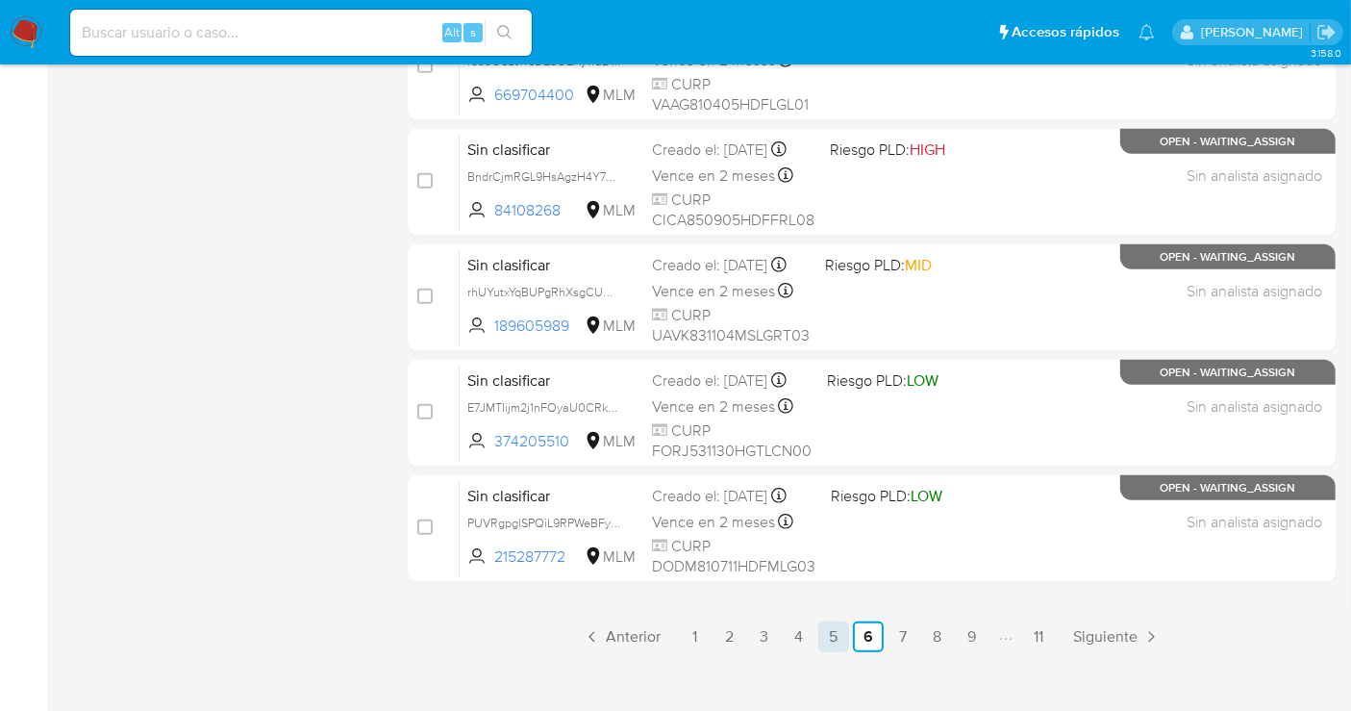
click at [835, 638] on link "5" at bounding box center [833, 636] width 31 height 31
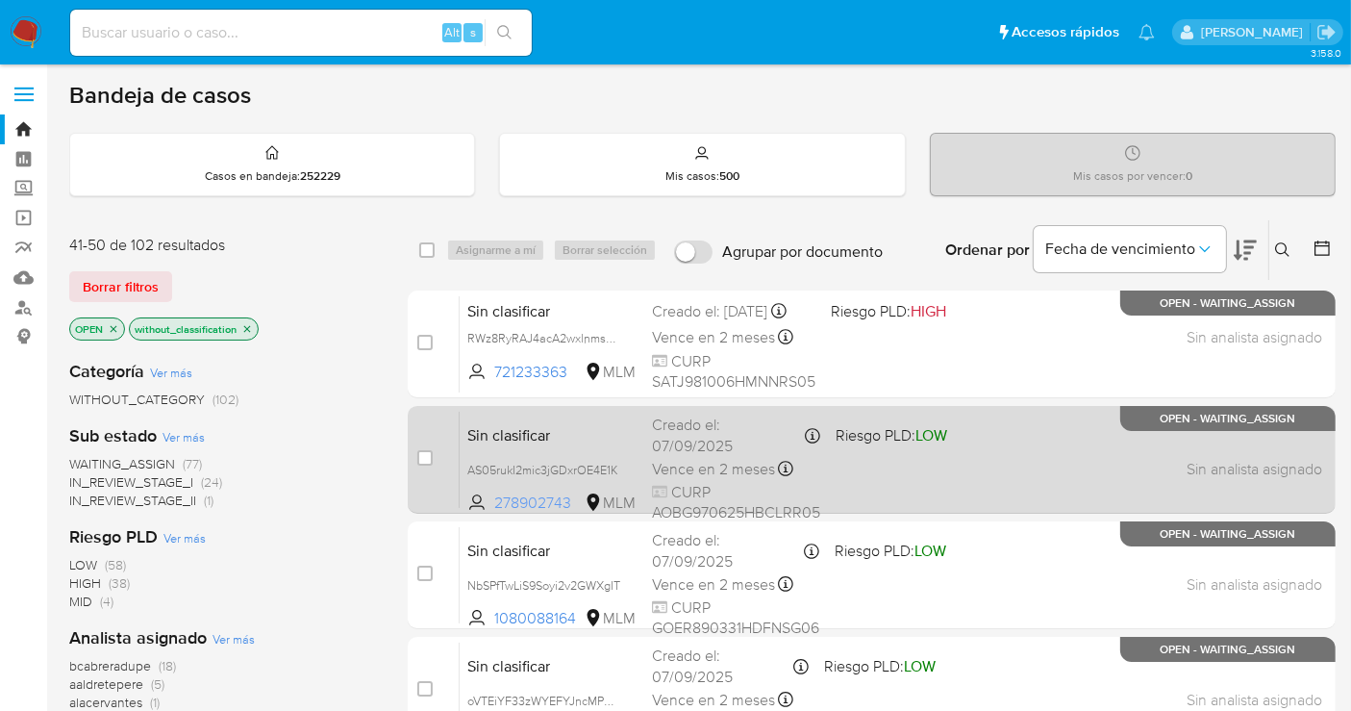
drag, startPoint x: 511, startPoint y: 501, endPoint x: 488, endPoint y: 504, distance: 22.3
click at [488, 504] on span "278902743 MLM" at bounding box center [551, 502] width 169 height 21
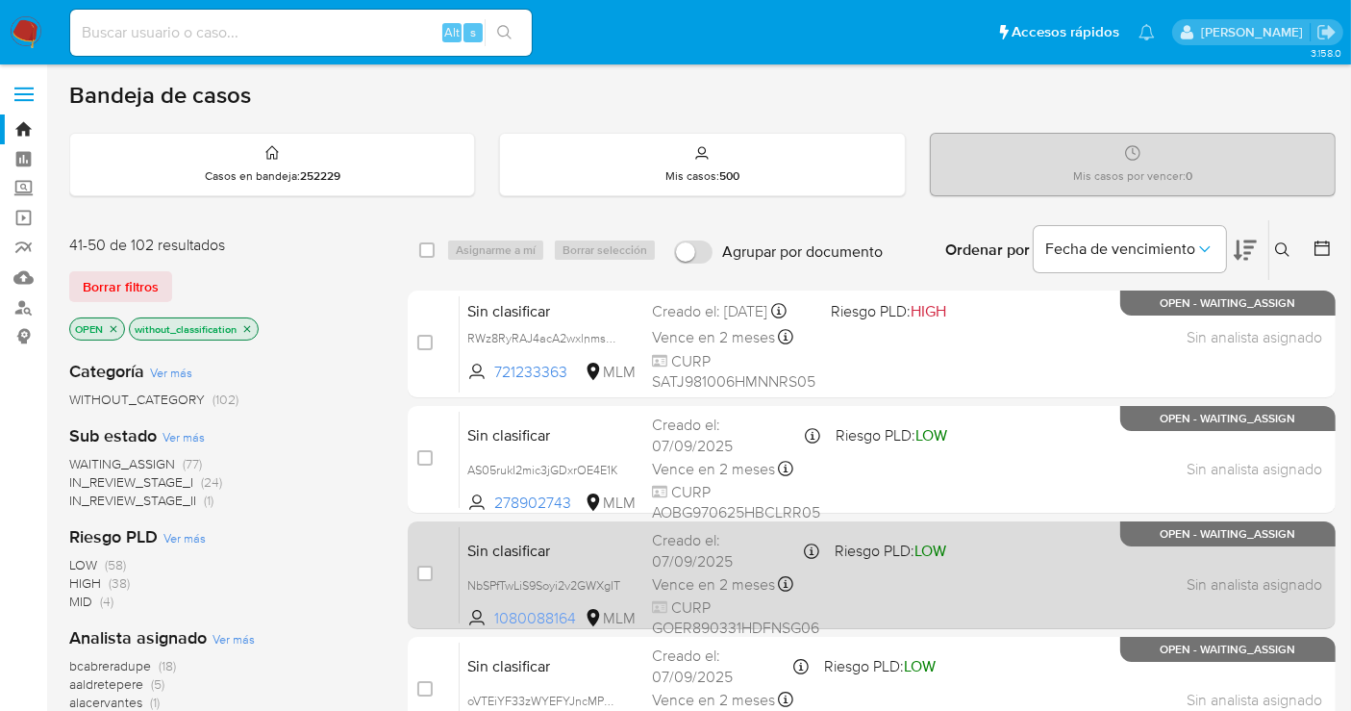
drag, startPoint x: 581, startPoint y: 616, endPoint x: 492, endPoint y: 619, distance: 88.5
click at [492, 619] on span "1080088164 MLM" at bounding box center [551, 618] width 169 height 21
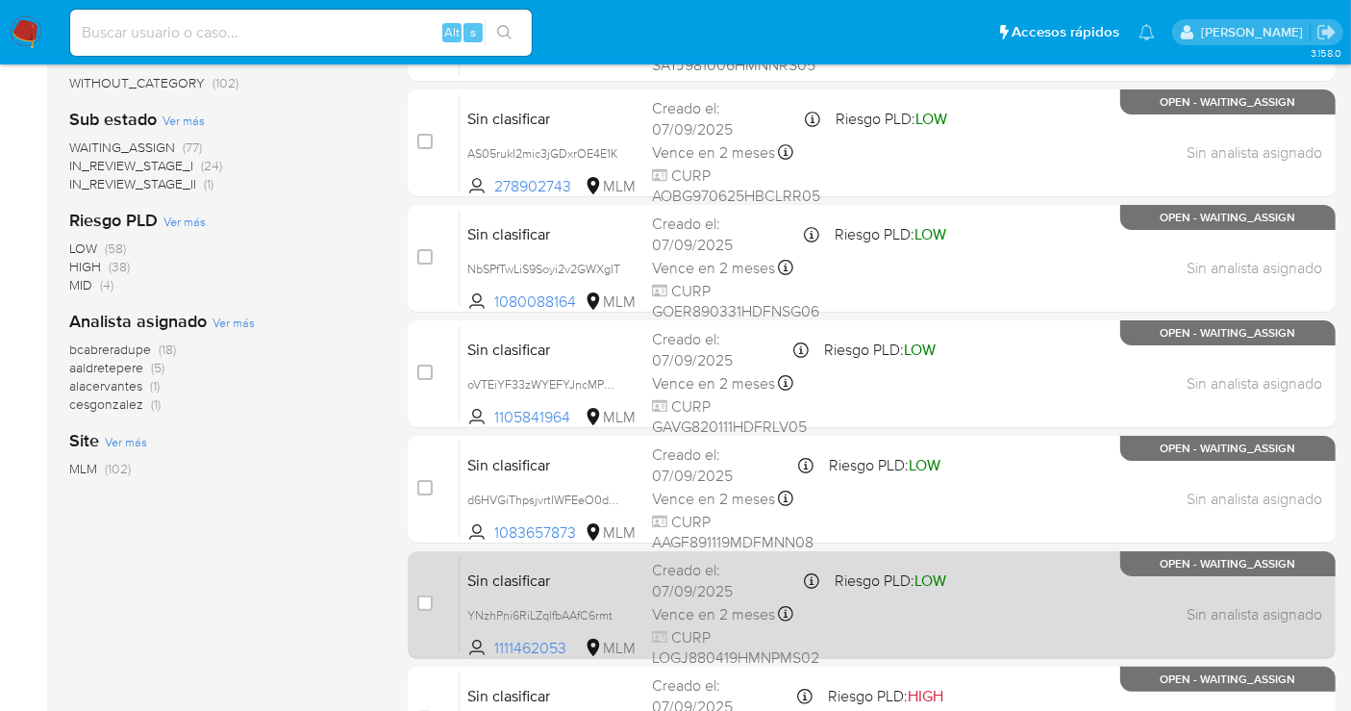
scroll to position [320, 0]
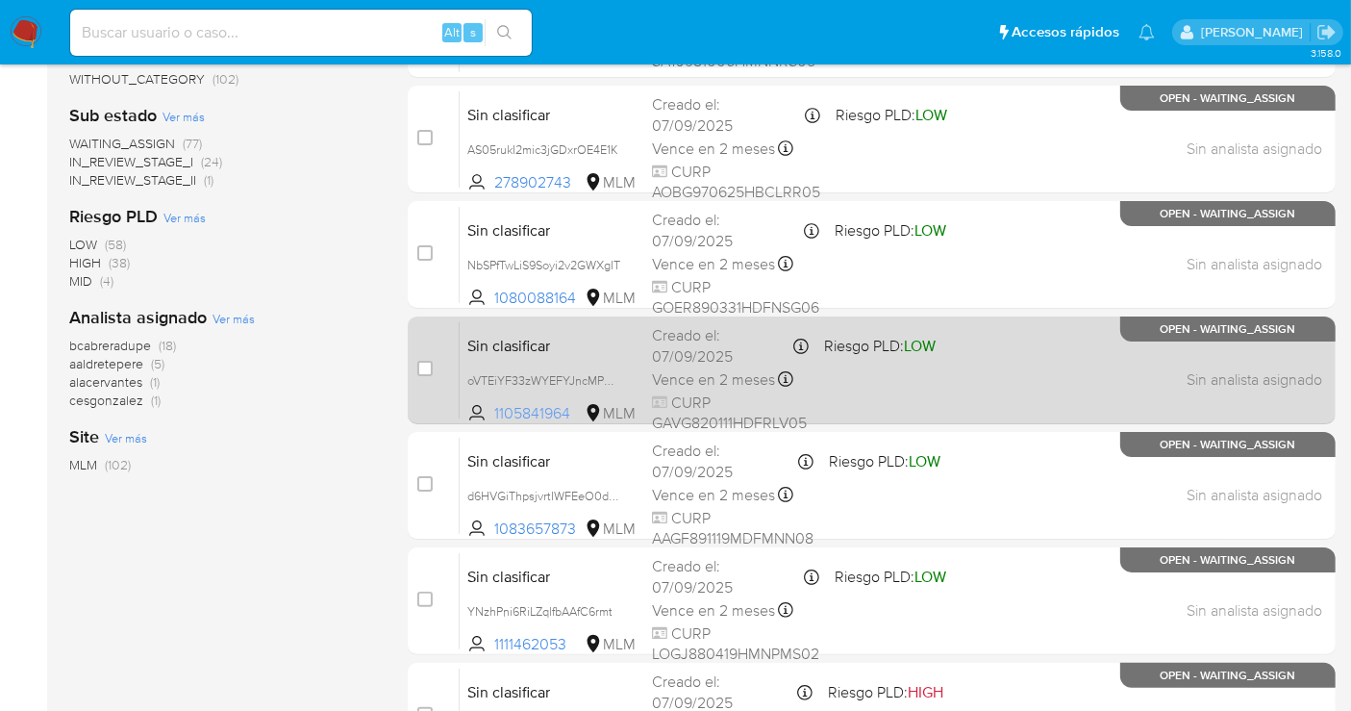
drag, startPoint x: 580, startPoint y: 405, endPoint x: 486, endPoint y: 410, distance: 94.4
click at [486, 410] on span "1105841964 MLM" at bounding box center [551, 413] width 169 height 21
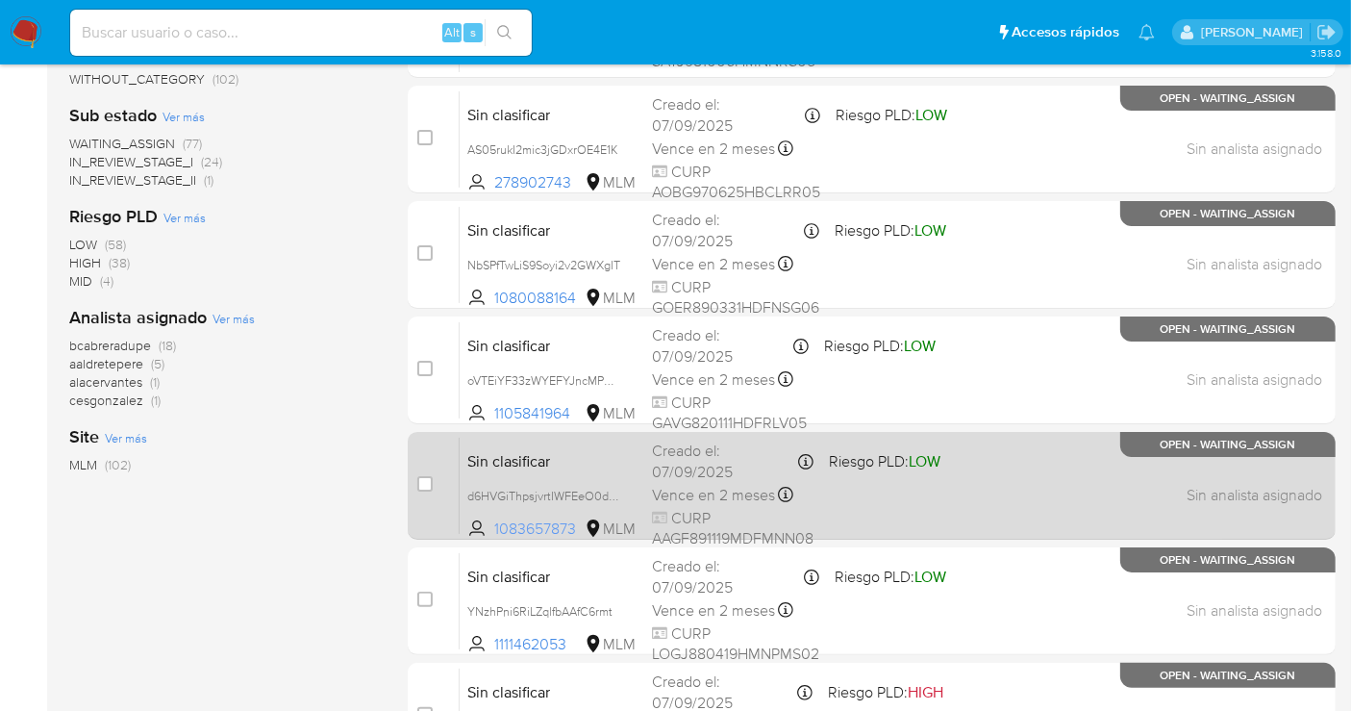
drag, startPoint x: 581, startPoint y: 526, endPoint x: 490, endPoint y: 533, distance: 90.6
click at [490, 533] on span "1083657873 MLM" at bounding box center [551, 528] width 169 height 21
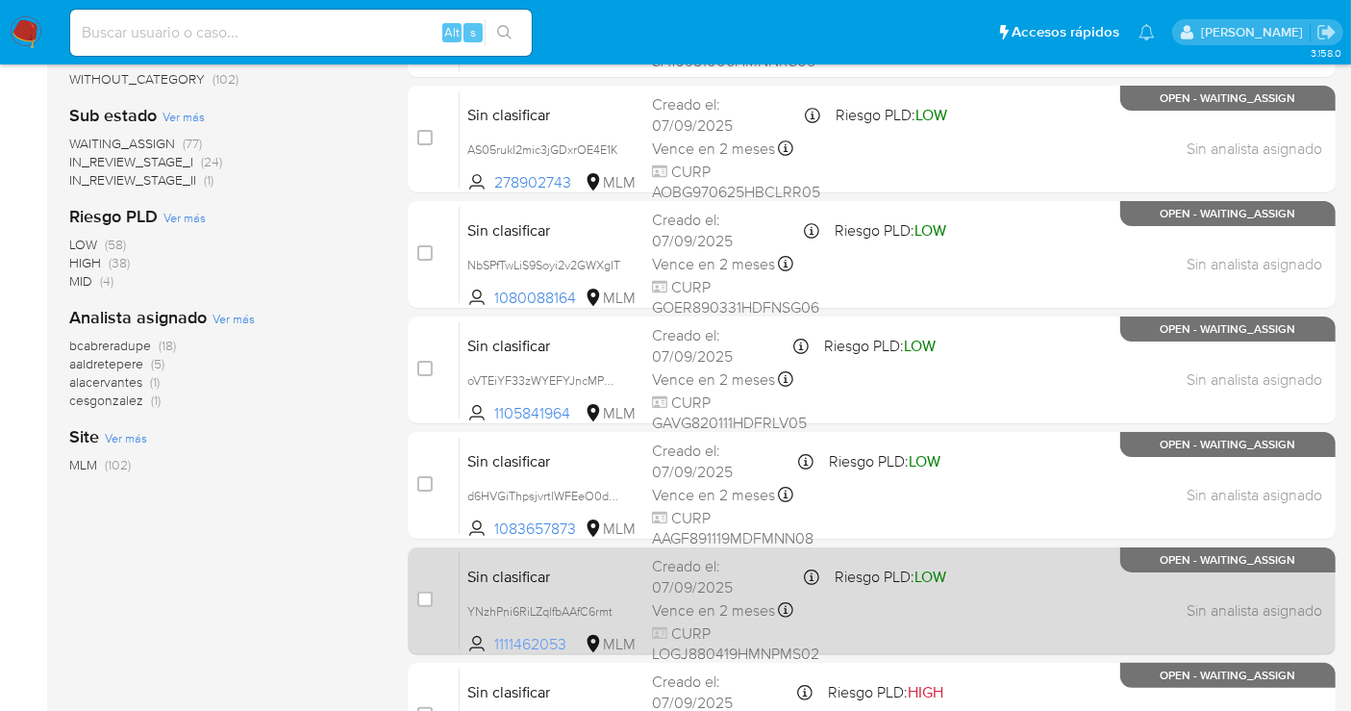
drag, startPoint x: 573, startPoint y: 637, endPoint x: 493, endPoint y: 645, distance: 80.3
click at [493, 645] on span "1111462053 MLM" at bounding box center [551, 644] width 169 height 21
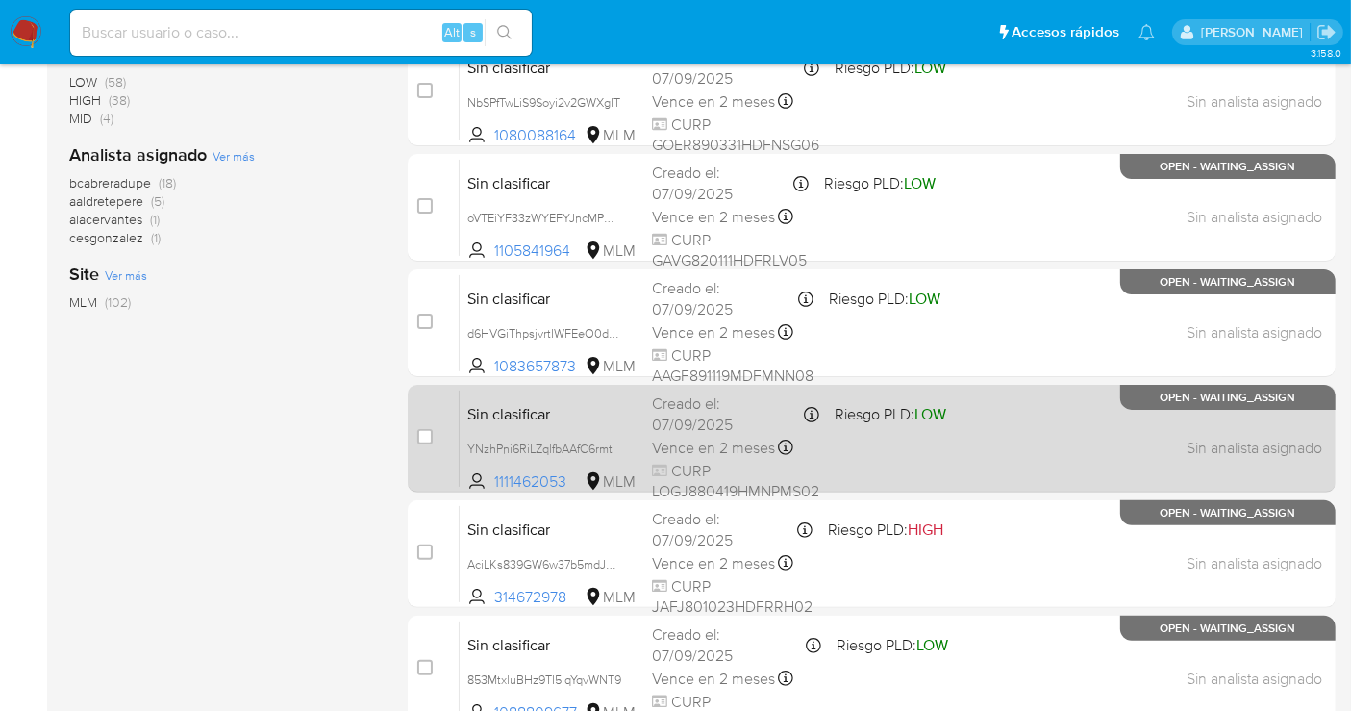
scroll to position [640, 0]
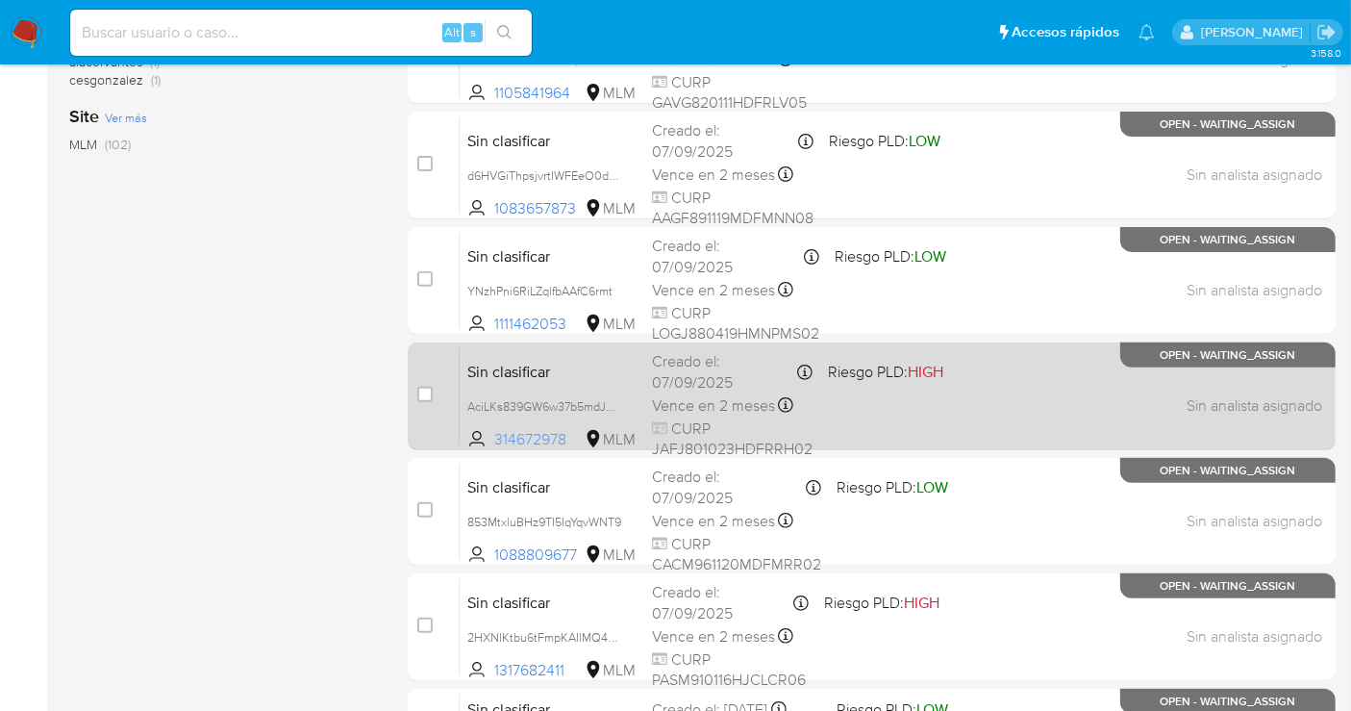
drag, startPoint x: 573, startPoint y: 441, endPoint x: 495, endPoint y: 440, distance: 77.9
click at [495, 440] on span "314672978" at bounding box center [537, 439] width 87 height 21
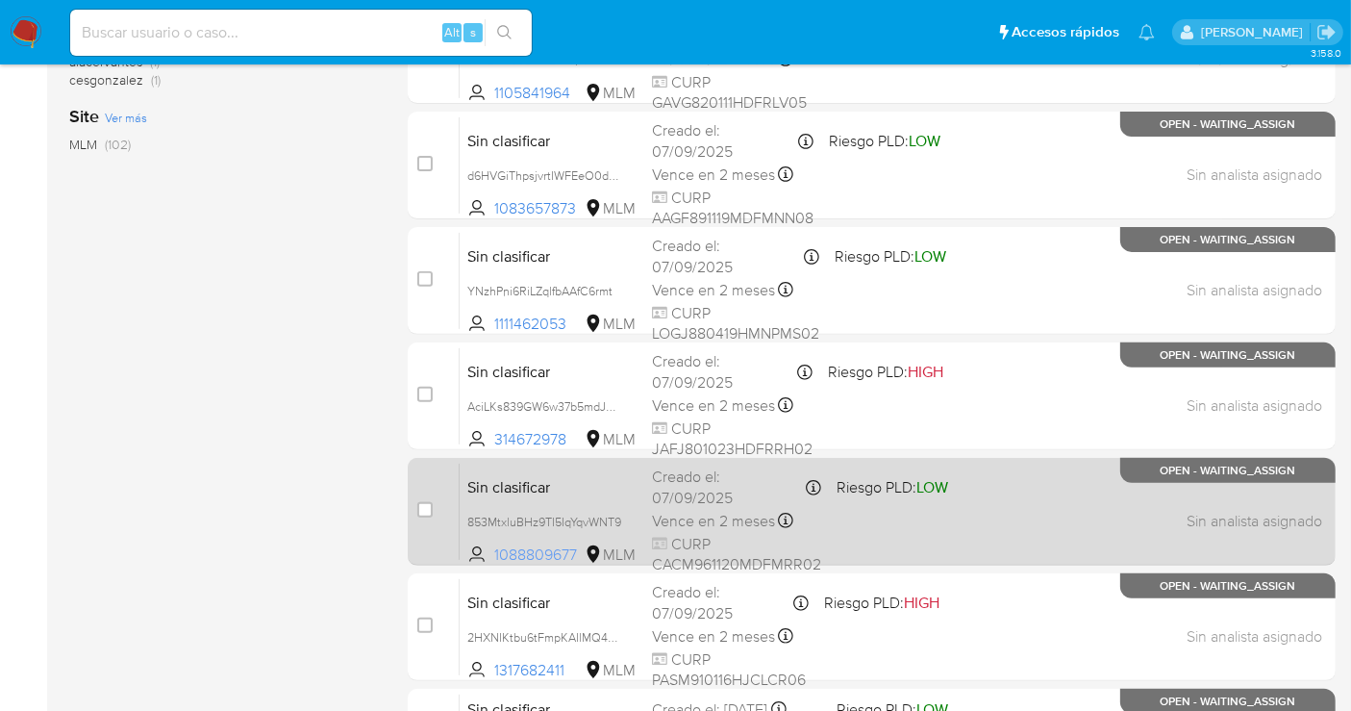
drag, startPoint x: 585, startPoint y: 548, endPoint x: 496, endPoint y: 550, distance: 88.5
click at [496, 550] on span "1088809677 MLM" at bounding box center [551, 554] width 169 height 21
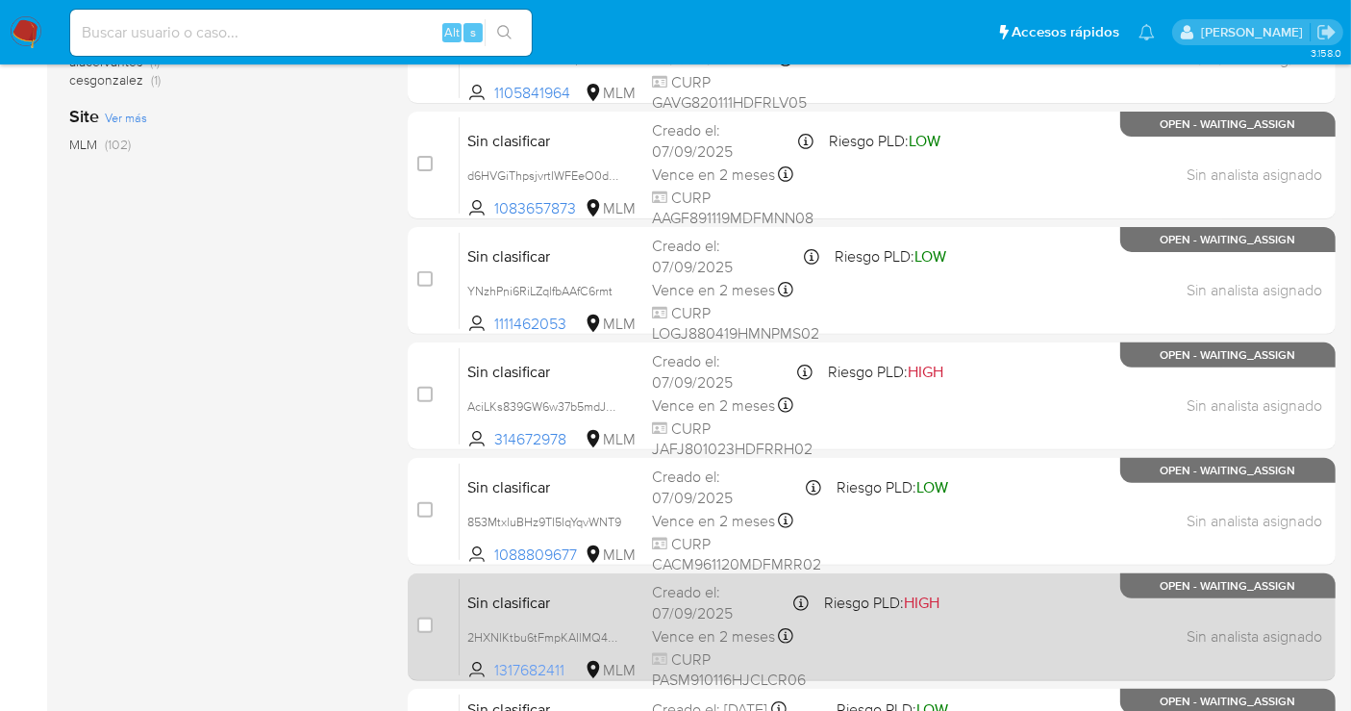
drag, startPoint x: 565, startPoint y: 664, endPoint x: 494, endPoint y: 663, distance: 71.2
click at [494, 663] on span "1317682411" at bounding box center [537, 670] width 87 height 21
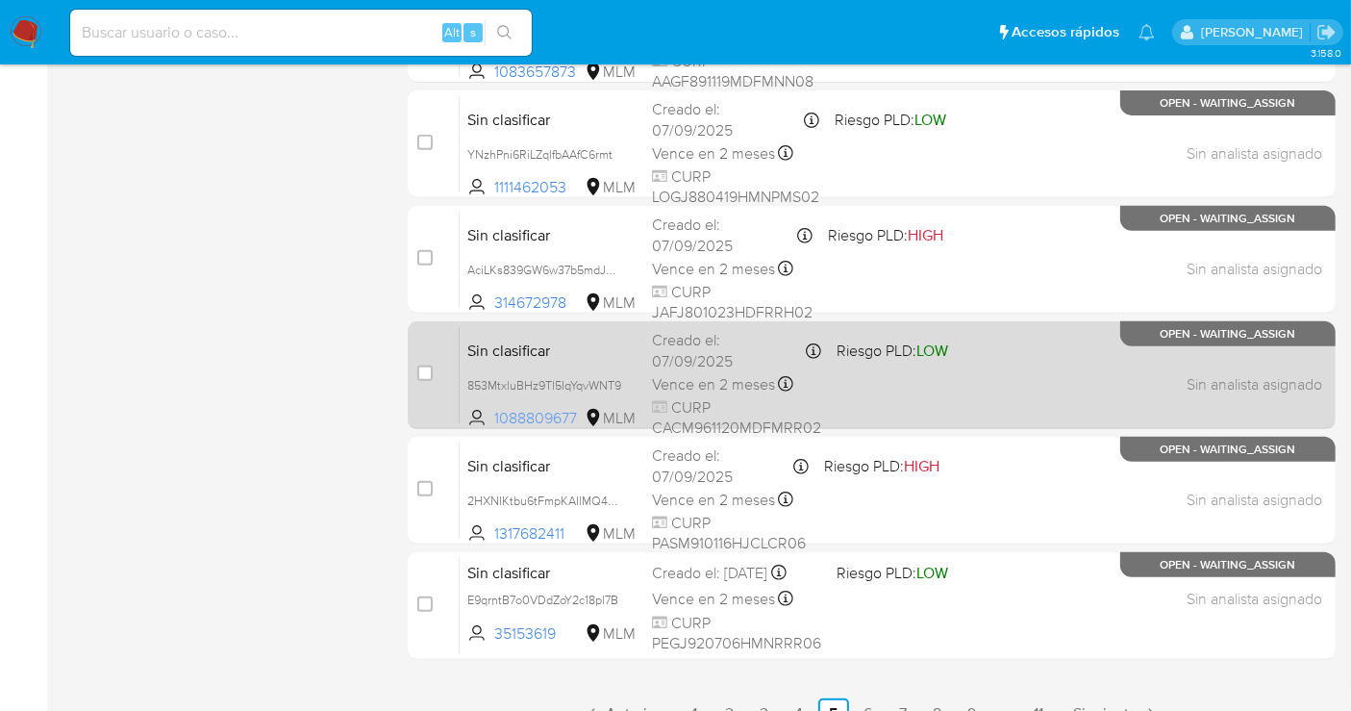
scroll to position [874, 0]
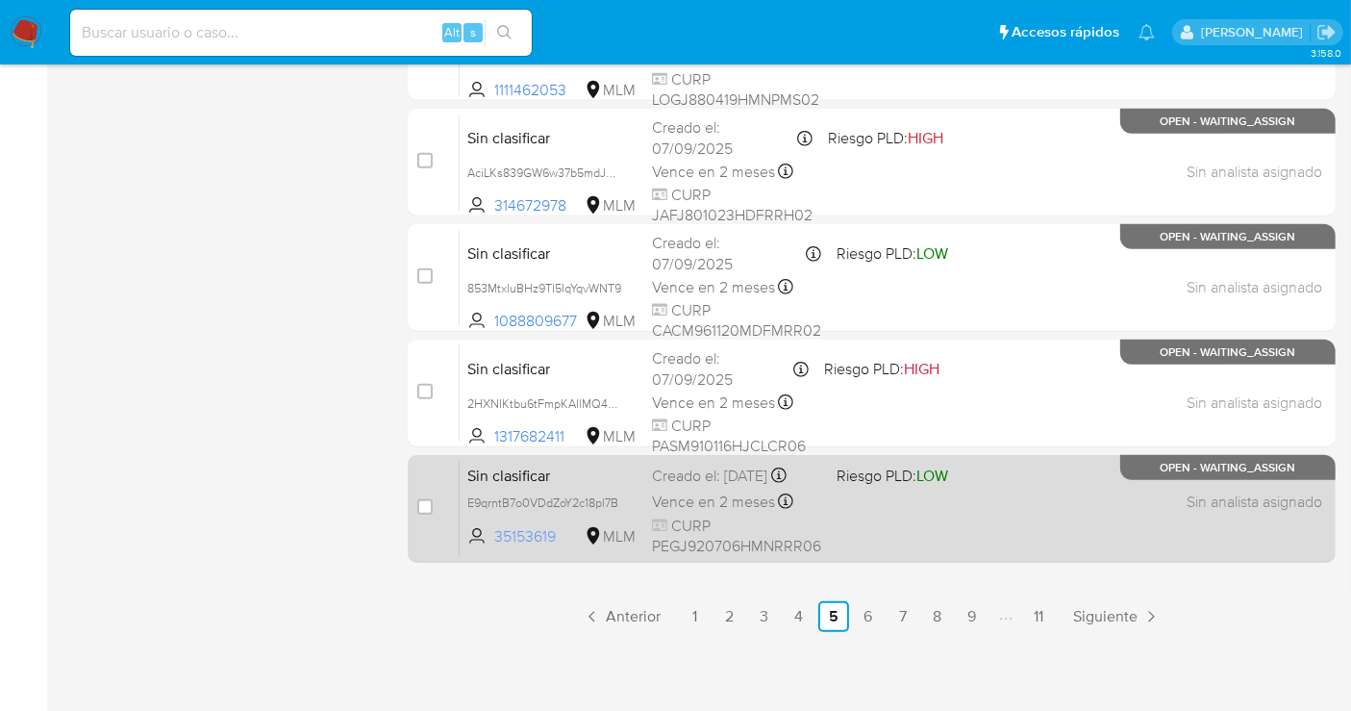
drag, startPoint x: 504, startPoint y: 546, endPoint x: 483, endPoint y: 546, distance: 21.2
click at [483, 546] on span "35153619 MLM" at bounding box center [551, 536] width 169 height 21
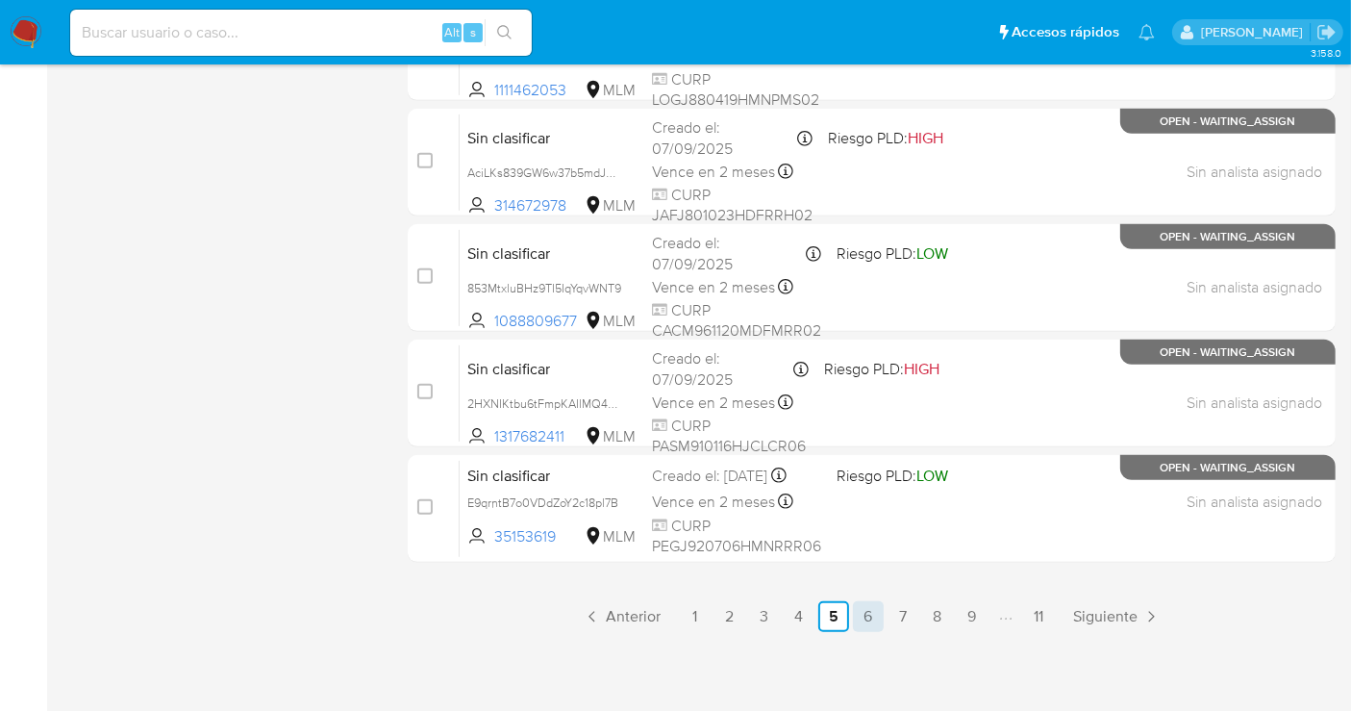
click at [870, 611] on link "6" at bounding box center [868, 616] width 31 height 31
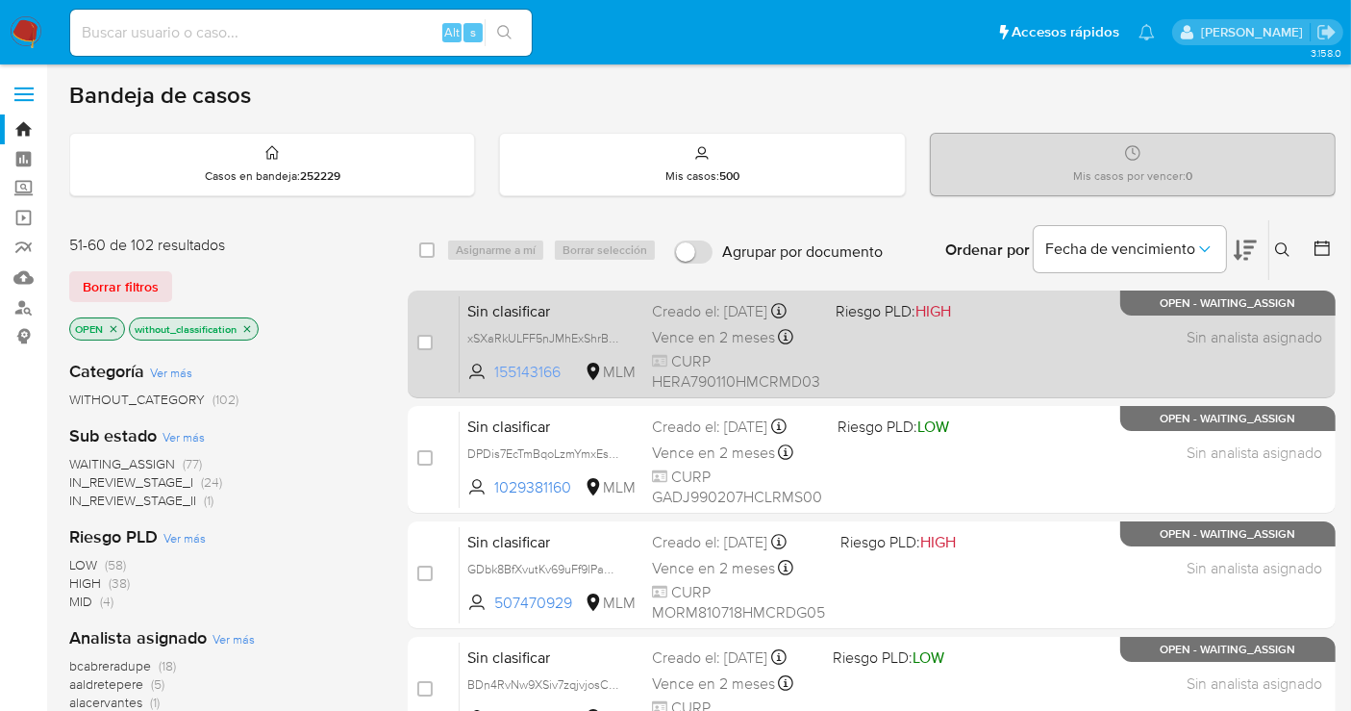
drag, startPoint x: 567, startPoint y: 388, endPoint x: 494, endPoint y: 388, distance: 73.1
click at [494, 383] on span "155143166" at bounding box center [537, 372] width 87 height 21
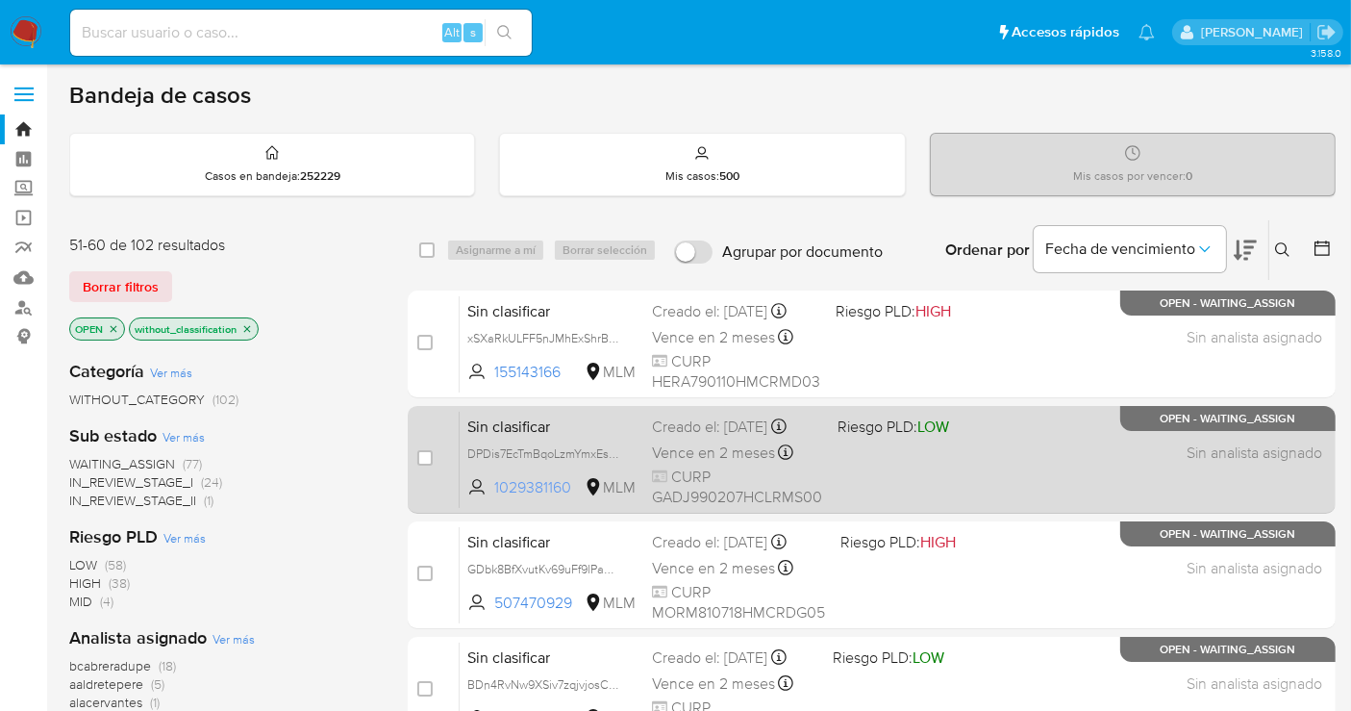
drag, startPoint x: 576, startPoint y: 501, endPoint x: 491, endPoint y: 501, distance: 84.6
click at [491, 498] on span "1029381160 MLM" at bounding box center [551, 487] width 169 height 21
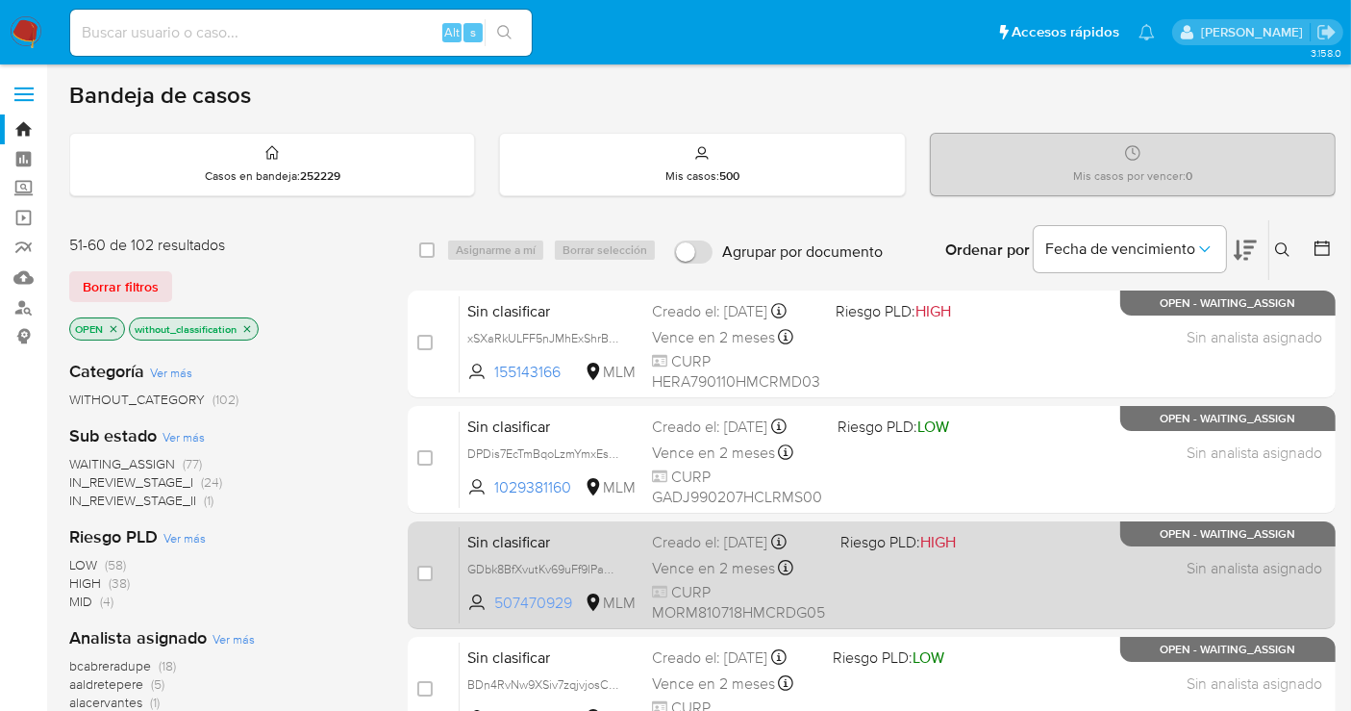
drag, startPoint x: 576, startPoint y: 612, endPoint x: 484, endPoint y: 616, distance: 92.4
click at [484, 613] on span "507470929 MLM" at bounding box center [551, 602] width 169 height 21
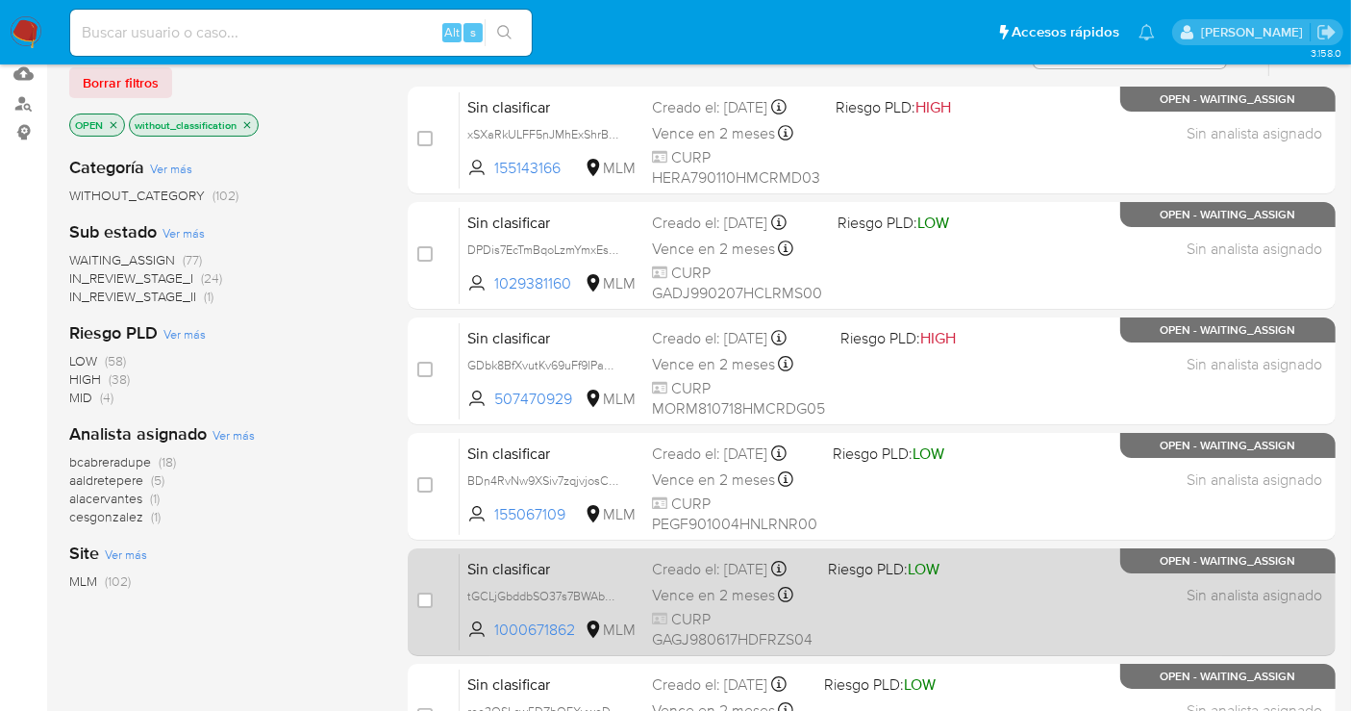
scroll to position [213, 0]
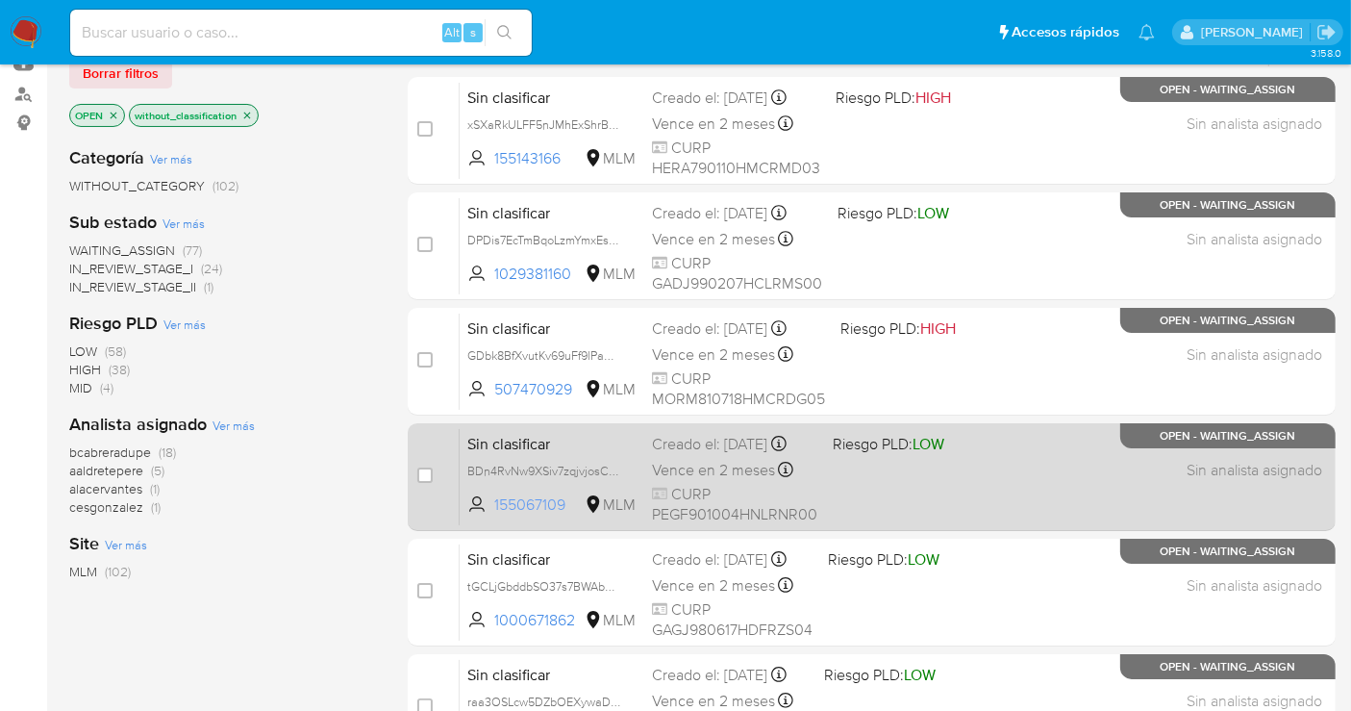
drag, startPoint x: 569, startPoint y: 516, endPoint x: 494, endPoint y: 522, distance: 75.2
click at [494, 515] on span "155067109" at bounding box center [537, 504] width 87 height 21
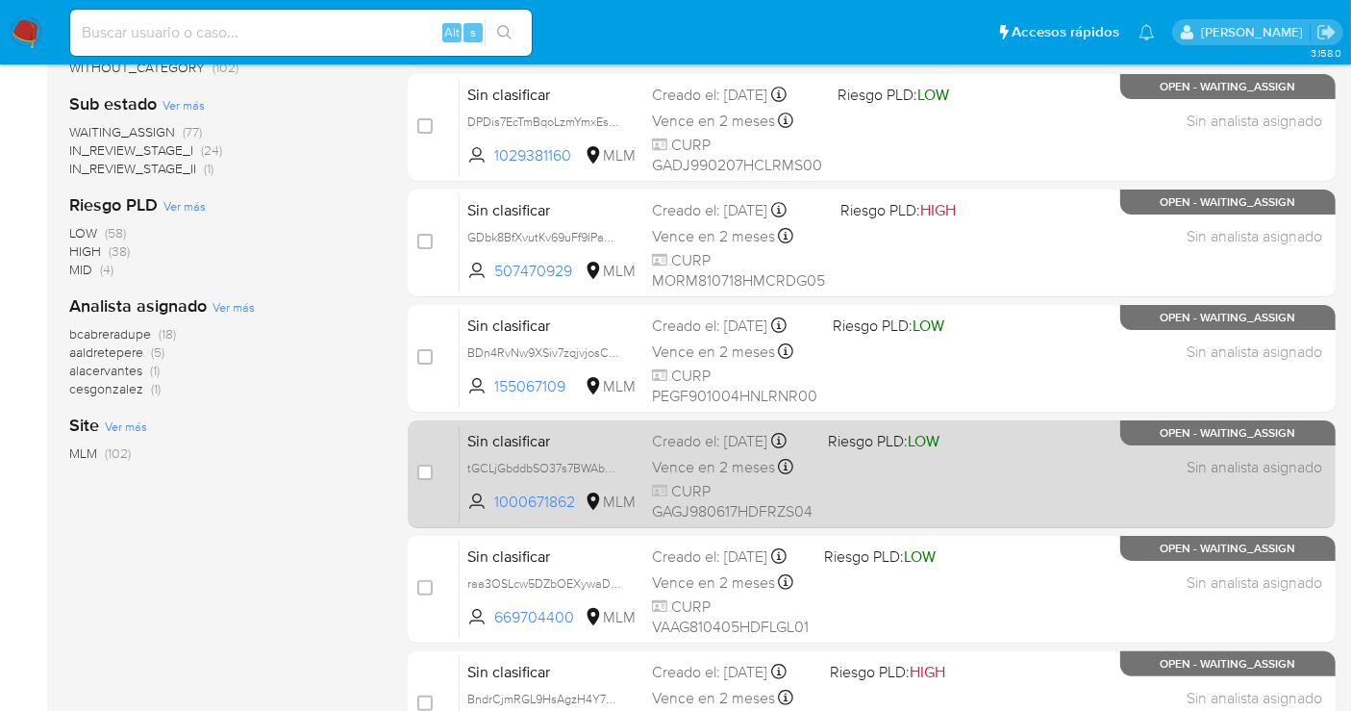
scroll to position [427, 0]
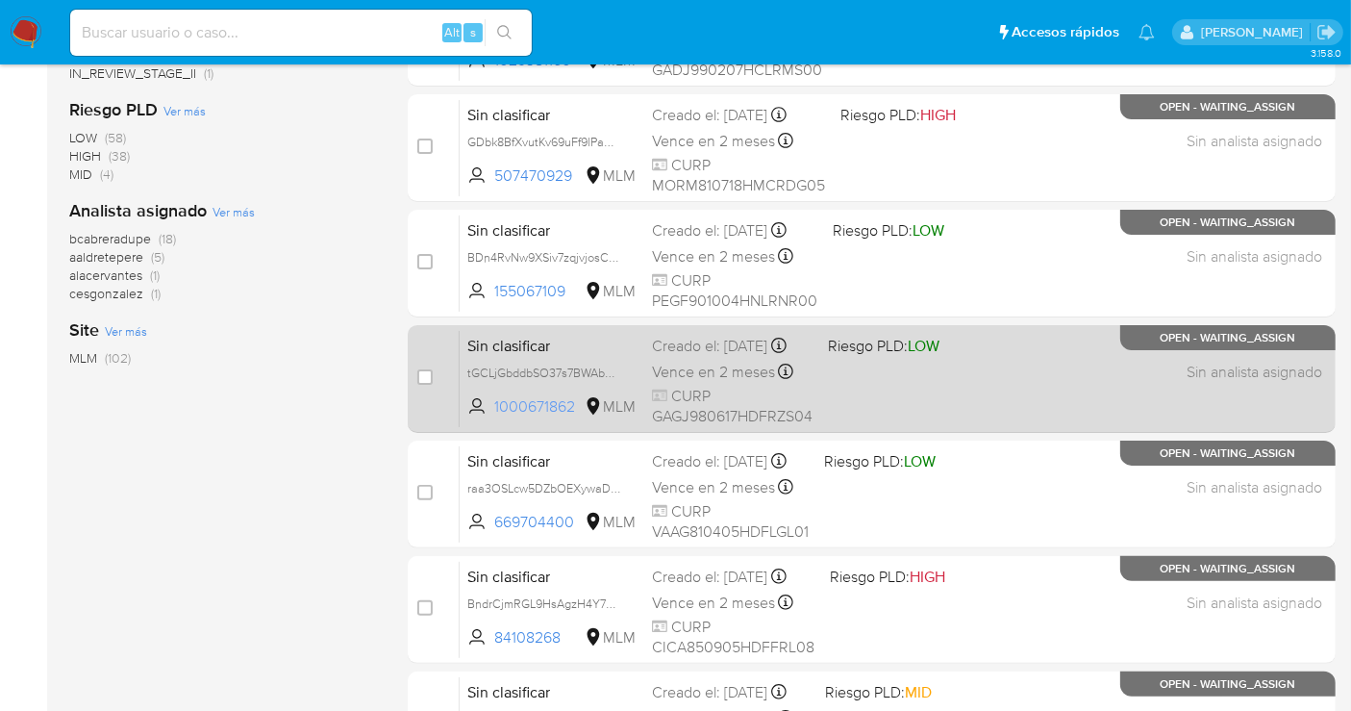
drag, startPoint x: 577, startPoint y: 418, endPoint x: 495, endPoint y: 420, distance: 81.8
click at [495, 417] on span "1000671862" at bounding box center [537, 406] width 87 height 21
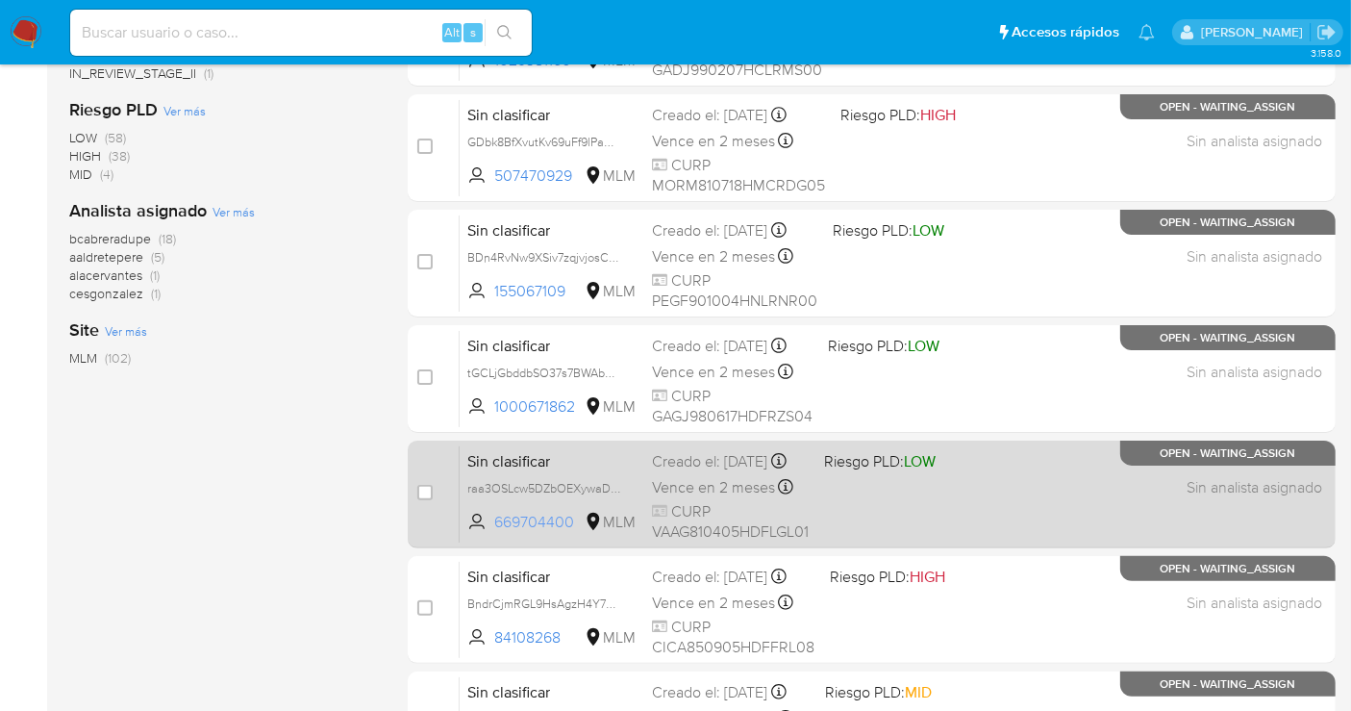
drag, startPoint x: 576, startPoint y: 534, endPoint x: 491, endPoint y: 534, distance: 84.6
click at [491, 533] on span "669704400 MLM" at bounding box center [551, 522] width 169 height 21
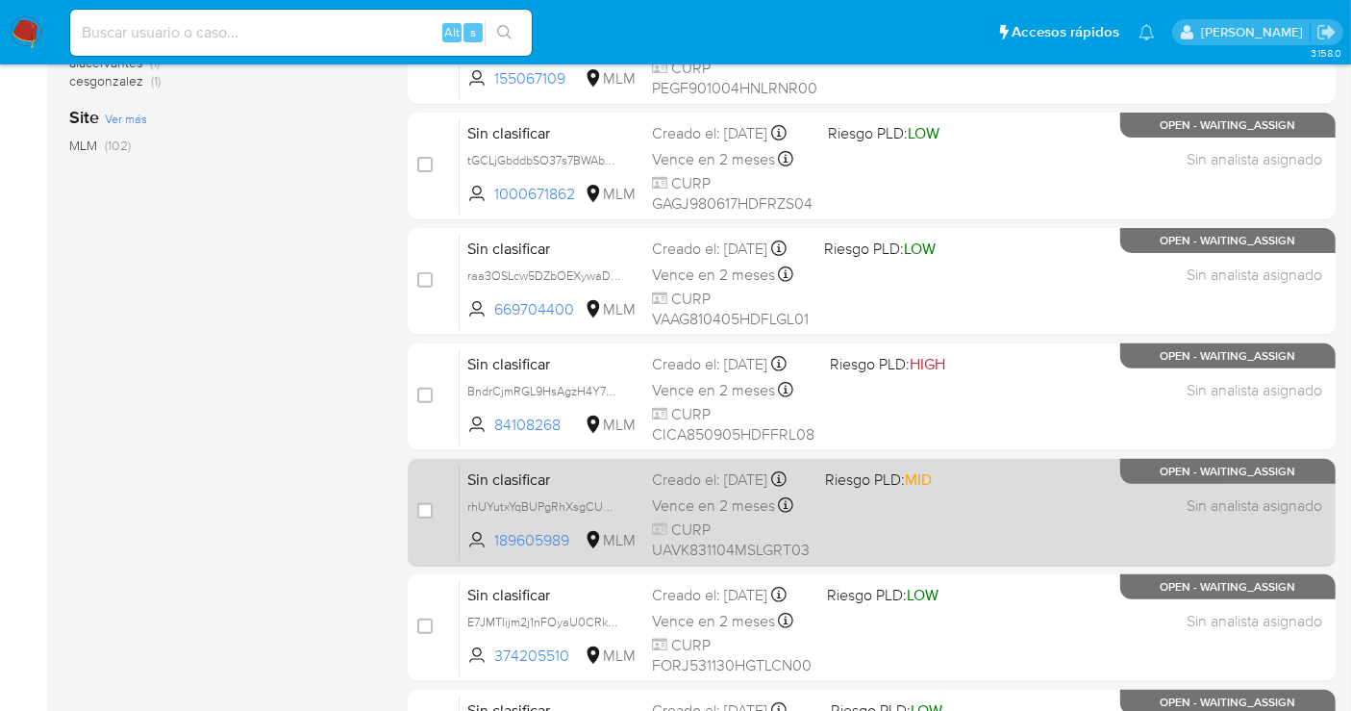
scroll to position [640, 0]
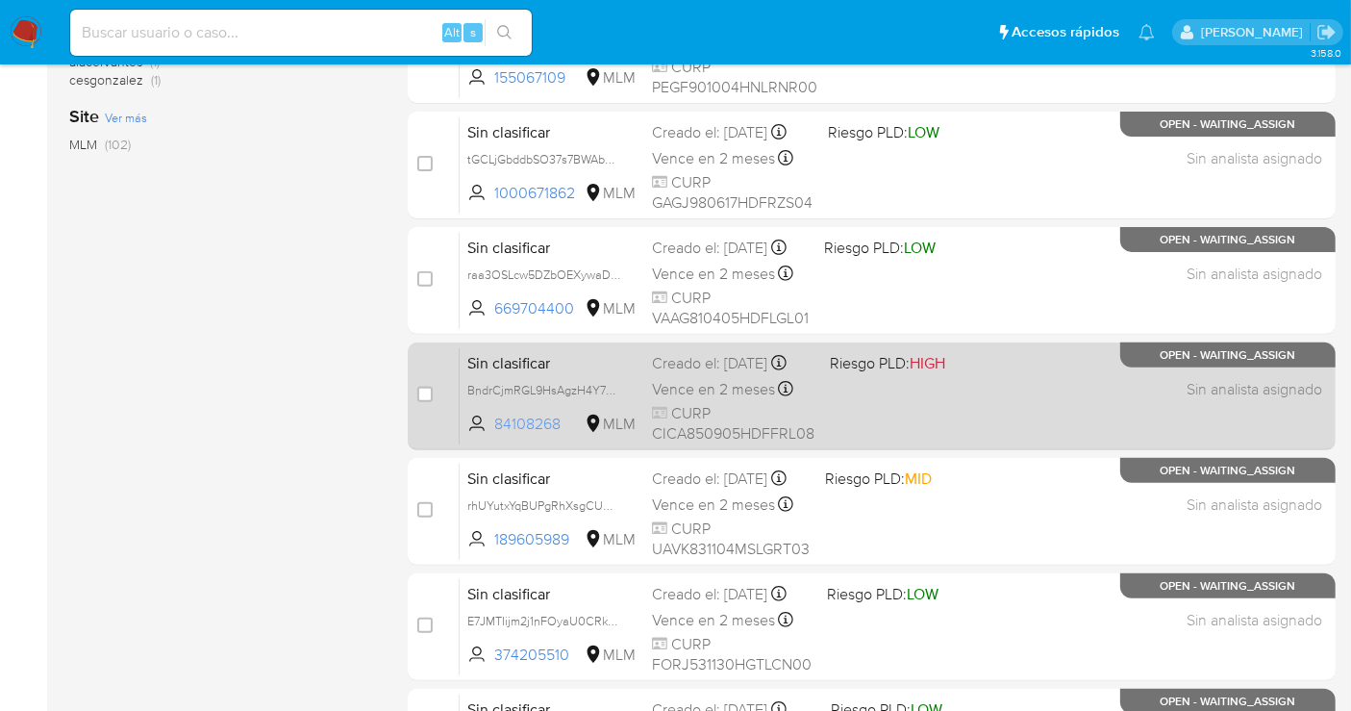
drag, startPoint x: 533, startPoint y: 440, endPoint x: 490, endPoint y: 440, distance: 42.3
click at [490, 435] on span "84108268 MLM" at bounding box center [551, 423] width 169 height 21
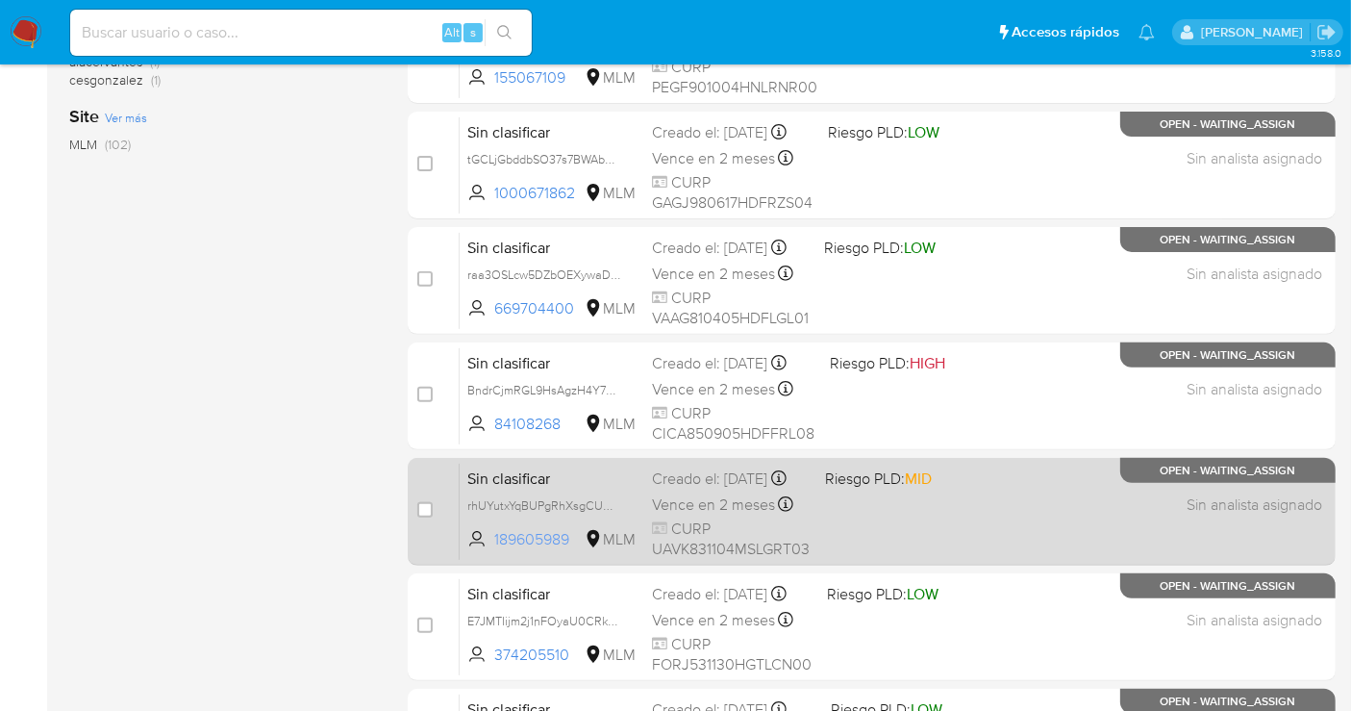
drag, startPoint x: 578, startPoint y: 550, endPoint x: 495, endPoint y: 553, distance: 82.7
click at [495, 550] on span "189605989" at bounding box center [537, 539] width 87 height 21
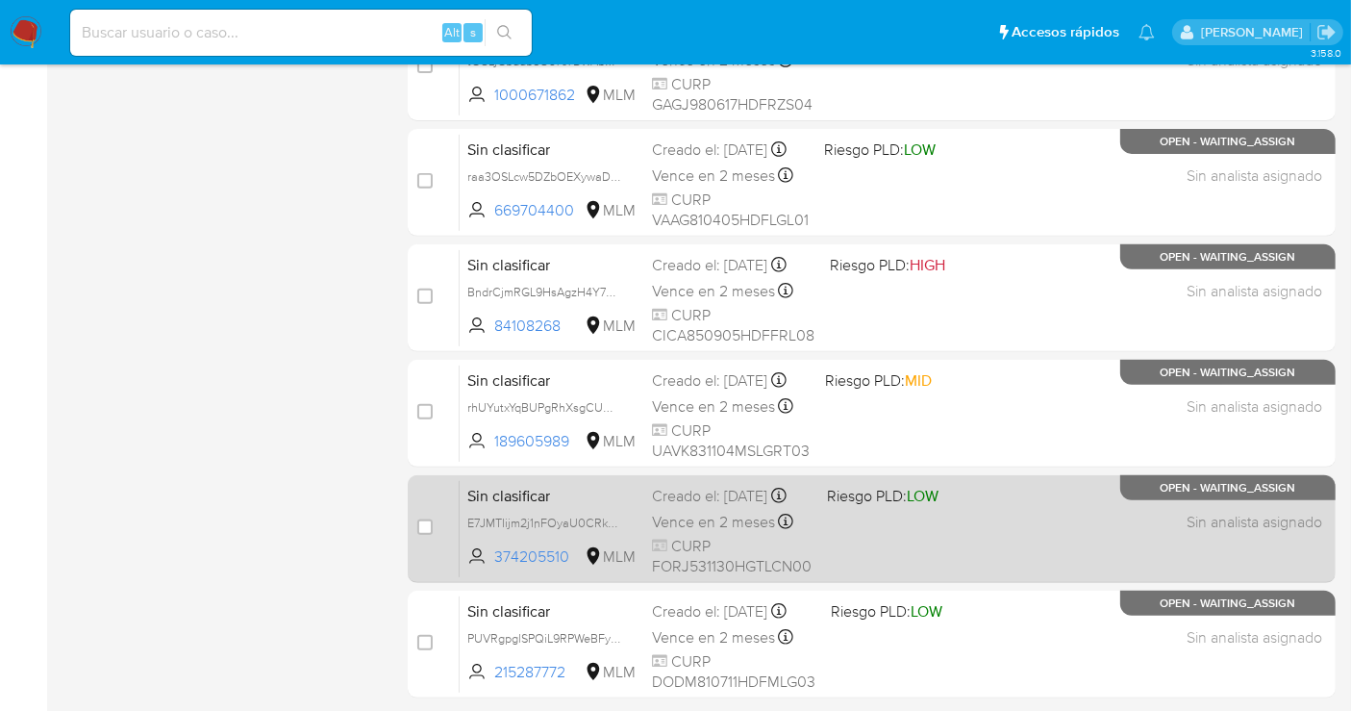
scroll to position [854, 0]
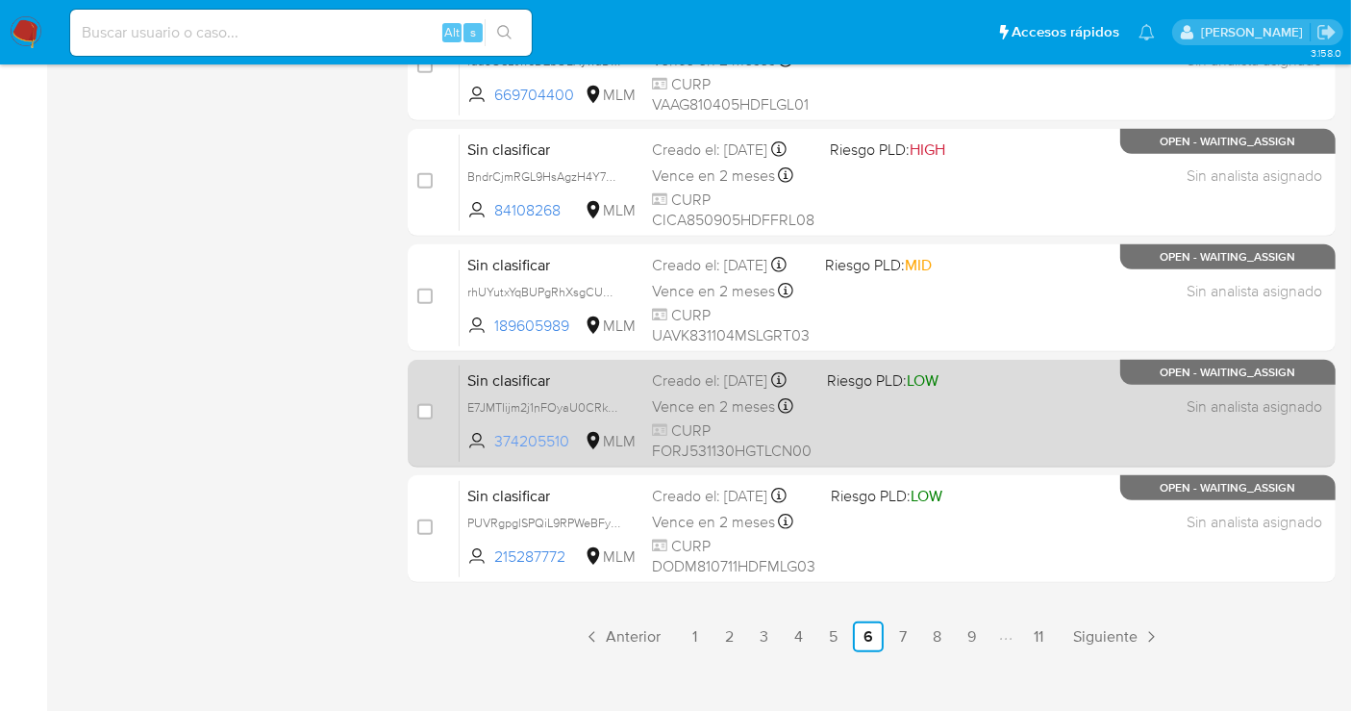
drag, startPoint x: 570, startPoint y: 452, endPoint x: 488, endPoint y: 459, distance: 82.0
click at [488, 452] on span "374205510 MLM" at bounding box center [551, 441] width 169 height 21
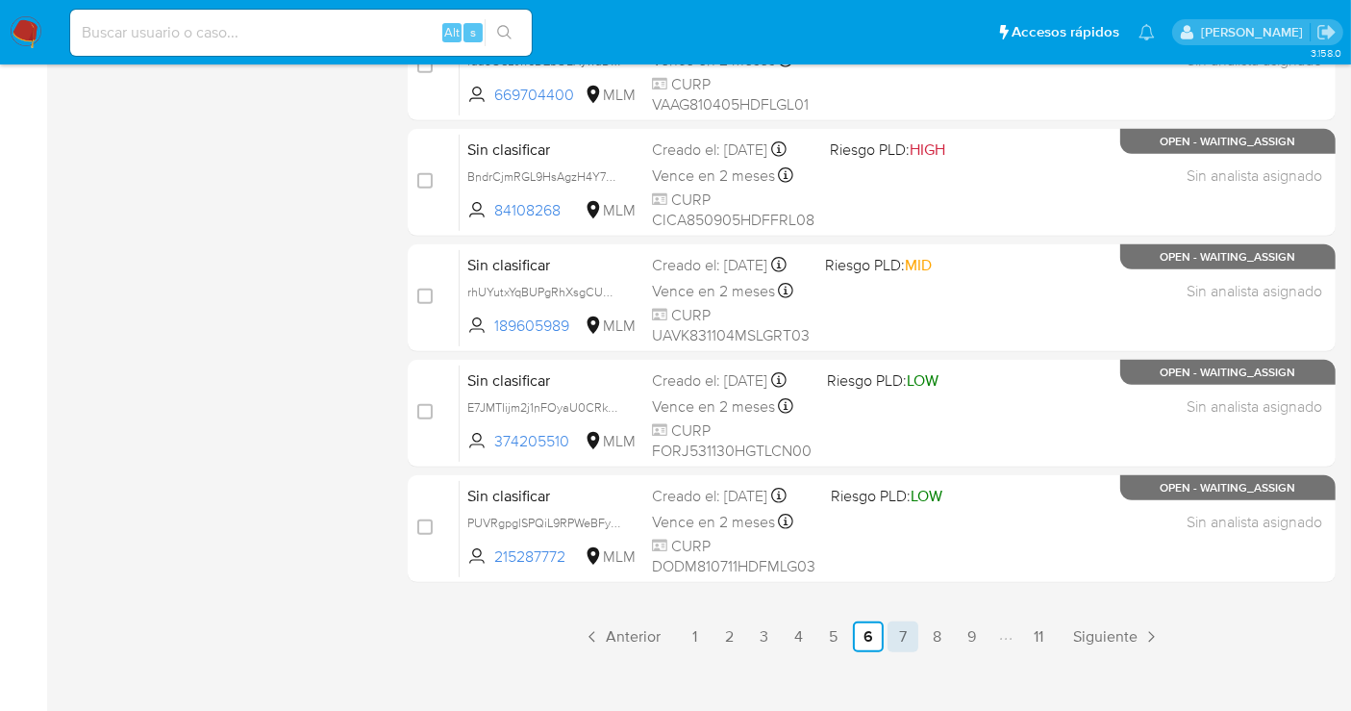
click at [906, 627] on link "7" at bounding box center [903, 636] width 31 height 31
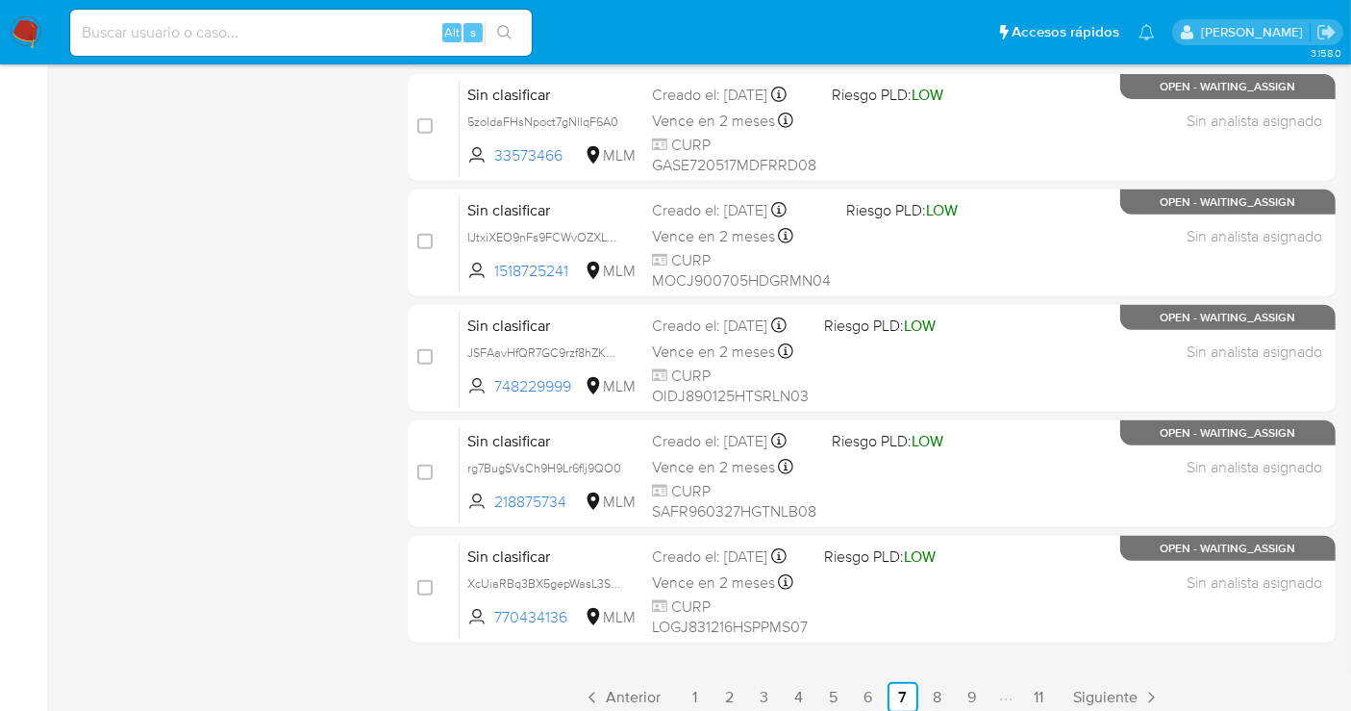
scroll to position [854, 0]
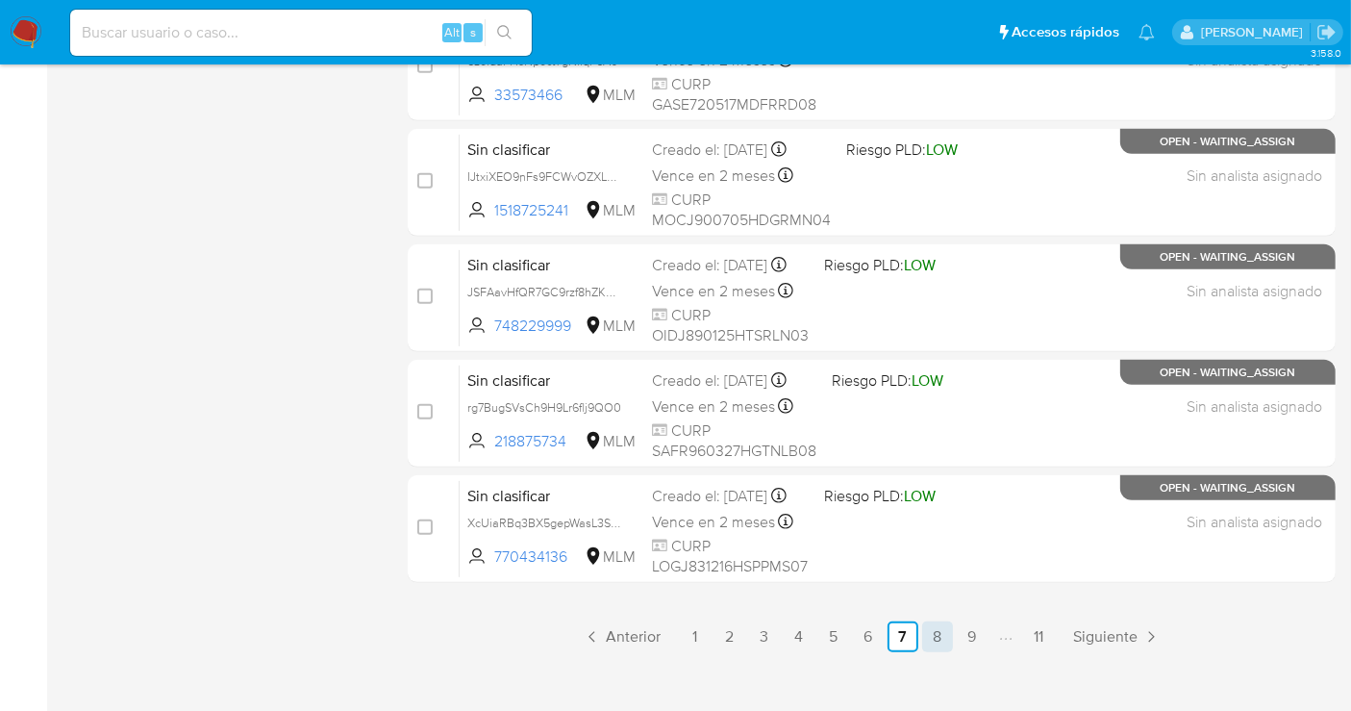
click at [923, 630] on link "8" at bounding box center [937, 636] width 31 height 31
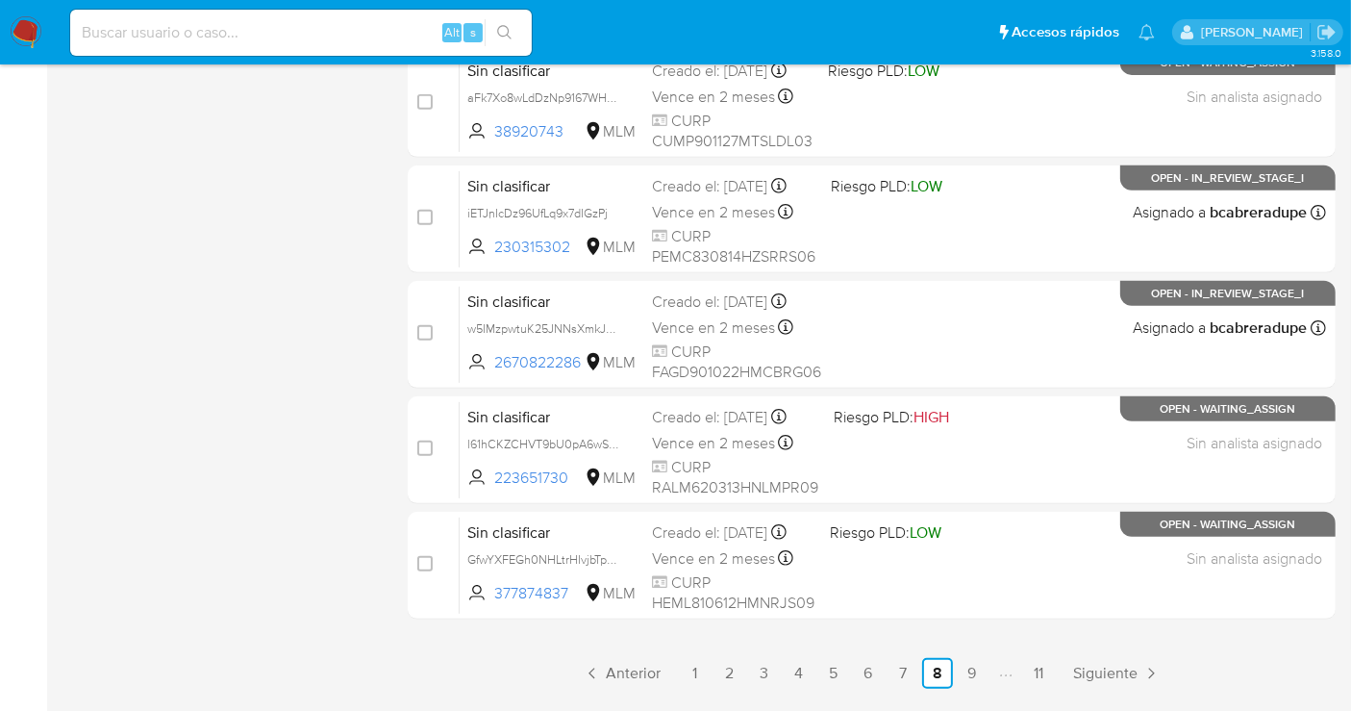
scroll to position [874, 0]
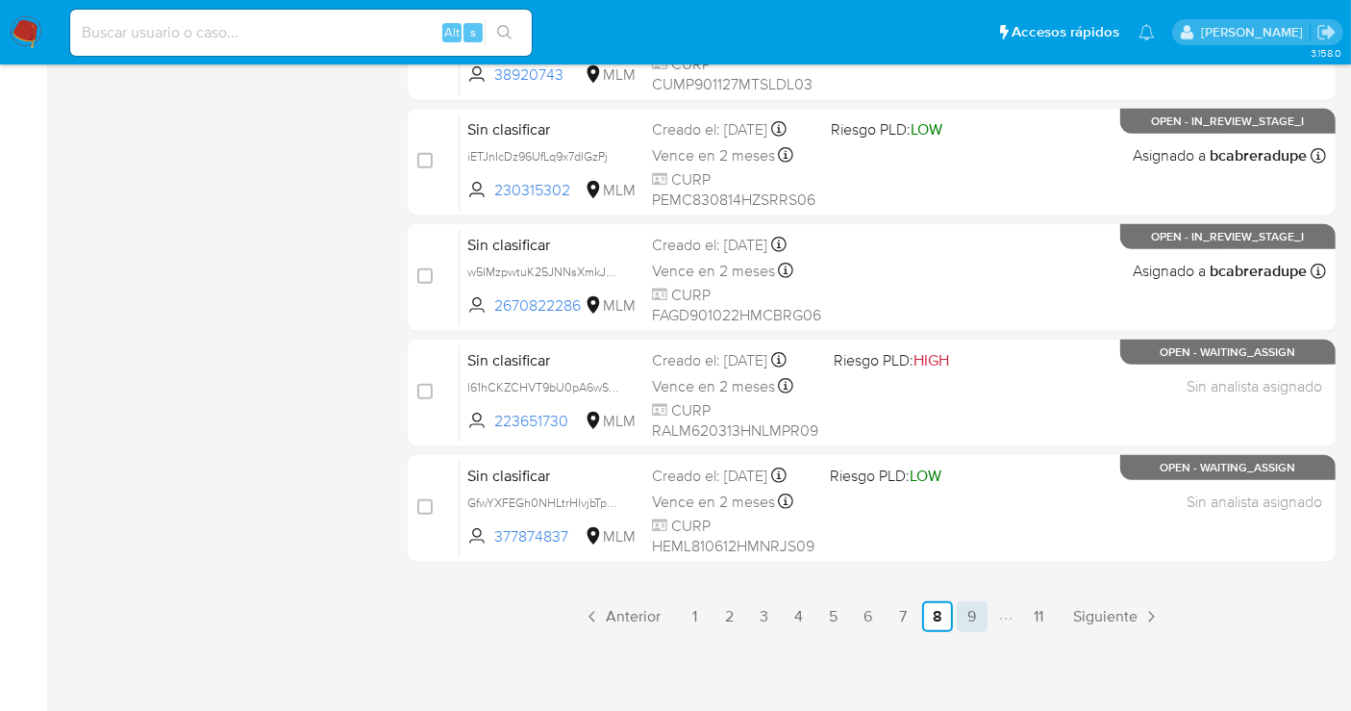
click at [964, 613] on link "9" at bounding box center [972, 616] width 31 height 31
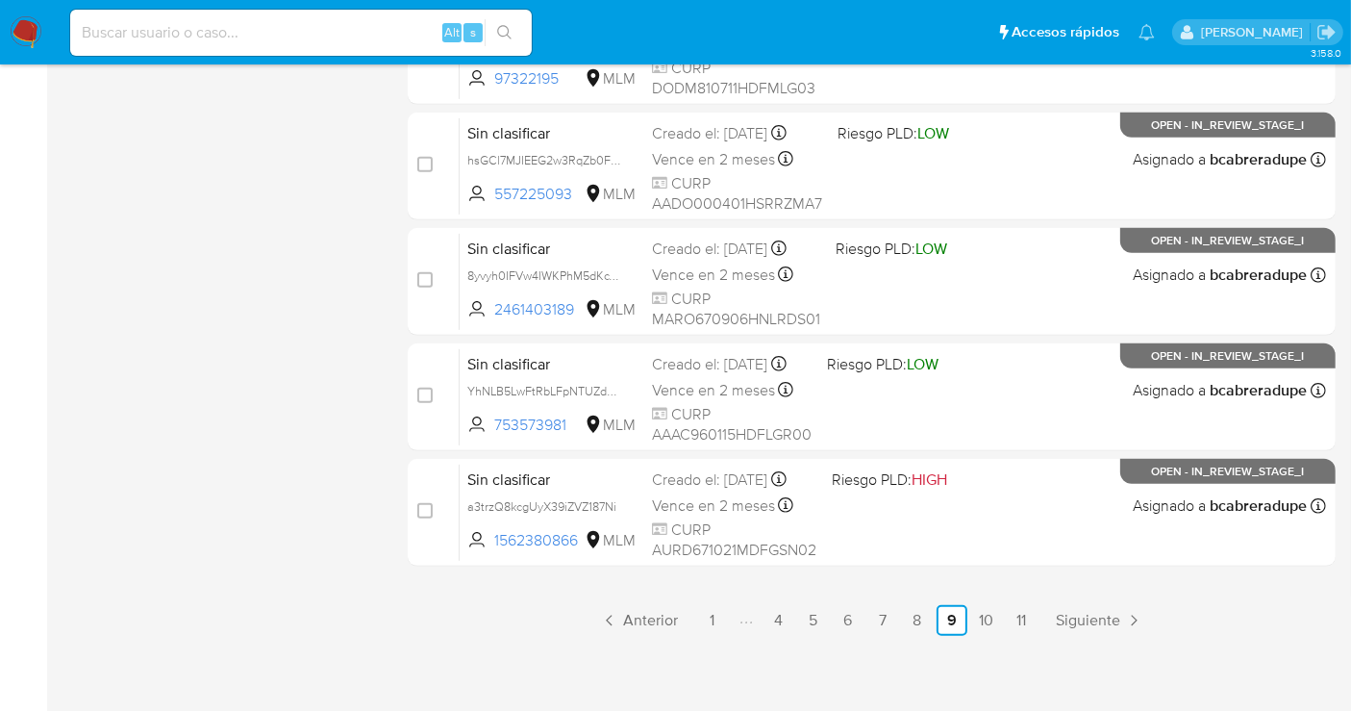
scroll to position [874, 0]
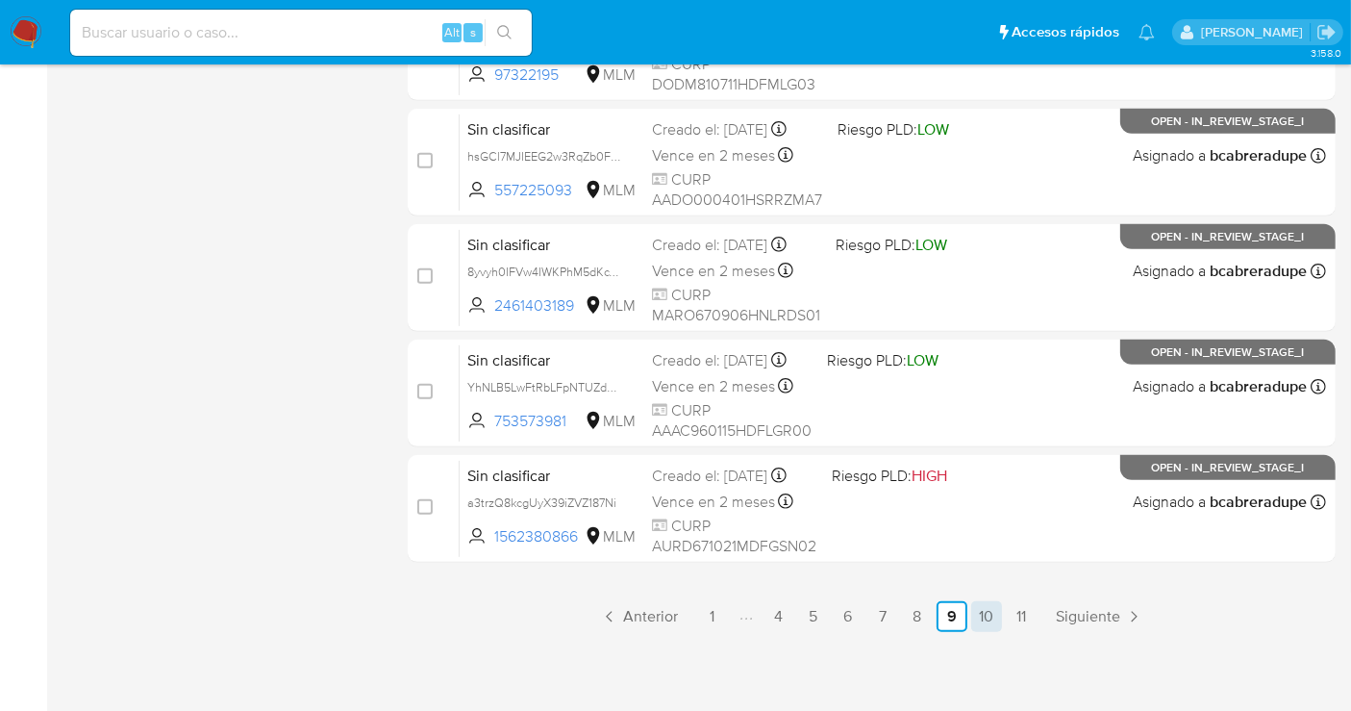
click at [977, 610] on link "10" at bounding box center [986, 616] width 31 height 31
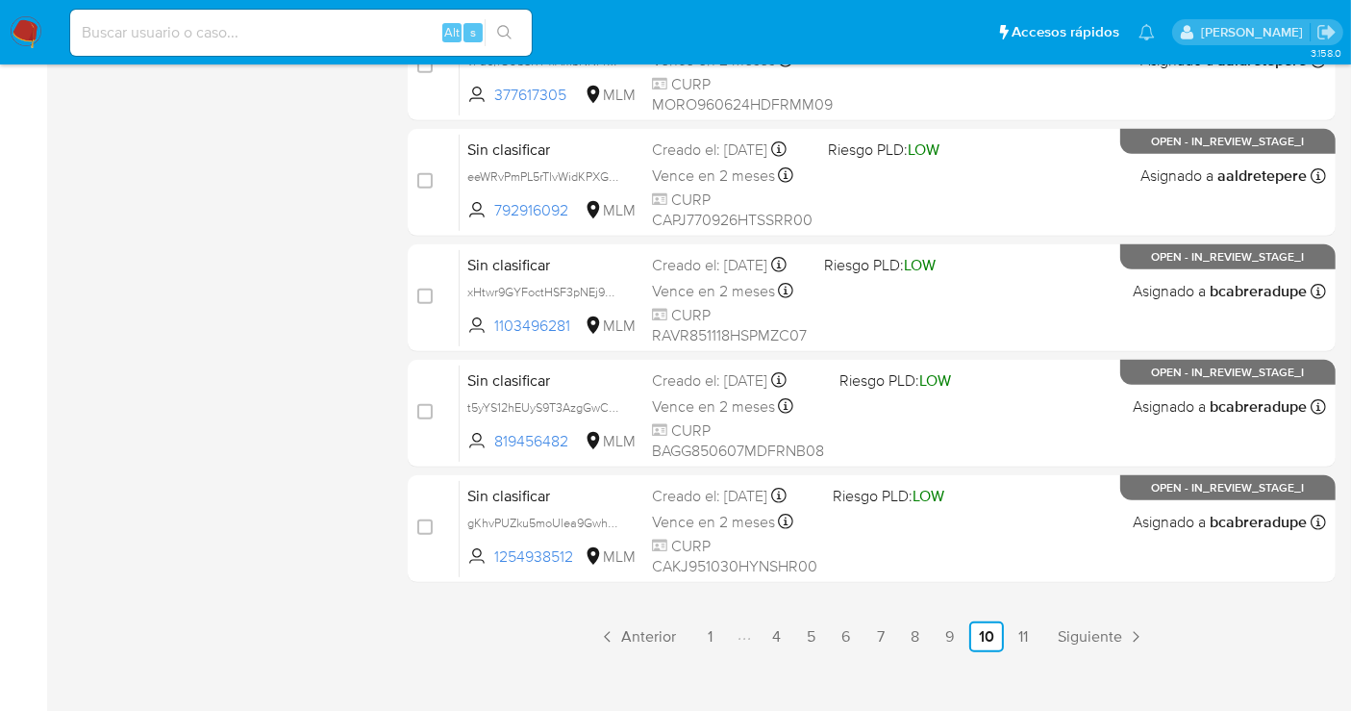
scroll to position [874, 0]
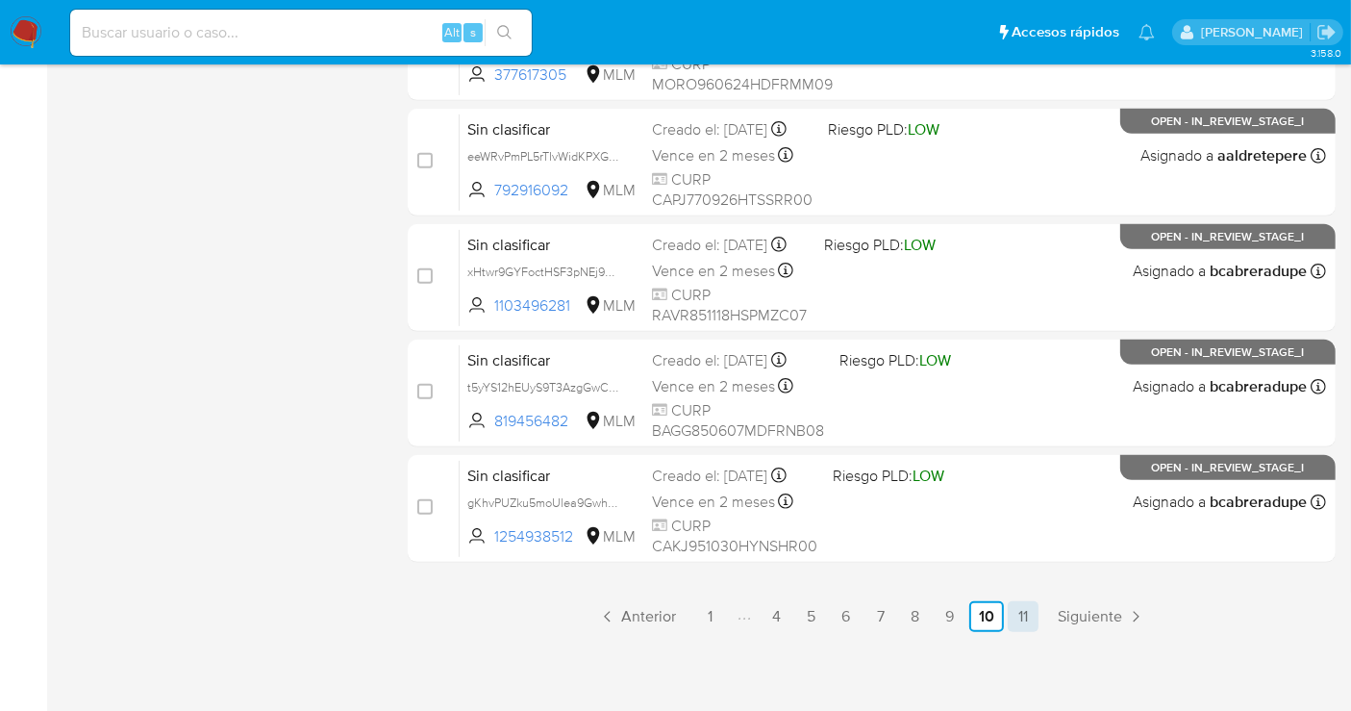
click at [1031, 620] on link "11" at bounding box center [1023, 616] width 31 height 31
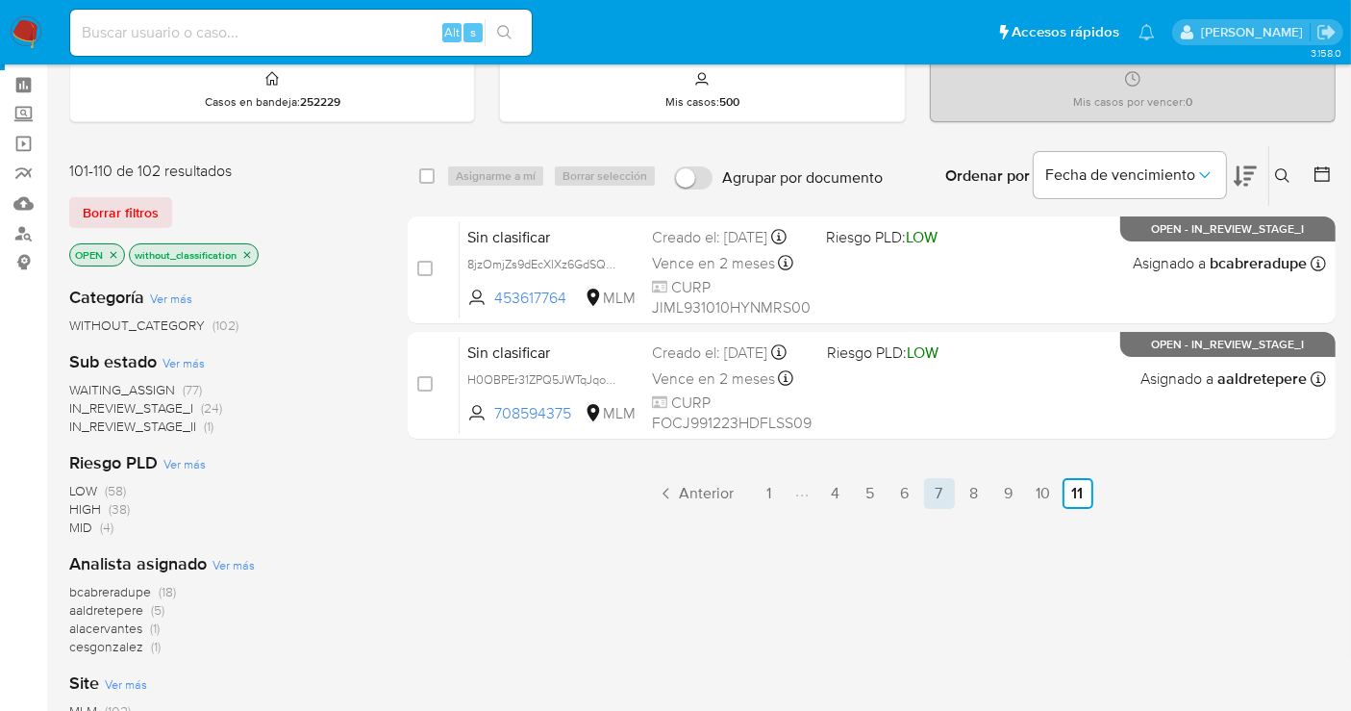
scroll to position [107, 0]
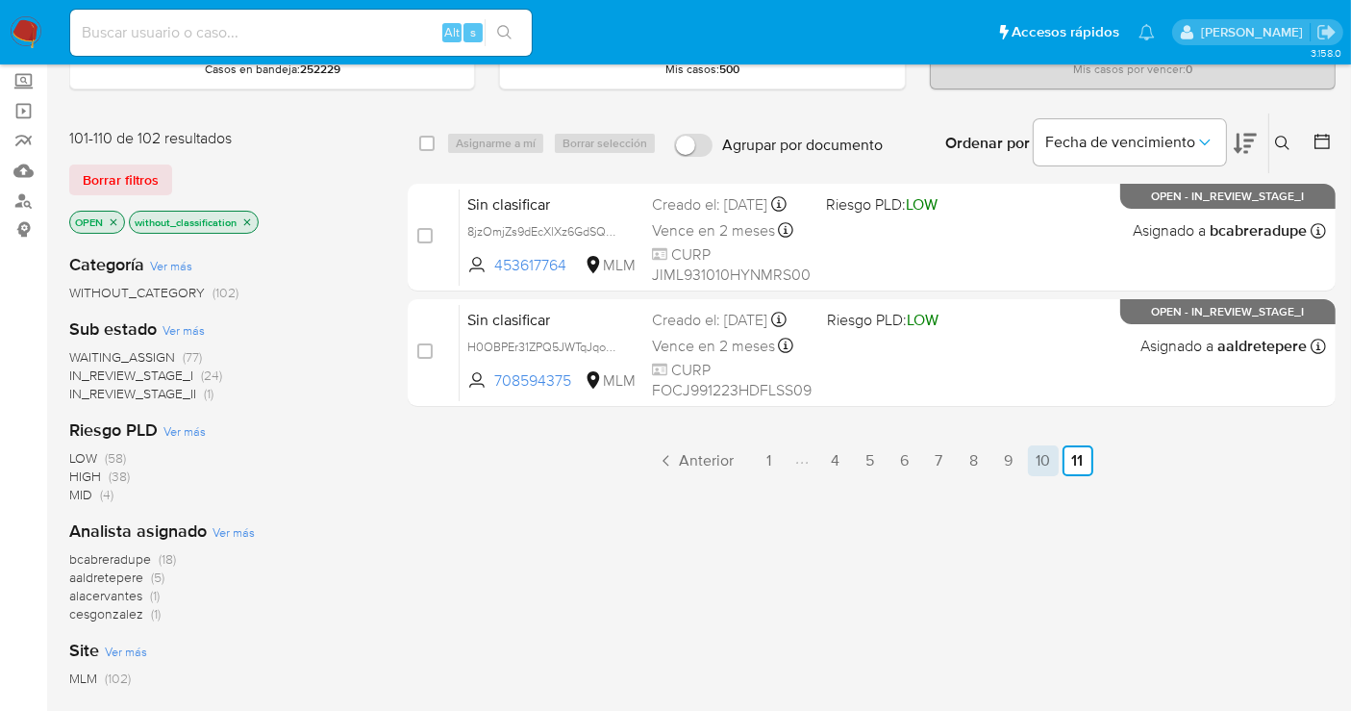
click at [1046, 454] on link "10" at bounding box center [1043, 460] width 31 height 31
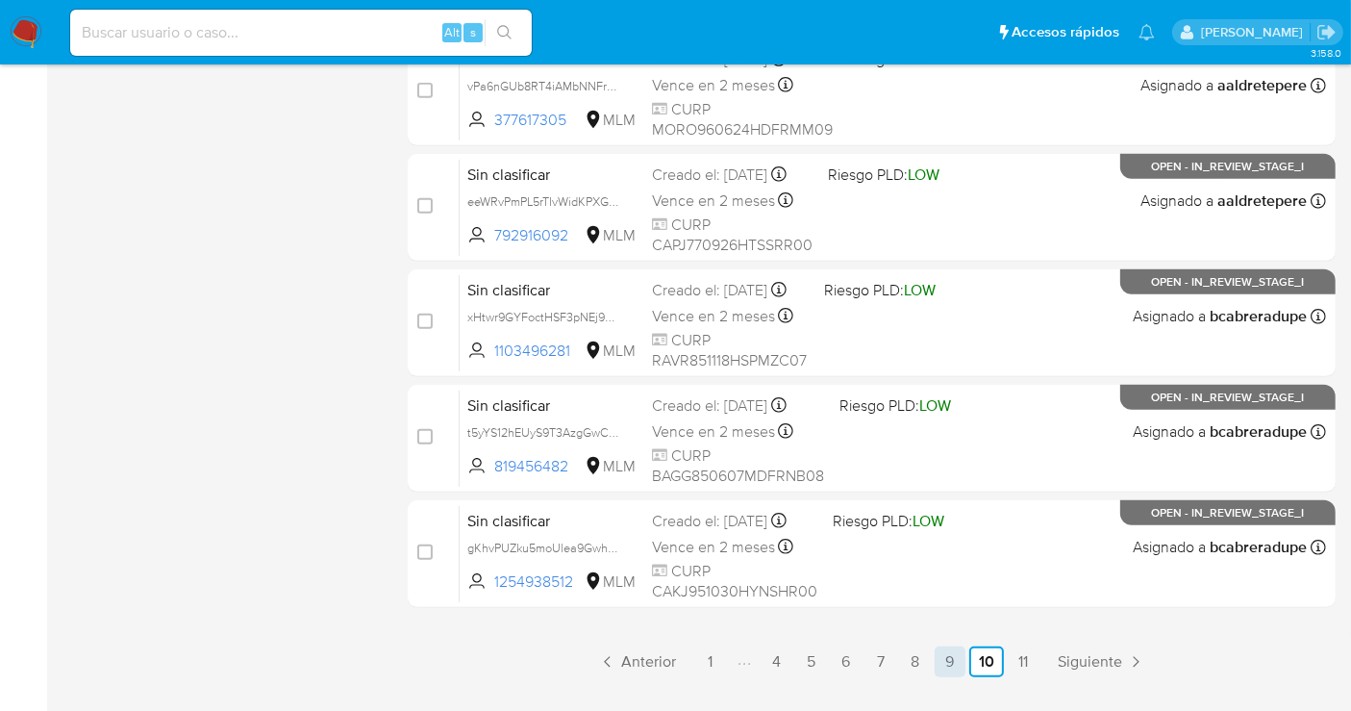
scroll to position [874, 0]
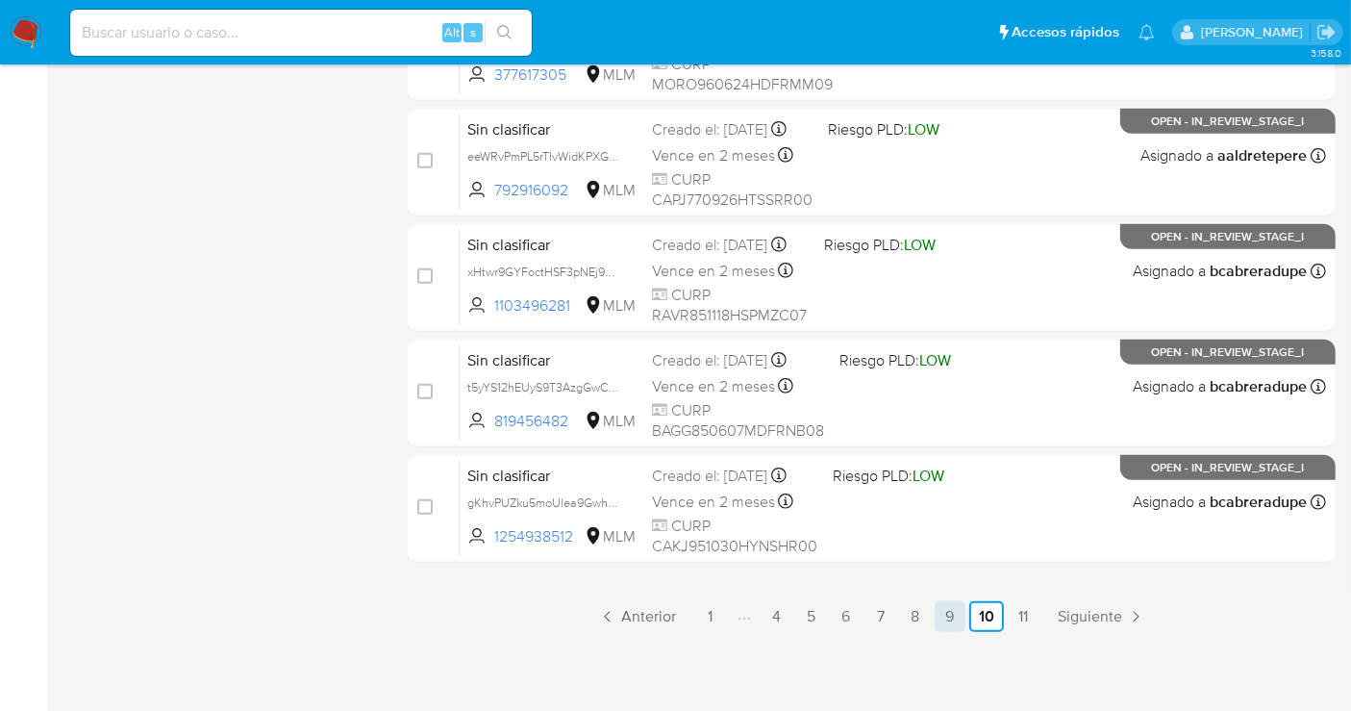
click at [938, 613] on link "9" at bounding box center [950, 616] width 31 height 31
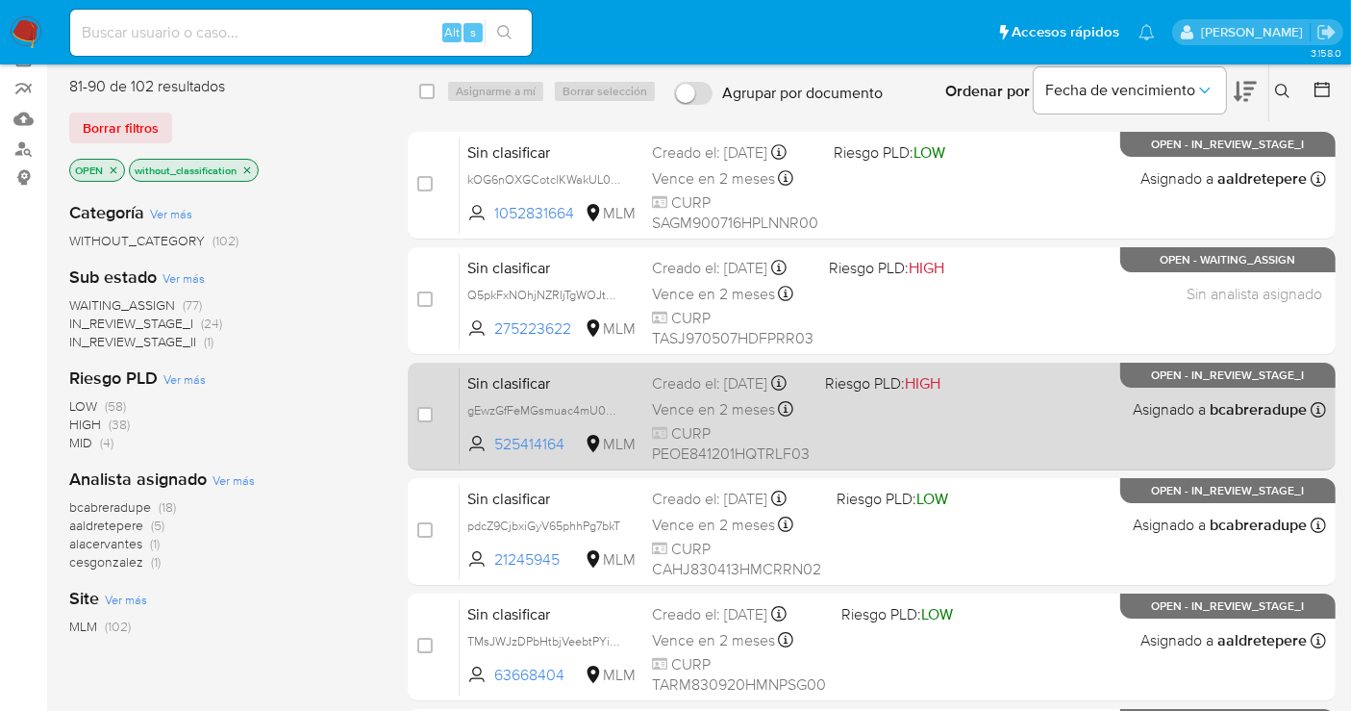
scroll to position [126, 0]
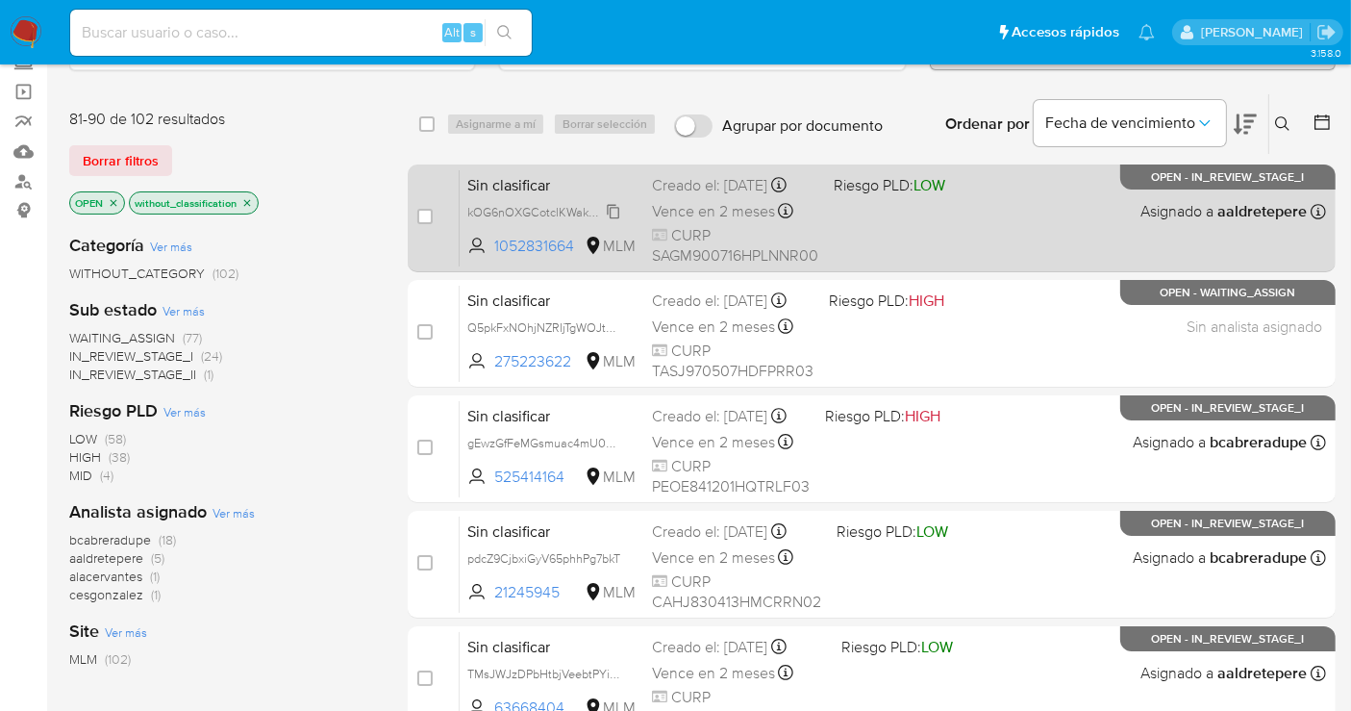
click at [616, 221] on span "kOG6nOXGCotclKWakUL0XwAH" at bounding box center [554, 210] width 175 height 21
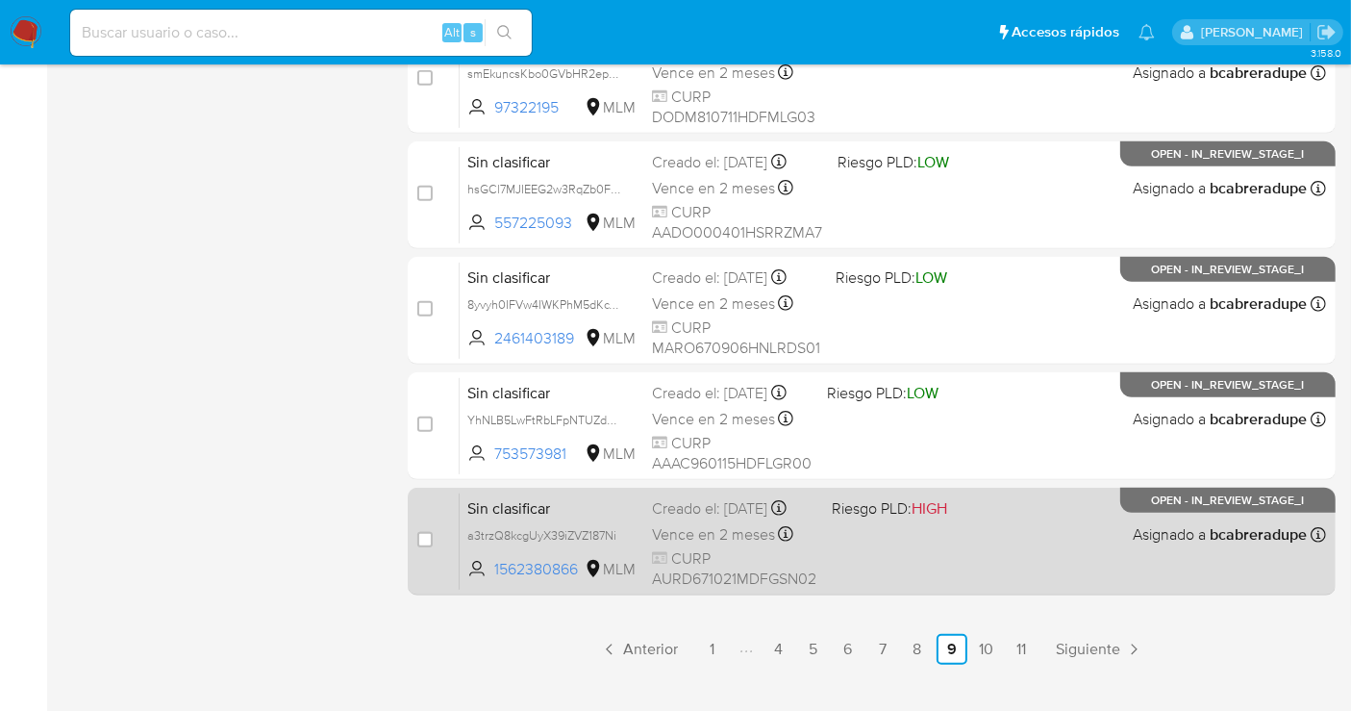
scroll to position [874, 0]
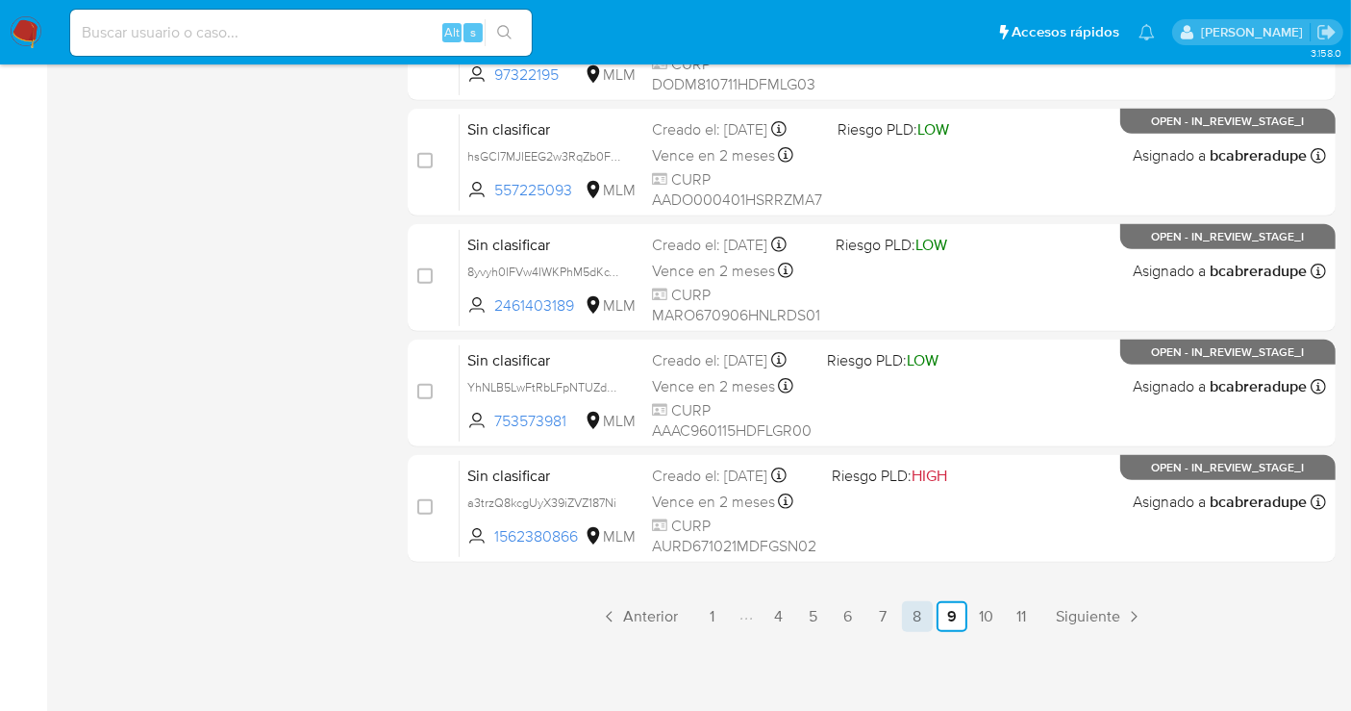
click at [919, 608] on link "8" at bounding box center [917, 616] width 31 height 31
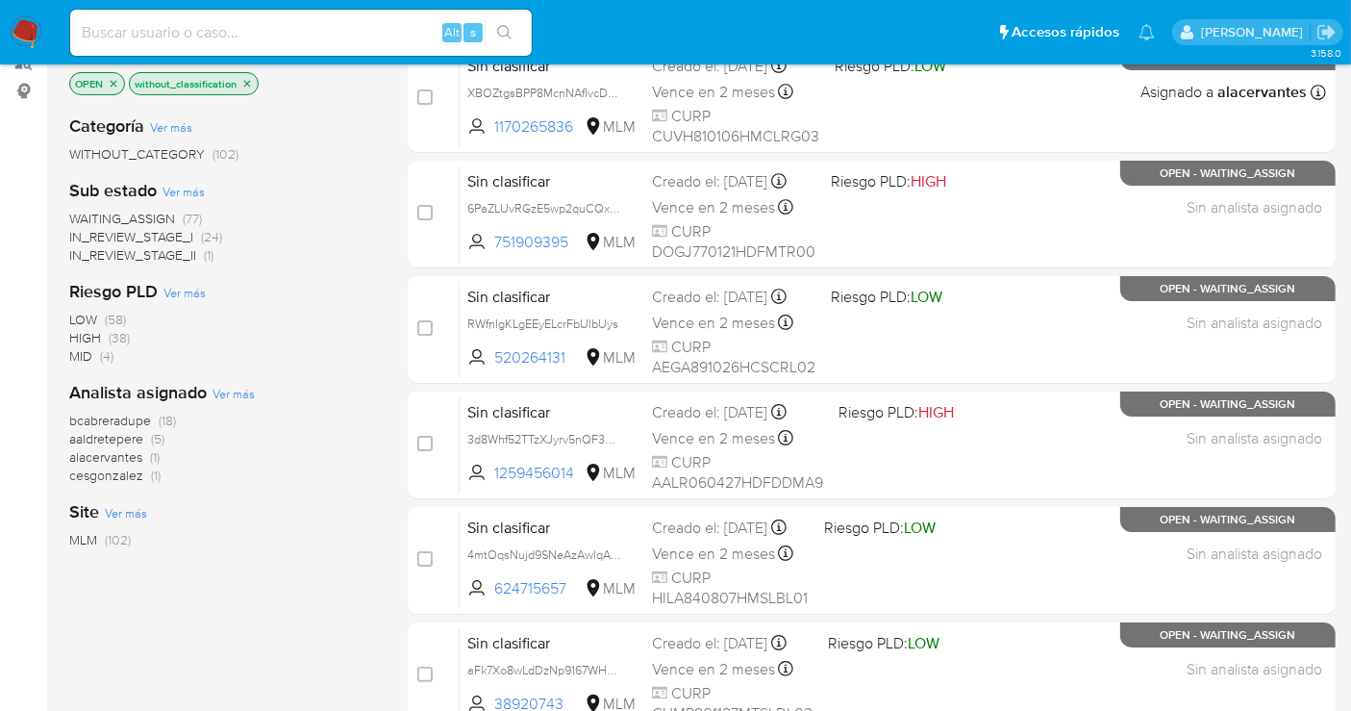
scroll to position [213, 0]
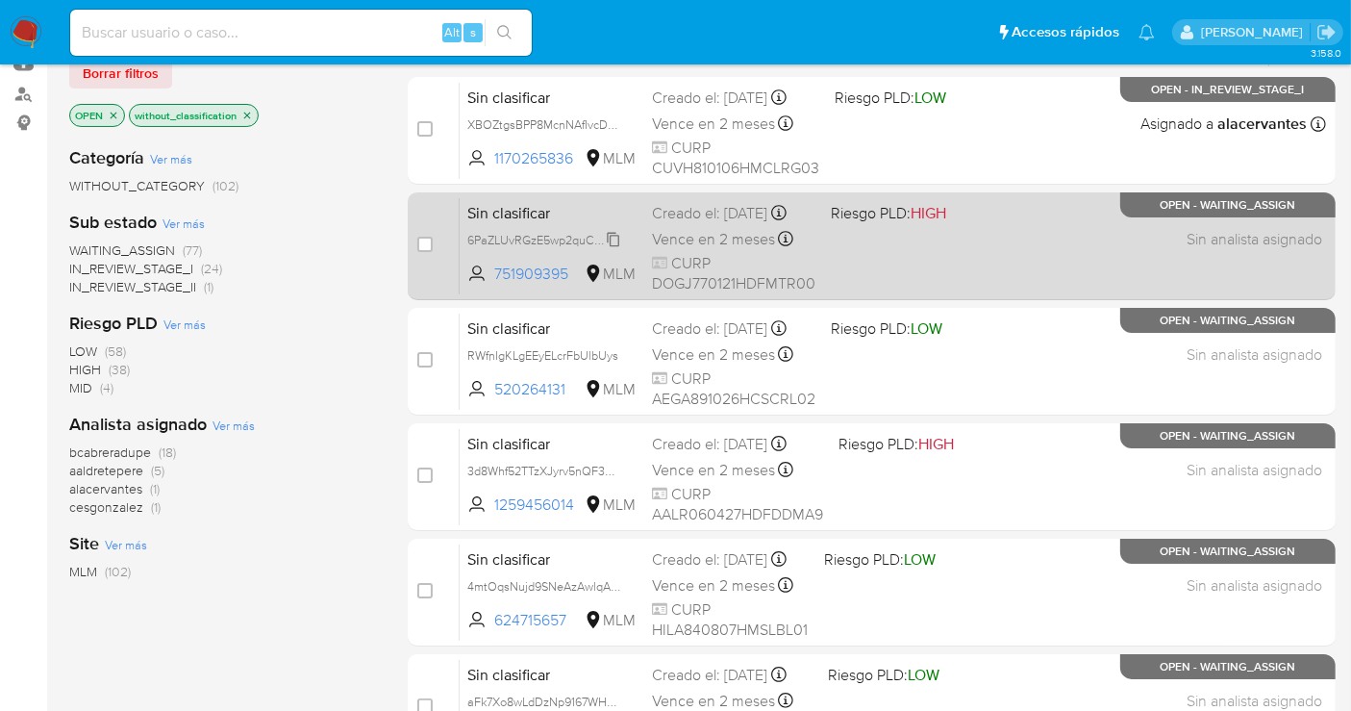
click at [615, 249] on span "6PaZLUvRGzE5wp2quCQxalfV" at bounding box center [548, 238] width 163 height 21
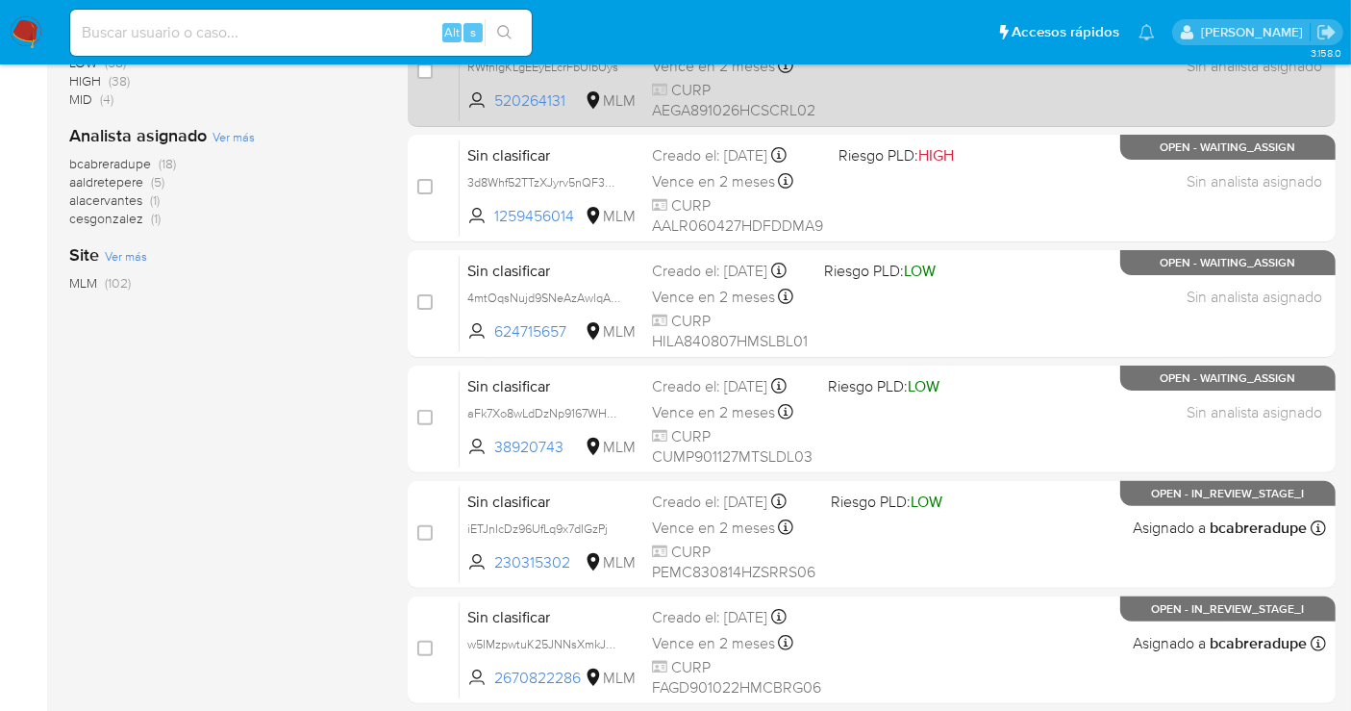
scroll to position [534, 0]
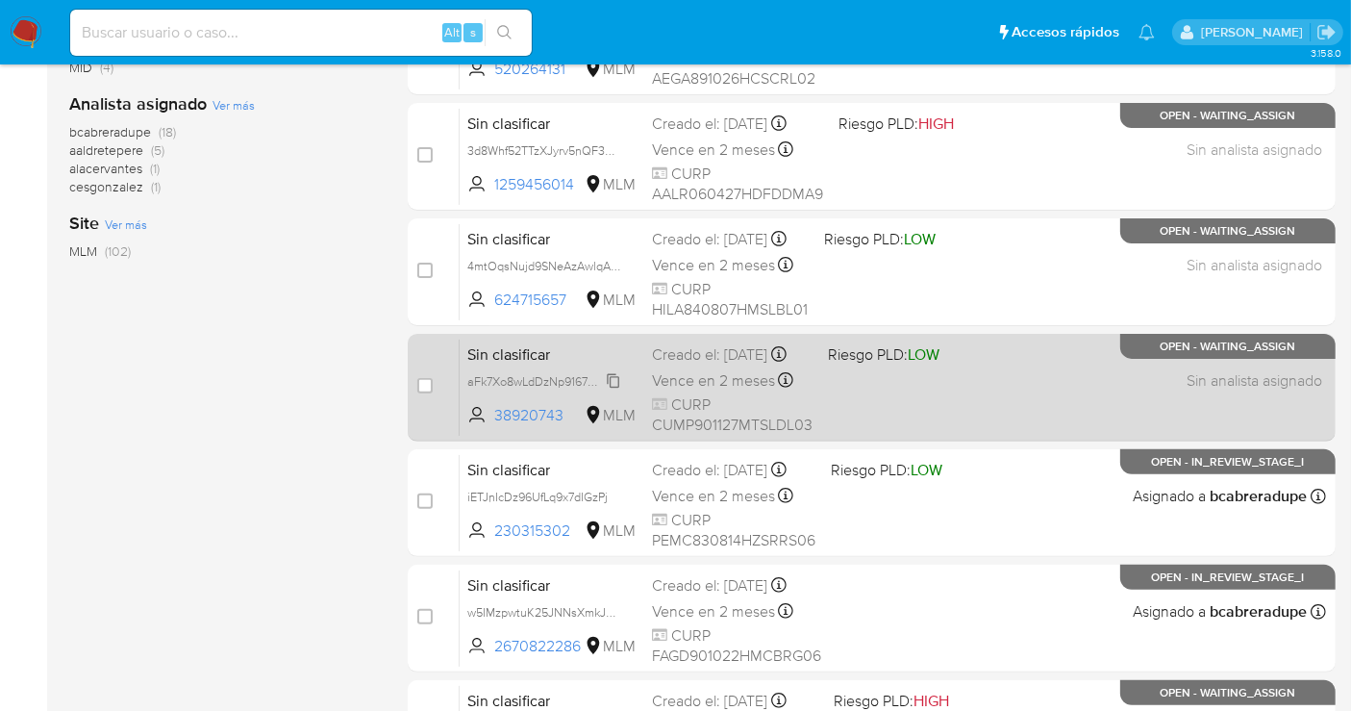
click at [615, 390] on span "aFk7Xo8wLdDzNp9167WHKRC7" at bounding box center [551, 379] width 169 height 21
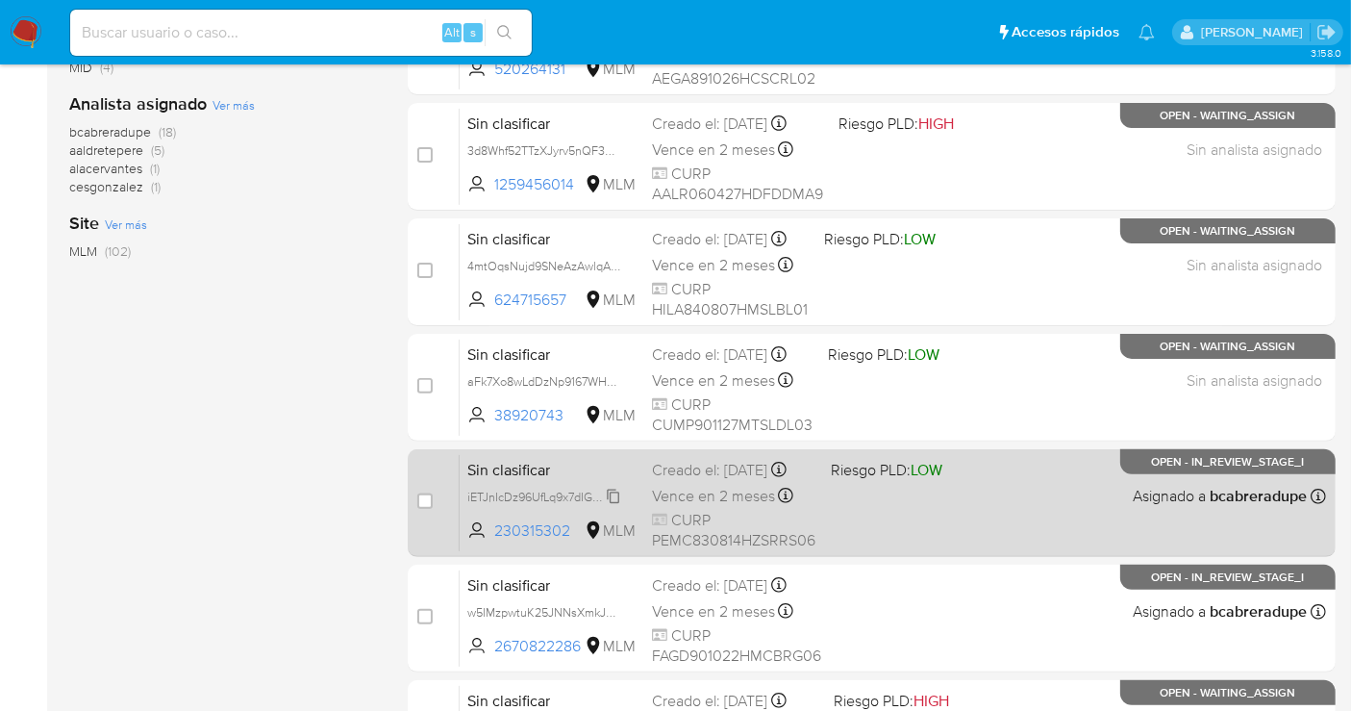
click at [608, 506] on span "iETJnIcDz96UfLq9x7dIGzPj" at bounding box center [537, 495] width 140 height 21
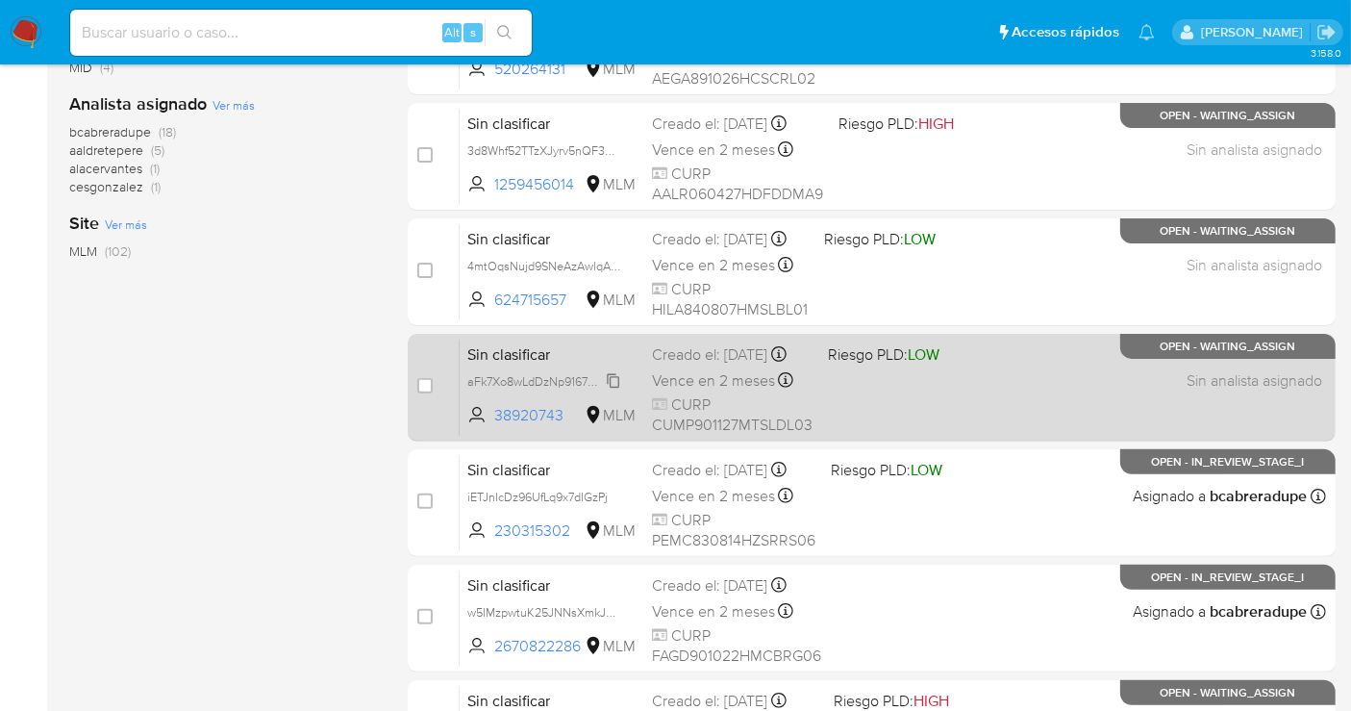
click at [606, 390] on span "aFk7Xo8wLdDzNp9167WHKRC7" at bounding box center [551, 379] width 169 height 21
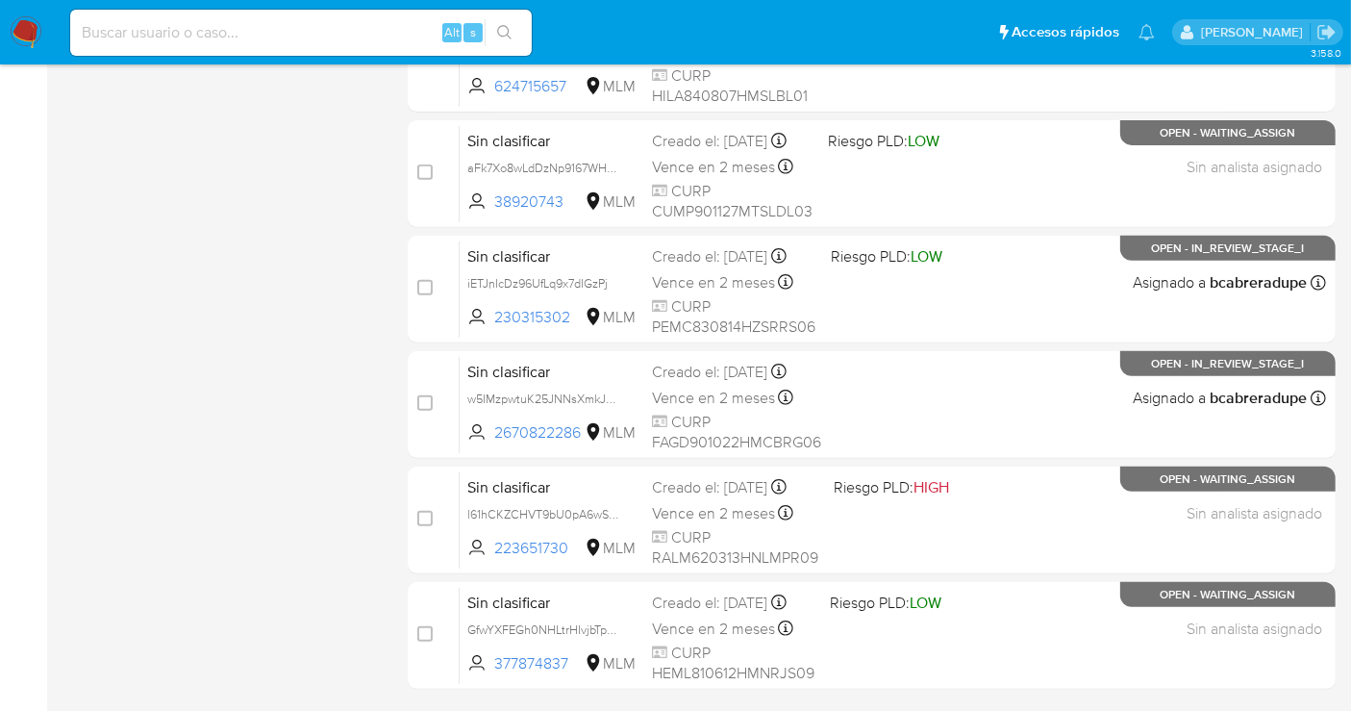
scroll to position [854, 0]
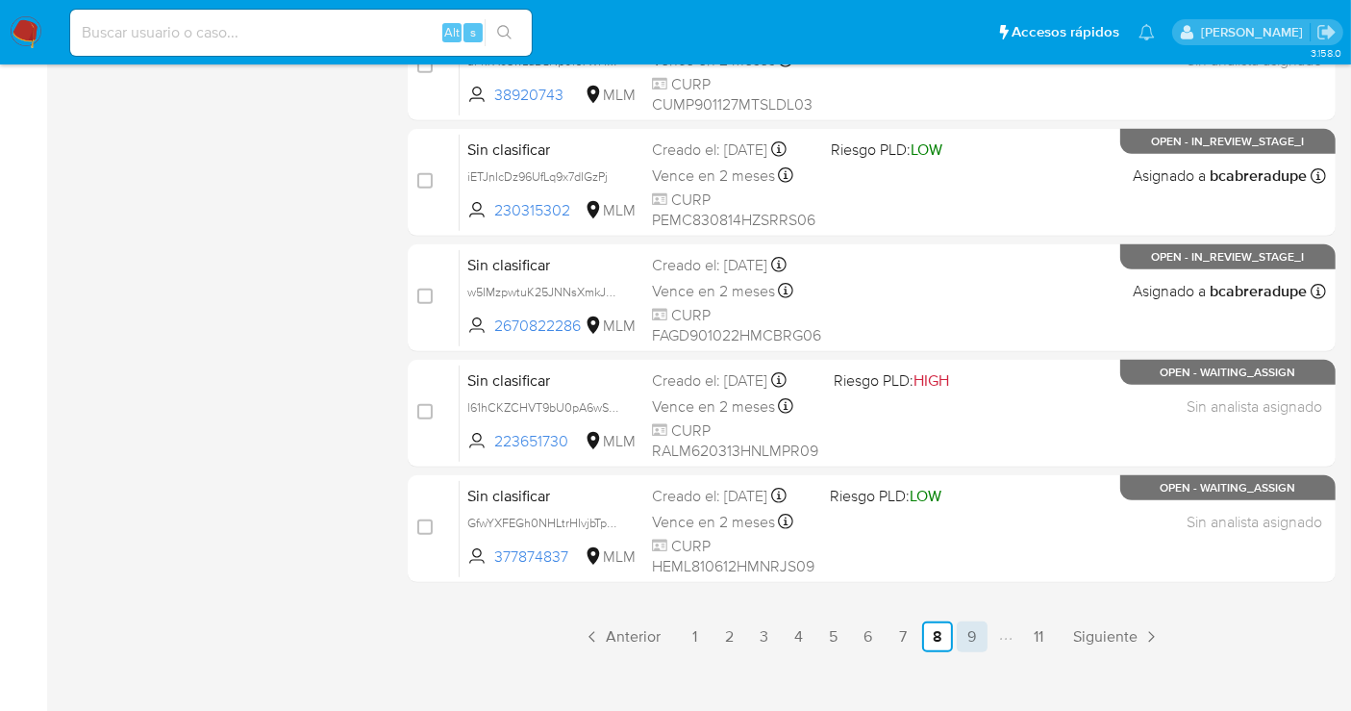
click at [975, 638] on link "9" at bounding box center [972, 636] width 31 height 31
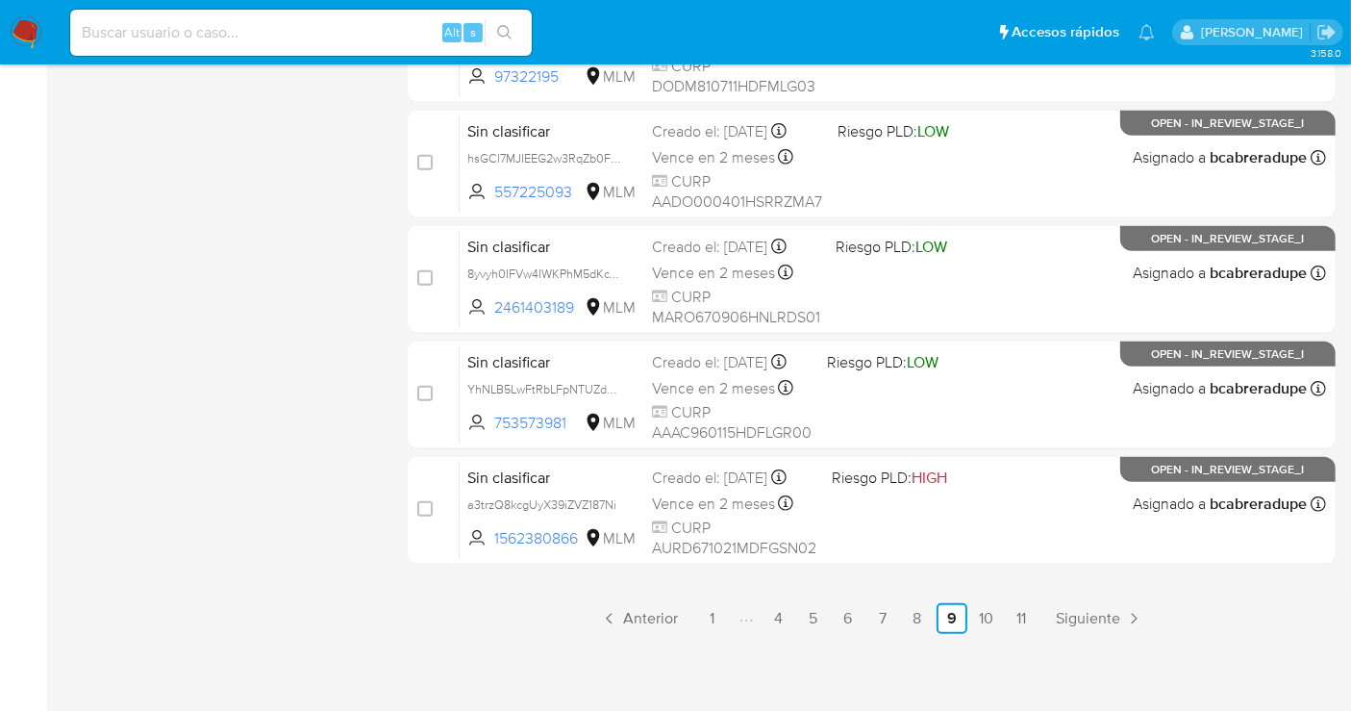
scroll to position [874, 0]
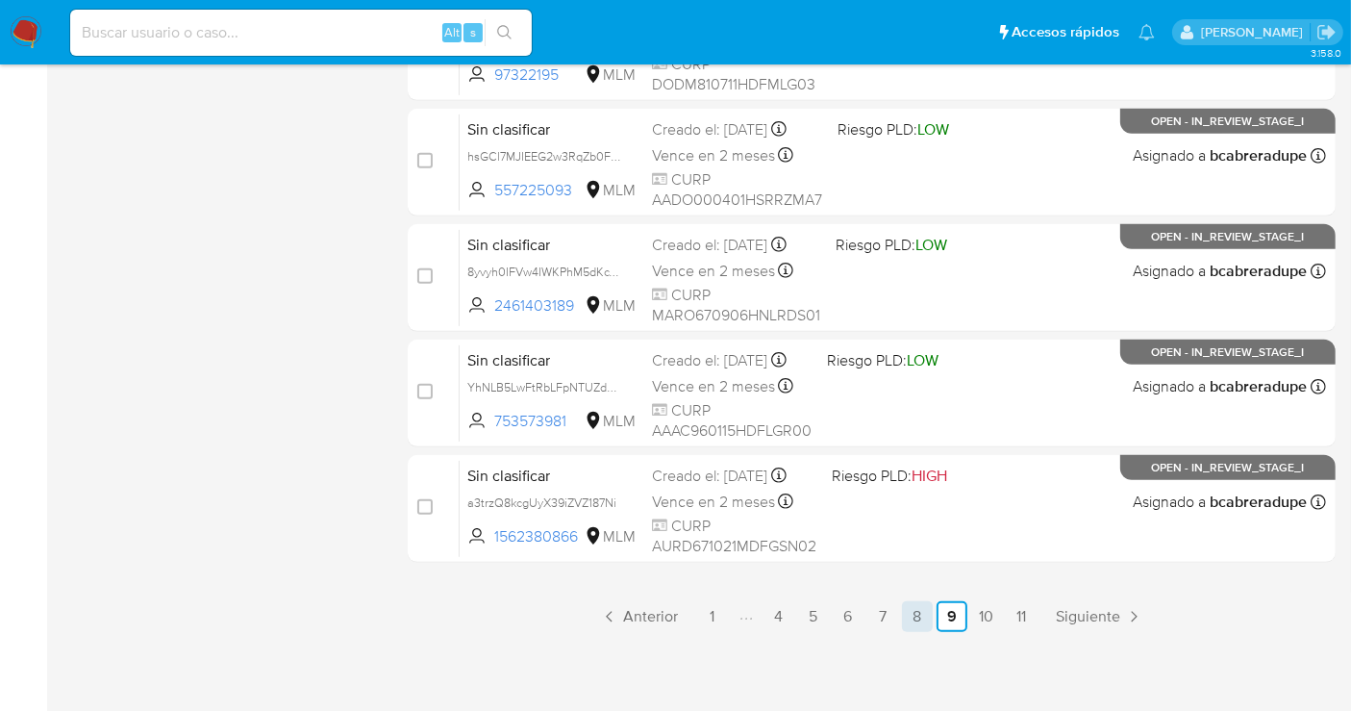
click at [914, 614] on link "8" at bounding box center [917, 616] width 31 height 31
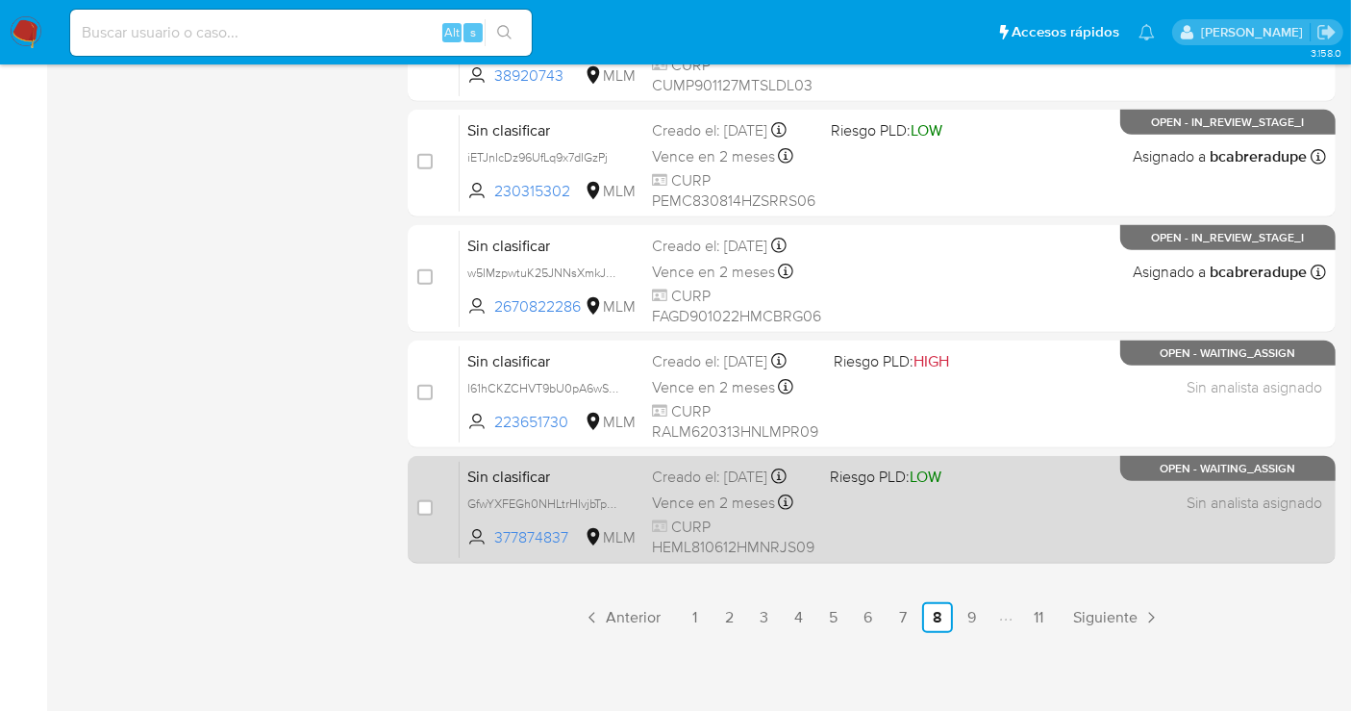
scroll to position [874, 0]
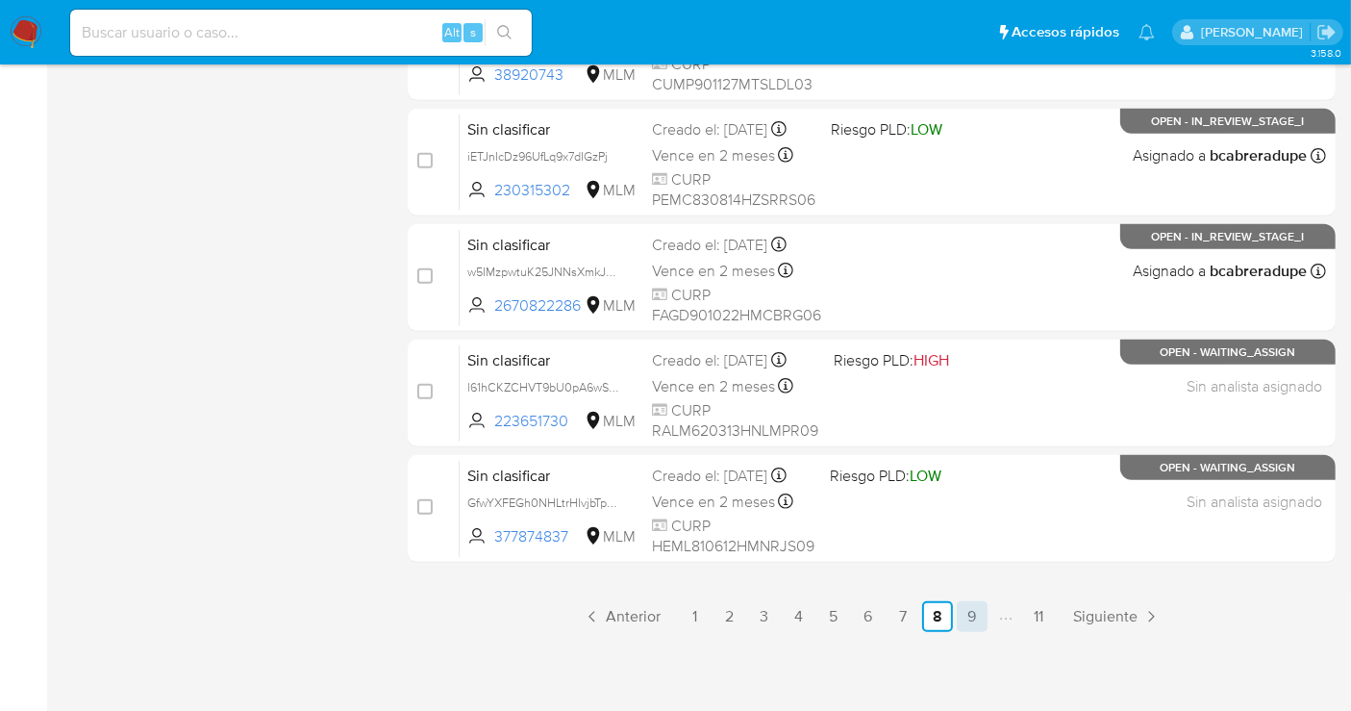
click at [971, 619] on link "9" at bounding box center [972, 616] width 31 height 31
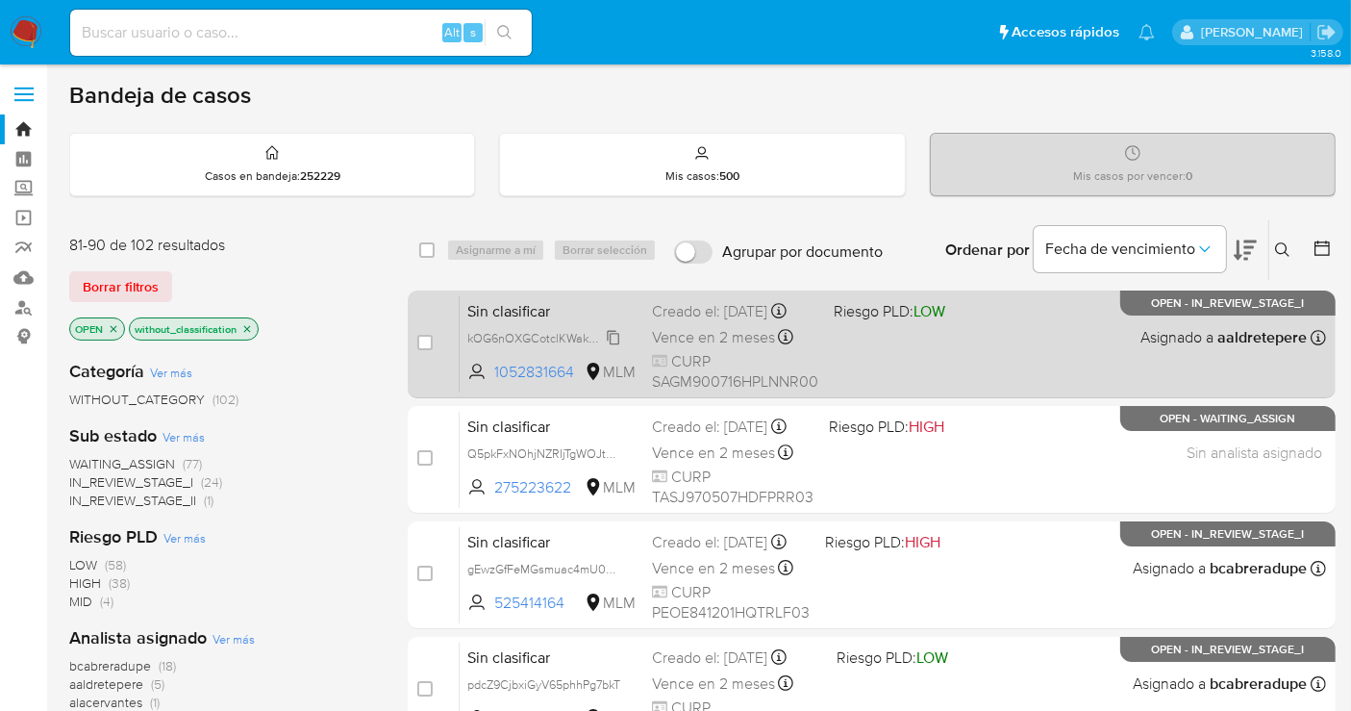
click at [607, 347] on span "kOG6nOXGCotclKWakUL0XwAH" at bounding box center [554, 336] width 175 height 21
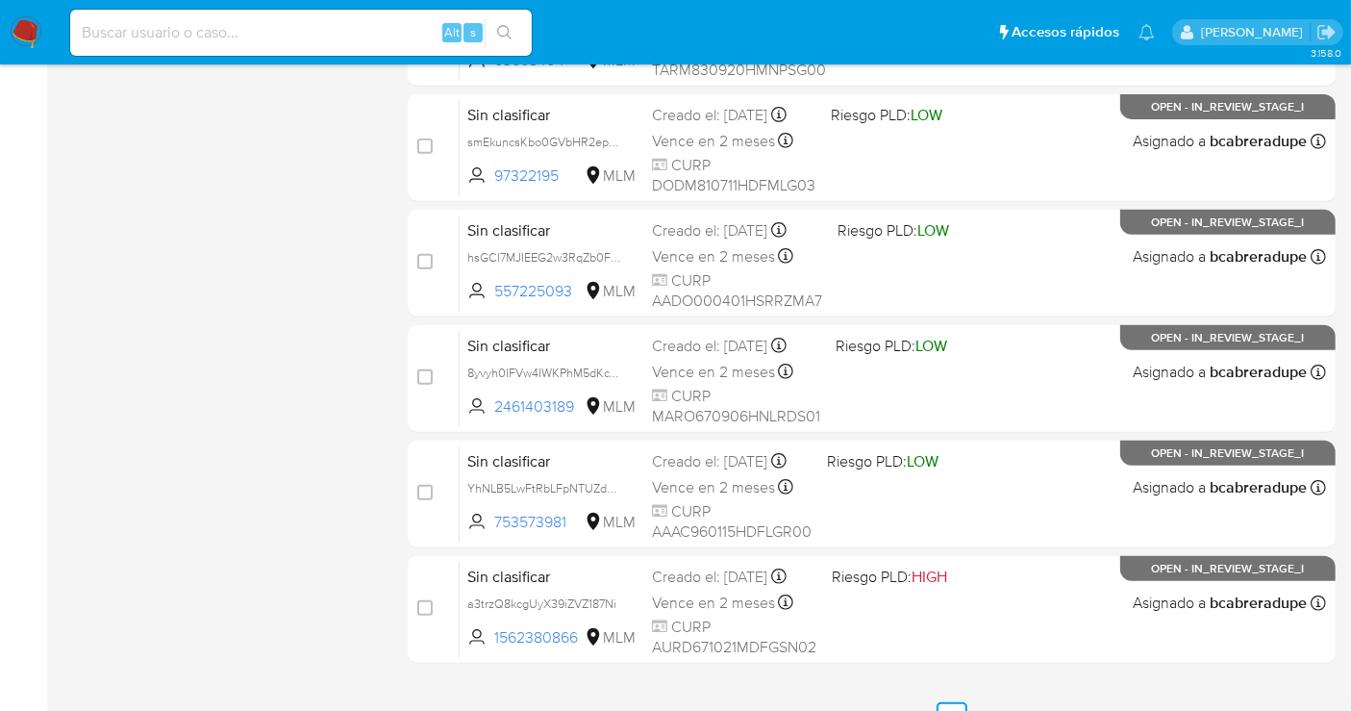
scroll to position [874, 0]
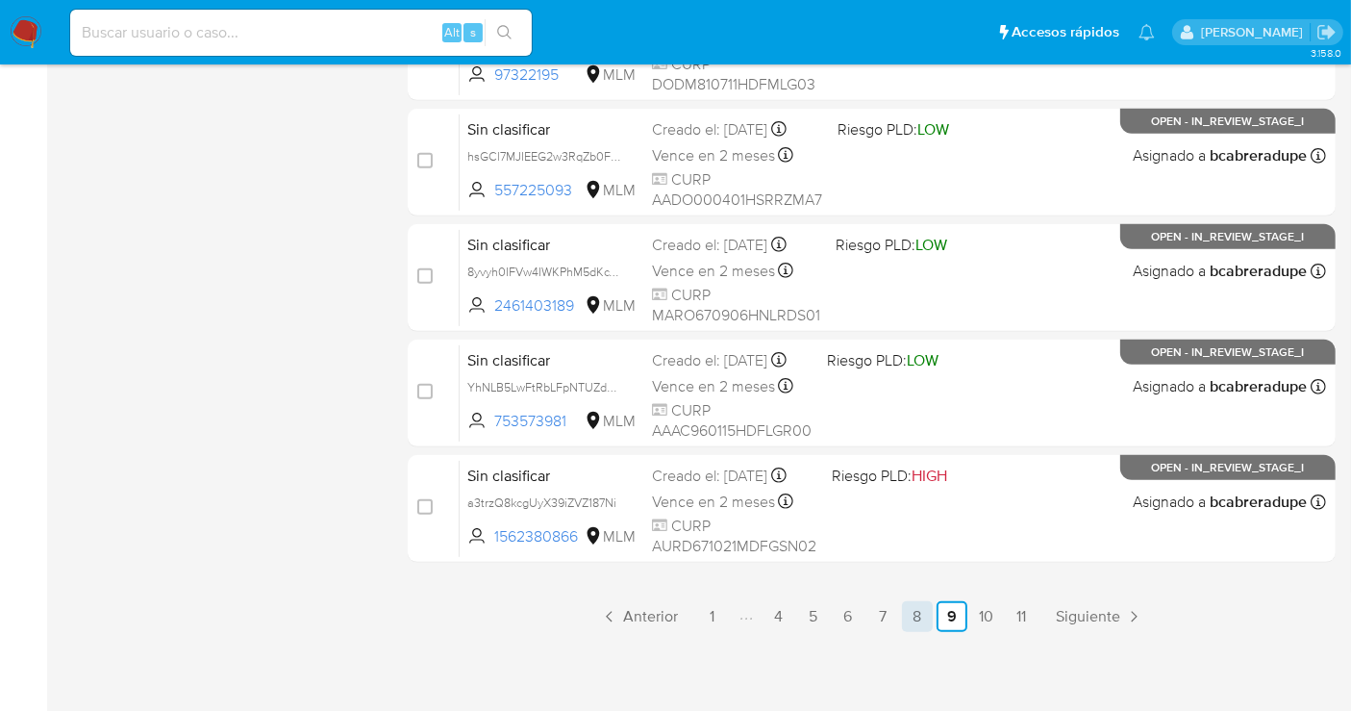
click at [903, 613] on link "8" at bounding box center [917, 616] width 31 height 31
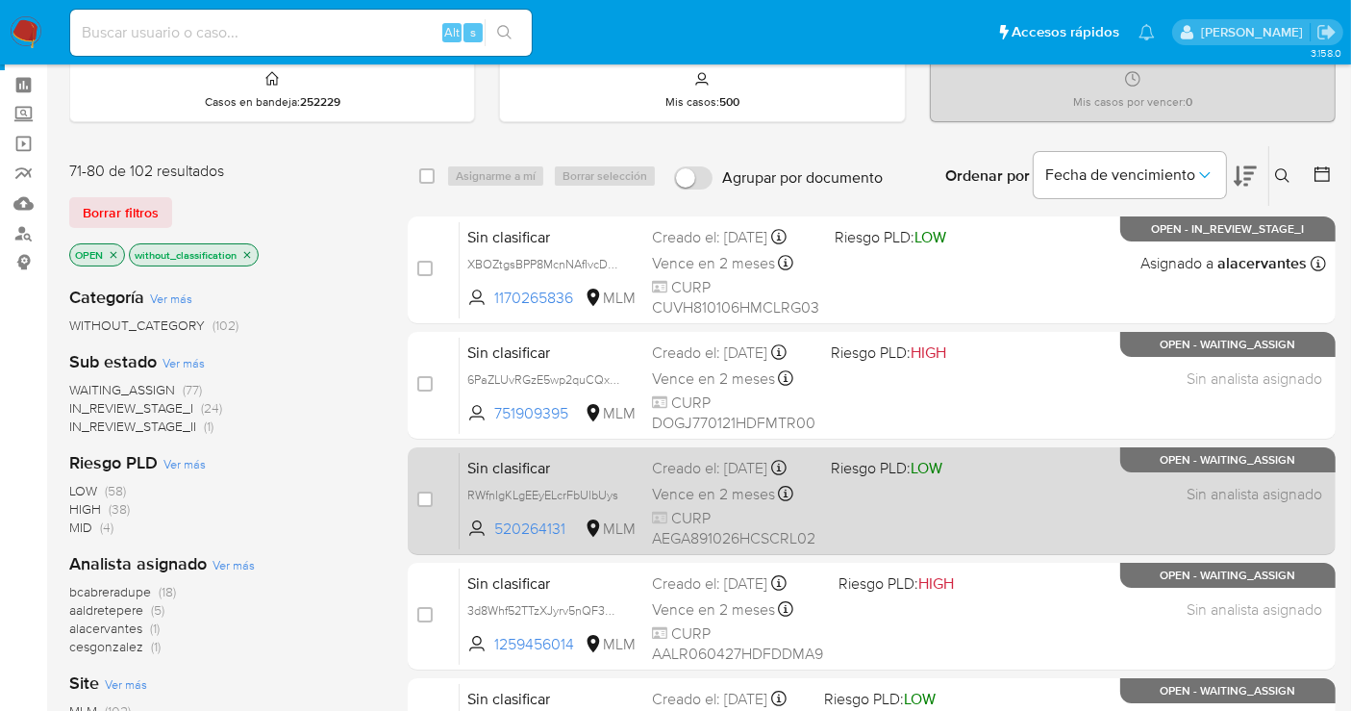
scroll to position [107, 0]
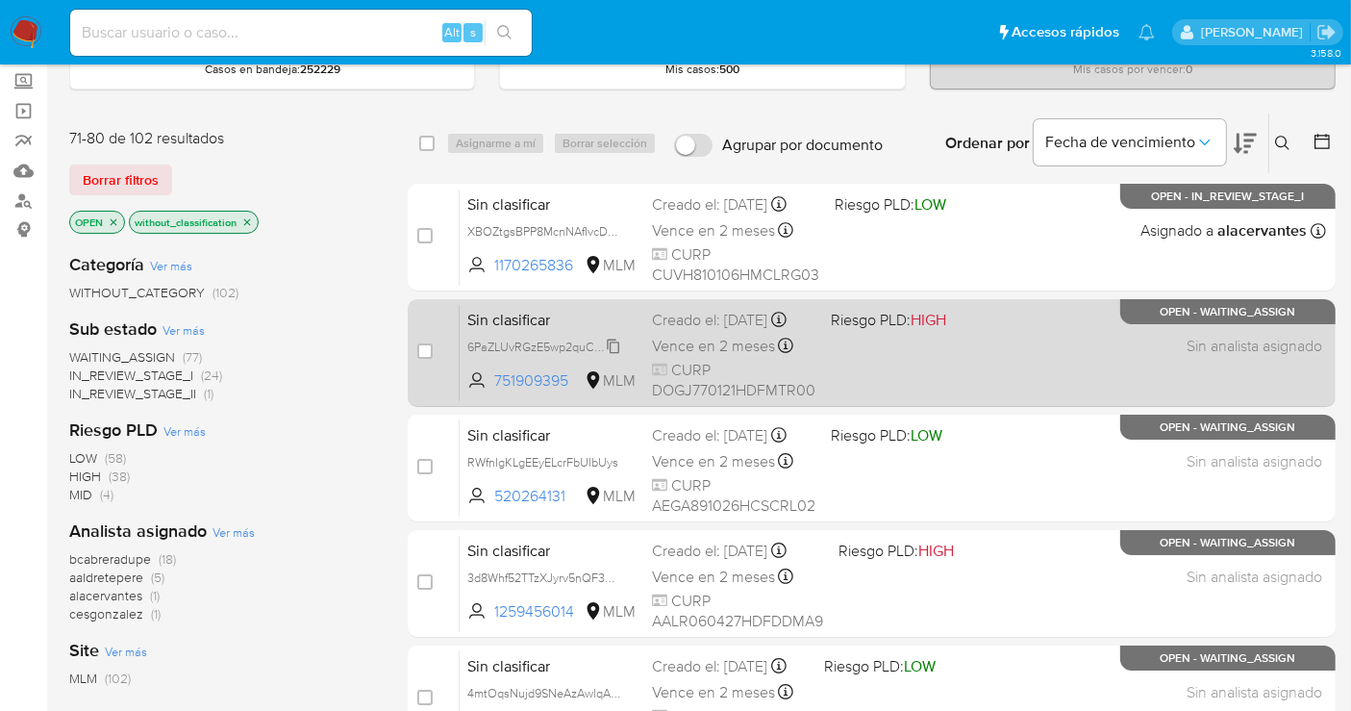
click at [616, 356] on span "6PaZLUvRGzE5wp2quCQxalfV" at bounding box center [548, 345] width 163 height 21
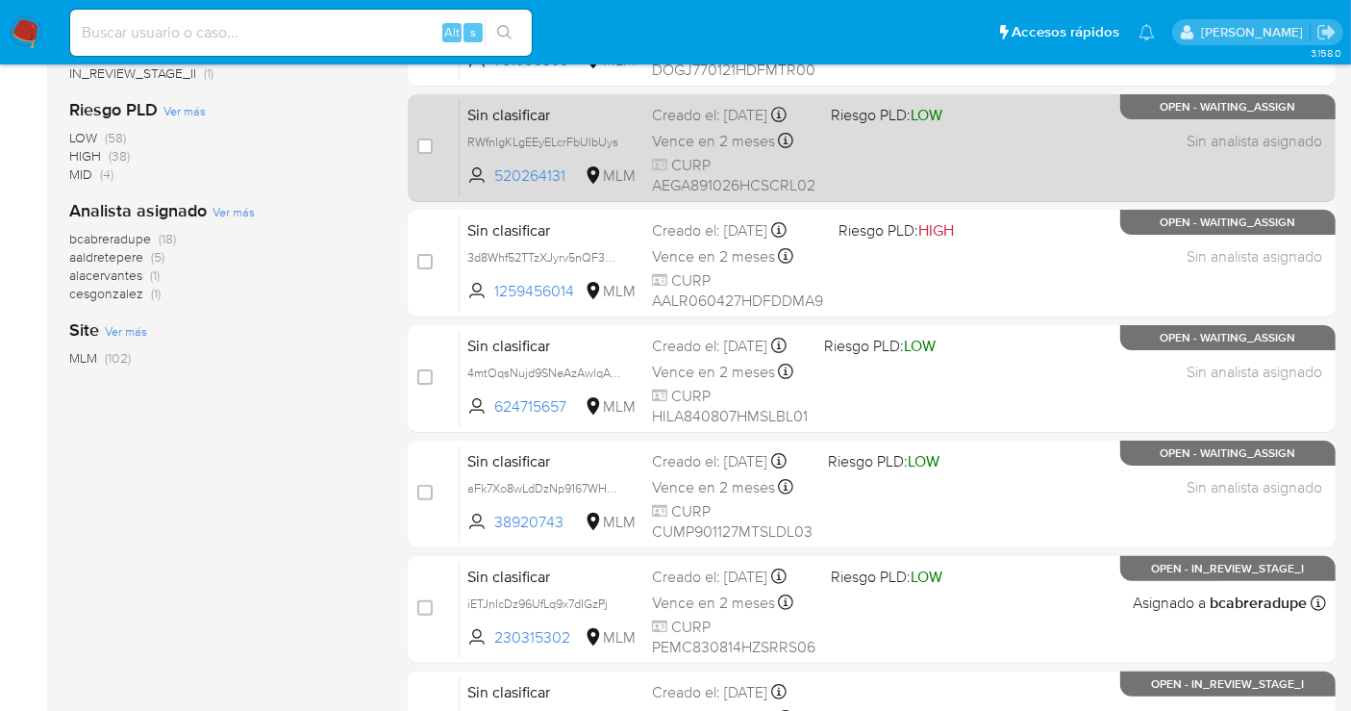
scroll to position [534, 0]
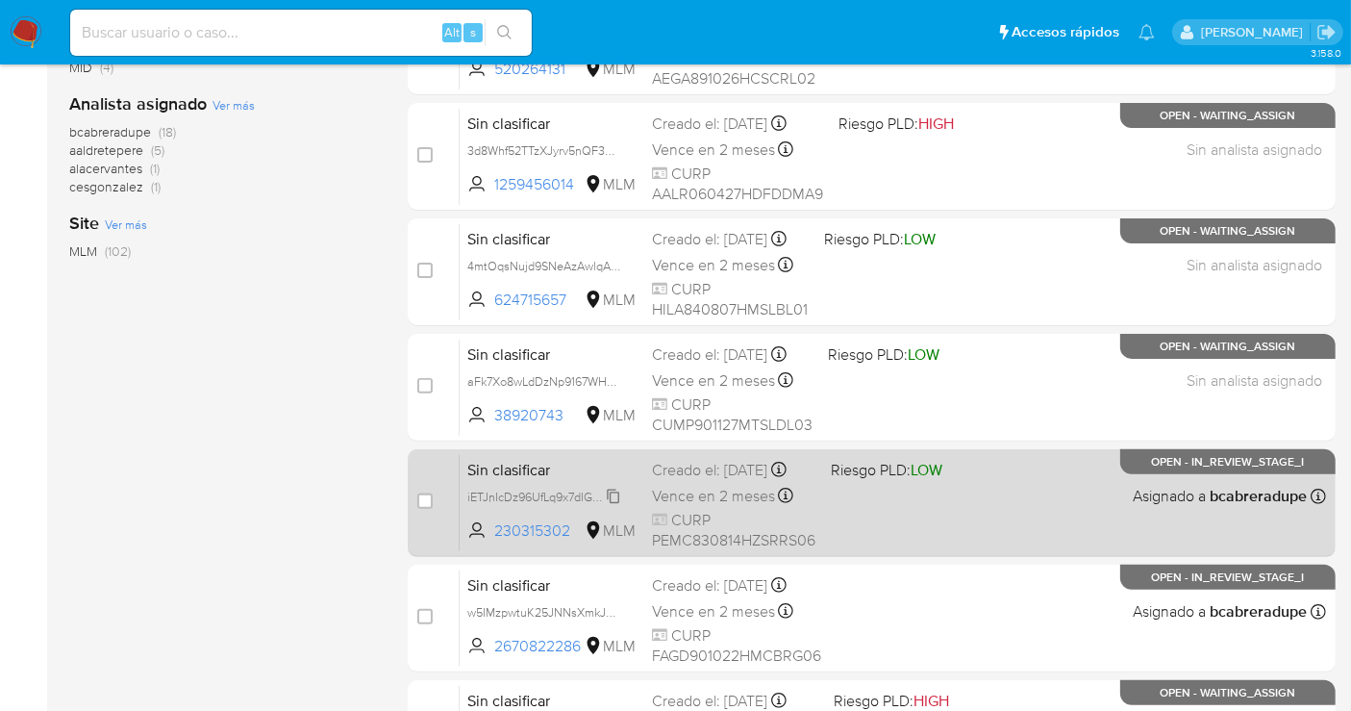
click at [607, 506] on span "iETJnIcDz96UfLq9x7dIGzPj" at bounding box center [537, 495] width 140 height 21
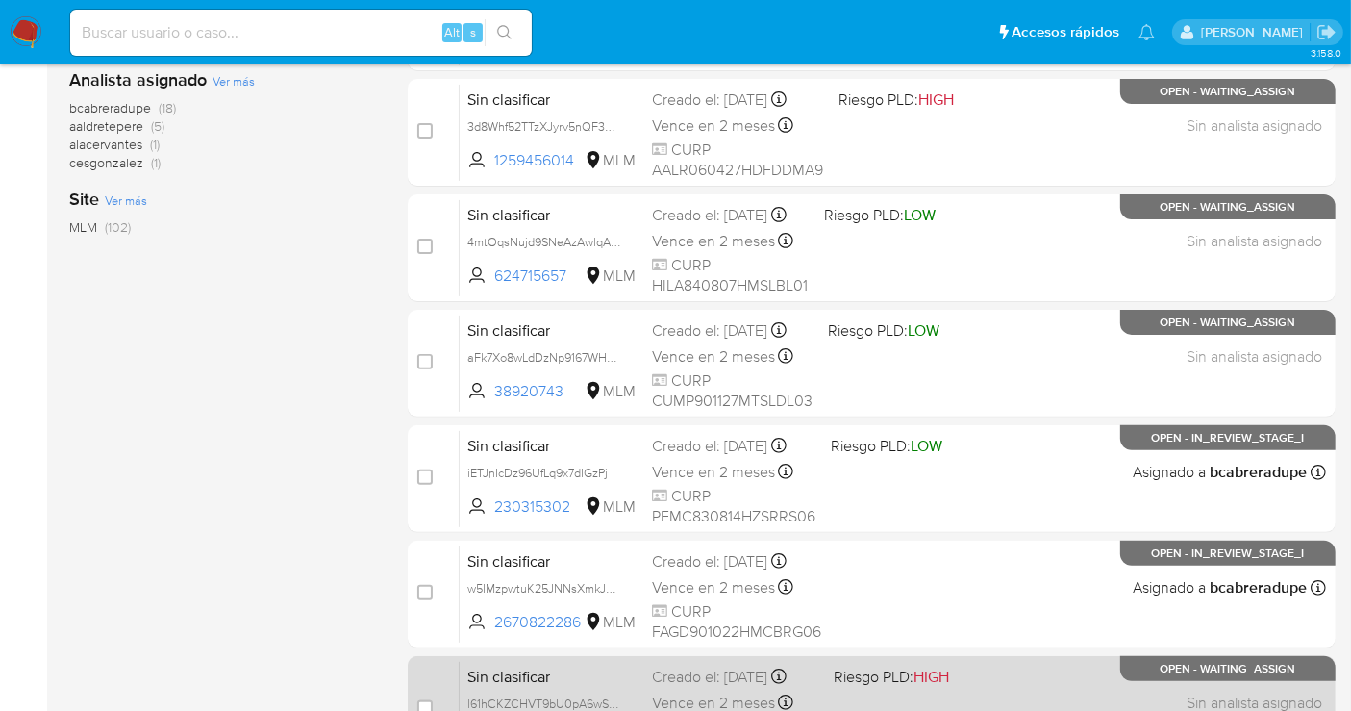
scroll to position [213, 0]
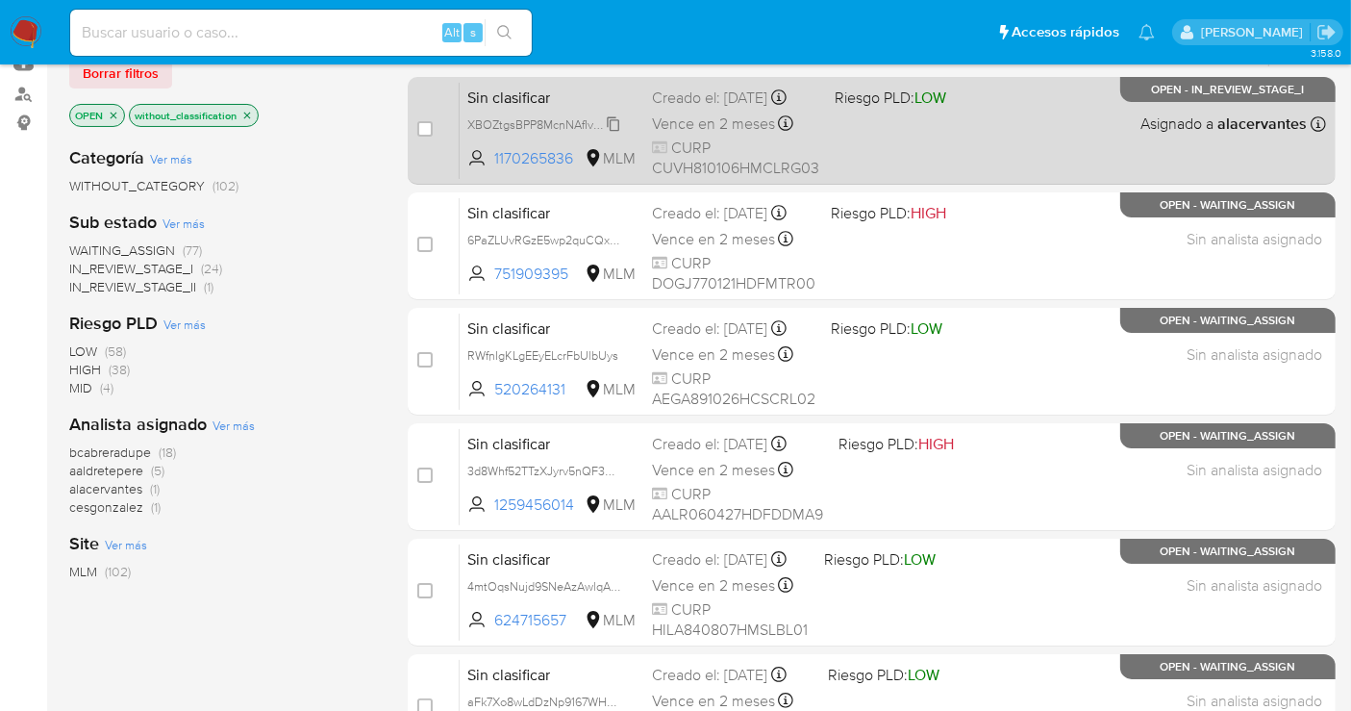
click at [616, 134] on span "XBOZtgsBPP8McnNAfIvcD0Ql" at bounding box center [547, 123] width 161 height 21
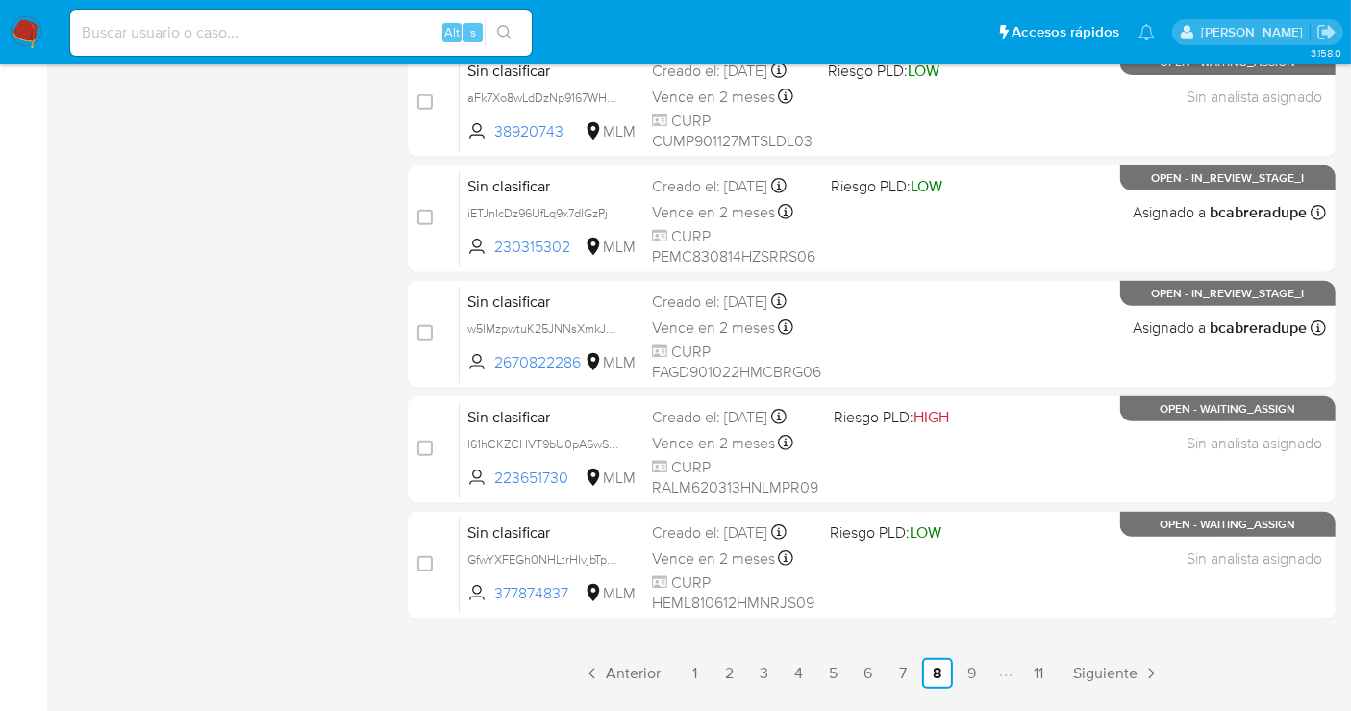
scroll to position [874, 0]
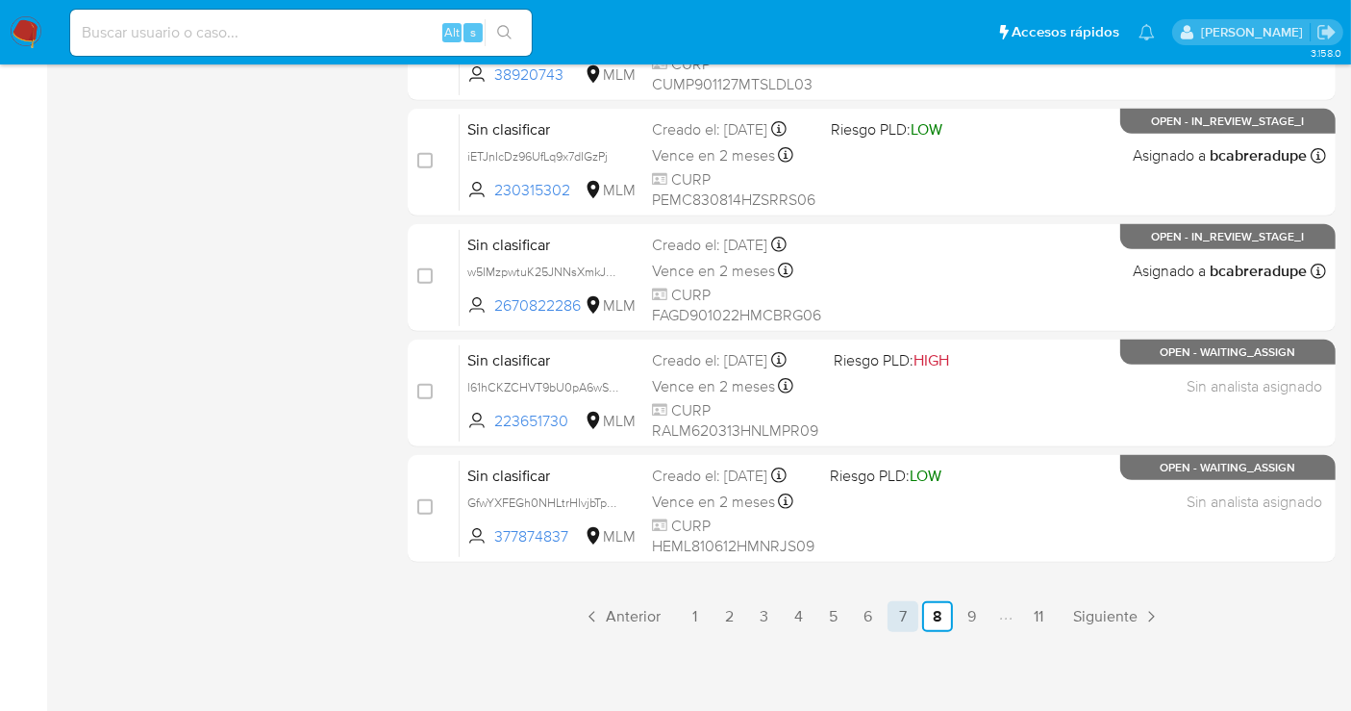
click at [909, 616] on link "7" at bounding box center [903, 616] width 31 height 31
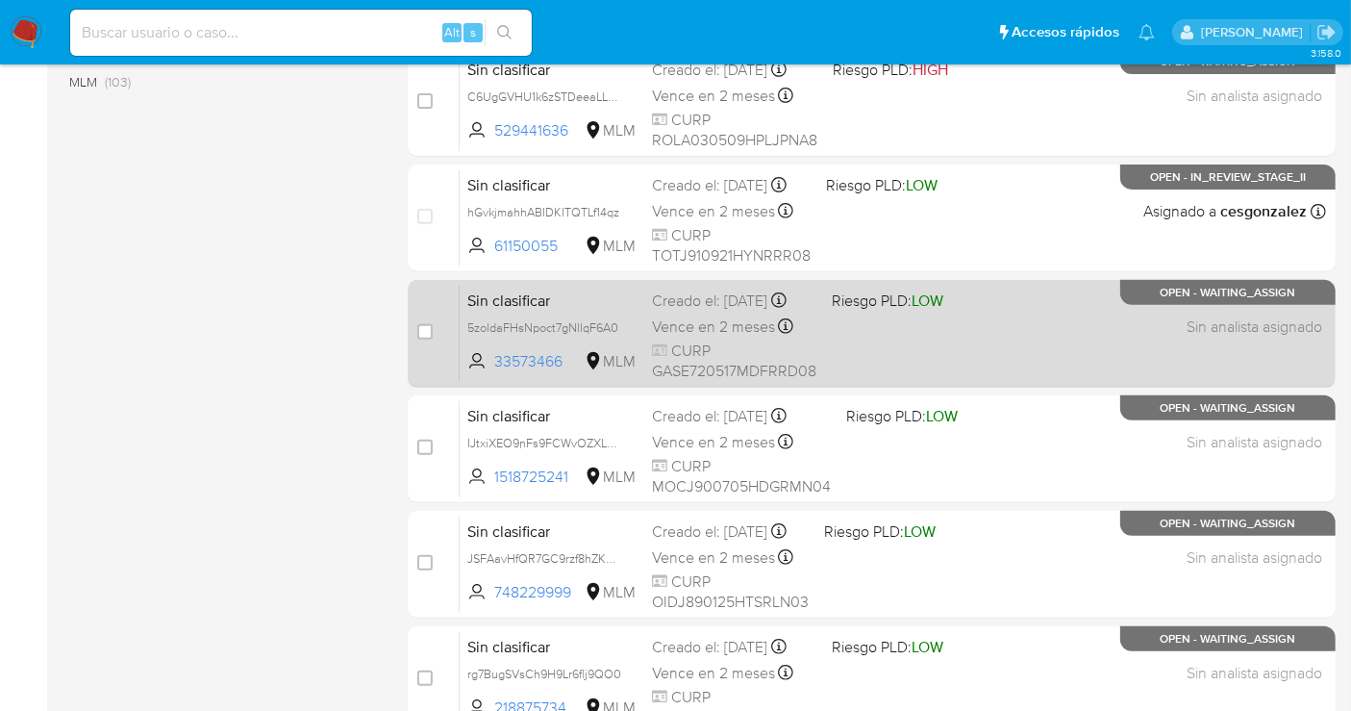
scroll to position [874, 0]
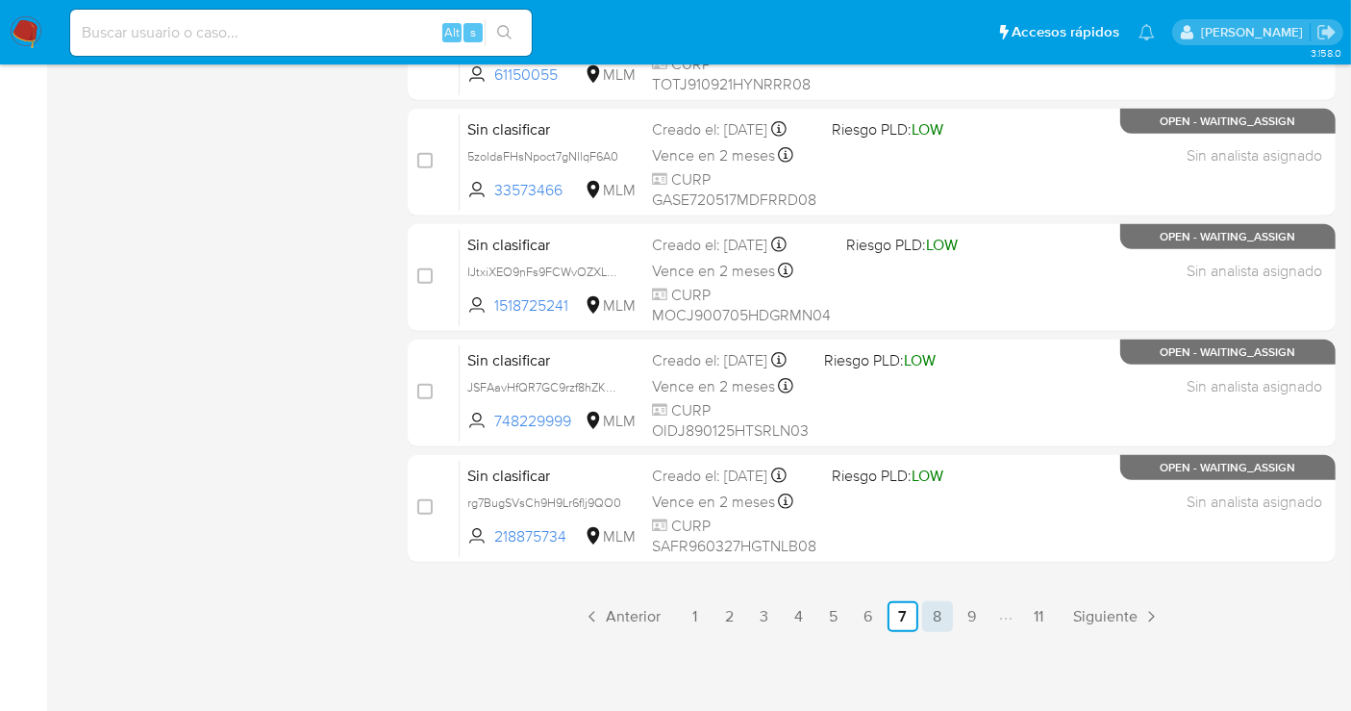
click at [928, 611] on link "8" at bounding box center [937, 616] width 31 height 31
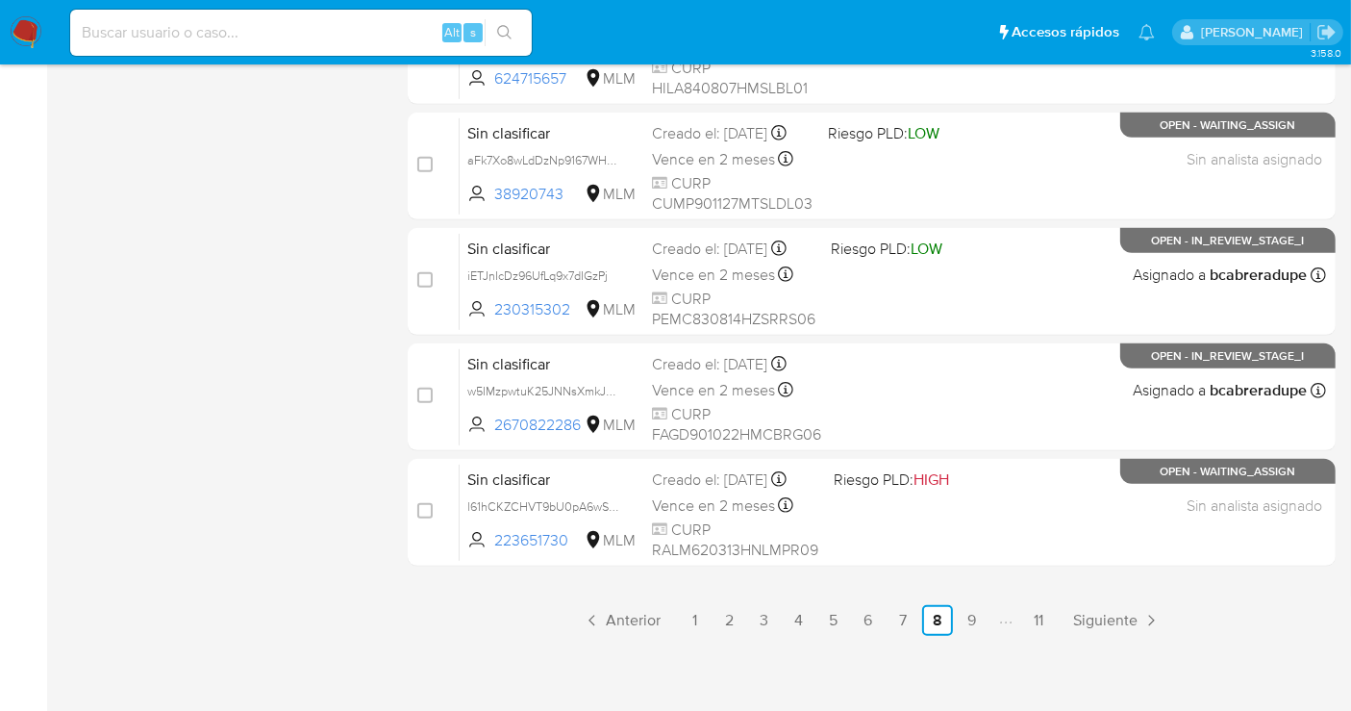
scroll to position [874, 0]
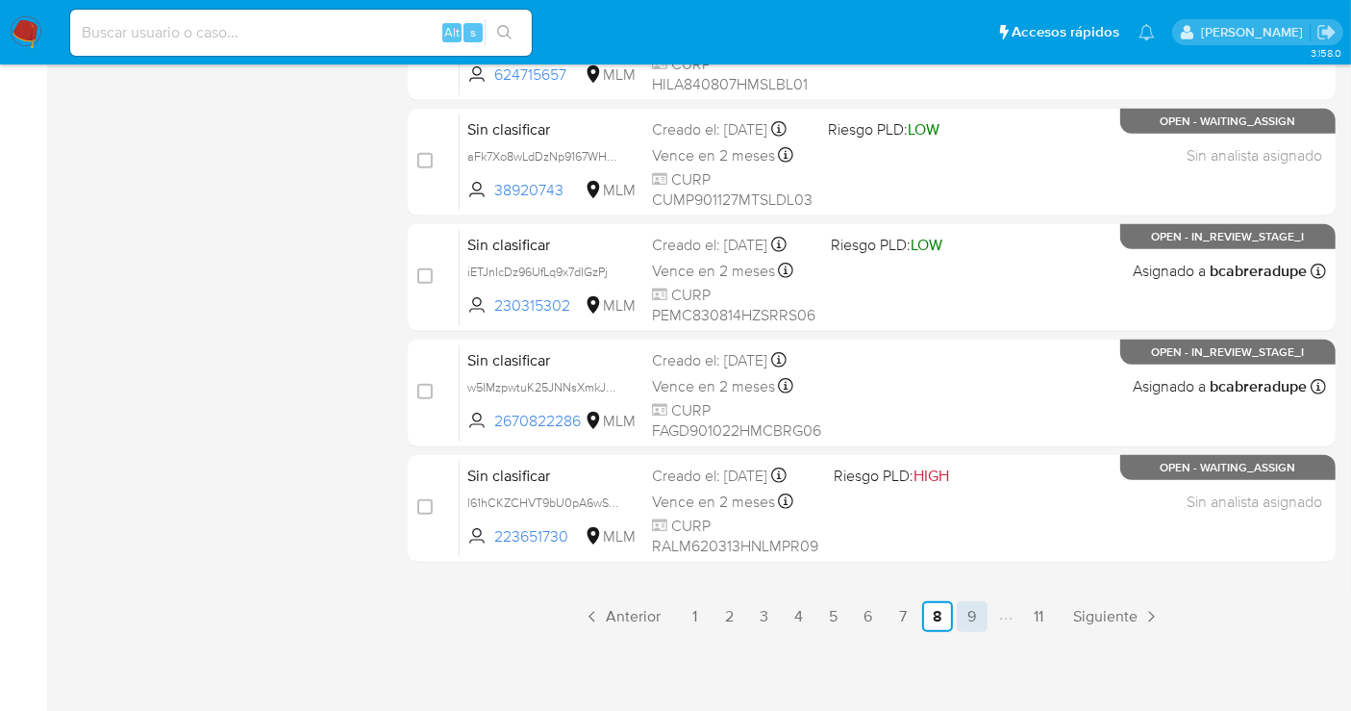
click at [966, 612] on link "9" at bounding box center [972, 616] width 31 height 31
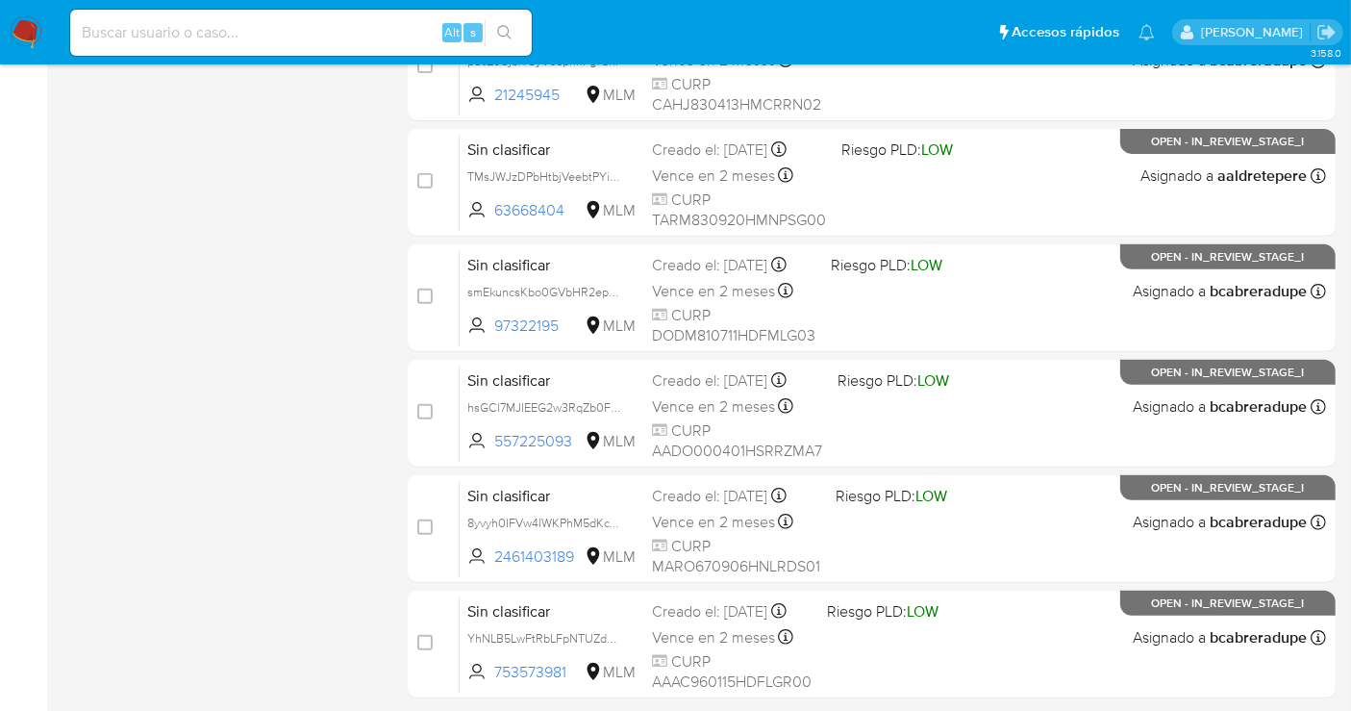
scroll to position [874, 0]
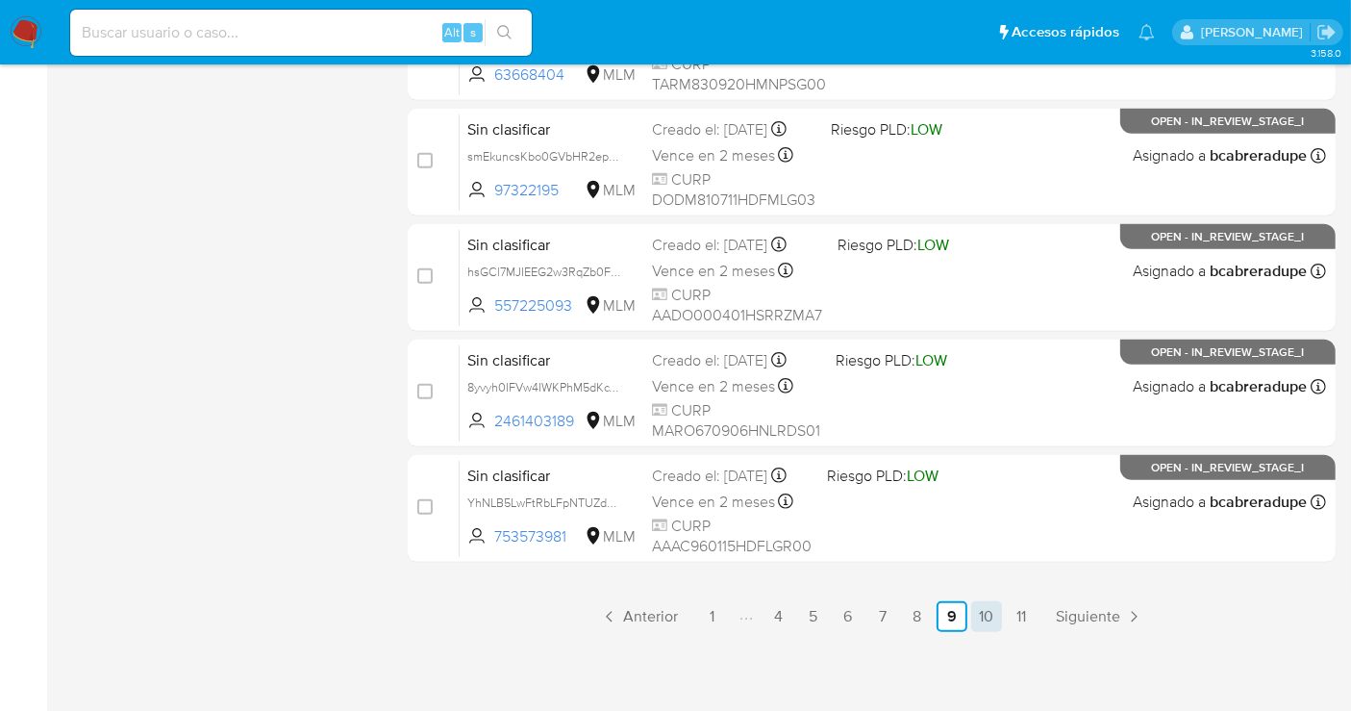
click at [993, 602] on link "10" at bounding box center [986, 616] width 31 height 31
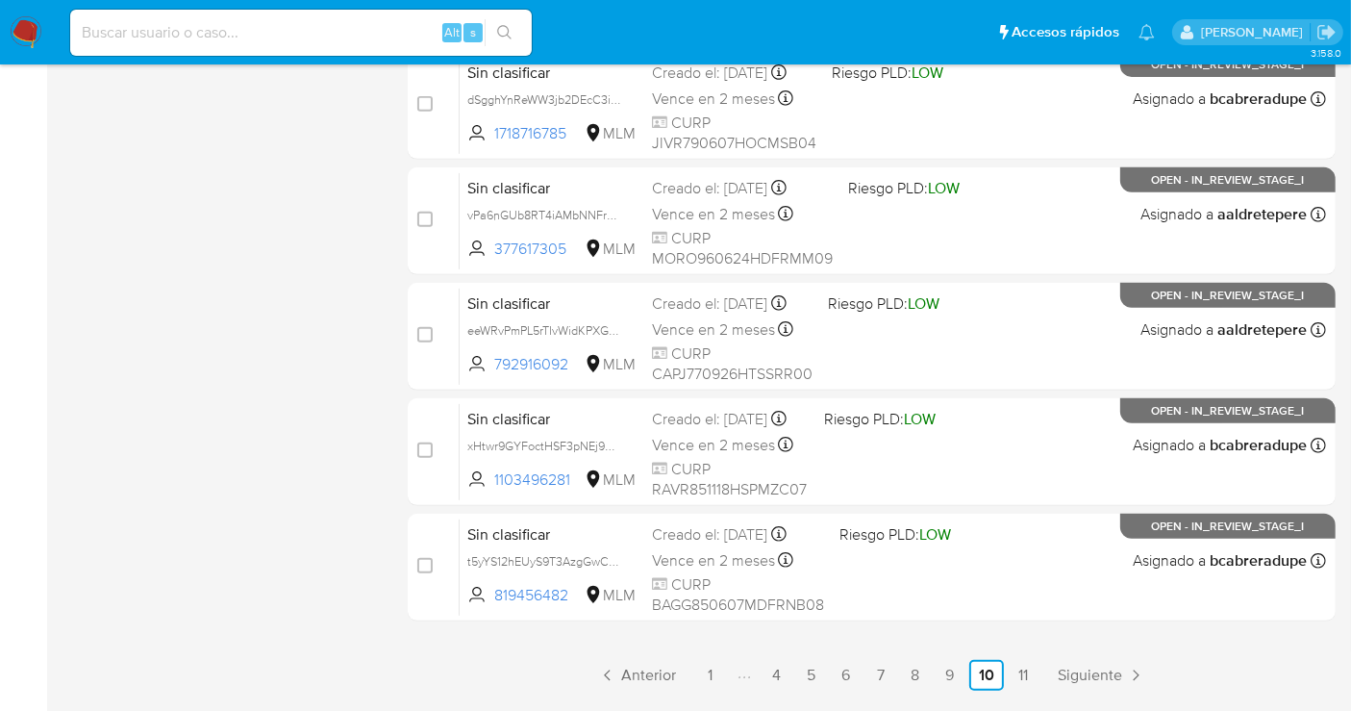
scroll to position [874, 0]
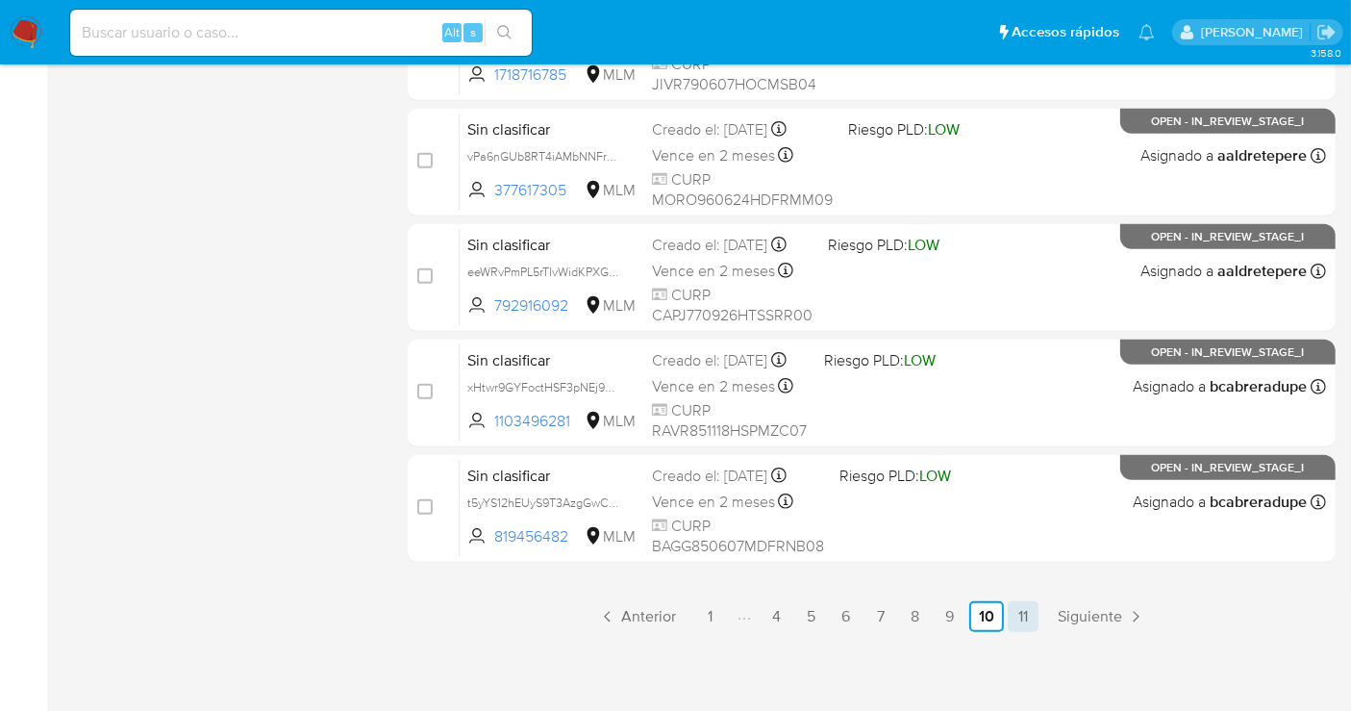
click at [1021, 603] on link "11" at bounding box center [1023, 616] width 31 height 31
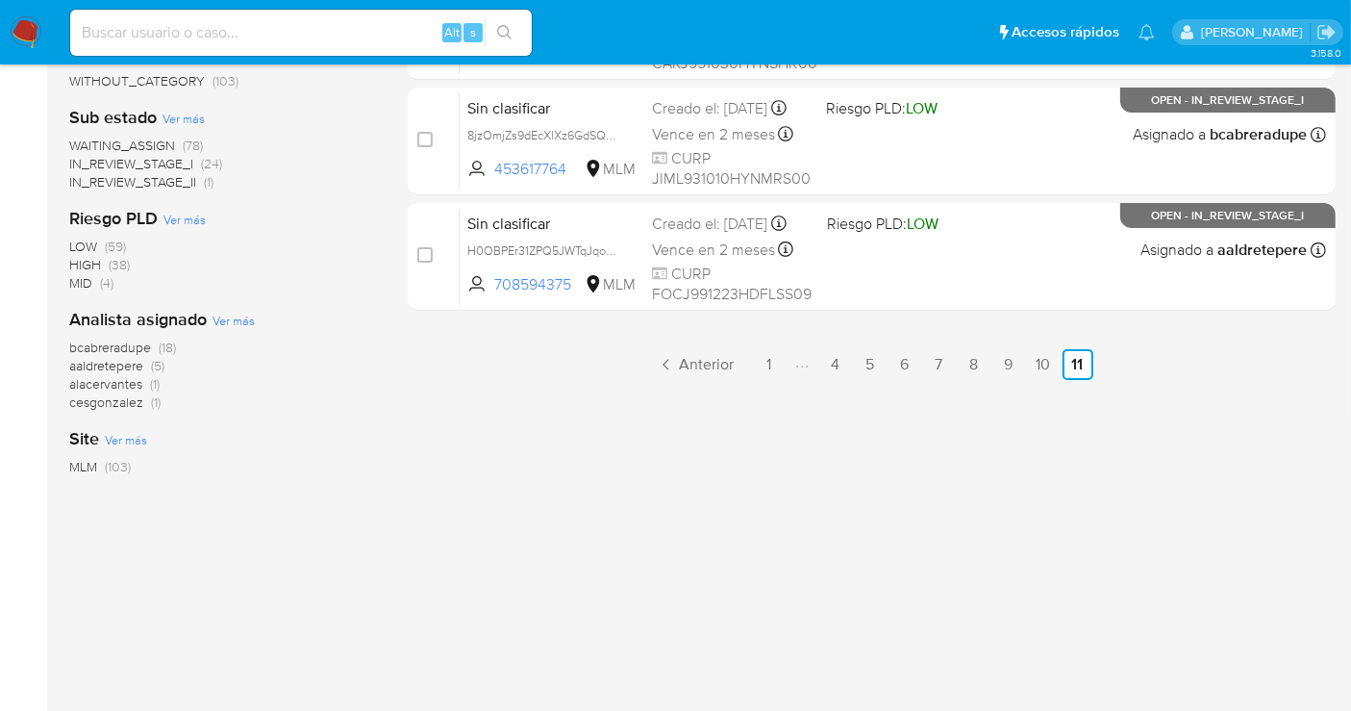
scroll to position [245, 0]
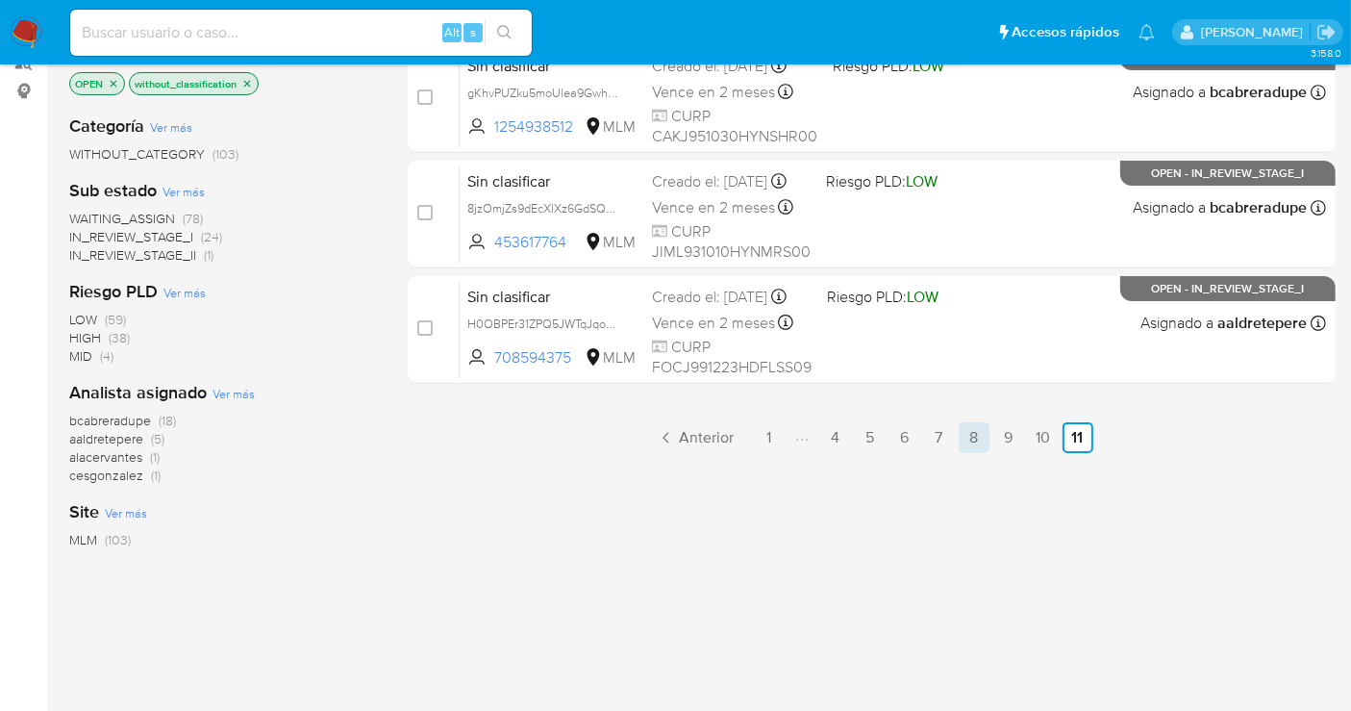
click at [965, 439] on link "8" at bounding box center [974, 437] width 31 height 31
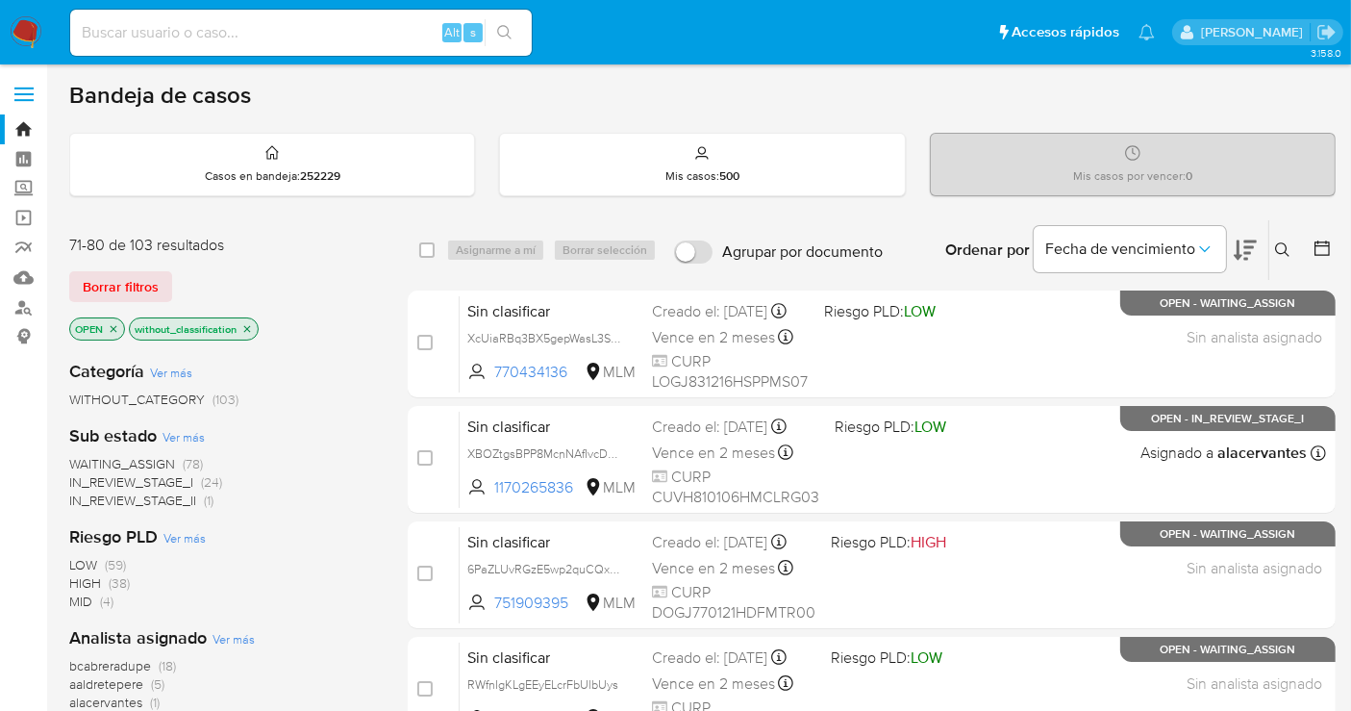
click at [27, 26] on img at bounding box center [26, 32] width 33 height 33
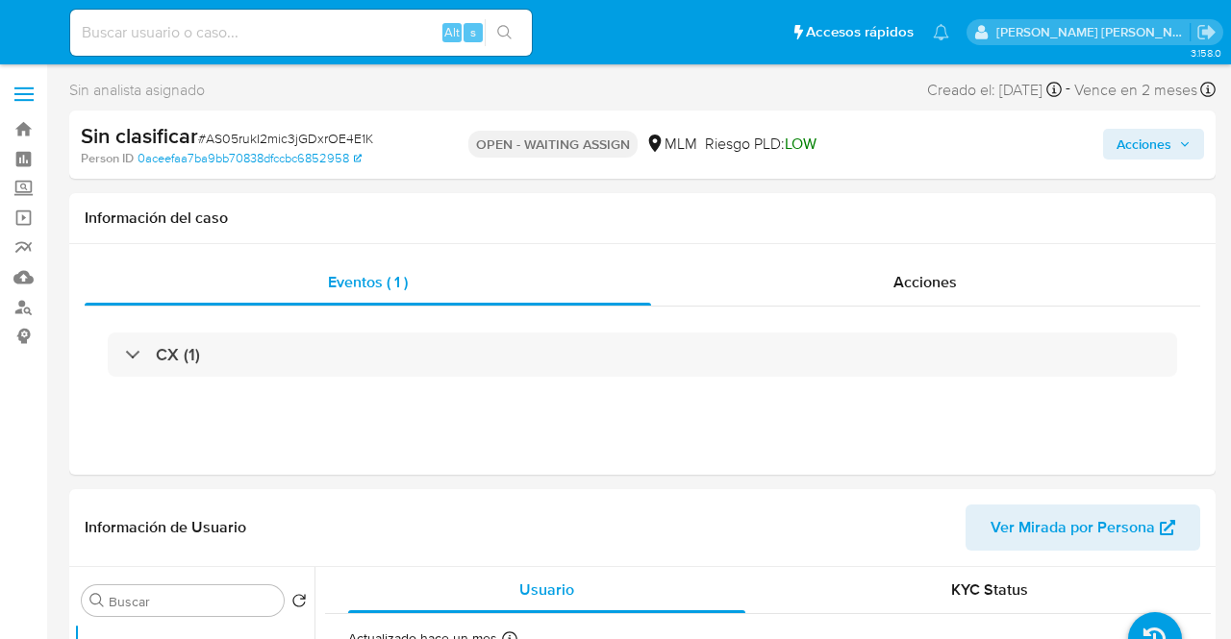
select select "10"
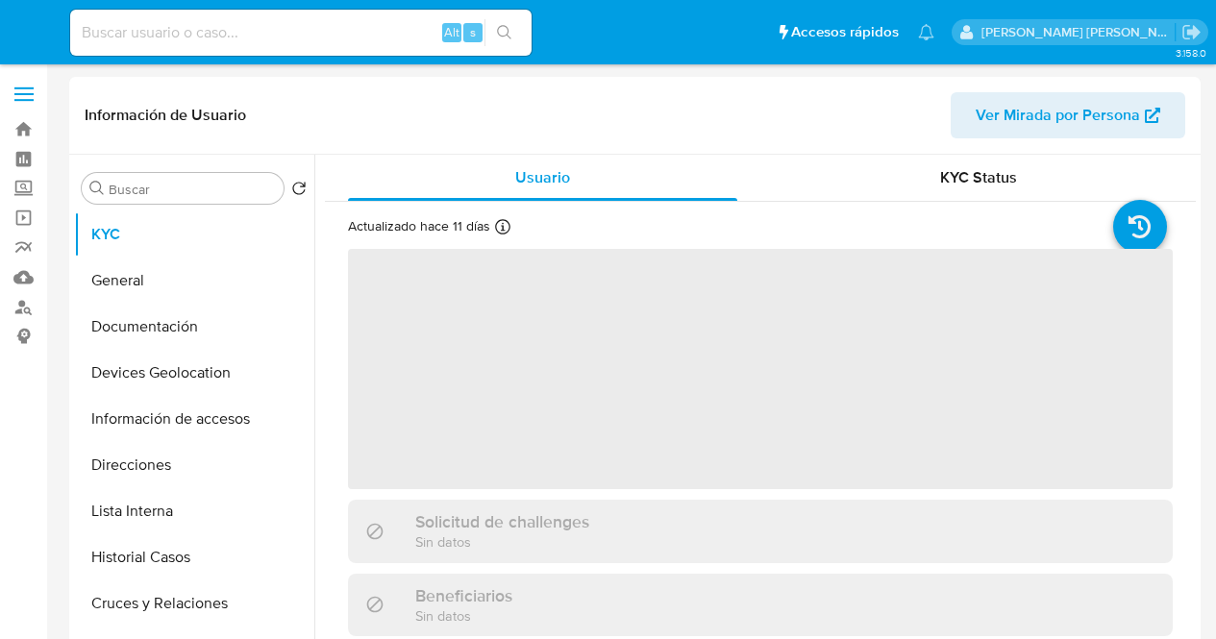
select select "10"
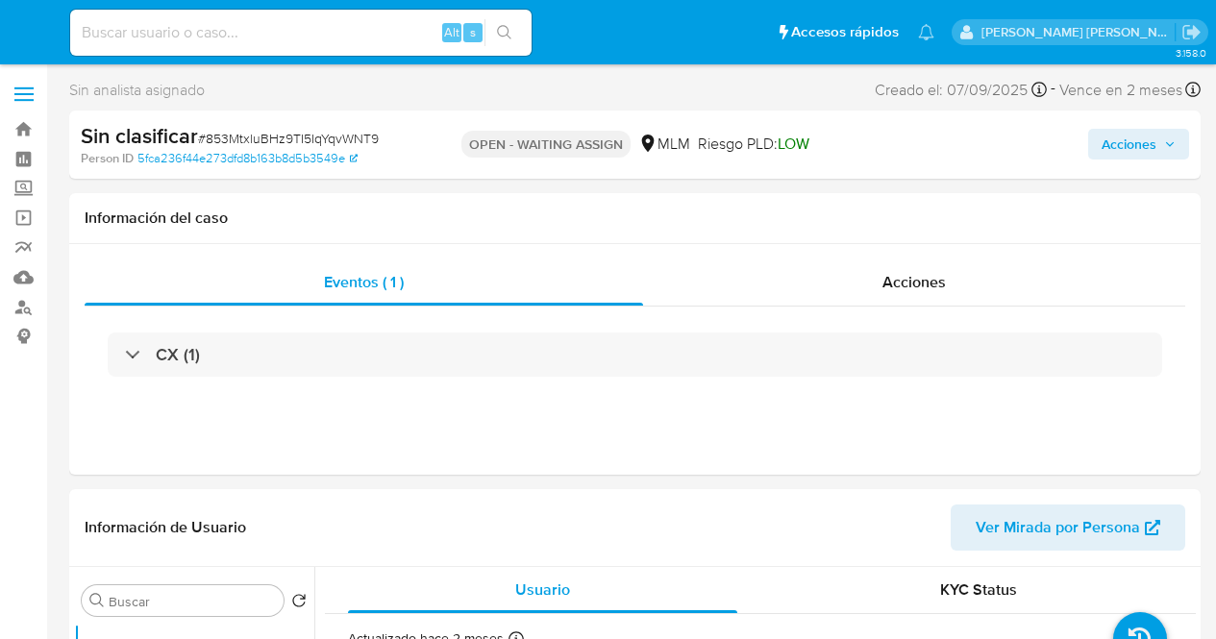
select select "10"
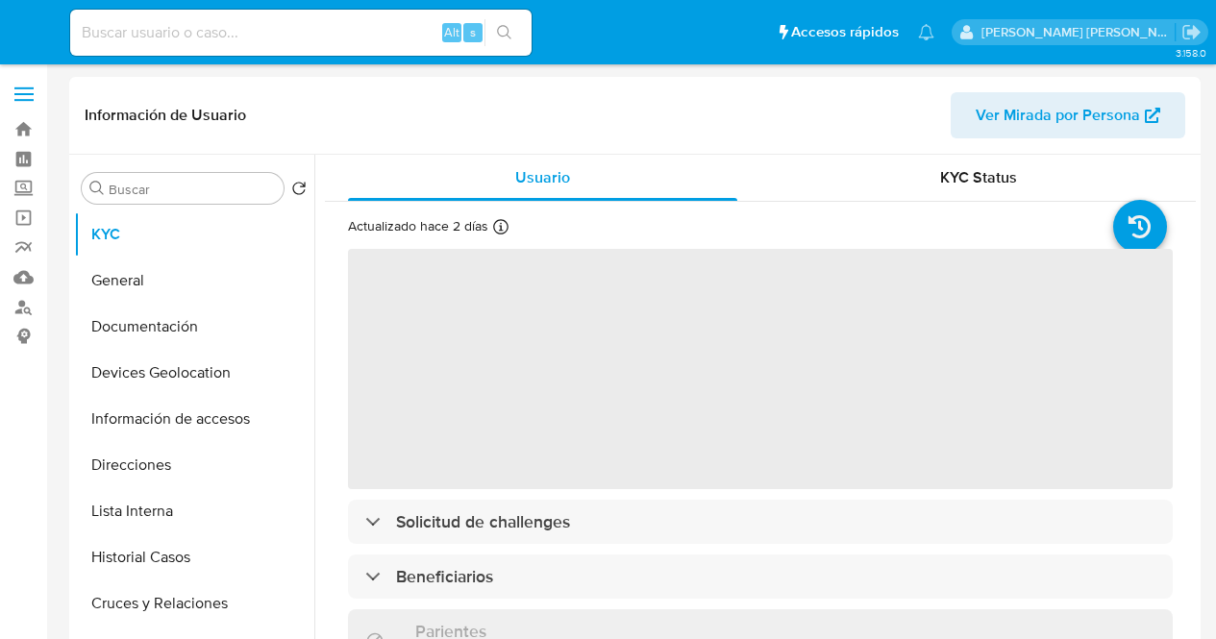
select select "10"
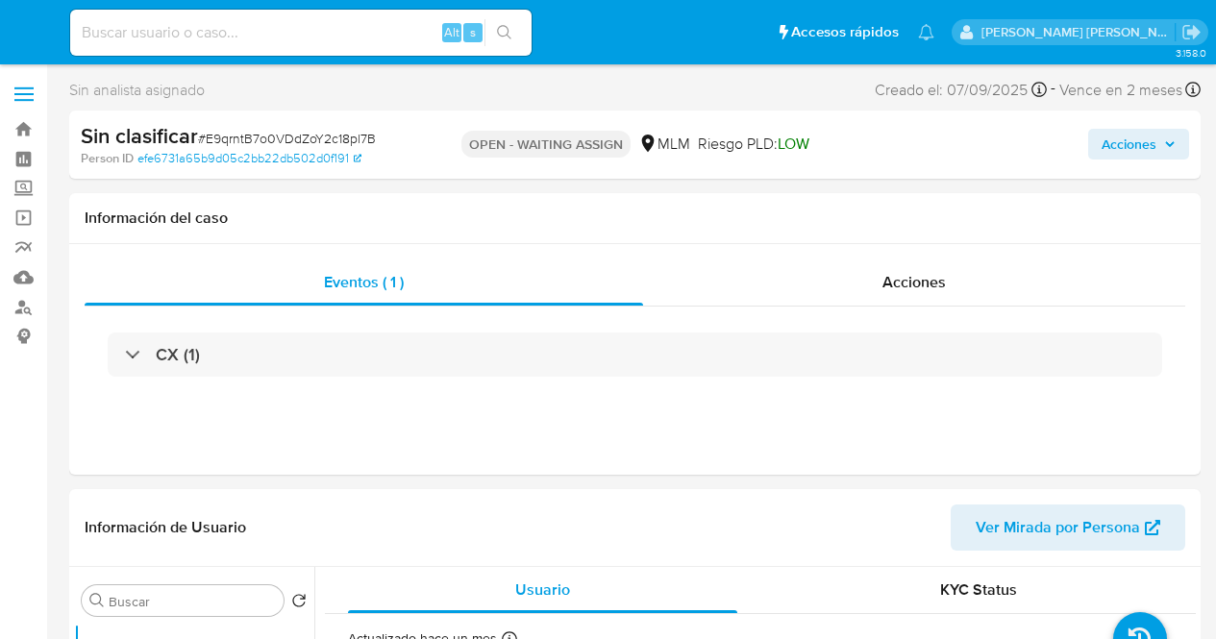
select select "10"
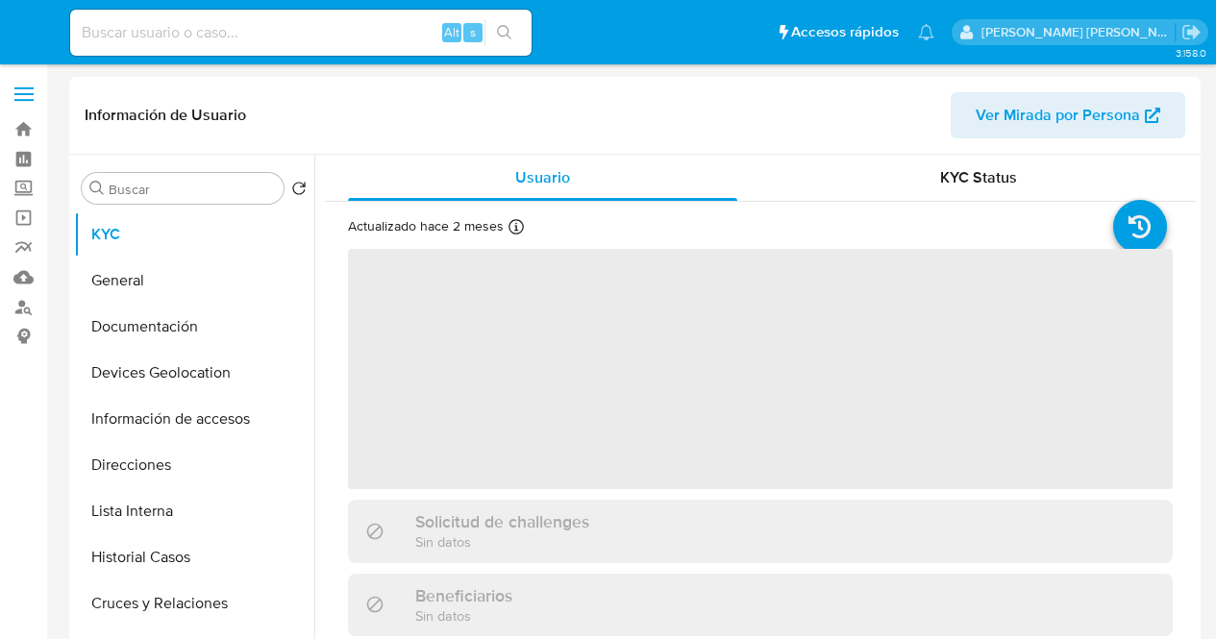
select select "10"
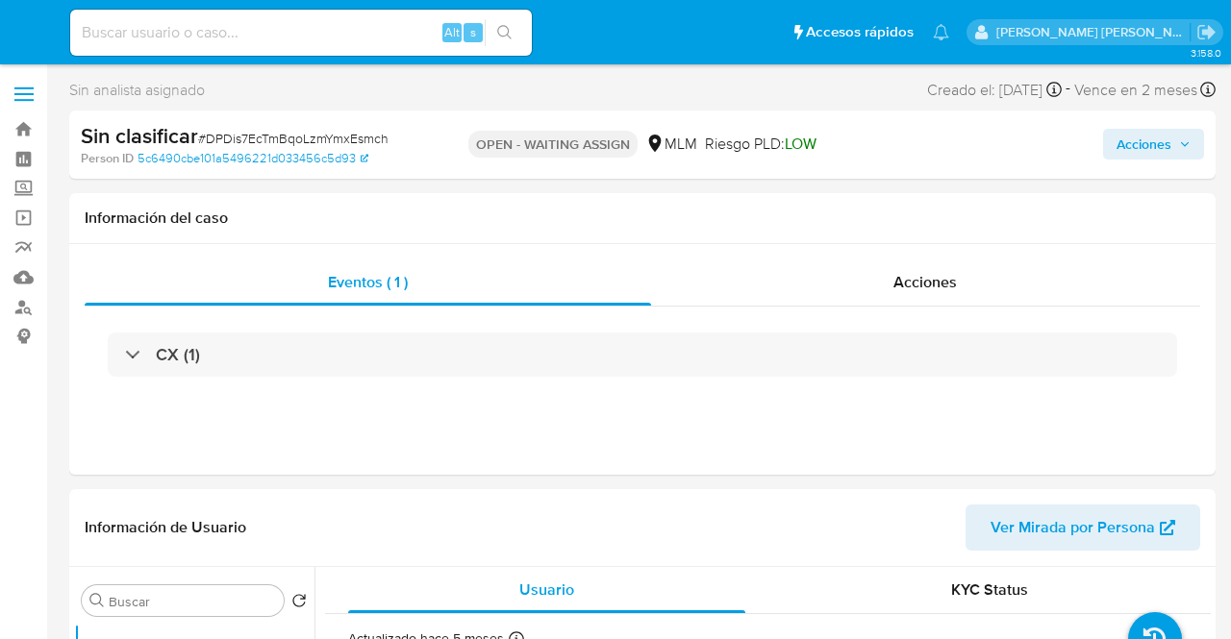
select select "10"
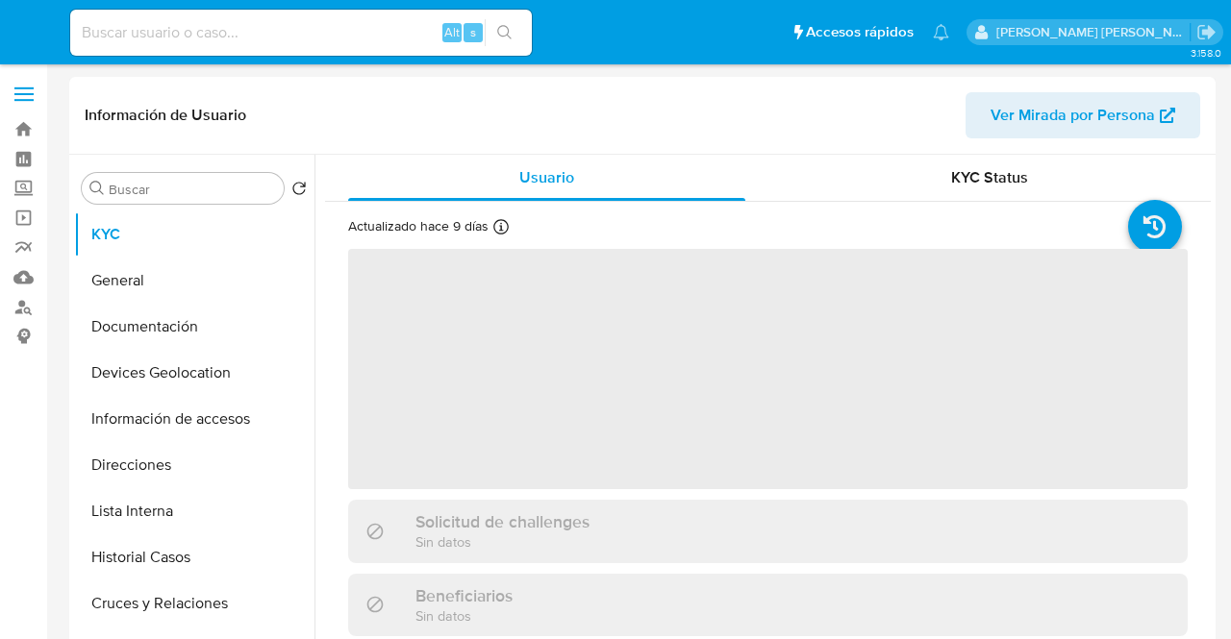
select select "10"
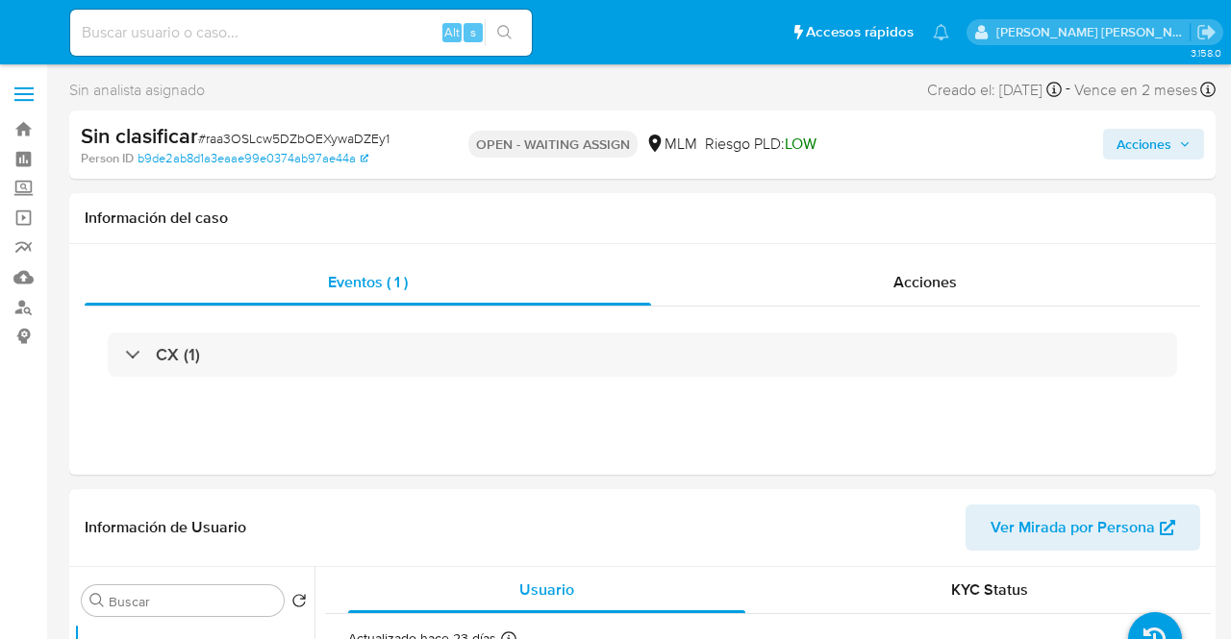
select select "10"
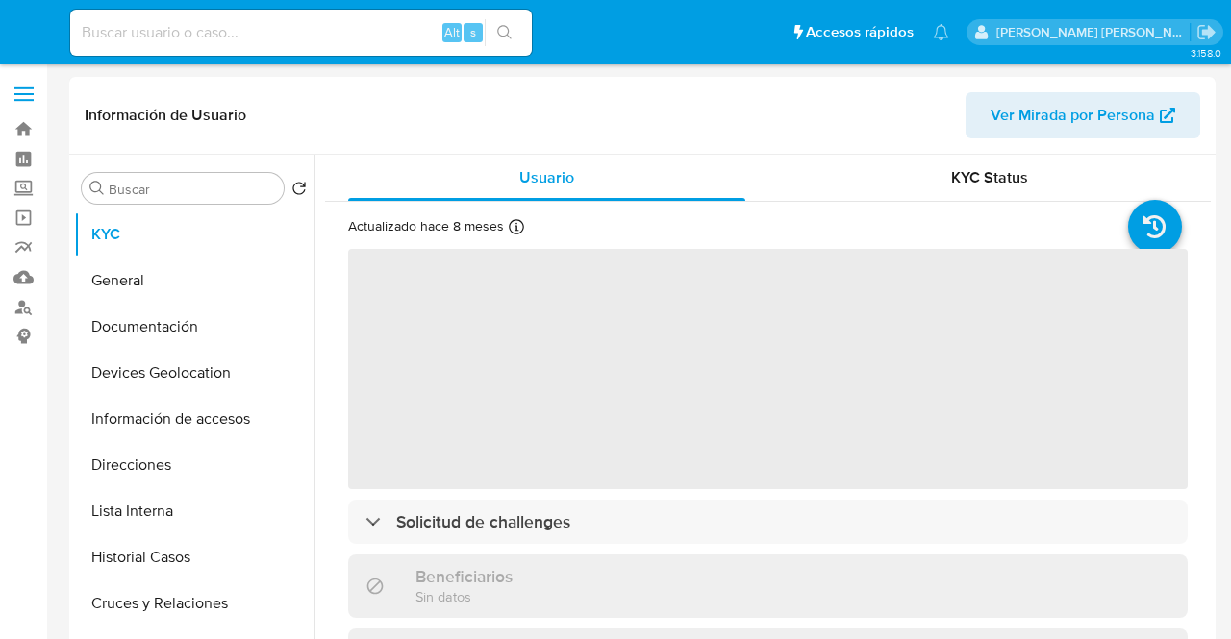
select select "10"
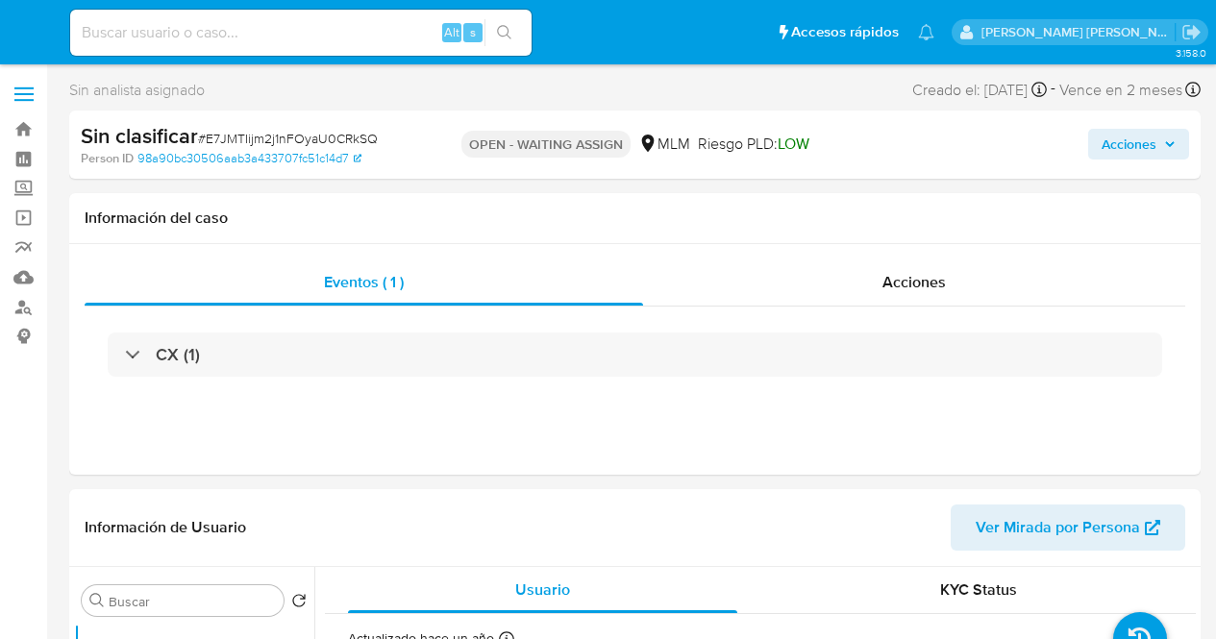
select select "10"
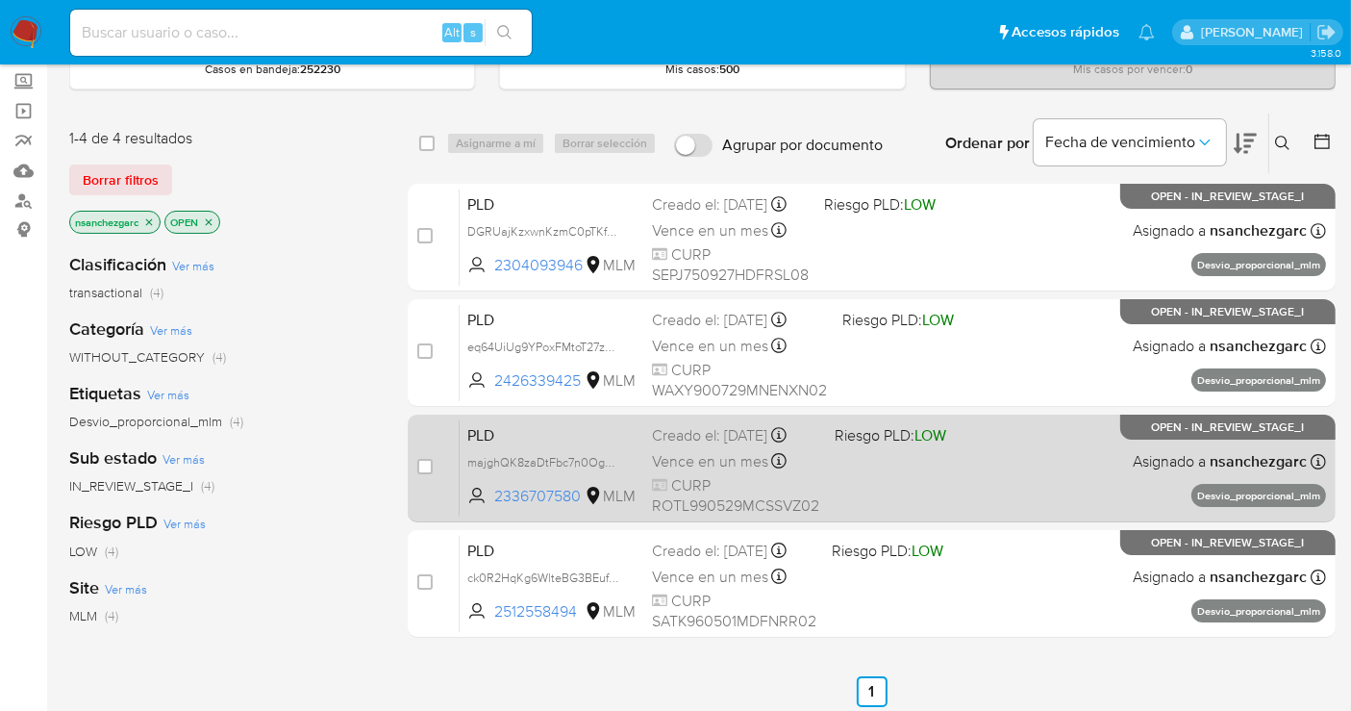
scroll to position [213, 0]
